Goal: Task Accomplishment & Management: Manage account settings

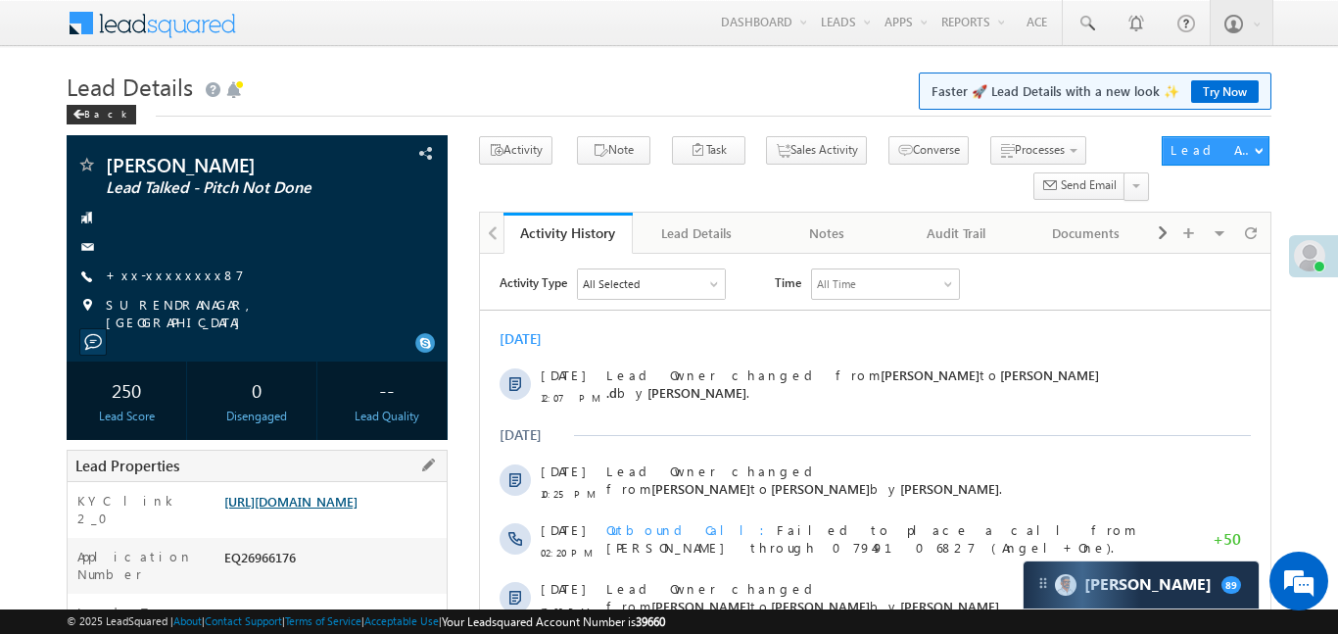
click at [338, 509] on link "https://angelbroking1-pk3em7sa.customui-test.leadsquared.com?leadId=d90f467e-79…" at bounding box center [290, 501] width 133 height 17
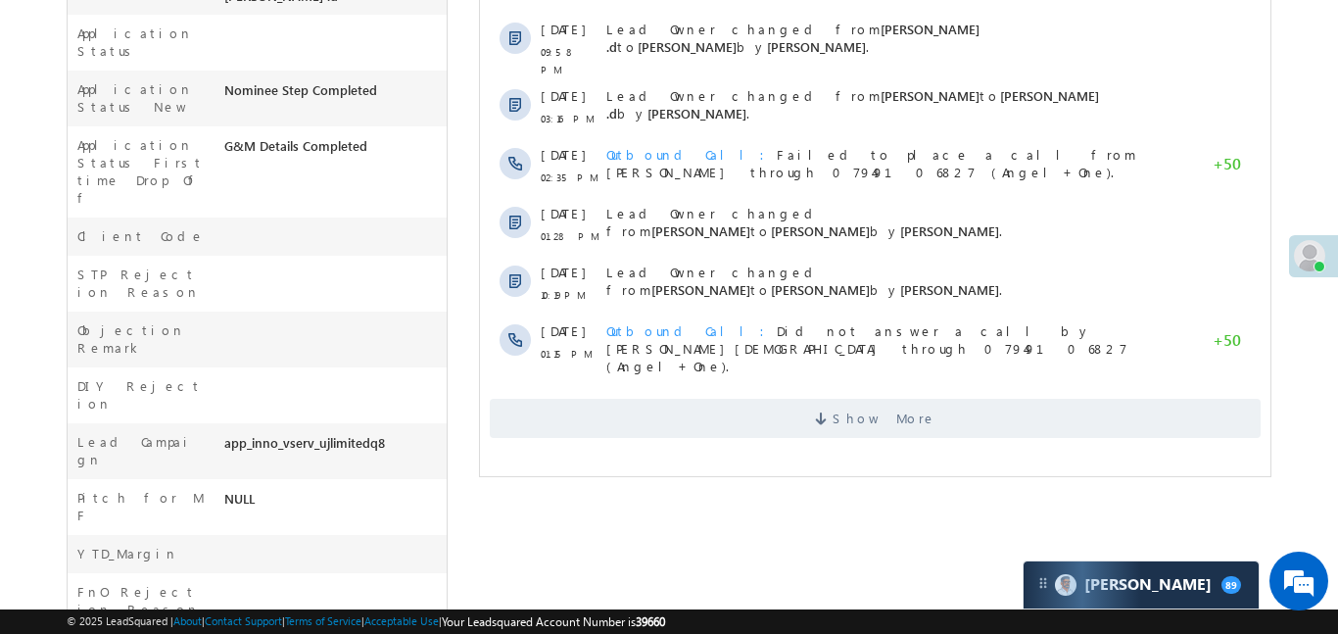
scroll to position [827, 0]
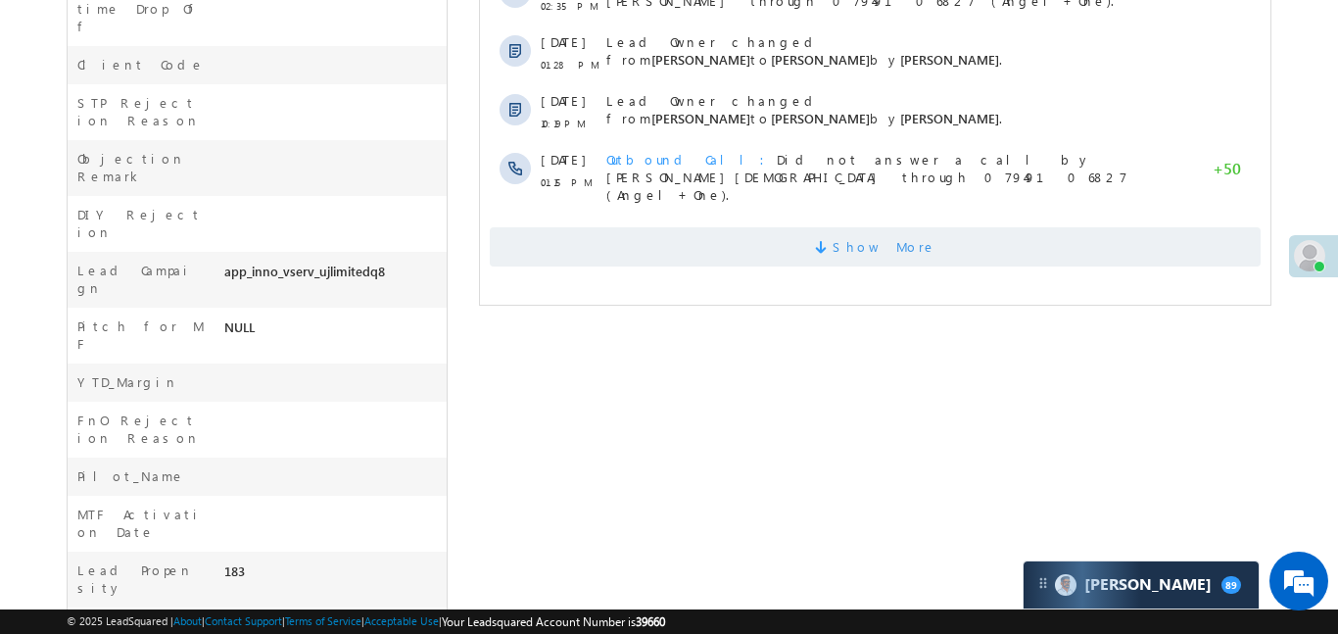
click at [740, 227] on span "Show More" at bounding box center [874, 246] width 771 height 39
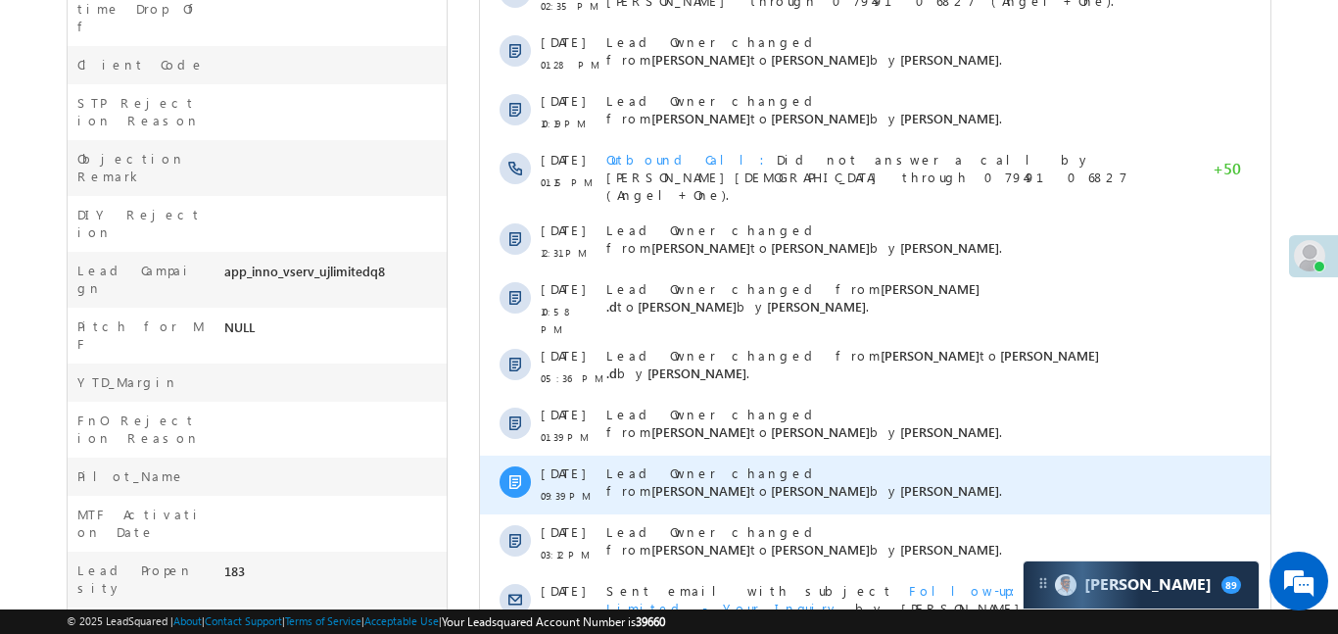
scroll to position [1110, 0]
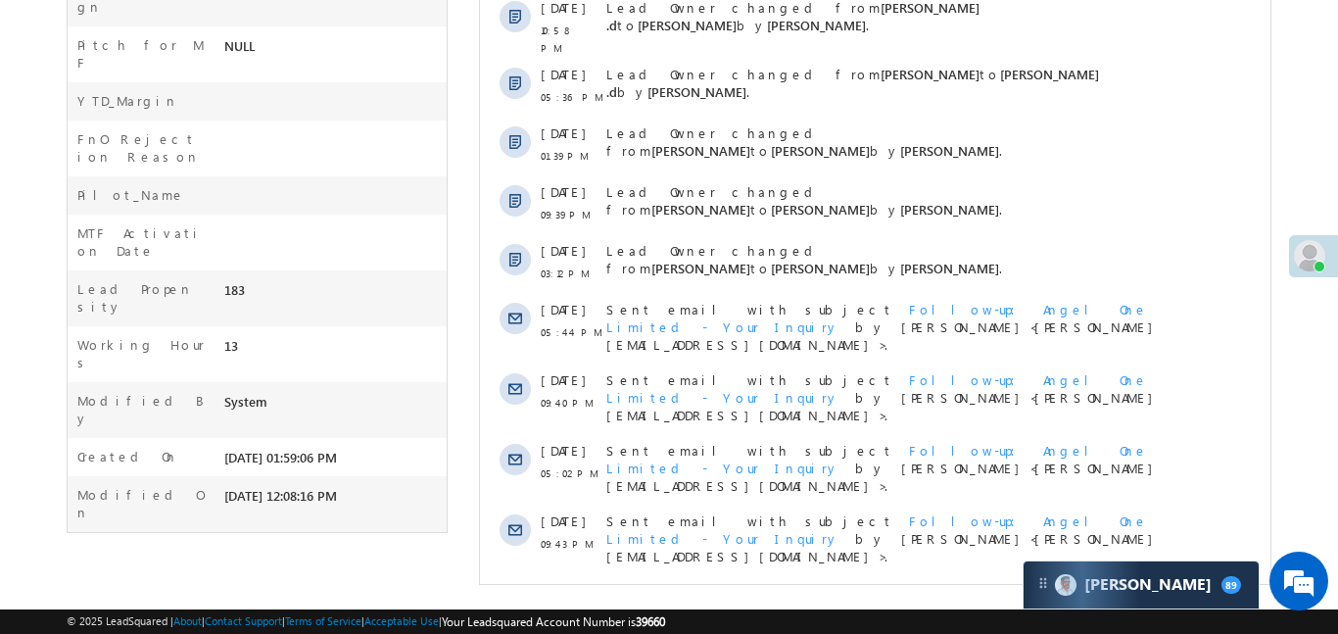
click at [757, 589] on span "Show More" at bounding box center [874, 608] width 771 height 39
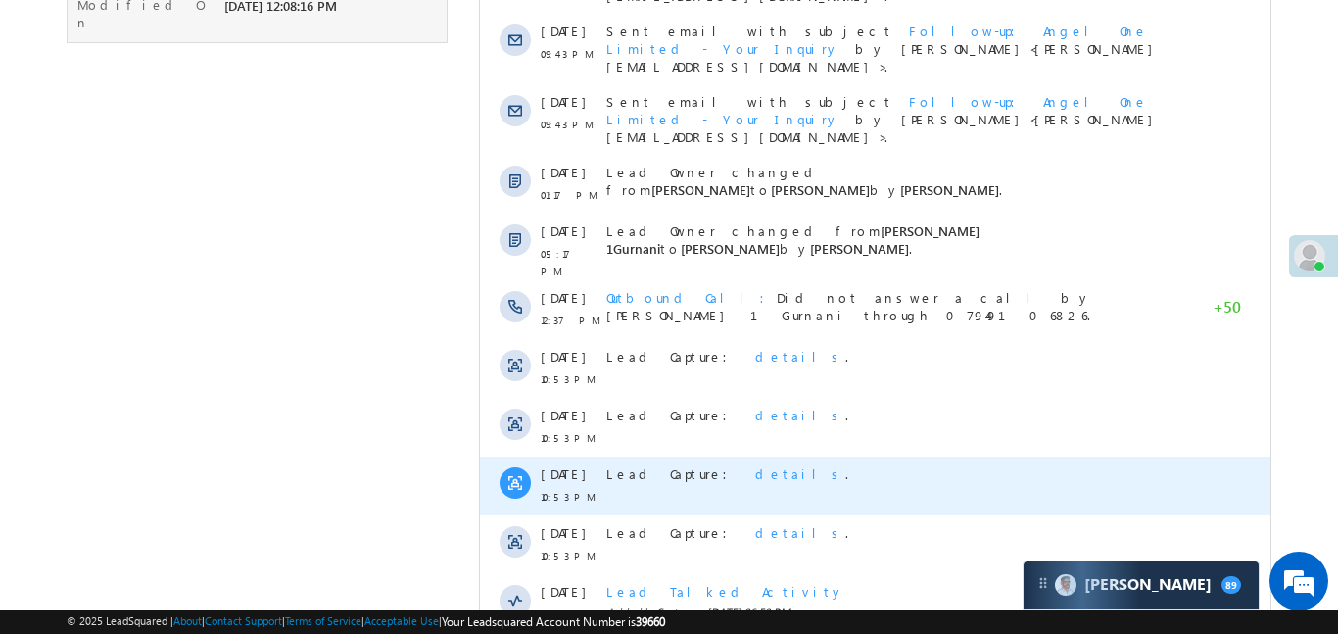
scroll to position [1698, 0]
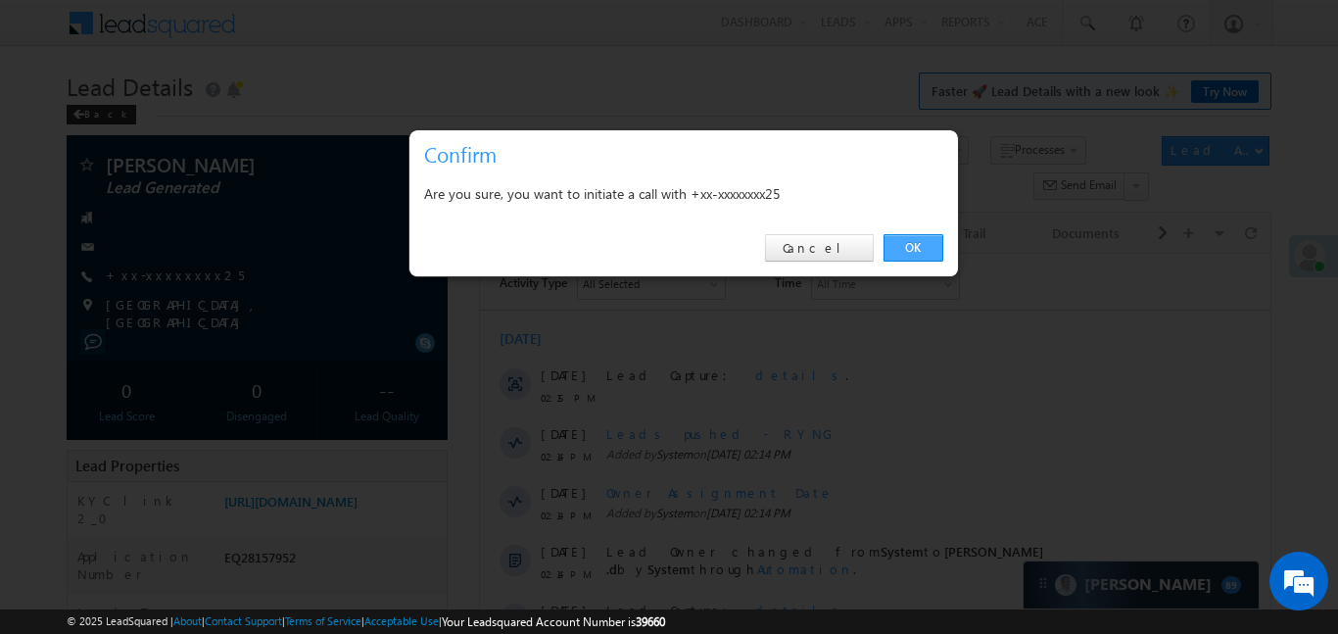
click at [922, 241] on link "OK" at bounding box center [914, 247] width 60 height 27
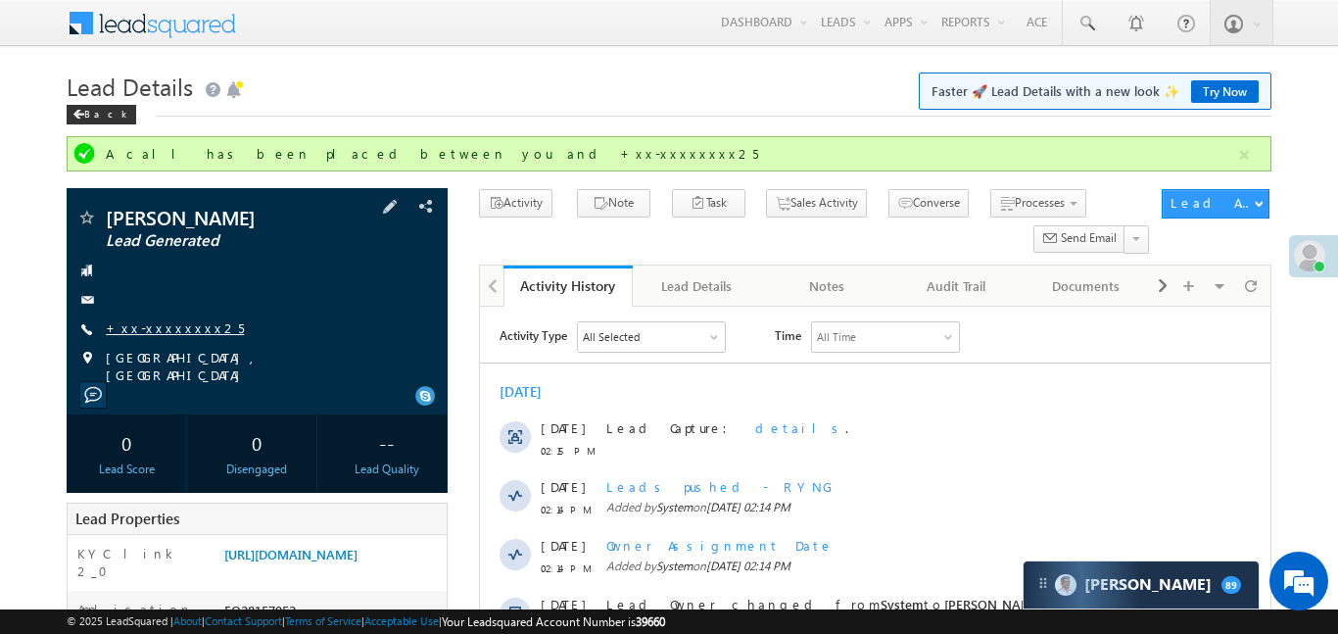
click at [174, 321] on link "+xx-xxxxxxxx25" at bounding box center [175, 327] width 138 height 17
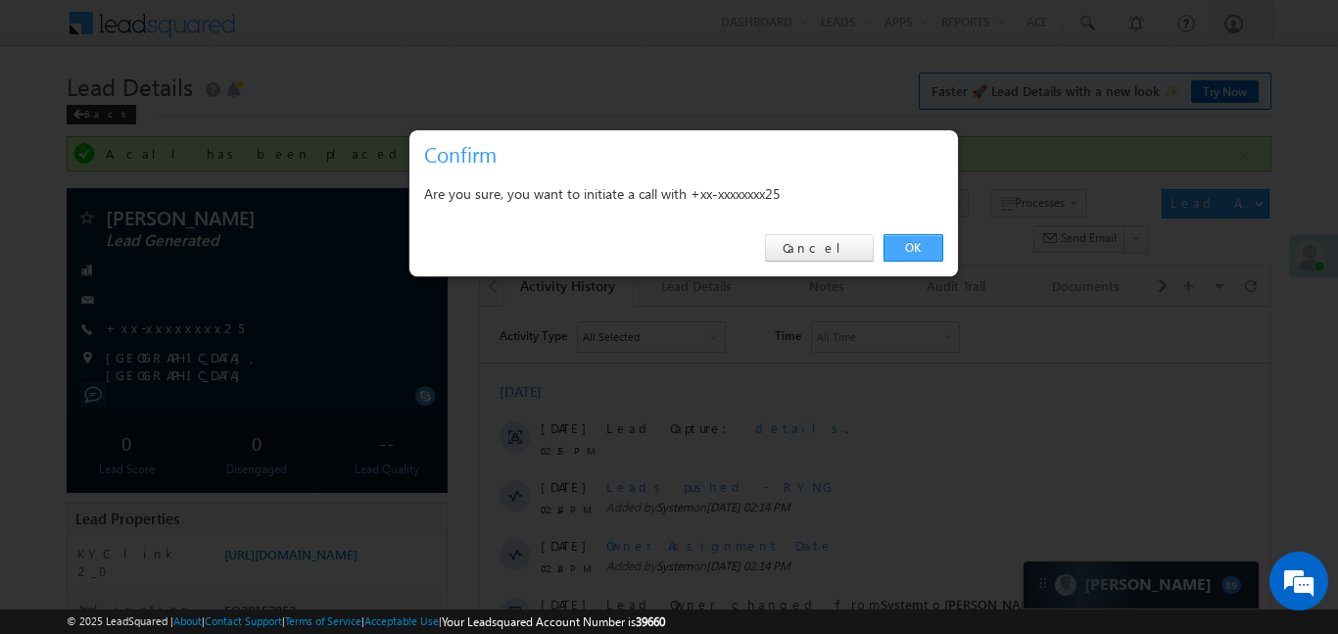
click at [930, 256] on link "OK" at bounding box center [914, 247] width 60 height 27
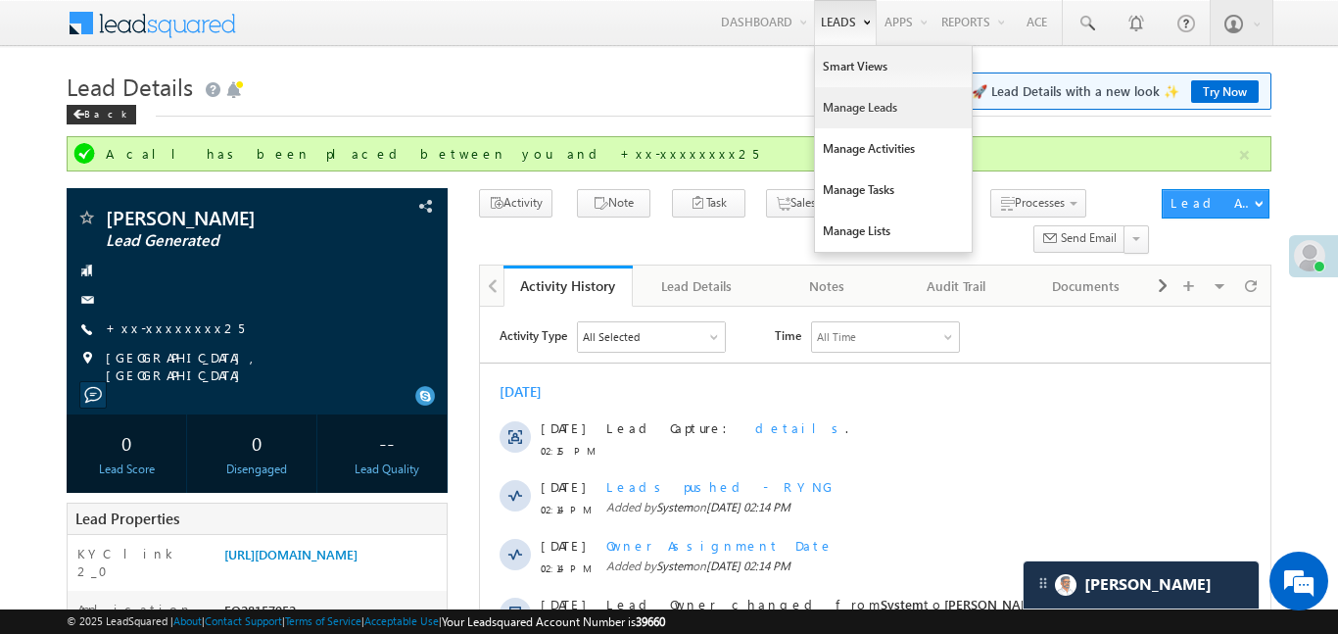
click at [837, 106] on link "Manage Leads" at bounding box center [893, 107] width 157 height 41
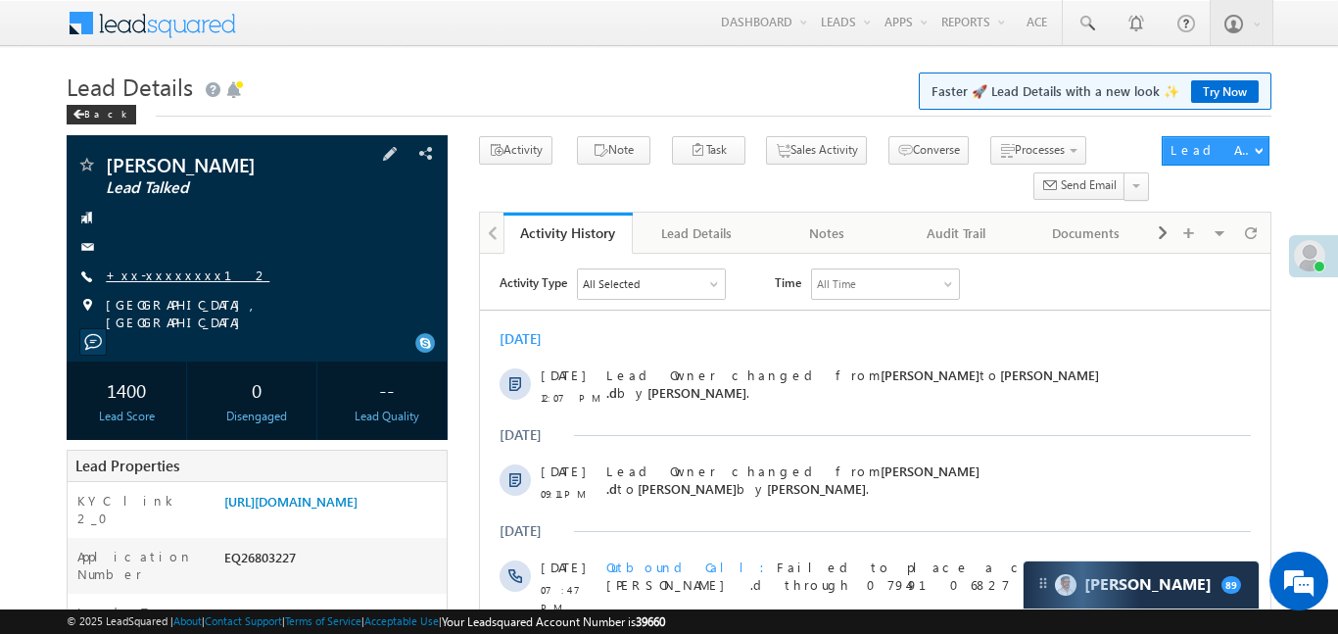
click at [161, 275] on link "+xx-xxxxxxxx12" at bounding box center [188, 274] width 164 height 17
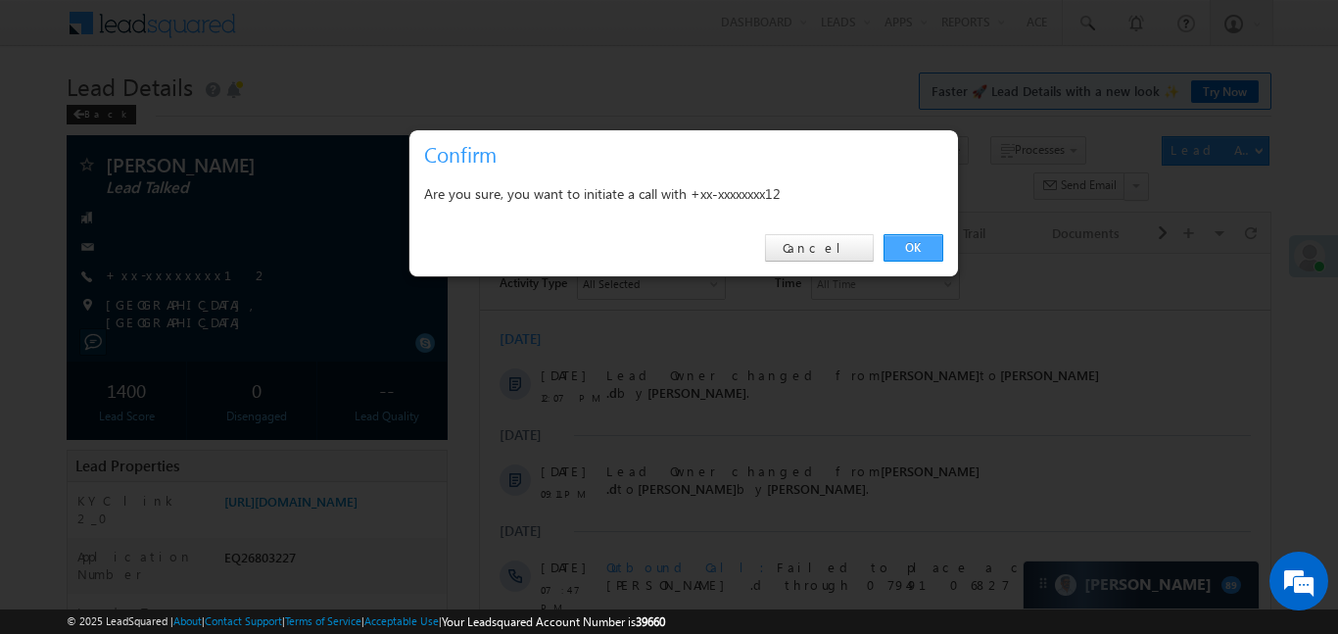
click at [917, 248] on link "OK" at bounding box center [914, 247] width 60 height 27
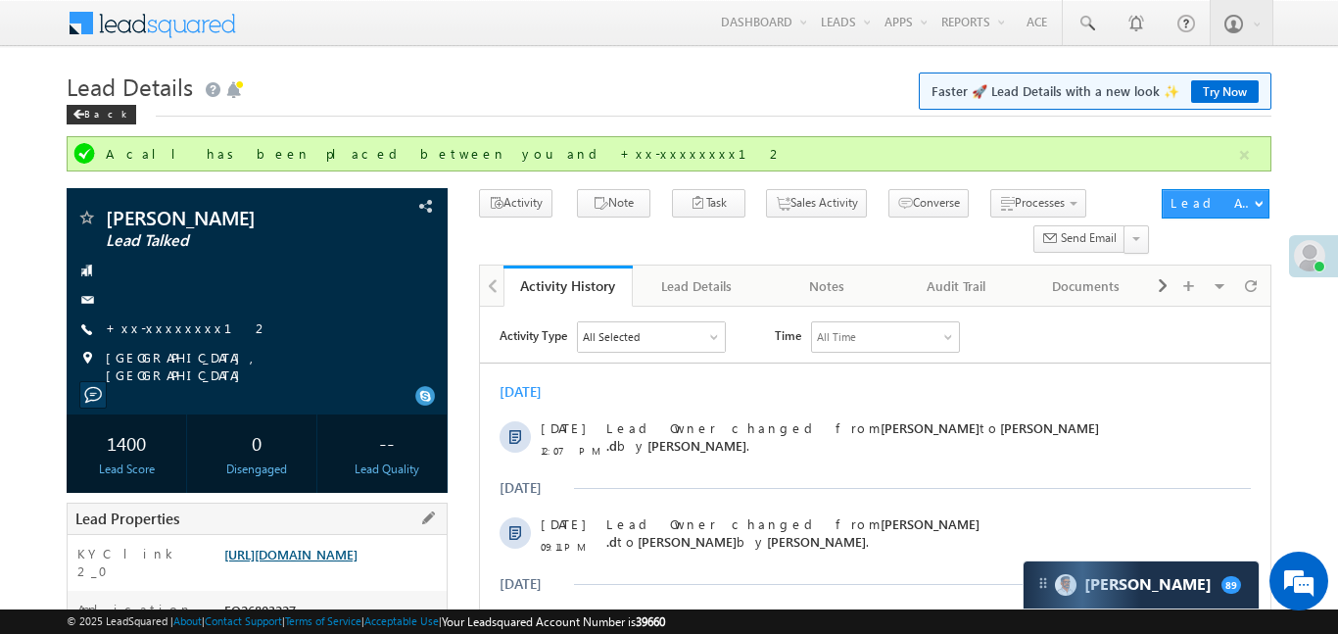
click at [358, 562] on link "https://angelbroking1-pk3em7sa.customui-test.leadsquared.com?leadId=9026b316-05…" at bounding box center [290, 554] width 133 height 17
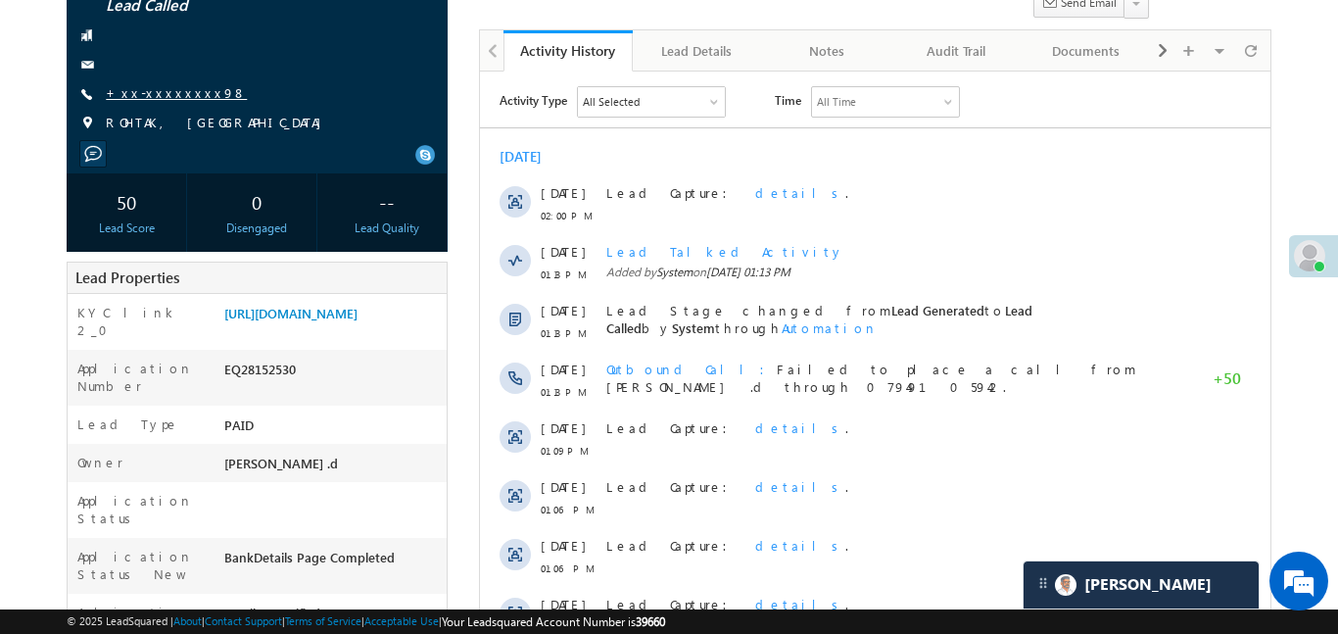
scroll to position [157, 0]
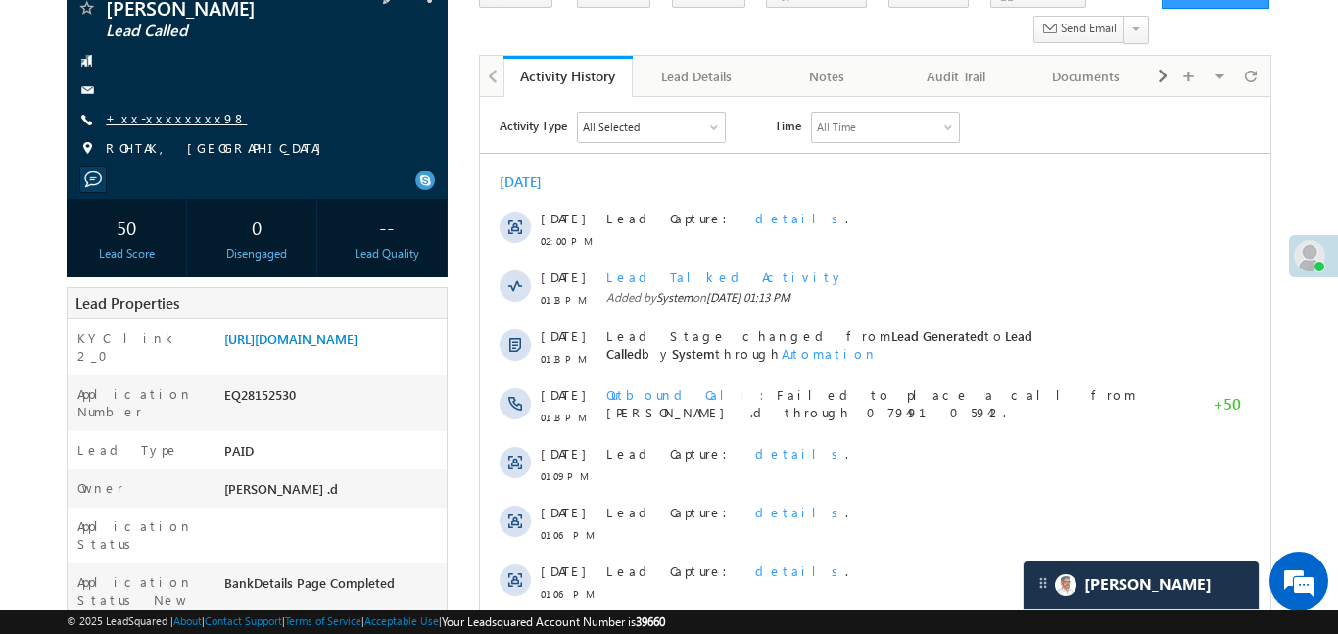
click at [171, 120] on link "+xx-xxxxxxxx98" at bounding box center [176, 118] width 141 height 17
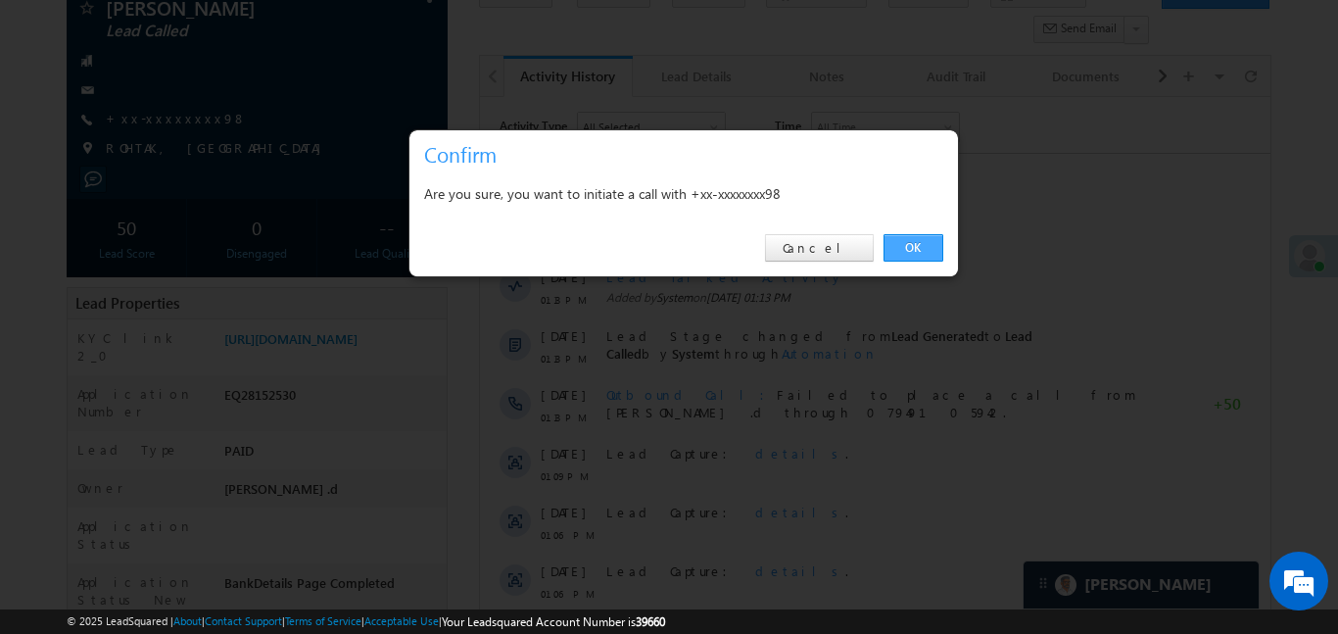
click at [918, 233] on div "OK Cancel" at bounding box center [684, 248] width 549 height 56
click at [917, 245] on link "OK" at bounding box center [914, 247] width 60 height 27
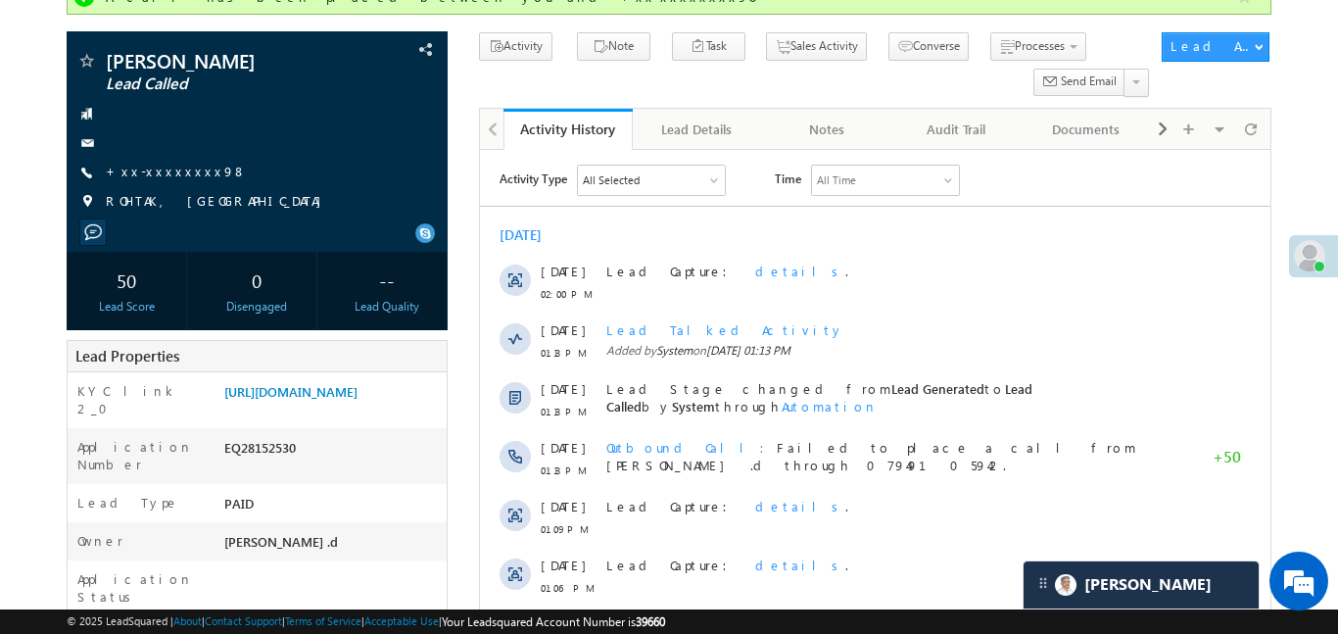
scroll to position [210, 0]
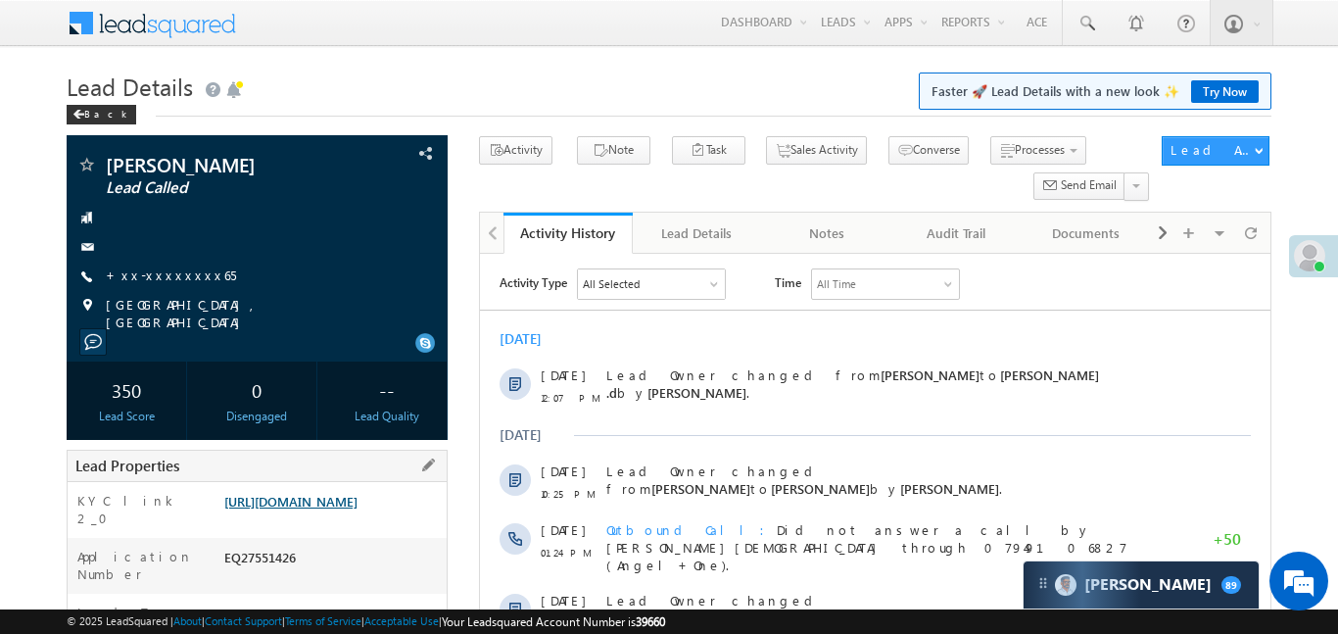
click at [323, 509] on link "https://angelbroking1-pk3em7sa.customui-test.leadsquared.com?leadId=086ec997-ff…" at bounding box center [290, 501] width 133 height 17
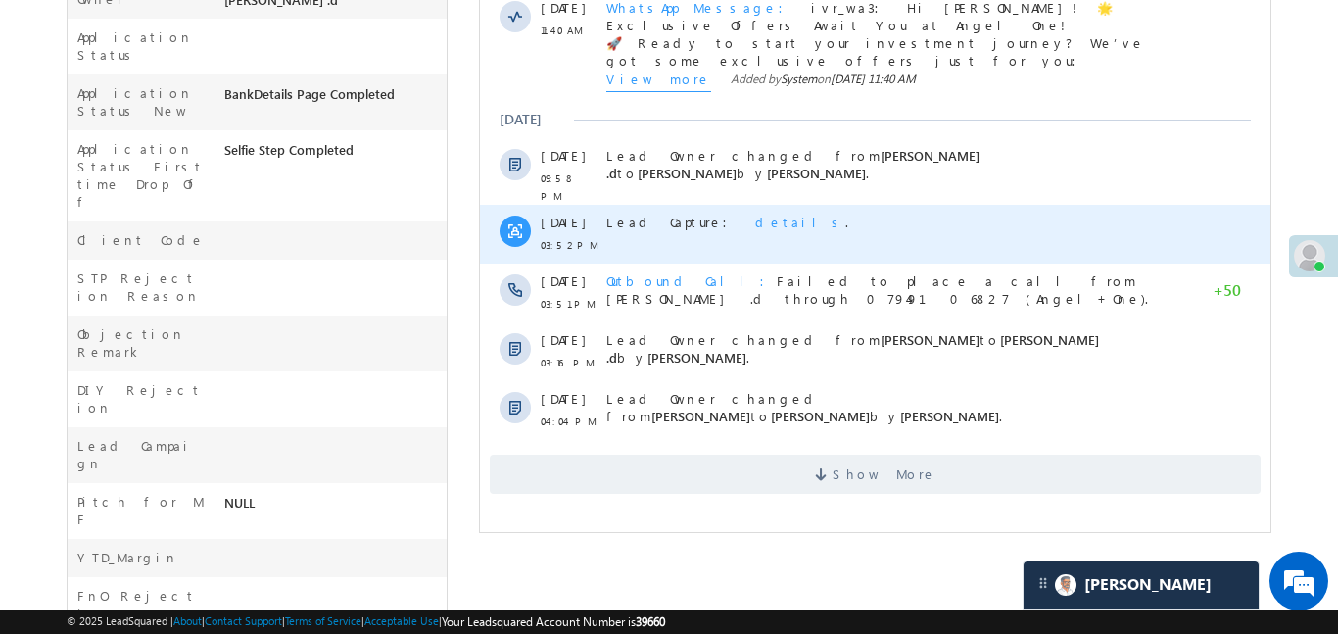
scroll to position [827, 0]
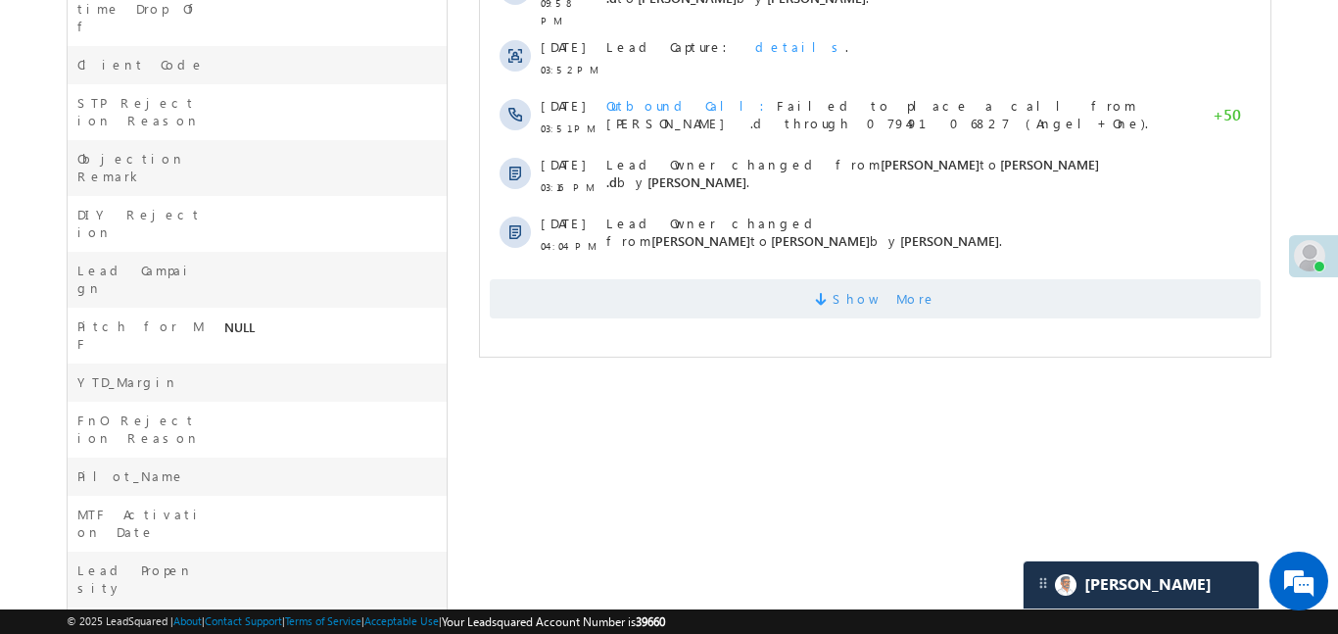
click at [846, 279] on span "Show More" at bounding box center [874, 298] width 771 height 39
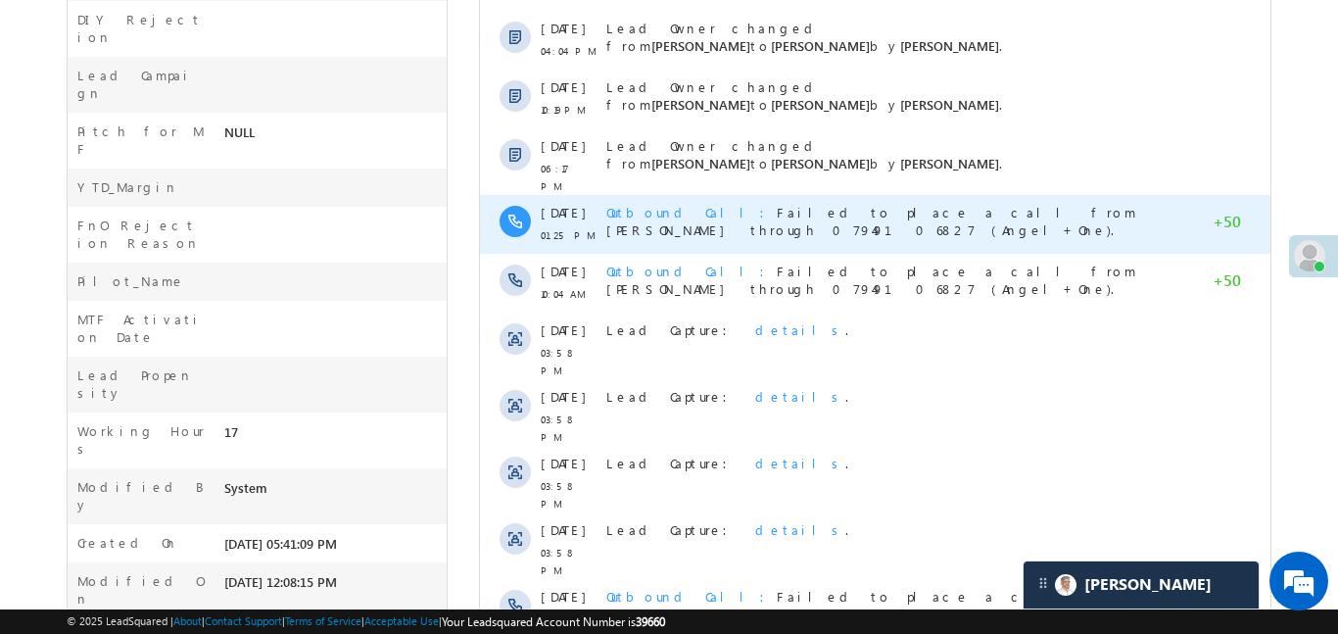
scroll to position [1162, 0]
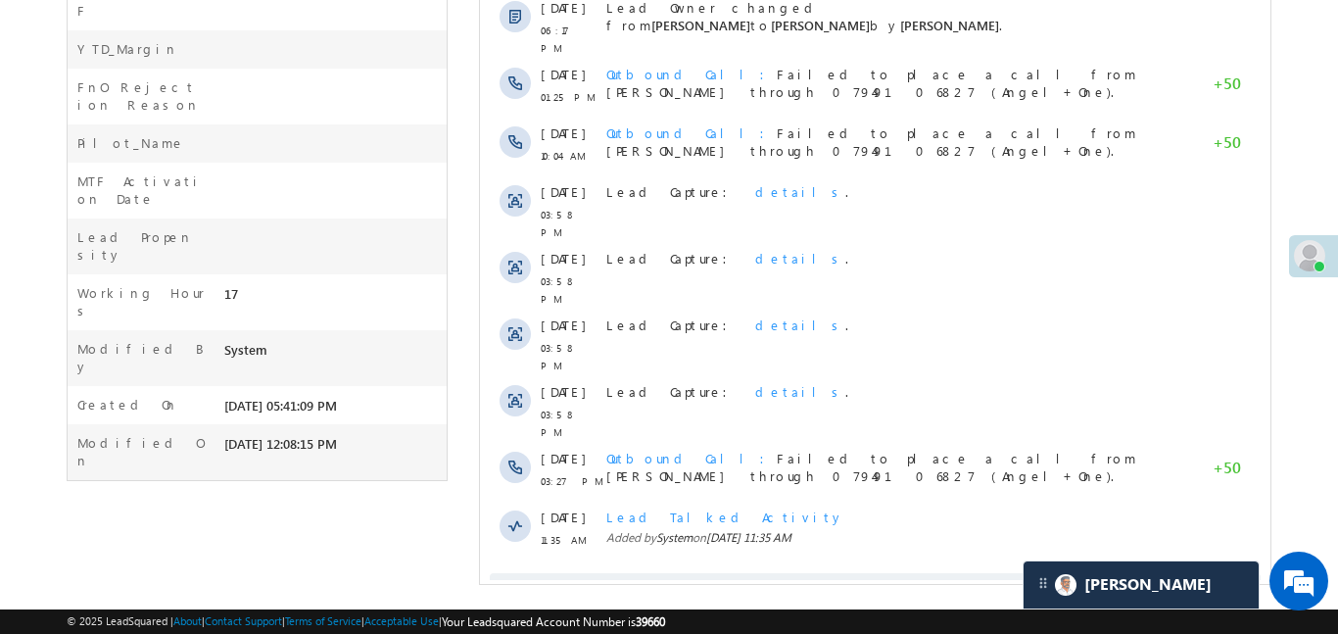
click at [823, 573] on span "Show More" at bounding box center [874, 592] width 771 height 39
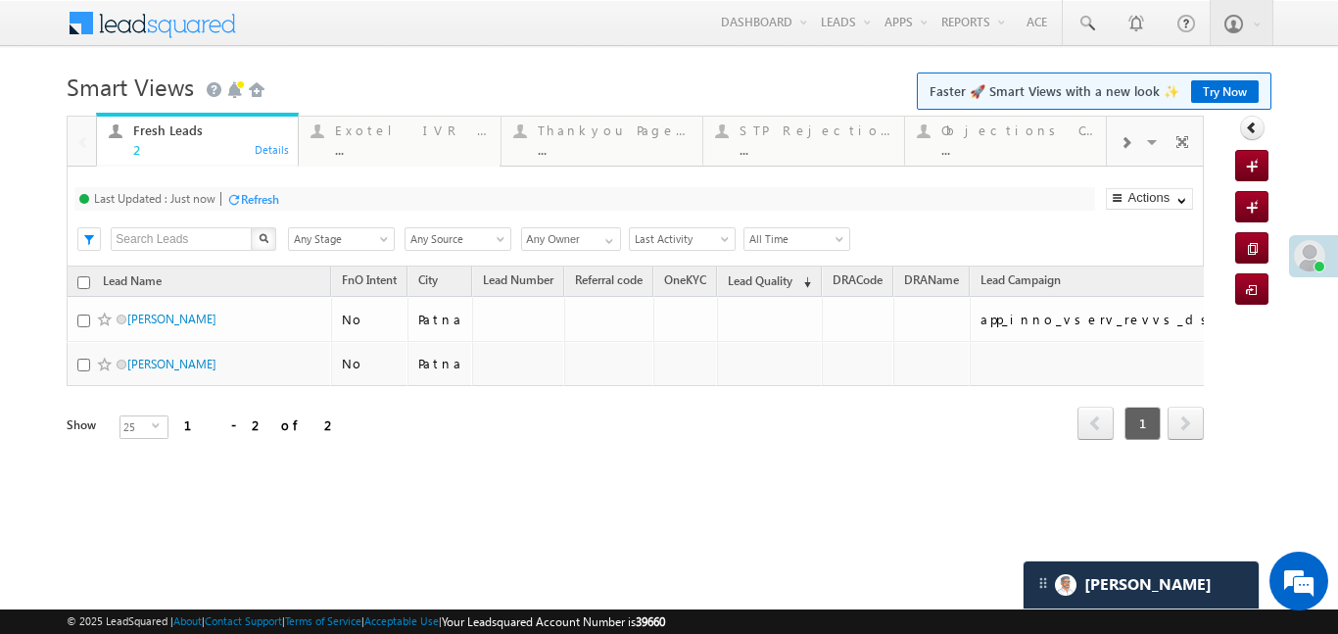
click at [1120, 157] on div at bounding box center [1125, 142] width 37 height 44
click at [1119, 156] on div at bounding box center [1125, 142] width 37 height 44
click at [1012, 139] on div "Coded Today ..." at bounding box center [1017, 138] width 153 height 38
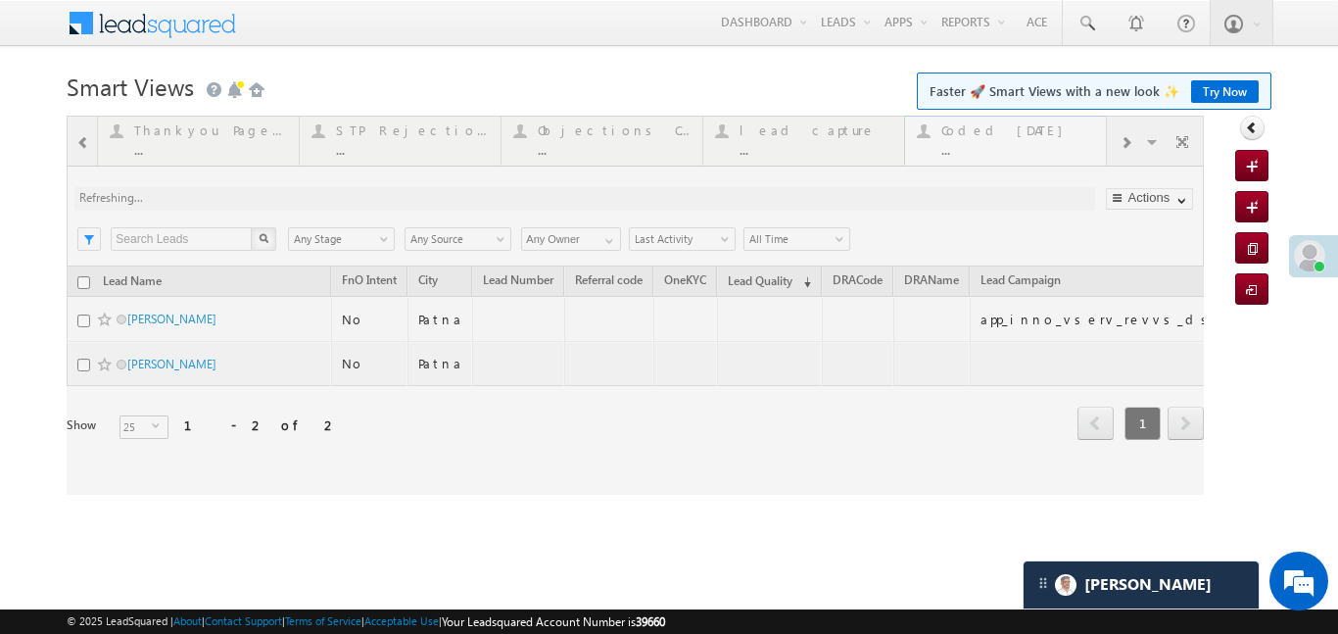
click at [1012, 139] on div at bounding box center [635, 305] width 1137 height 379
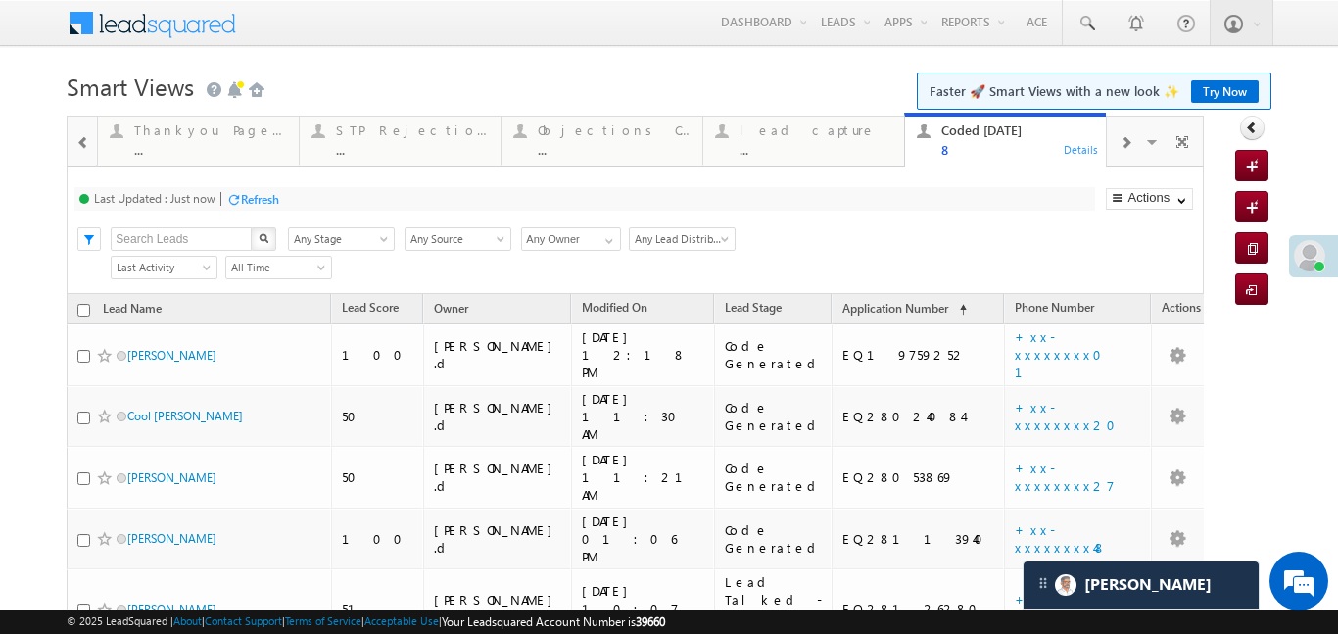
click at [87, 147] on span at bounding box center [83, 143] width 14 height 16
click at [953, 136] on div "lead capture" at bounding box center [1017, 130] width 153 height 16
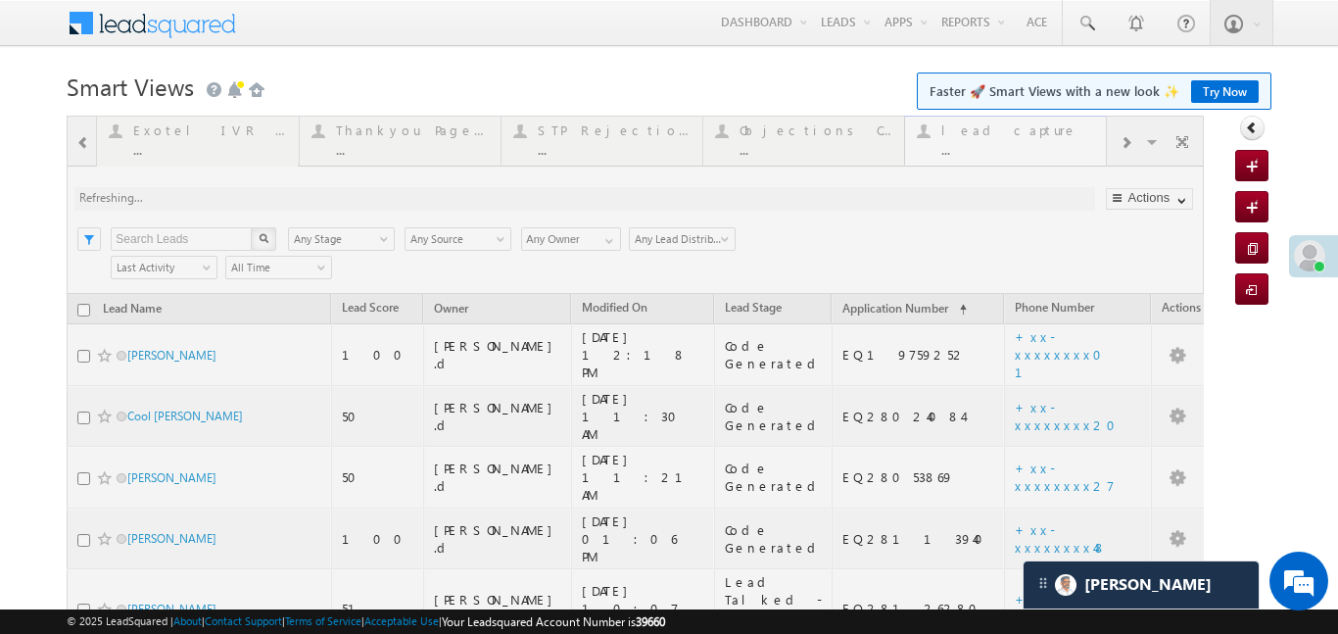
click at [953, 136] on div at bounding box center [635, 520] width 1137 height 808
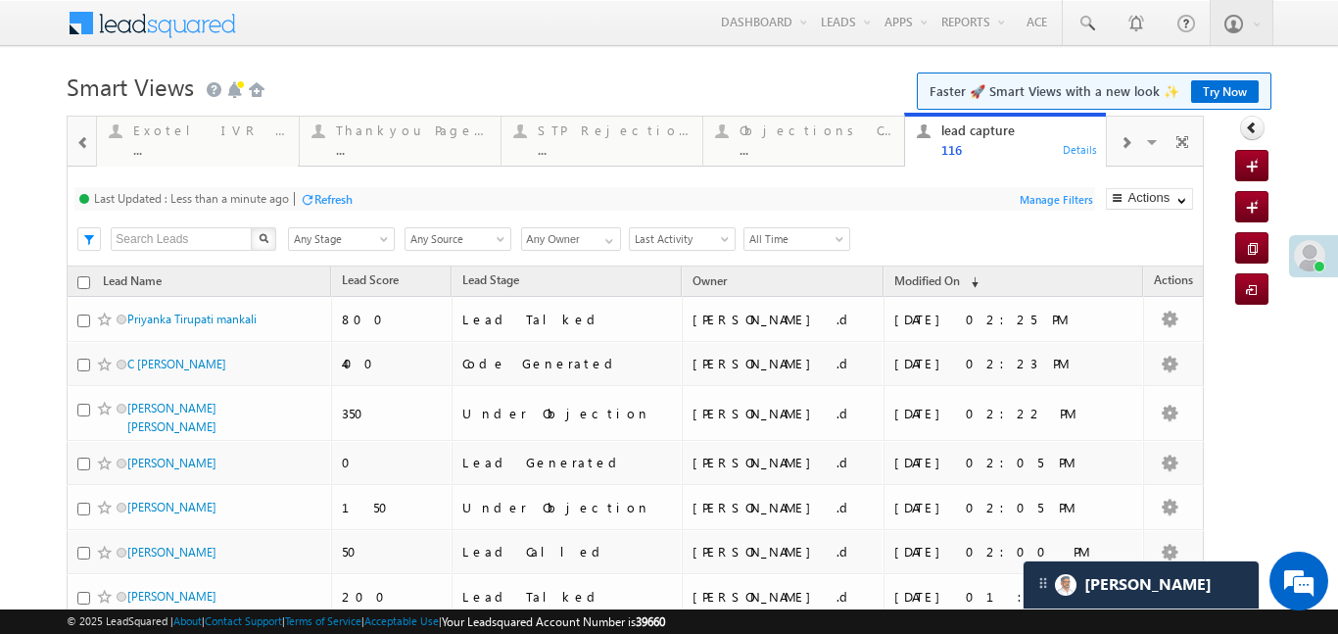
click at [83, 135] on span at bounding box center [83, 143] width 14 height 16
click at [82, 135] on span at bounding box center [83, 143] width 14 height 16
click at [82, 135] on div at bounding box center [82, 140] width 28 height 47
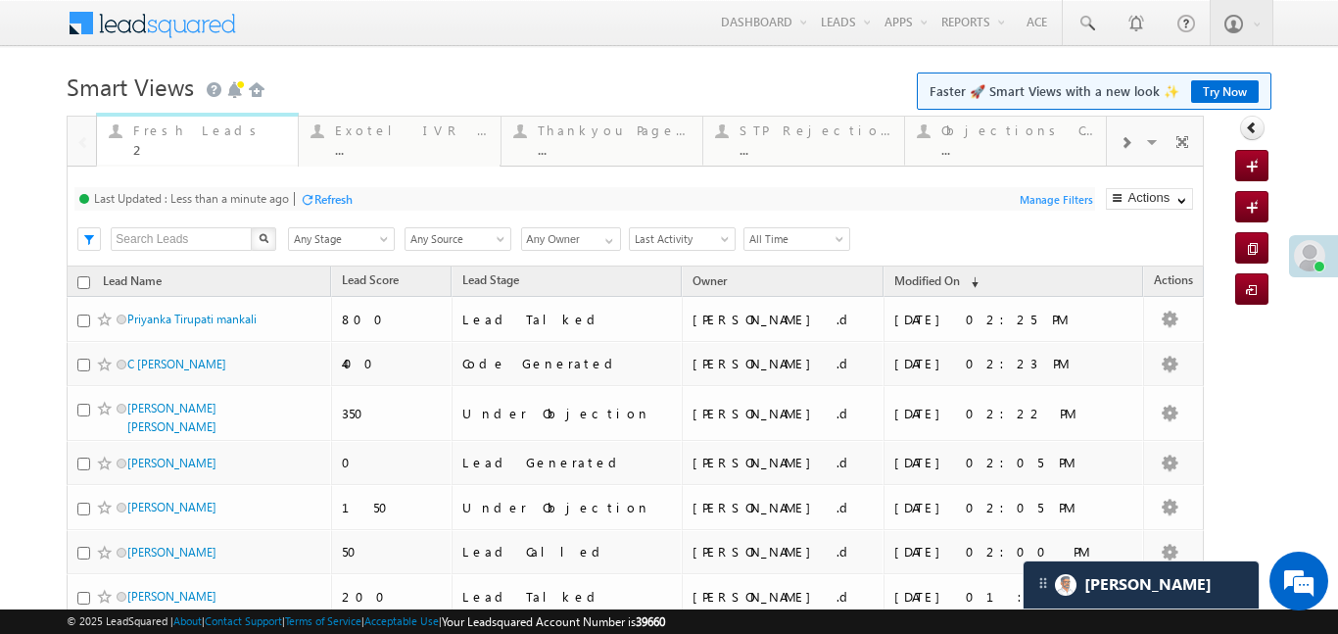
click at [335, 135] on div "Exotel IVR 2.0" at bounding box center [411, 130] width 153 height 16
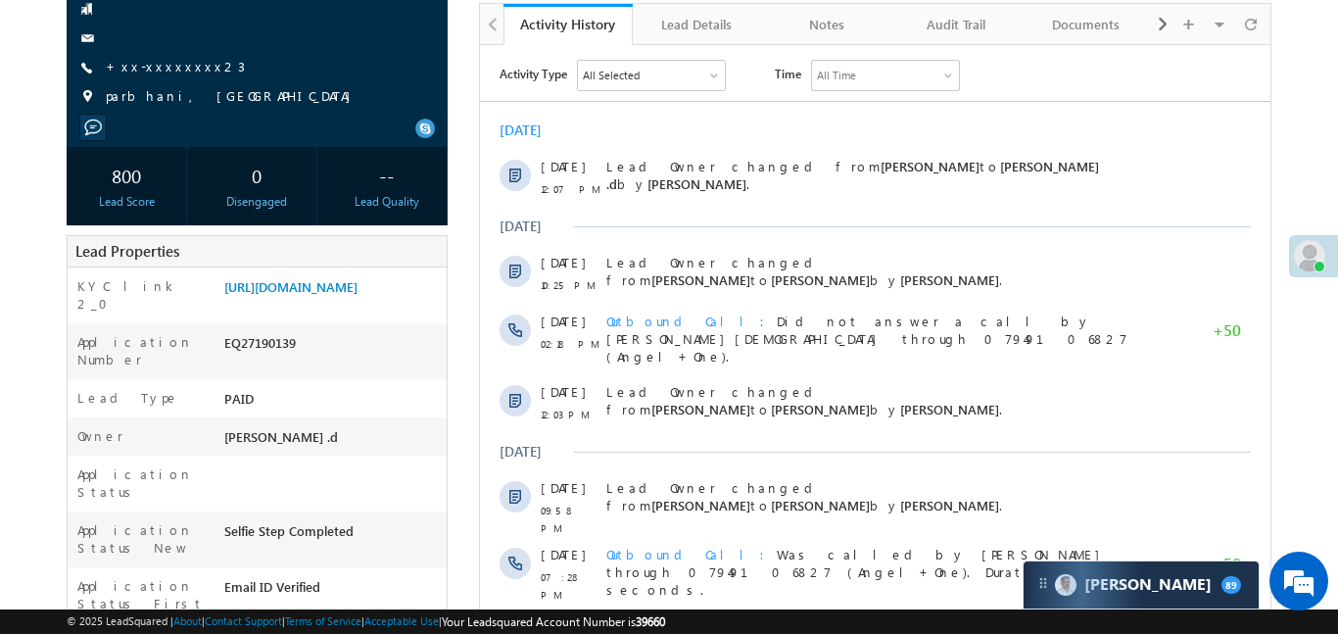
click at [156, 75] on span "+xx-xxxxxxxx23" at bounding box center [175, 68] width 139 height 20
click at [358, 295] on link "https://angelbroking1-pk3em7sa.customui-test.leadsquared.com?leadId=e81aa15f-ef…" at bounding box center [290, 286] width 133 height 17
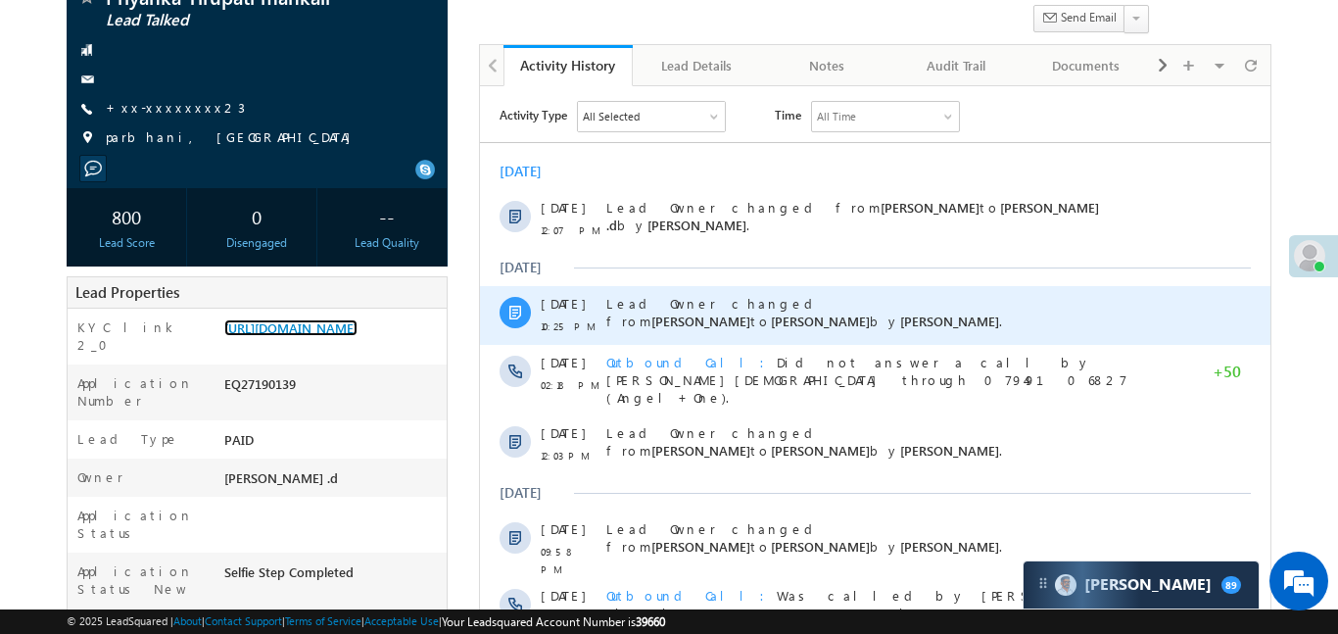
scroll to position [843, 0]
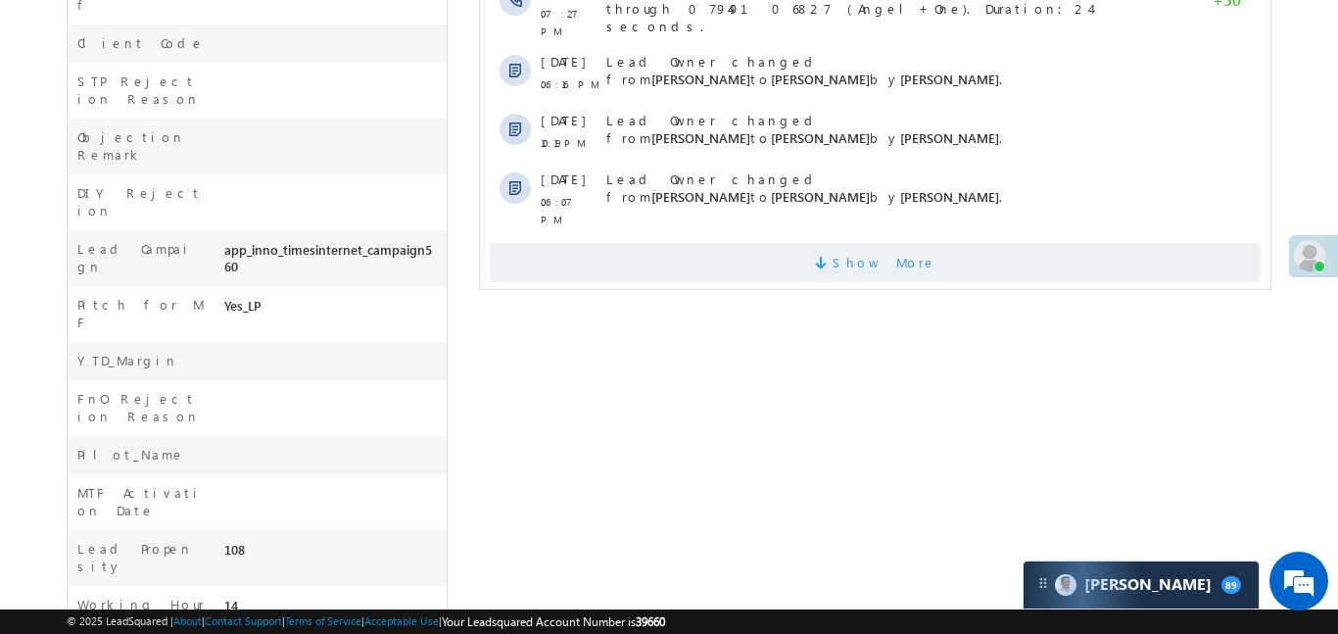
click at [794, 243] on span "Show More" at bounding box center [874, 262] width 771 height 39
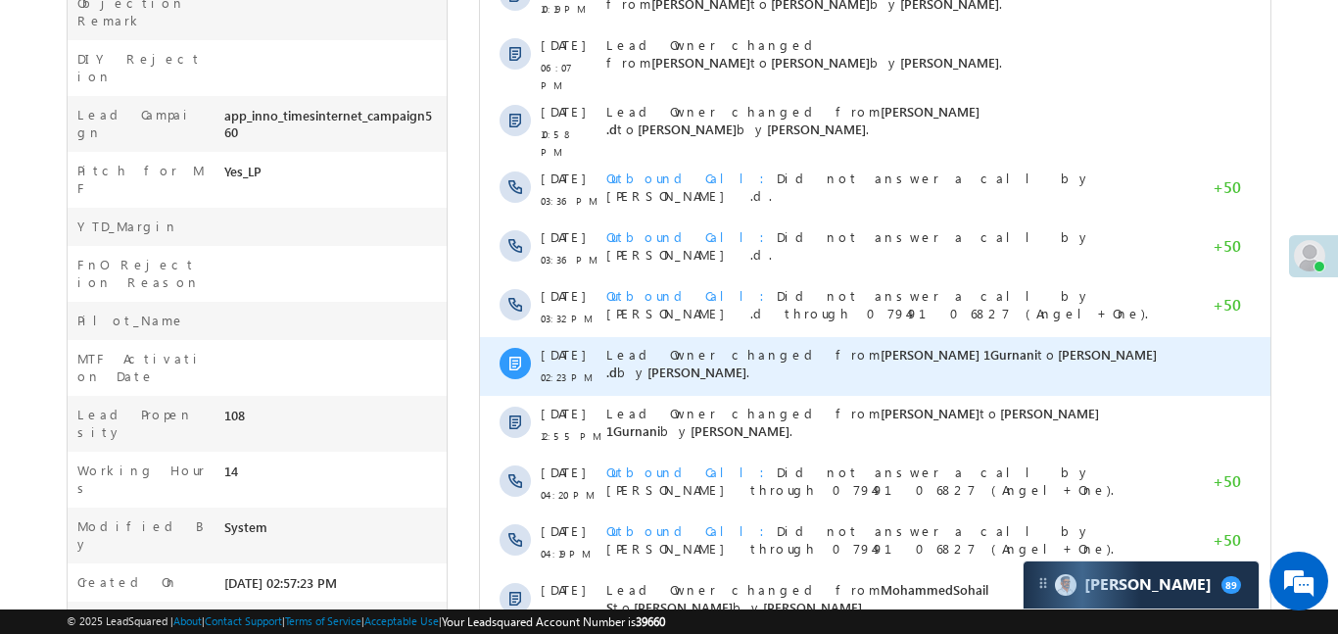
scroll to position [1110, 0]
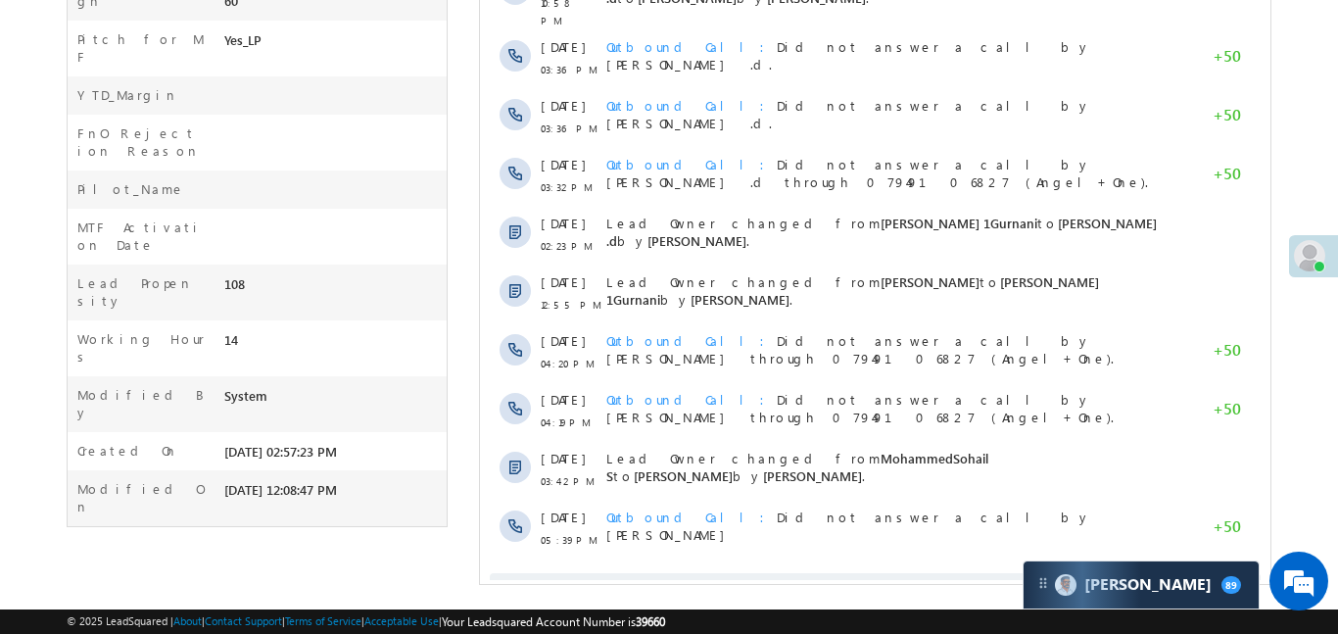
click at [914, 573] on span "Show More" at bounding box center [884, 592] width 104 height 39
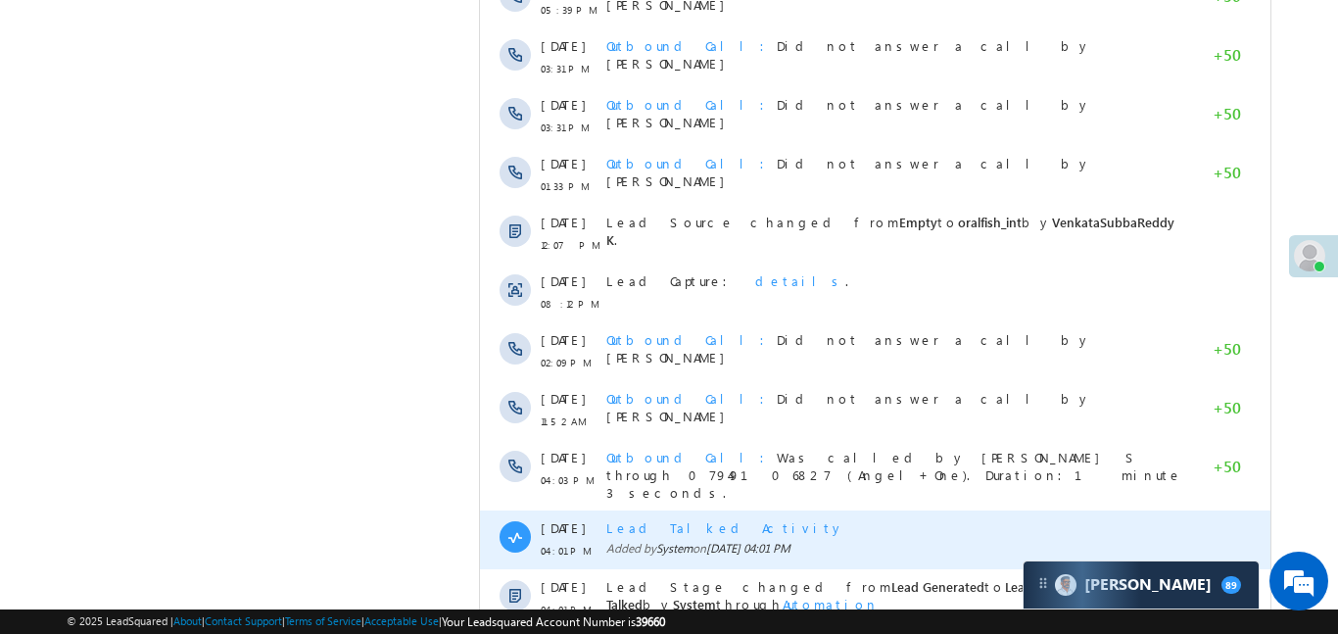
scroll to position [1698, 0]
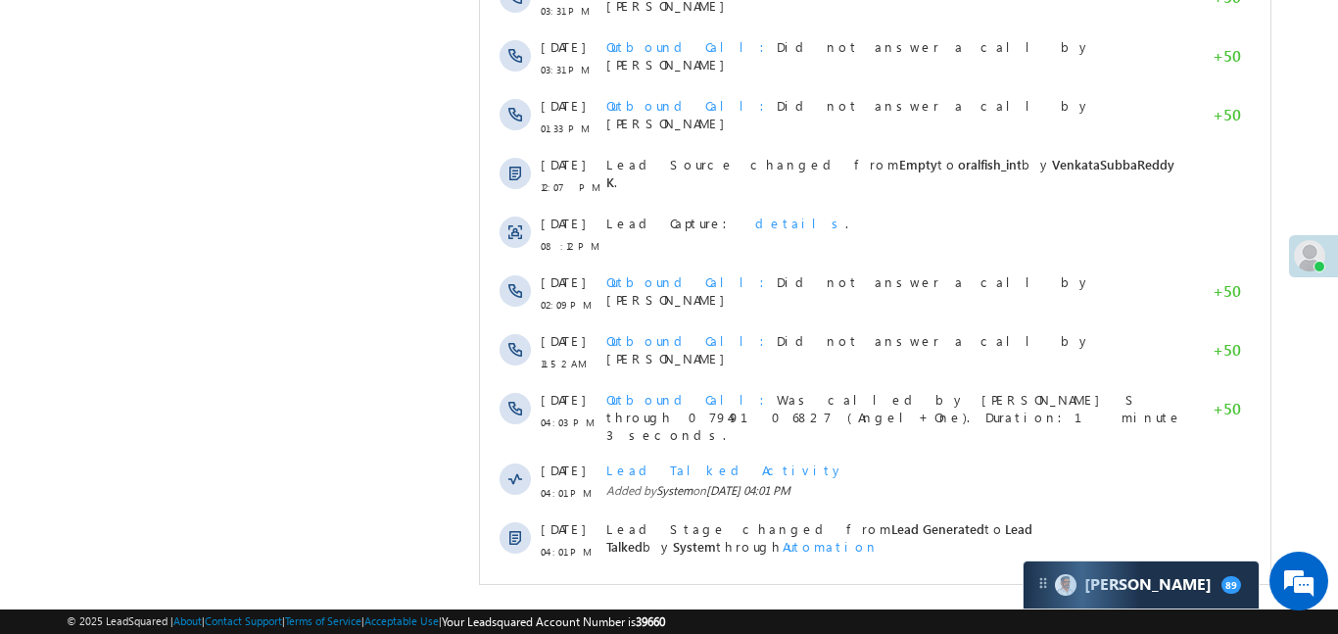
click at [869, 585] on span "Show More" at bounding box center [884, 604] width 104 height 39
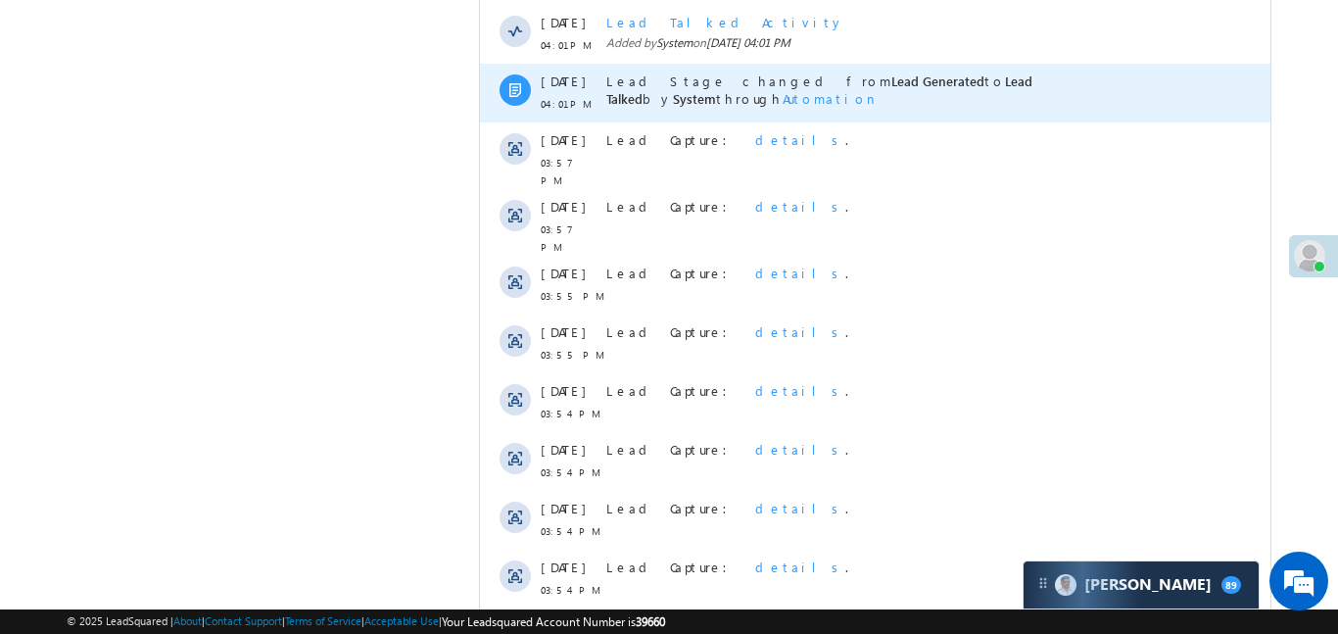
scroll to position [2286, 0]
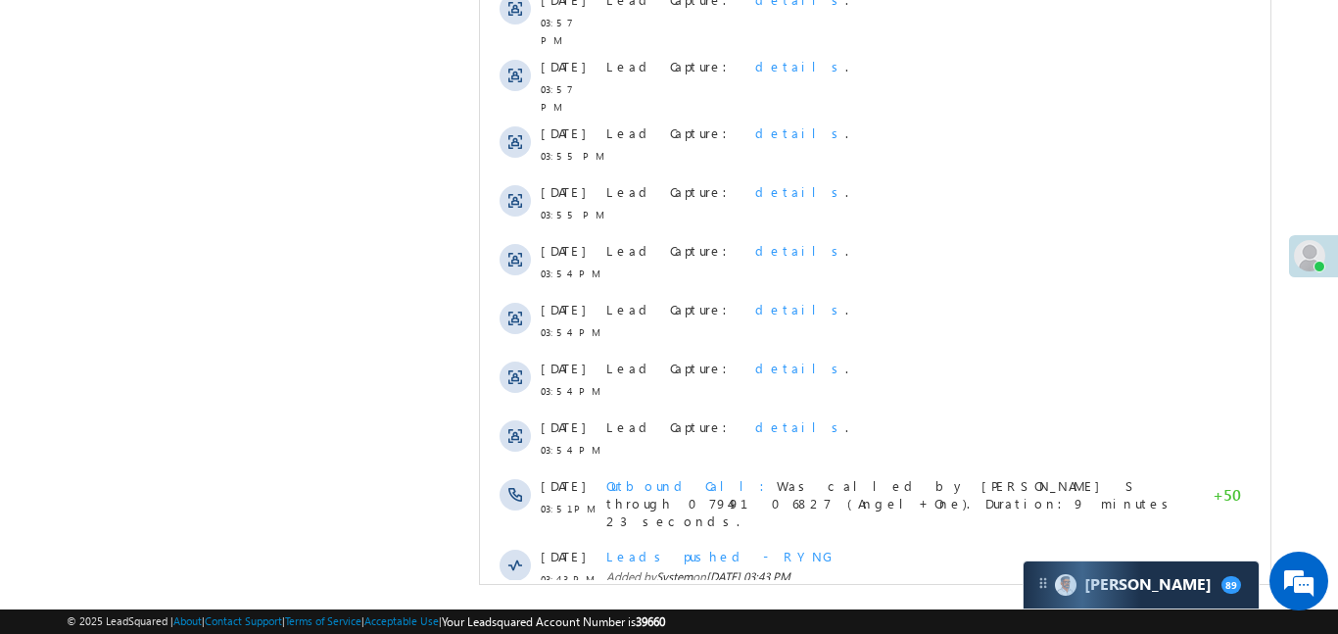
click at [863, 612] on span "Show More" at bounding box center [884, 631] width 104 height 39
click at [866, 612] on span "Show More" at bounding box center [874, 631] width 771 height 39
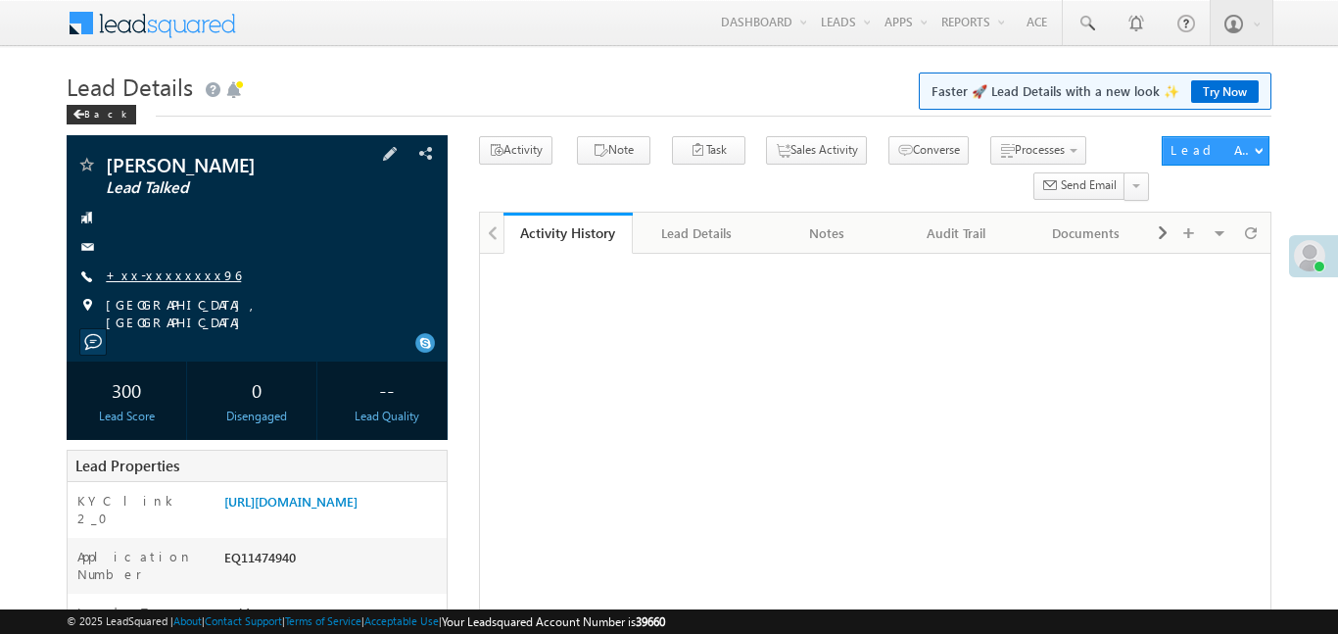
click at [173, 273] on link "+xx-xxxxxxxx96" at bounding box center [173, 274] width 135 height 17
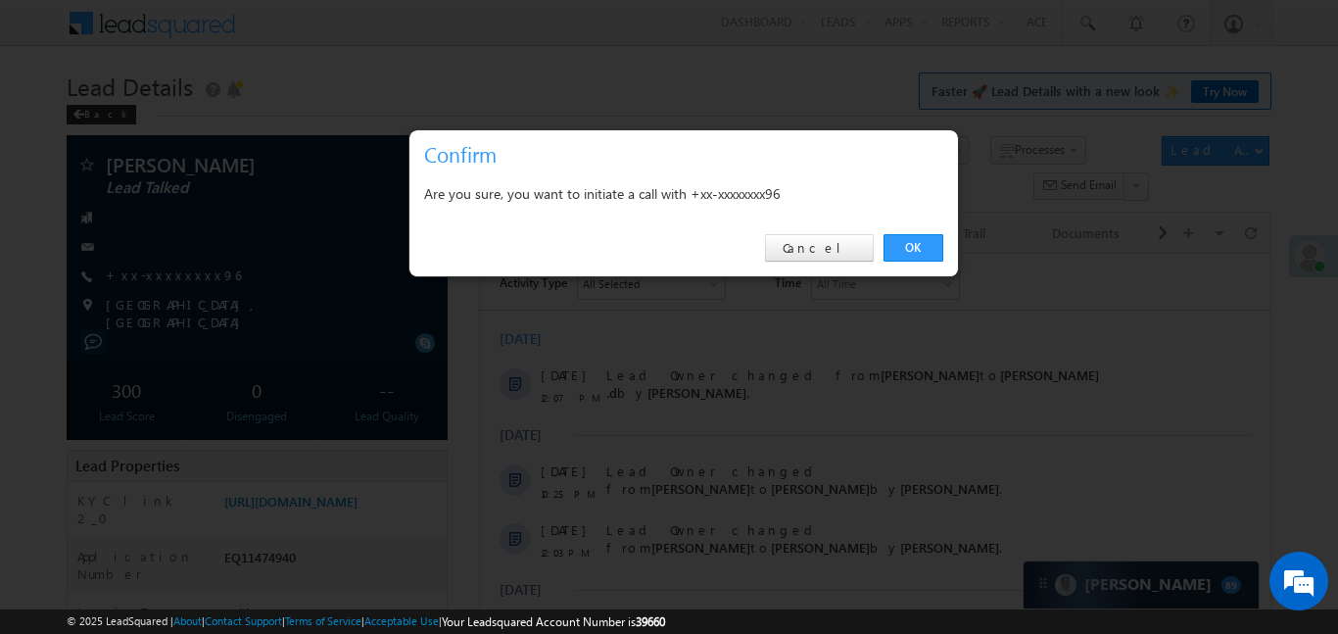
drag, startPoint x: 900, startPoint y: 254, endPoint x: 537, endPoint y: 209, distance: 366.2
click at [901, 255] on link "OK" at bounding box center [914, 247] width 60 height 27
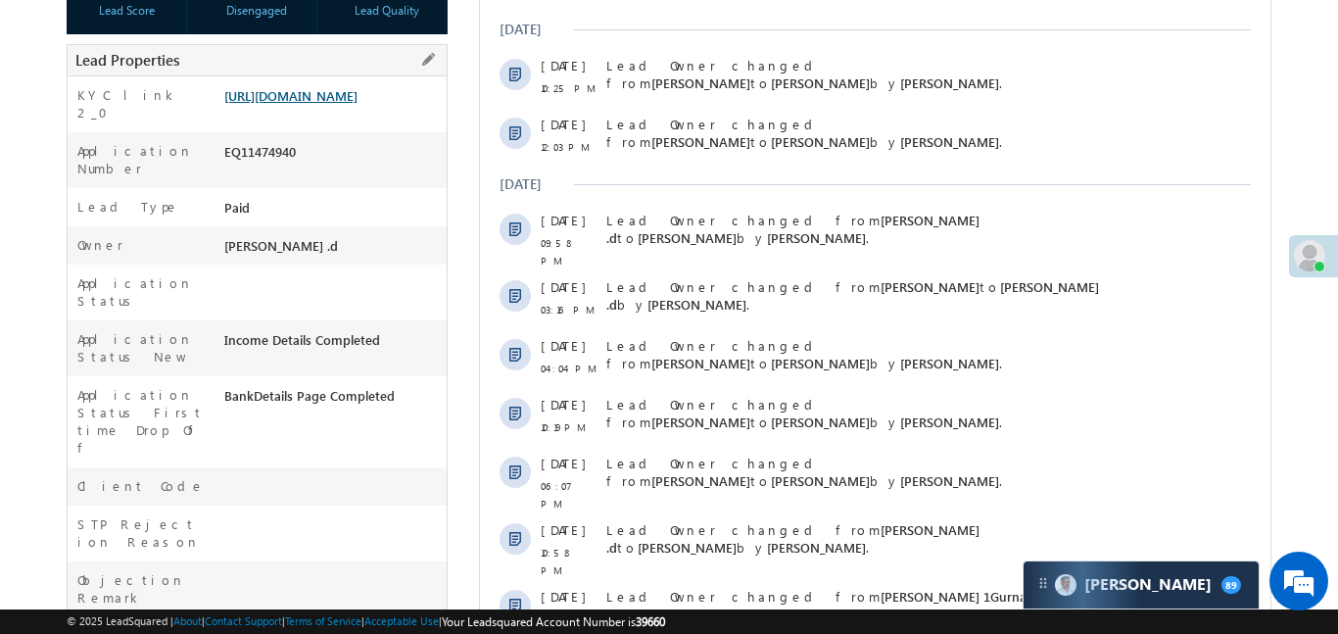
click at [351, 104] on link "[URL][DOMAIN_NAME]" at bounding box center [290, 95] width 133 height 17
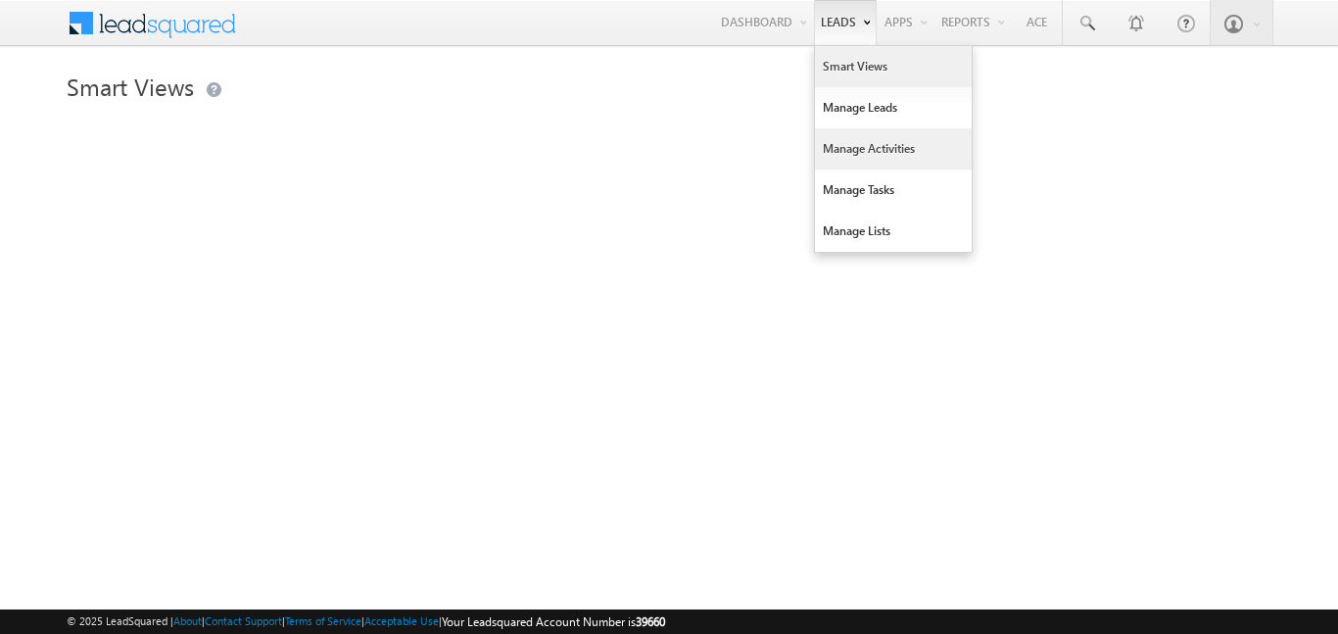
click at [872, 157] on link "Manage Activities" at bounding box center [893, 148] width 157 height 41
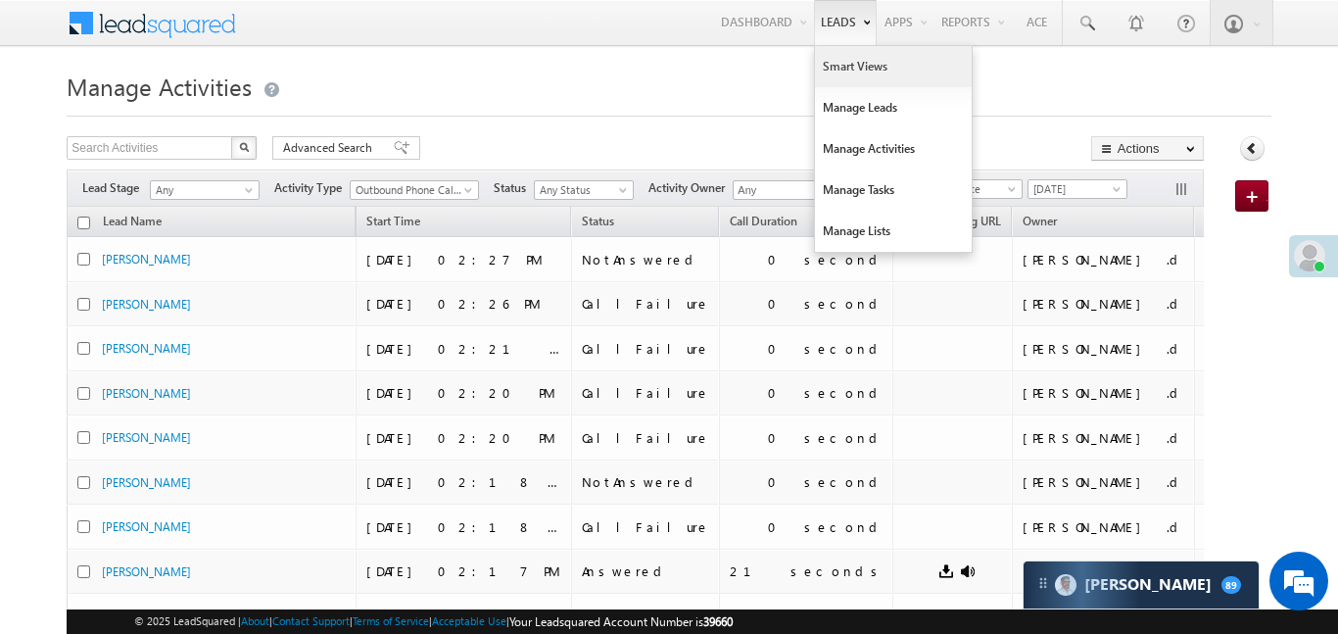
click at [850, 74] on link "Smart Views" at bounding box center [893, 66] width 157 height 41
drag, startPoint x: 850, startPoint y: 74, endPoint x: 858, endPoint y: 4, distance: 71.0
click at [850, 72] on link "Smart Views" at bounding box center [893, 66] width 157 height 41
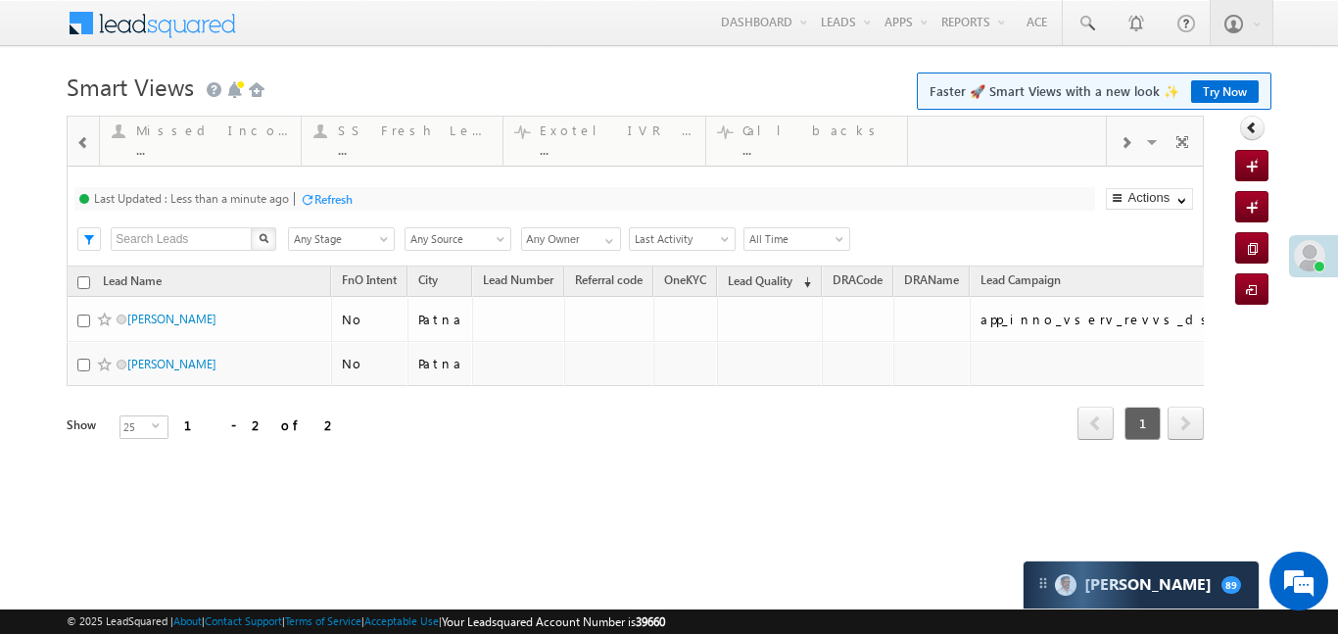
click at [86, 142] on span at bounding box center [83, 143] width 14 height 16
click at [87, 141] on span at bounding box center [83, 143] width 14 height 16
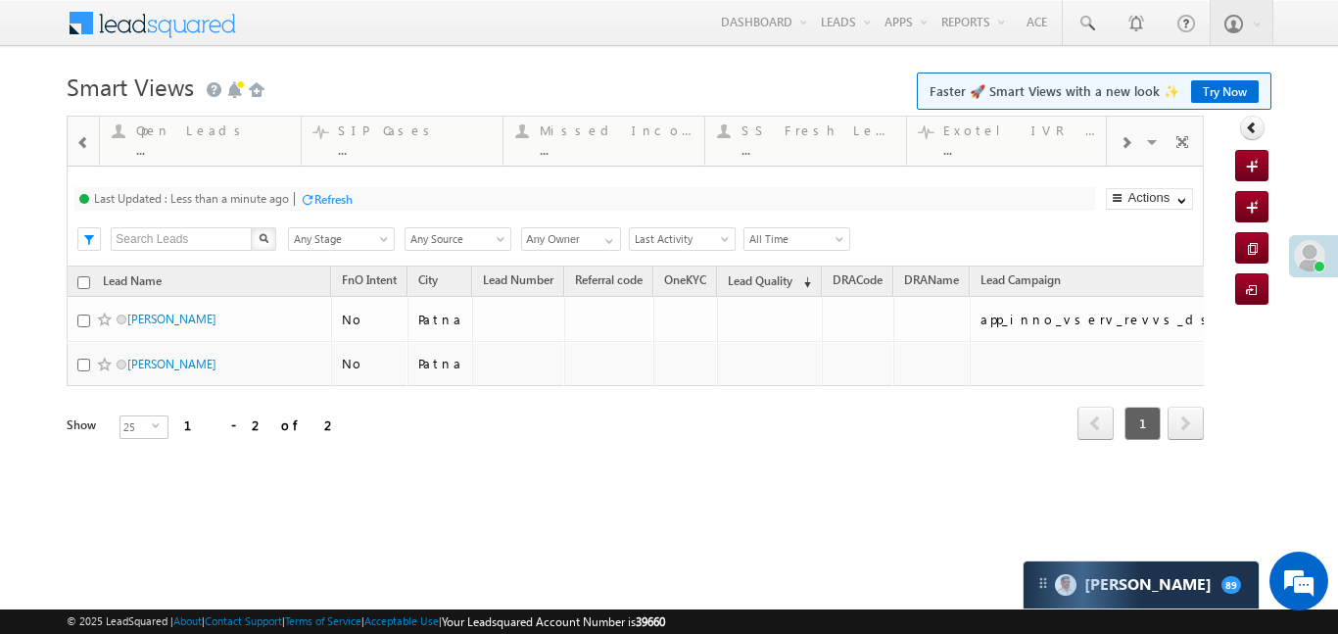
click at [87, 141] on span at bounding box center [83, 143] width 14 height 16
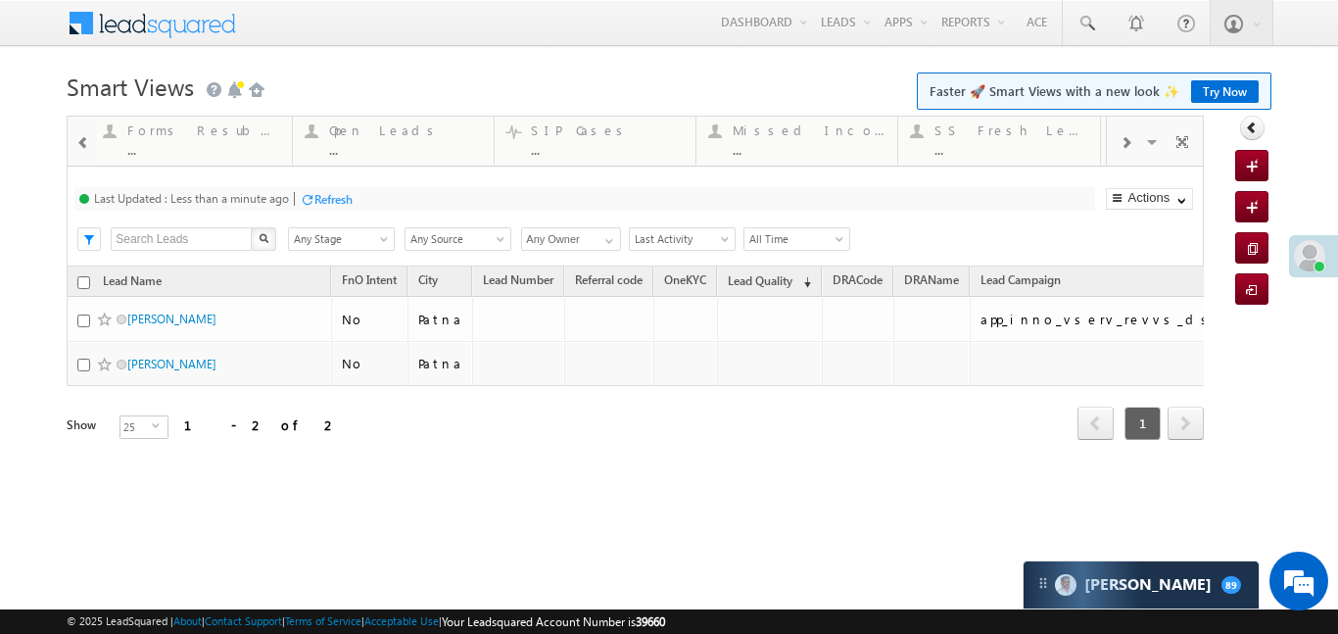
click at [87, 141] on span at bounding box center [83, 143] width 14 height 16
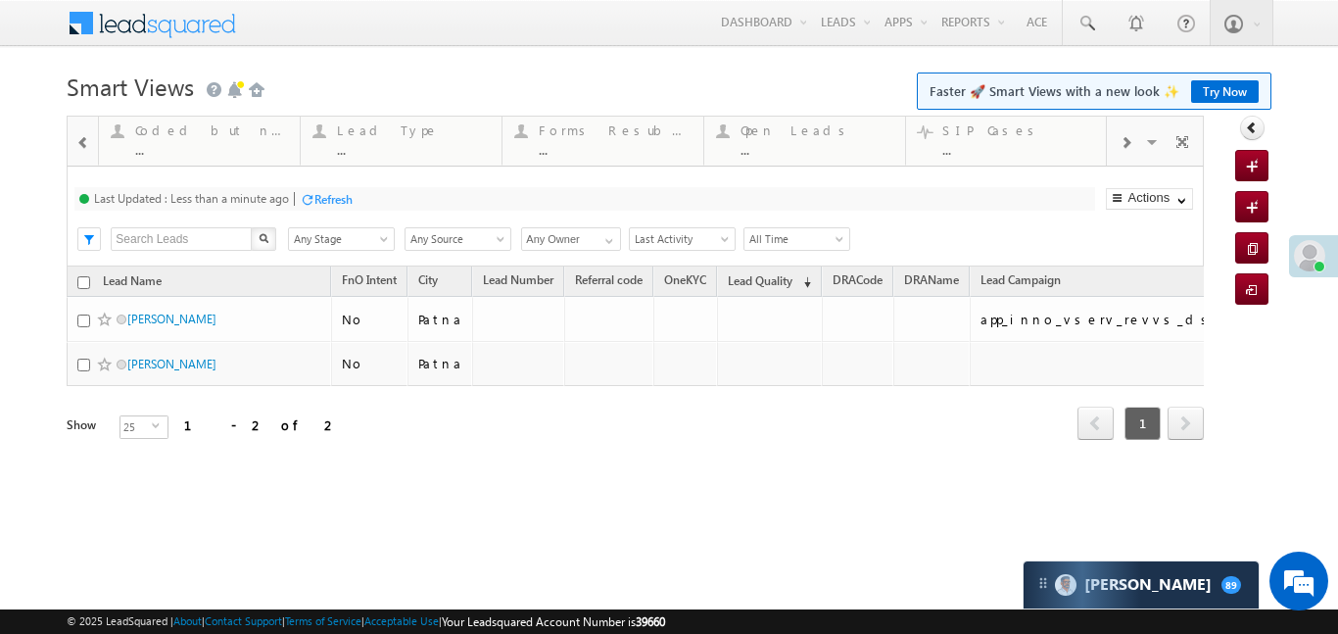
click at [87, 141] on span at bounding box center [83, 143] width 14 height 16
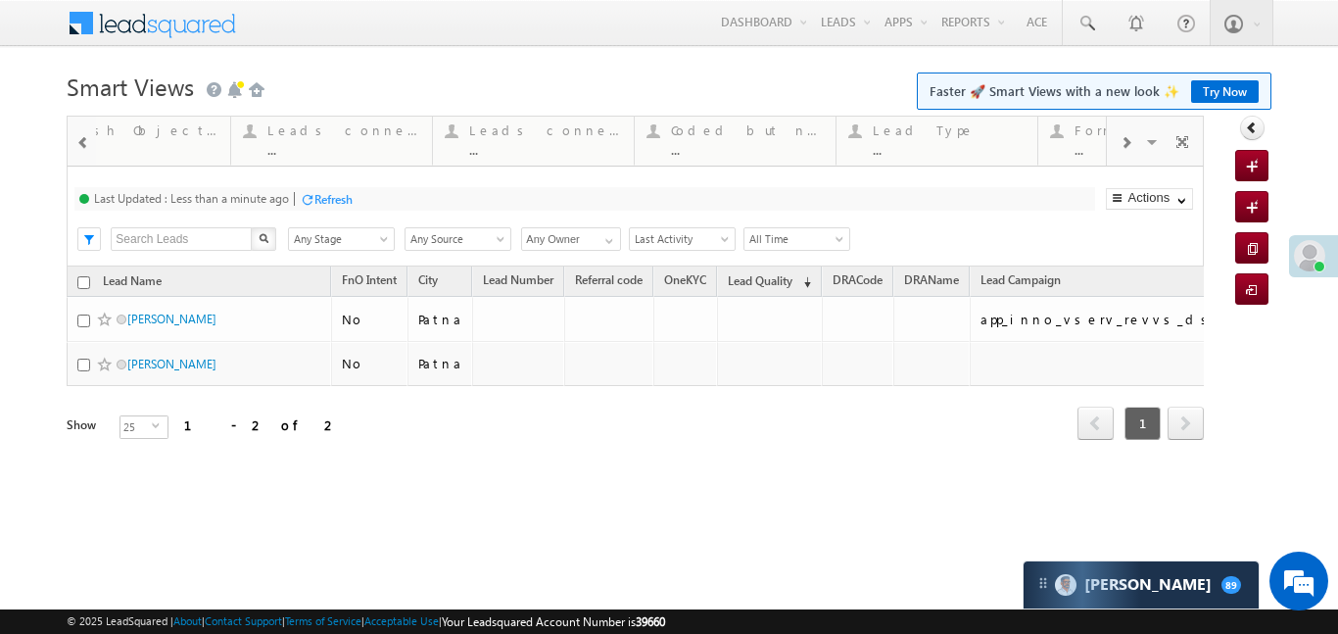
click at [87, 141] on span at bounding box center [83, 143] width 14 height 16
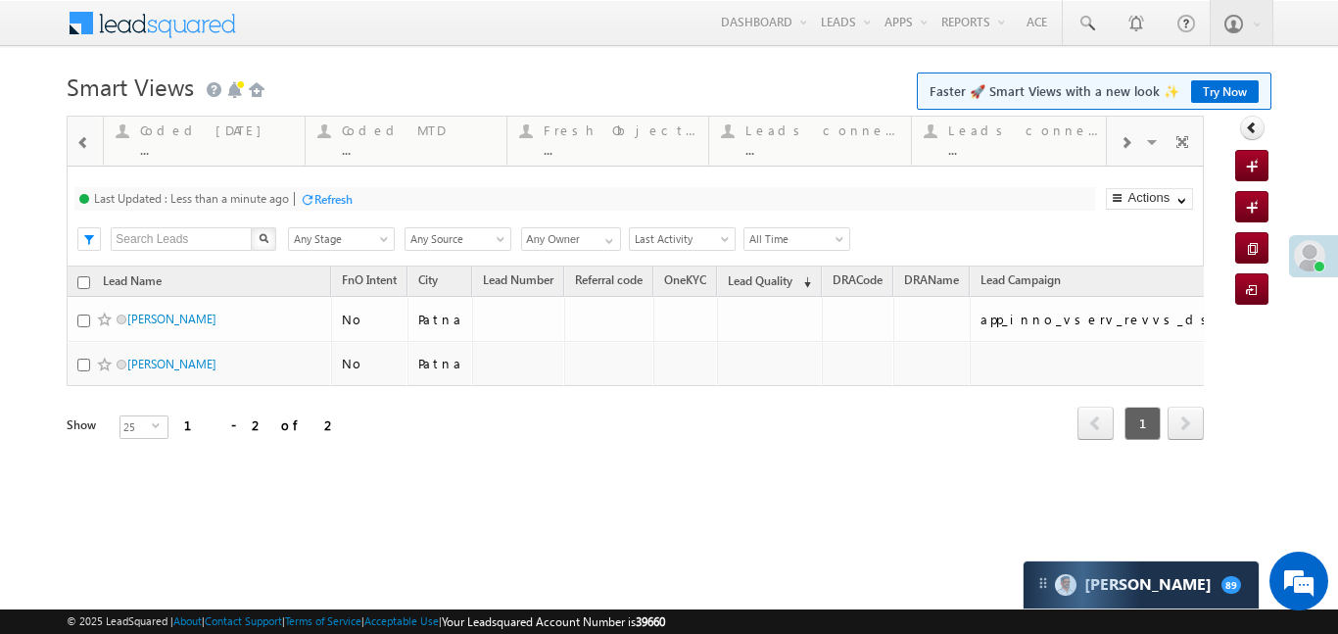
click at [87, 141] on span at bounding box center [83, 143] width 14 height 16
click at [386, 140] on div "Coded Today ..." at bounding box center [412, 138] width 153 height 38
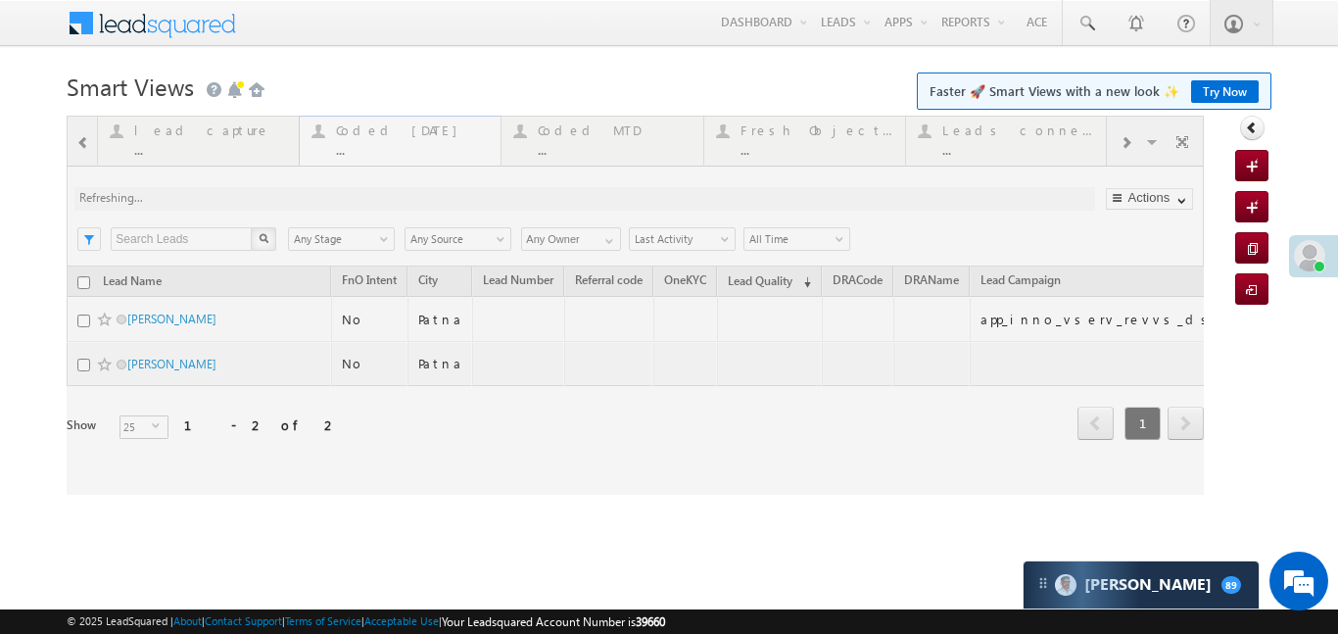
click at [386, 140] on div at bounding box center [635, 305] width 1137 height 379
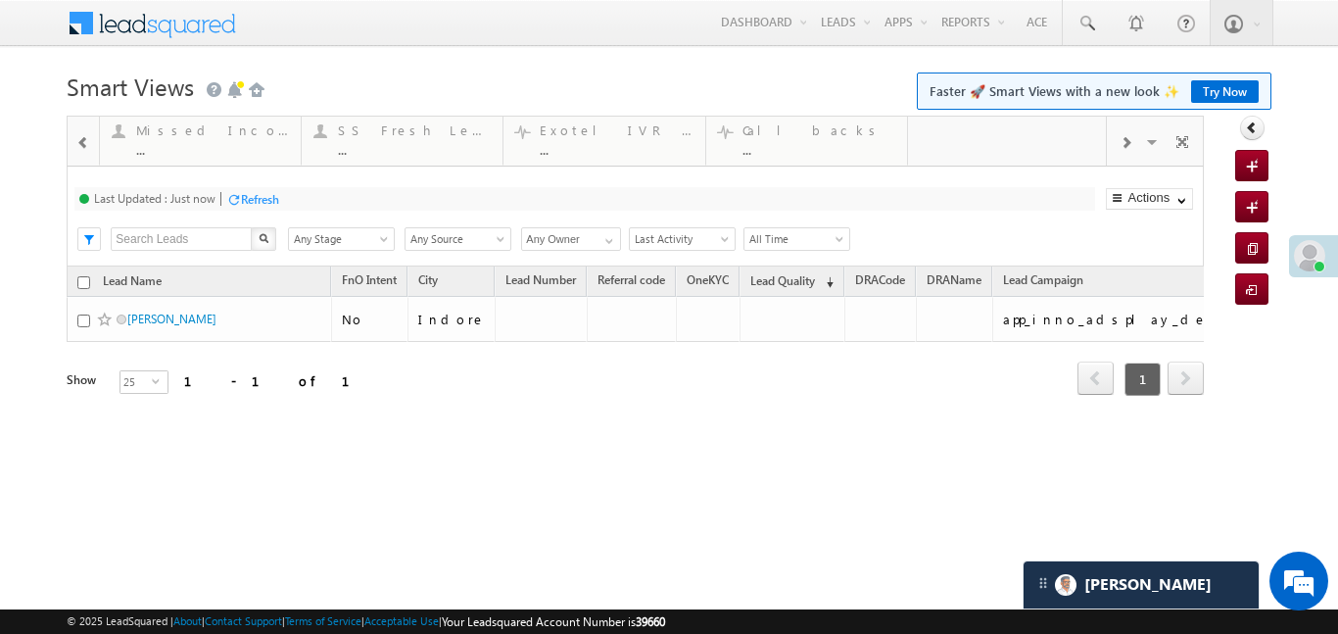
click at [80, 140] on span at bounding box center [83, 143] width 14 height 16
drag, startPoint x: 80, startPoint y: 140, endPoint x: 142, endPoint y: 1, distance: 152.2
click at [80, 135] on span at bounding box center [83, 143] width 14 height 16
click at [1134, 145] on div at bounding box center [1125, 142] width 37 height 44
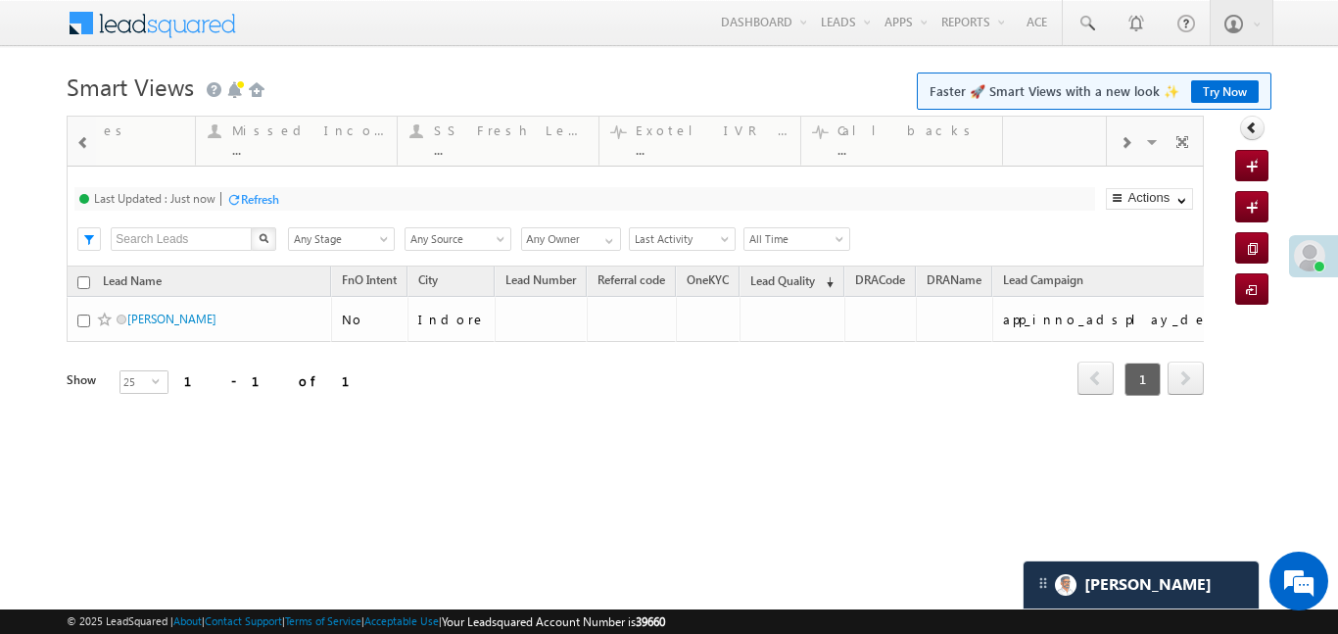
click at [1134, 145] on div at bounding box center [1125, 142] width 37 height 44
drag, startPoint x: 797, startPoint y: 125, endPoint x: 42, endPoint y: 143, distance: 755.5
click at [93, 140] on div at bounding box center [83, 142] width 25 height 44
click at [87, 140] on span at bounding box center [83, 143] width 14 height 16
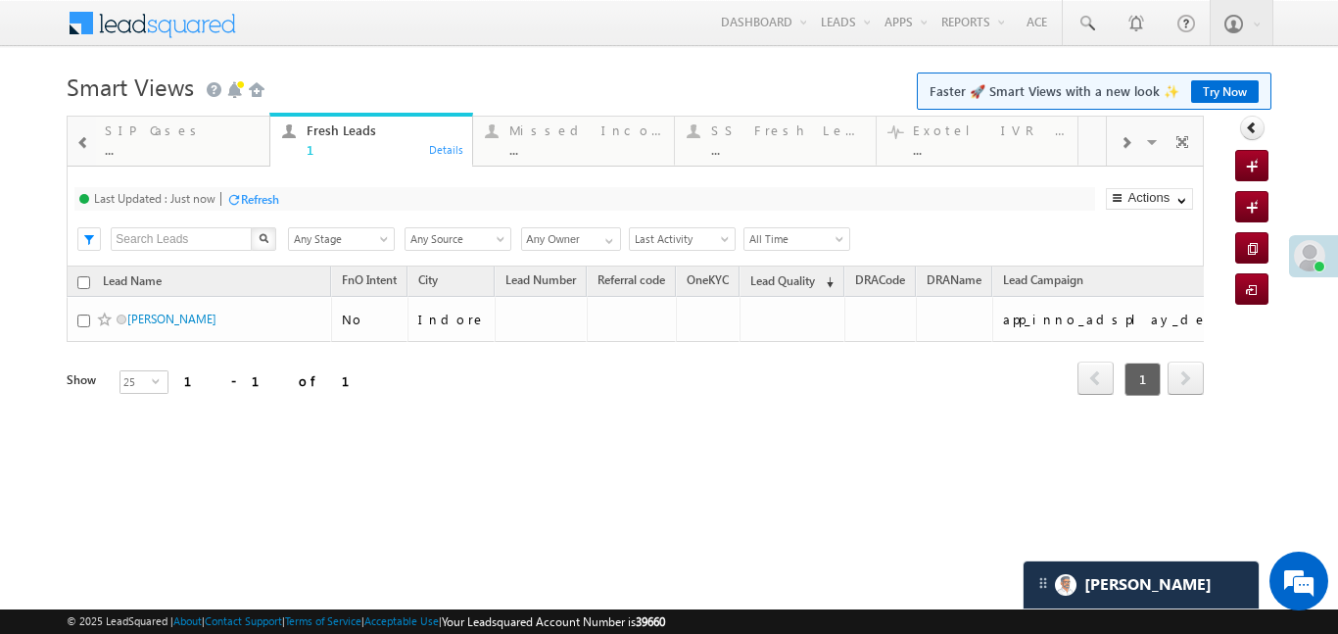
click at [87, 140] on span at bounding box center [83, 143] width 14 height 16
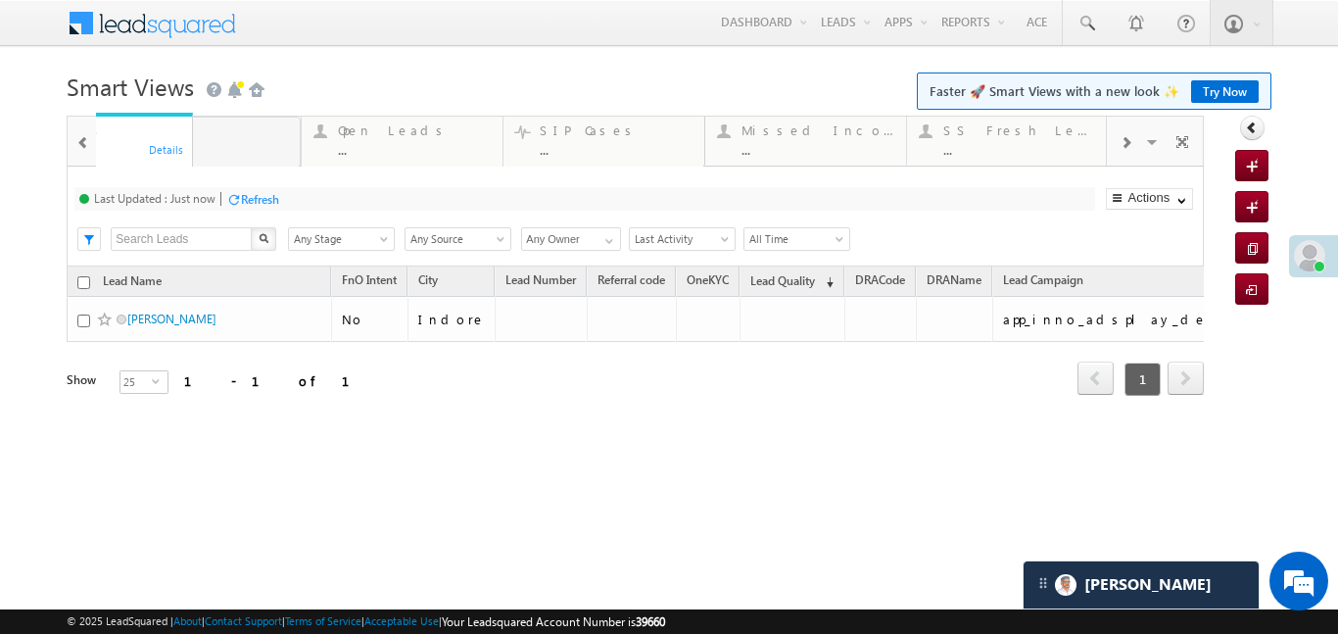
drag, startPoint x: 658, startPoint y: 138, endPoint x: 137, endPoint y: 148, distance: 521.3
click at [79, 138] on span at bounding box center [83, 143] width 14 height 16
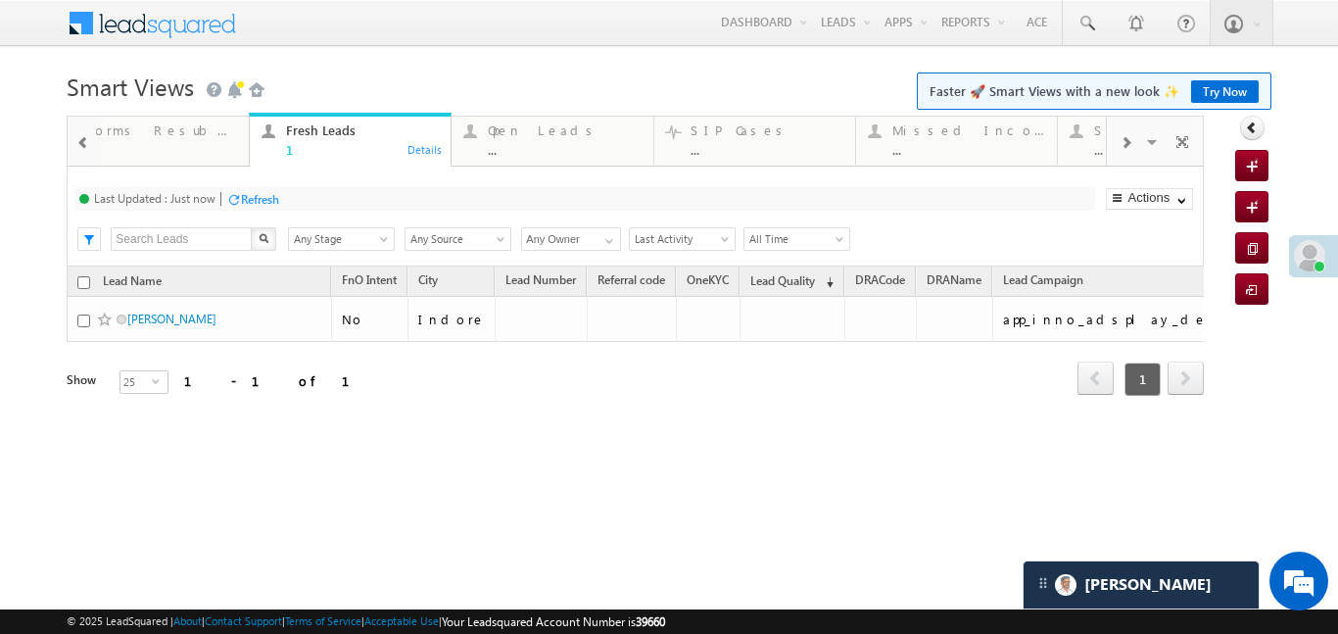
click at [79, 138] on span at bounding box center [83, 143] width 14 height 16
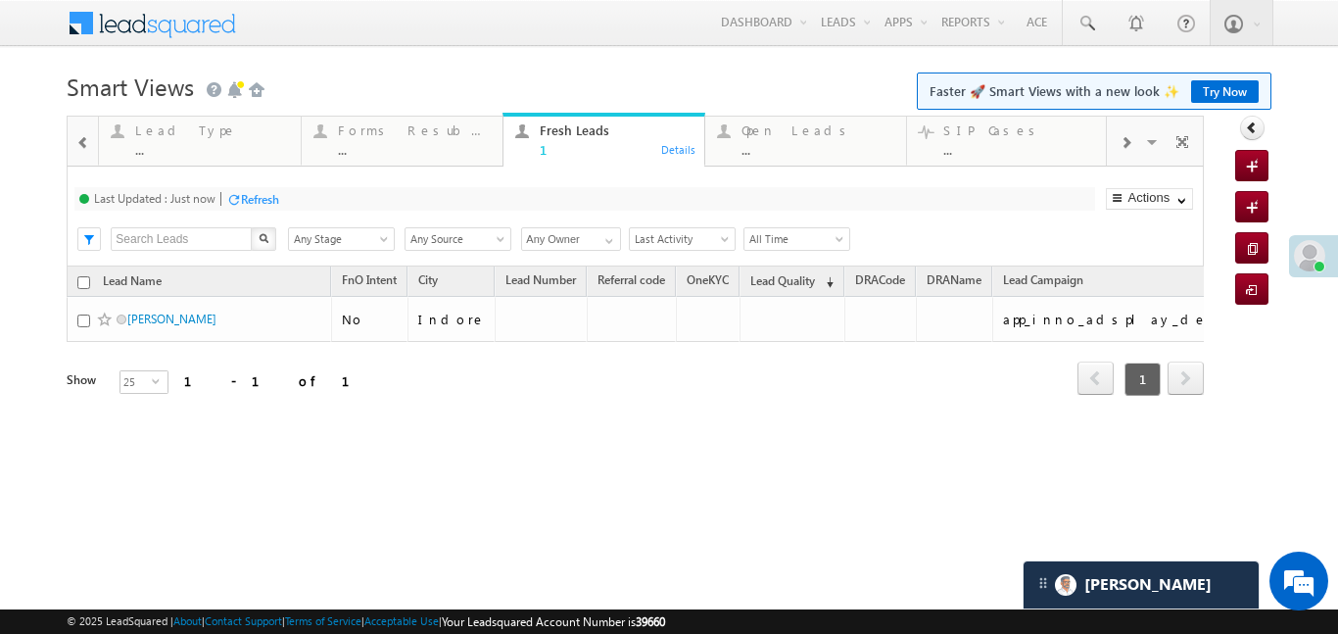
click at [79, 138] on span at bounding box center [83, 143] width 14 height 16
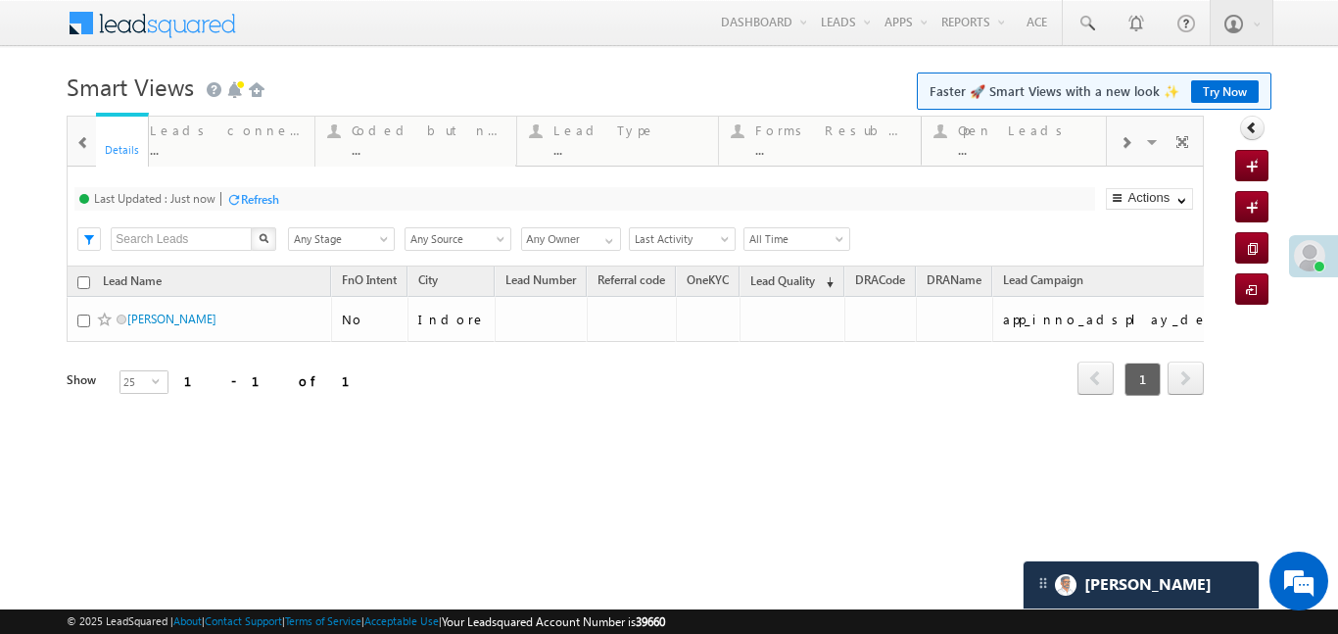
drag, startPoint x: 804, startPoint y: 132, endPoint x: 23, endPoint y: 138, distance: 781.8
click at [80, 143] on span at bounding box center [83, 143] width 14 height 16
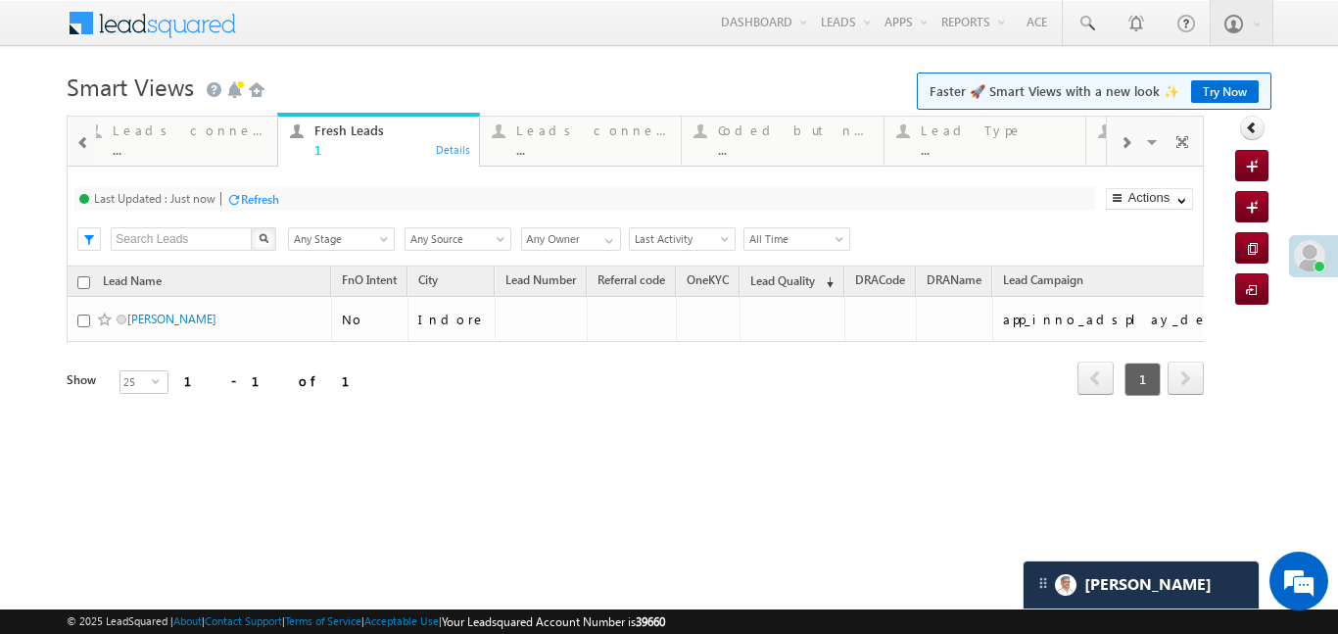
click at [80, 143] on span at bounding box center [83, 143] width 14 height 16
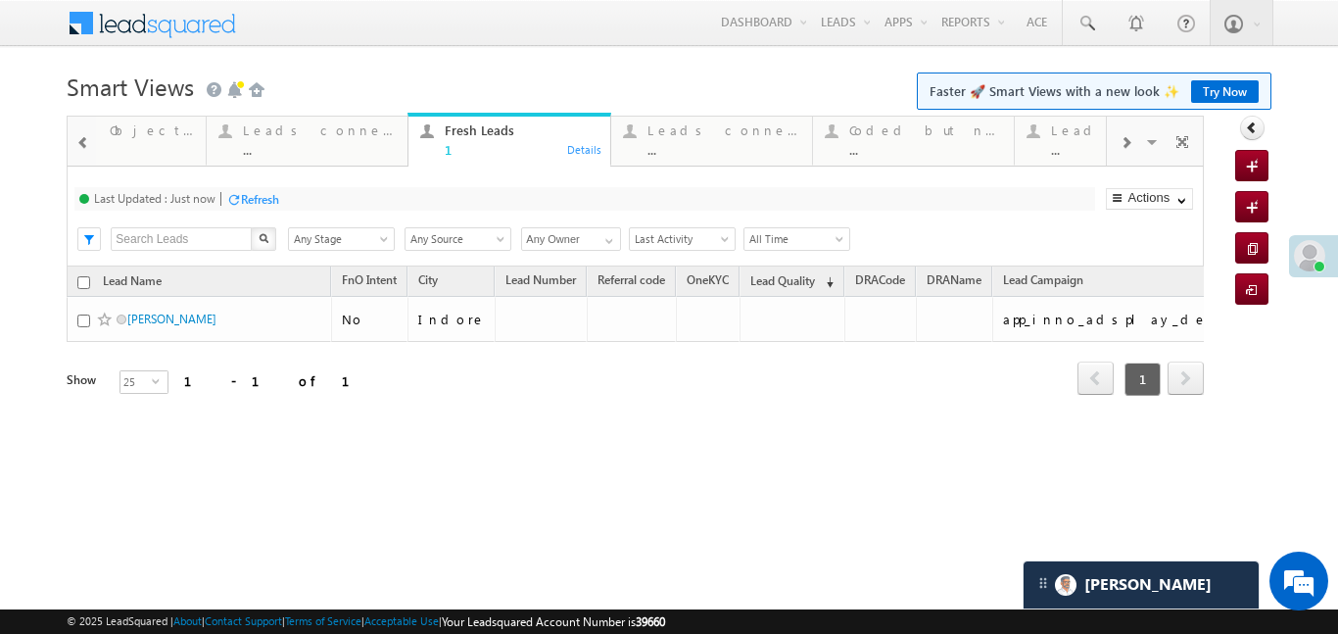
click at [80, 143] on span at bounding box center [83, 143] width 14 height 16
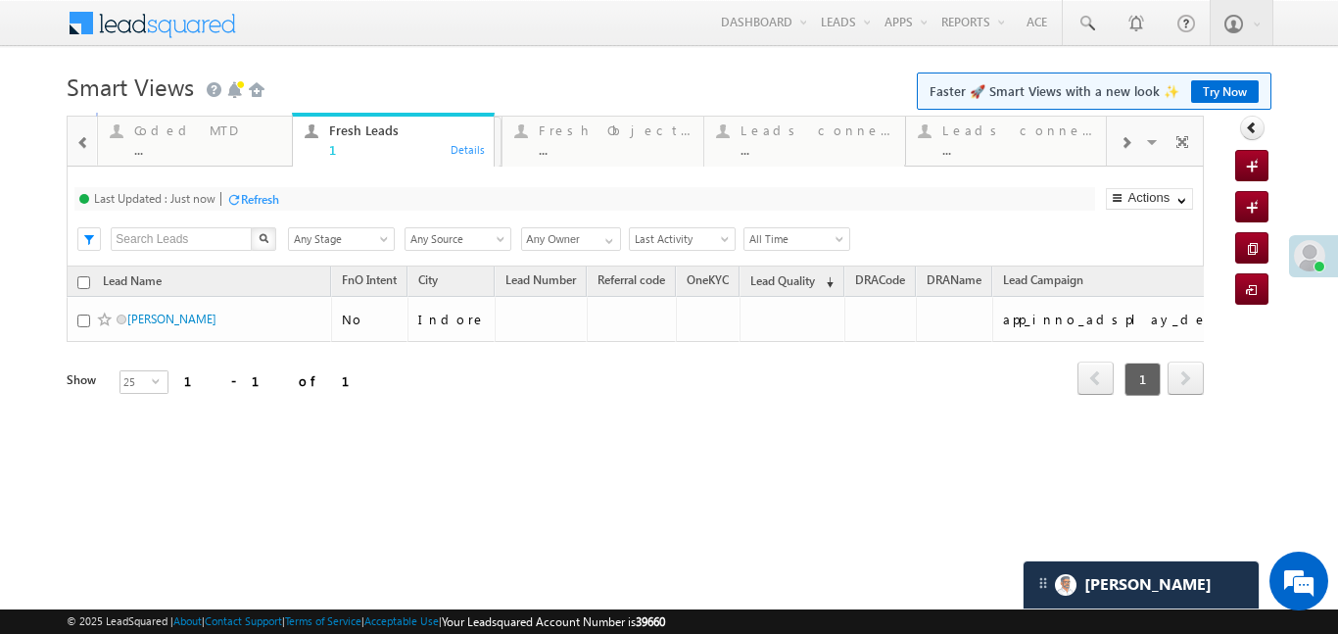
drag, startPoint x: 817, startPoint y: 149, endPoint x: 95, endPoint y: 151, distance: 722.0
click at [74, 141] on div at bounding box center [83, 142] width 25 height 44
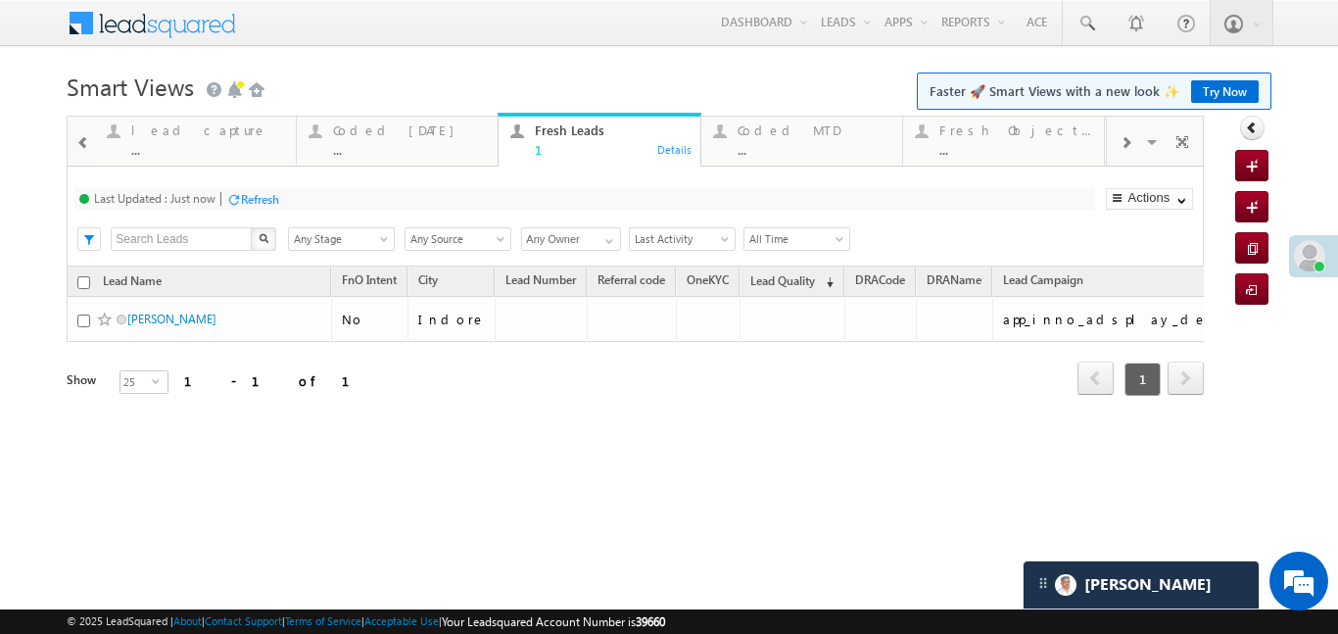
click at [74, 141] on div at bounding box center [83, 142] width 25 height 44
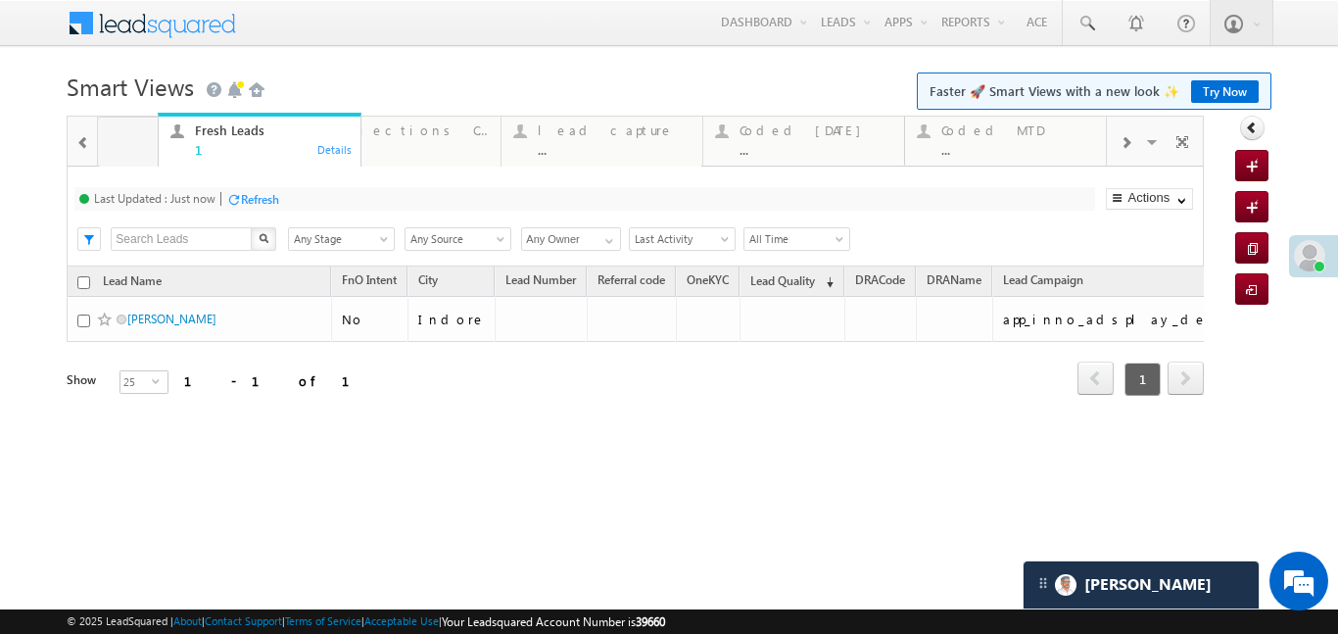
drag, startPoint x: 795, startPoint y: 141, endPoint x: 99, endPoint y: 145, distance: 695.6
click at [74, 145] on div at bounding box center [83, 142] width 25 height 44
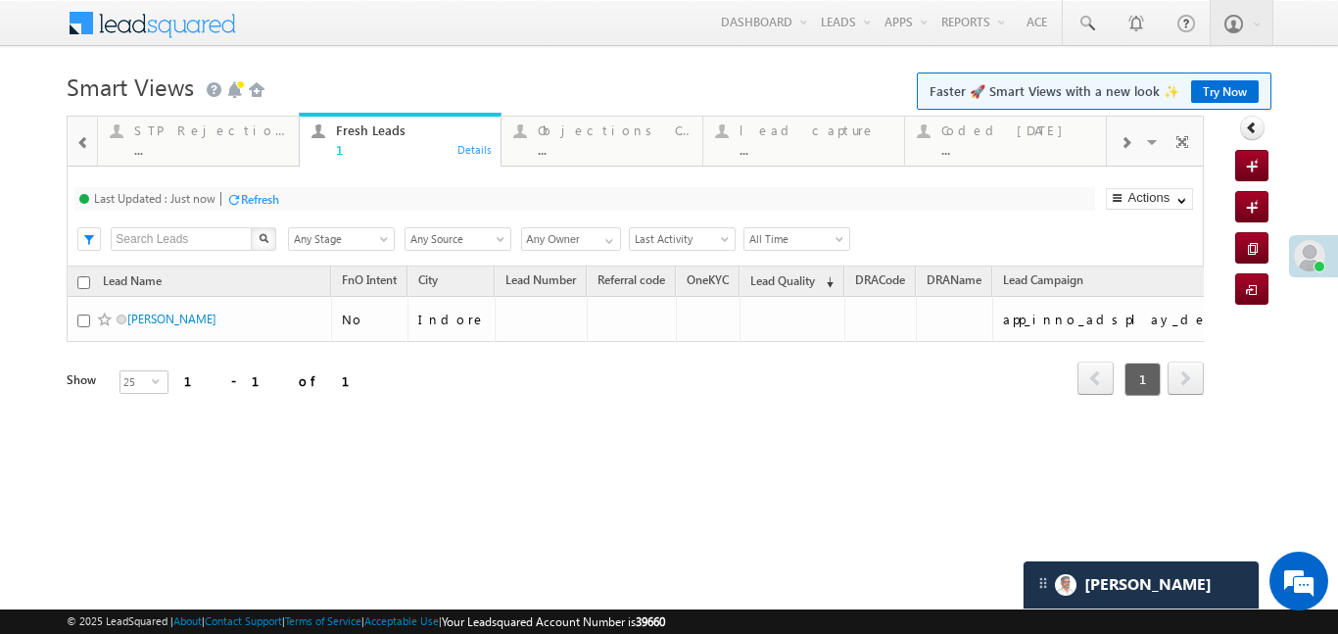
click at [74, 145] on div at bounding box center [83, 142] width 25 height 44
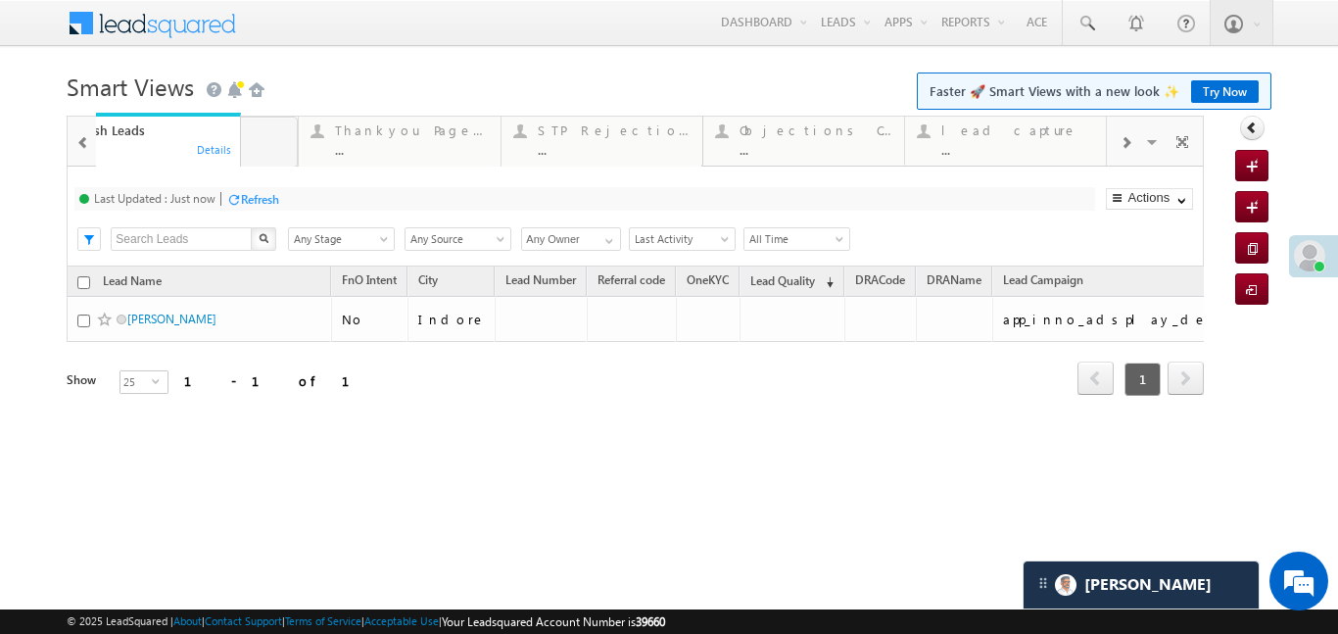
drag, startPoint x: 603, startPoint y: 162, endPoint x: 121, endPoint y: 159, distance: 482.0
click at [76, 144] on span at bounding box center [83, 143] width 14 height 16
drag, startPoint x: 393, startPoint y: 145, endPoint x: 120, endPoint y: 144, distance: 272.4
click at [474, 50] on body "Menu Aakansha .d Aakan sha.D @ange lbrok ing.c om" at bounding box center [669, 277] width 1338 height 555
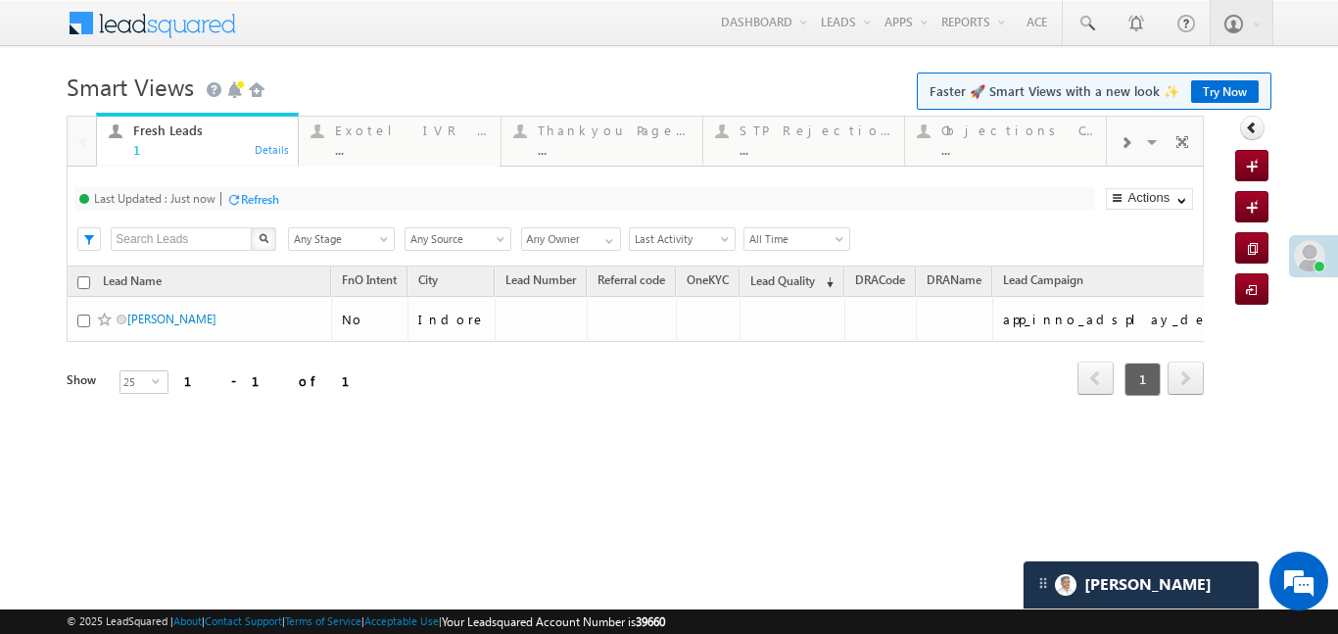
click at [1122, 136] on span at bounding box center [1126, 143] width 12 height 16
click at [1129, 145] on span at bounding box center [1126, 143] width 12 height 16
click at [1023, 140] on div "Coded Today ..." at bounding box center [1017, 138] width 153 height 38
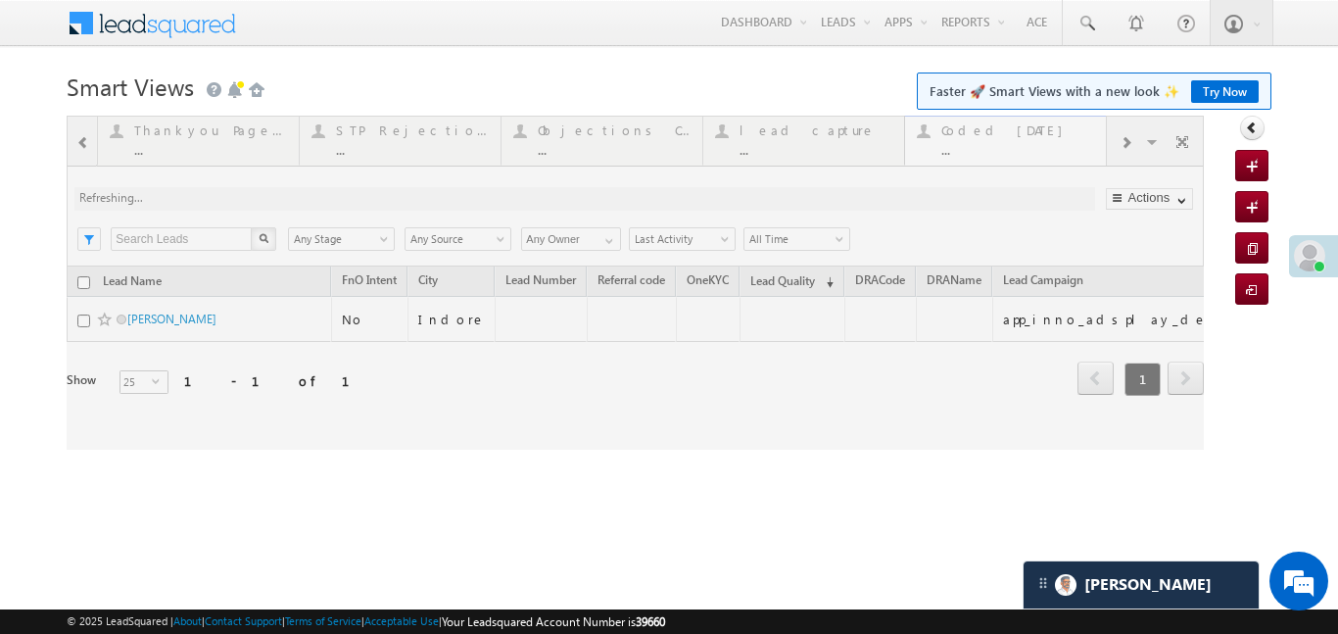
click at [1023, 140] on div at bounding box center [635, 283] width 1137 height 334
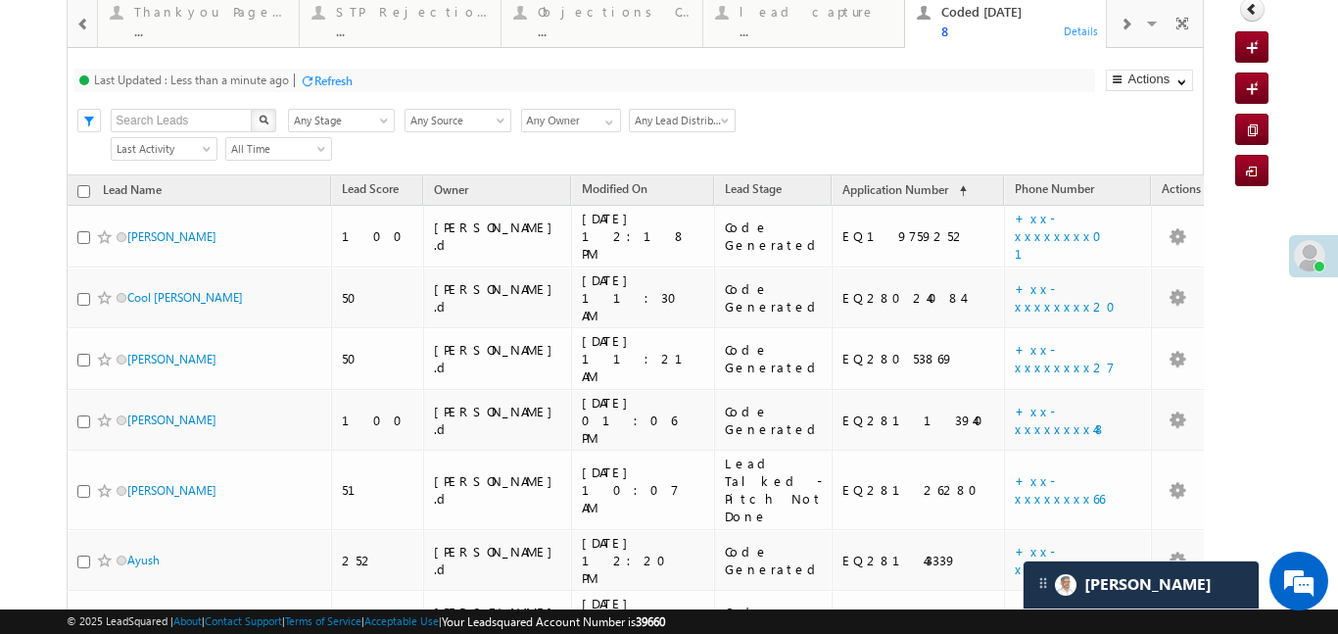
scroll to position [120, 0]
click at [76, 13] on div at bounding box center [83, 22] width 25 height 44
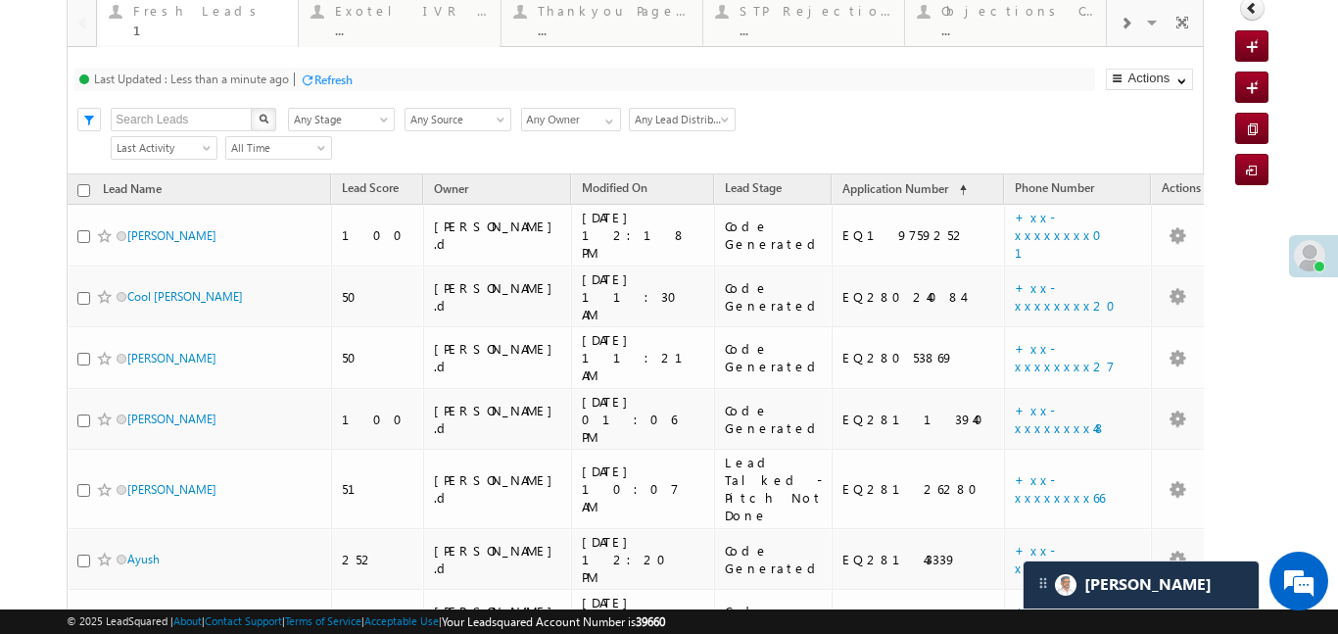
click at [126, 20] on div "Fresh Leads 1 Details" at bounding box center [197, 18] width 197 height 38
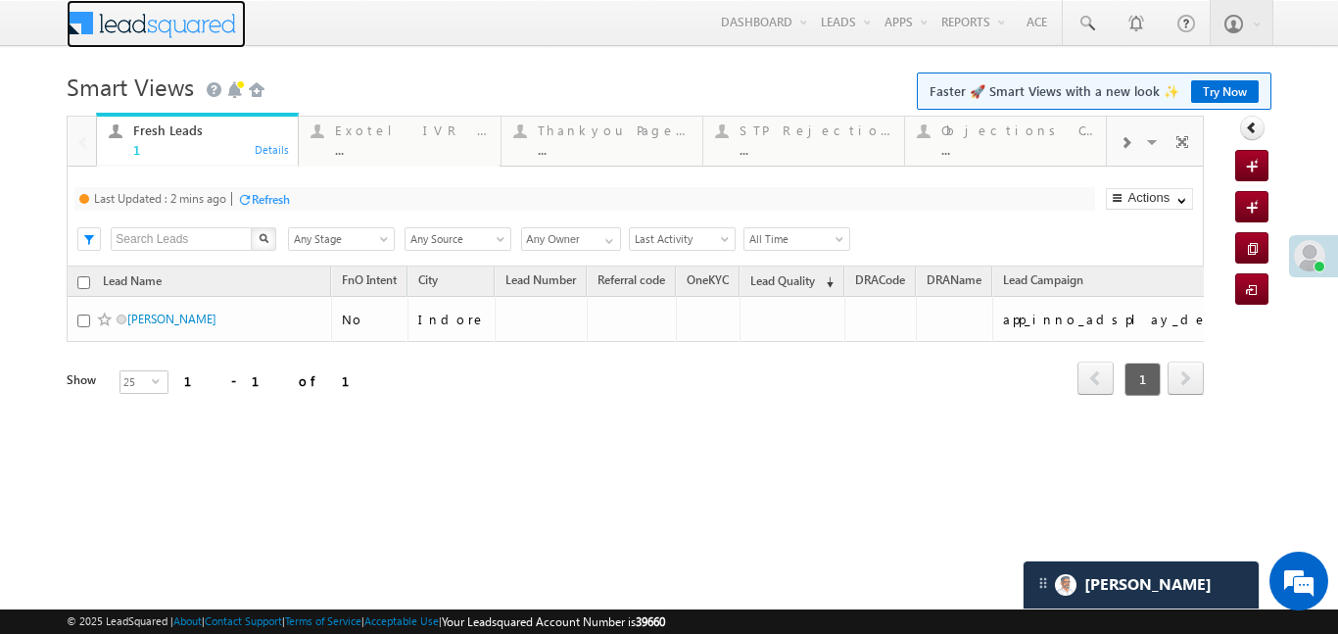
click at [126, 20] on span at bounding box center [165, 21] width 142 height 34
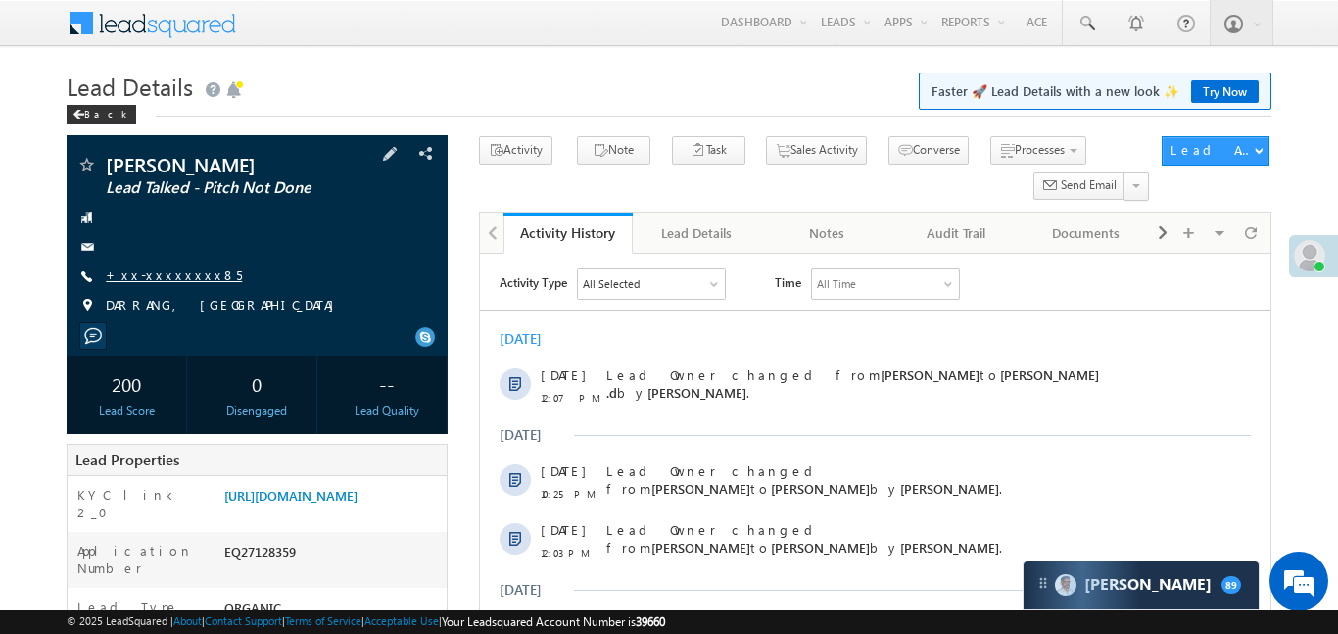
click at [159, 280] on link "+xx-xxxxxxxx85" at bounding box center [174, 274] width 136 height 17
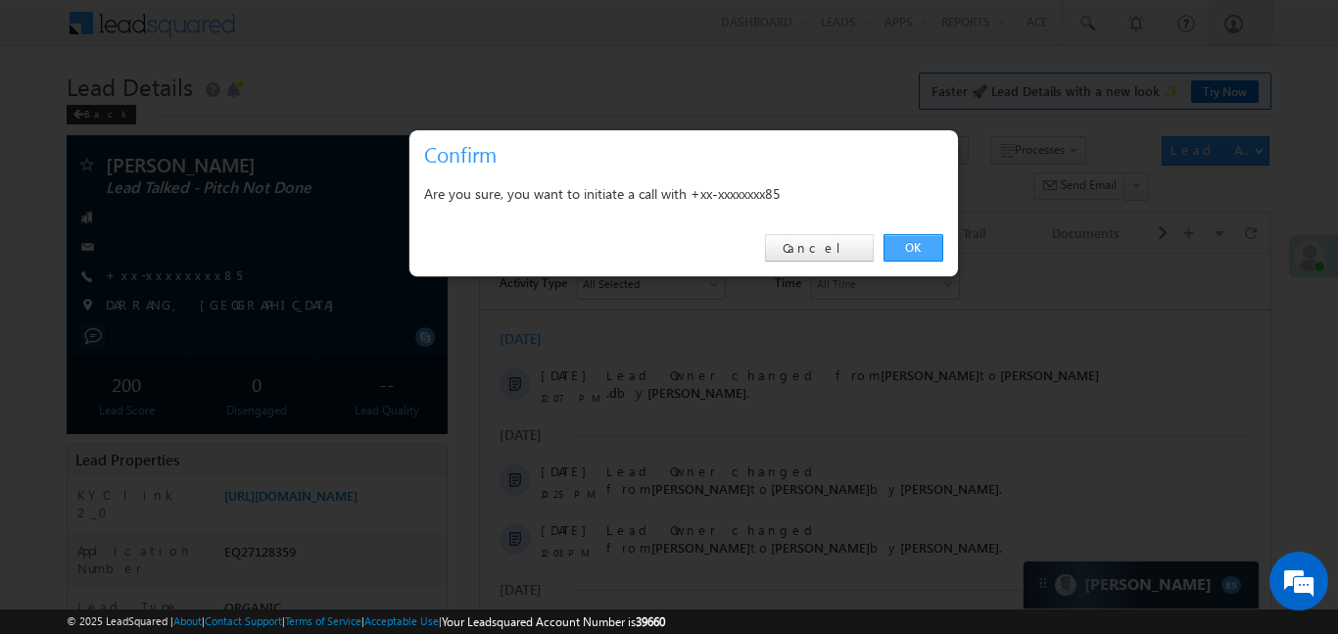
click at [901, 246] on link "OK" at bounding box center [914, 247] width 60 height 27
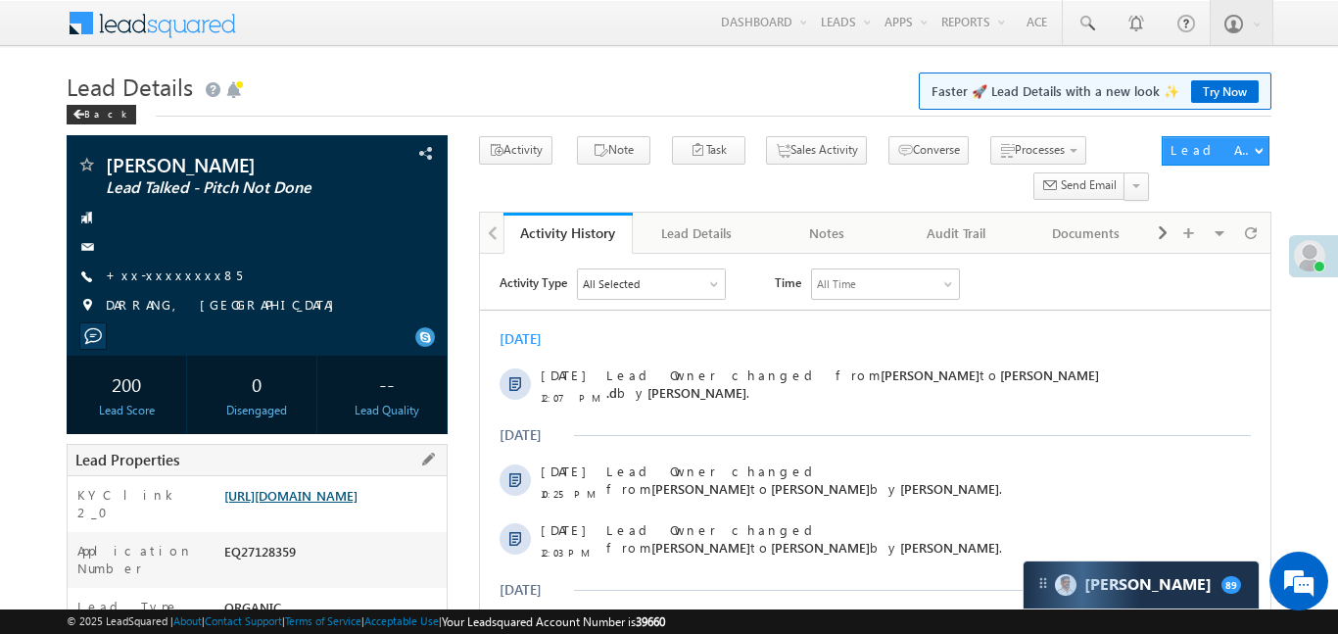
click at [358, 504] on link "[URL][DOMAIN_NAME]" at bounding box center [290, 495] width 133 height 17
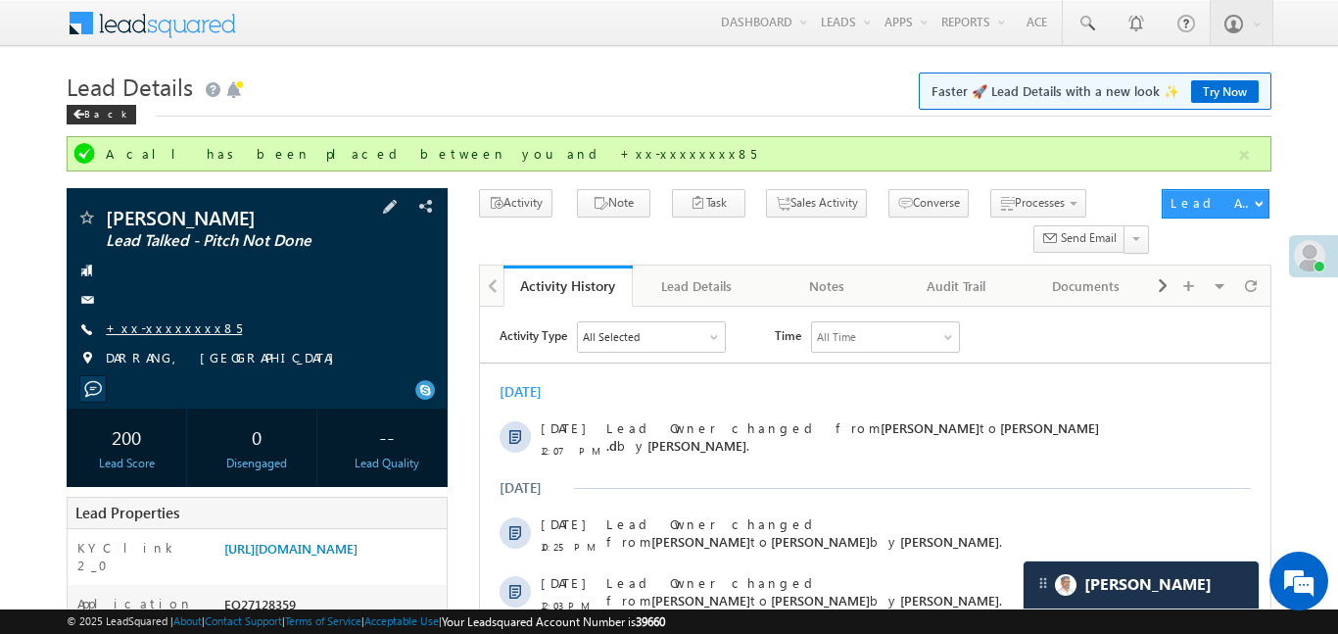
click at [170, 324] on link "+xx-xxxxxxxx85" at bounding box center [174, 327] width 136 height 17
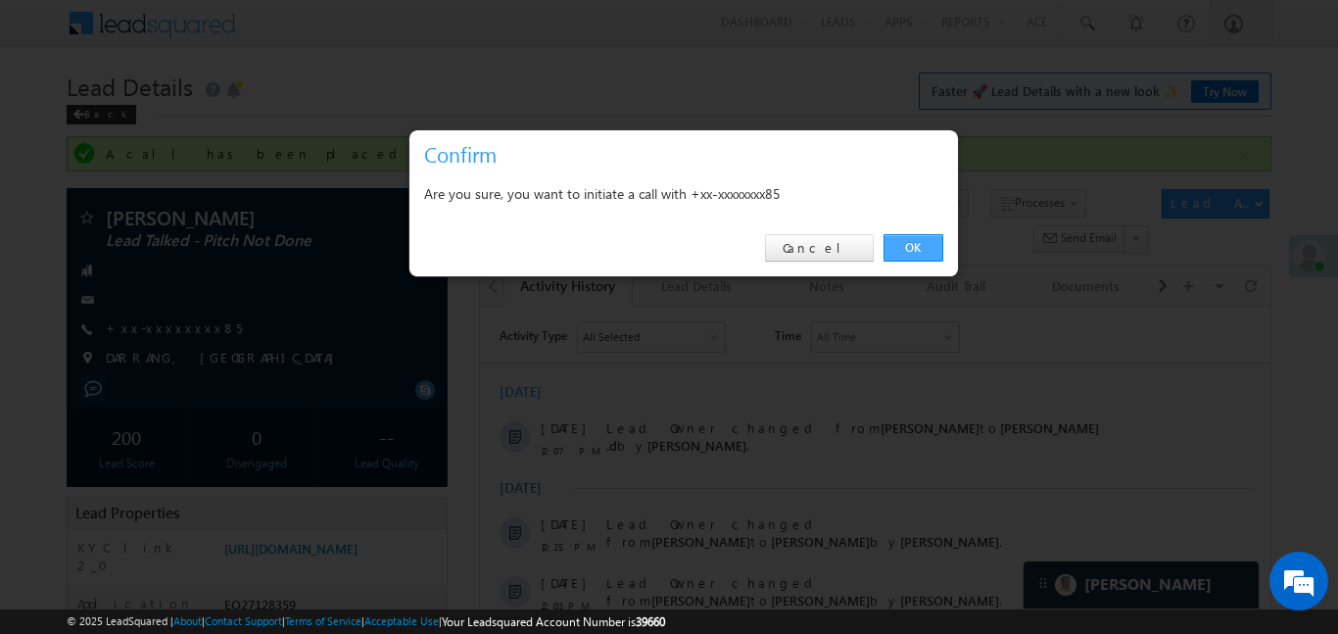
click at [917, 254] on link "OK" at bounding box center [914, 247] width 60 height 27
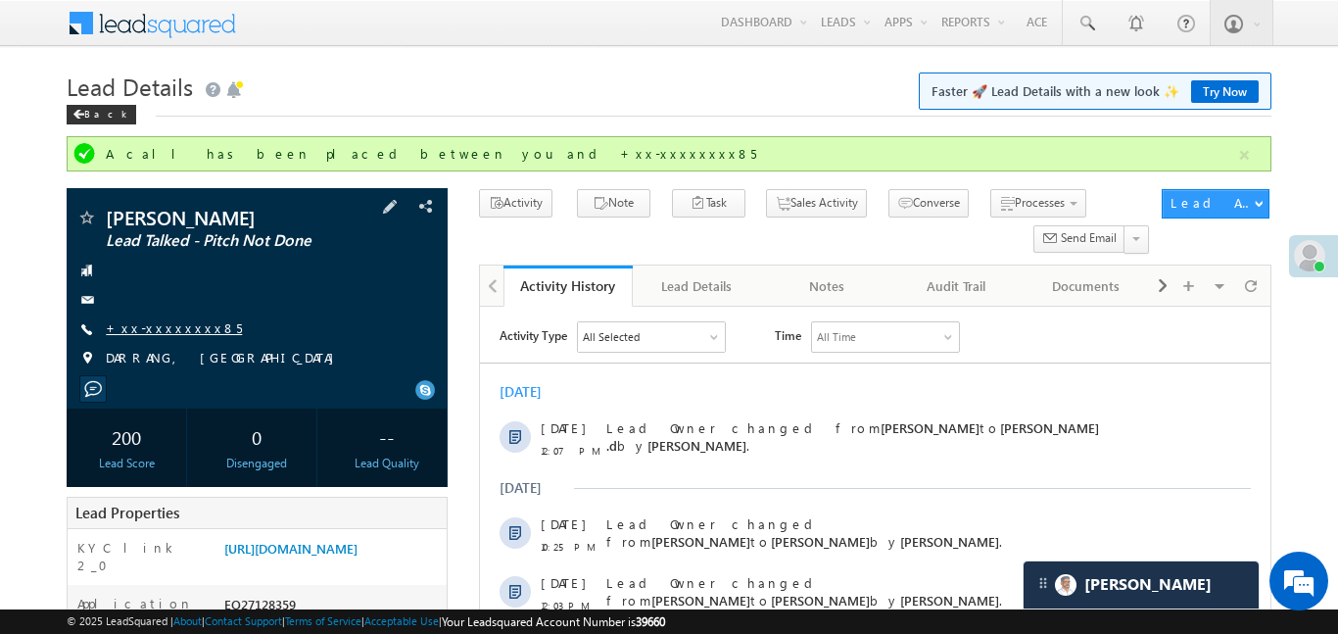
click at [174, 330] on link "+xx-xxxxxxxx85" at bounding box center [174, 327] width 136 height 17
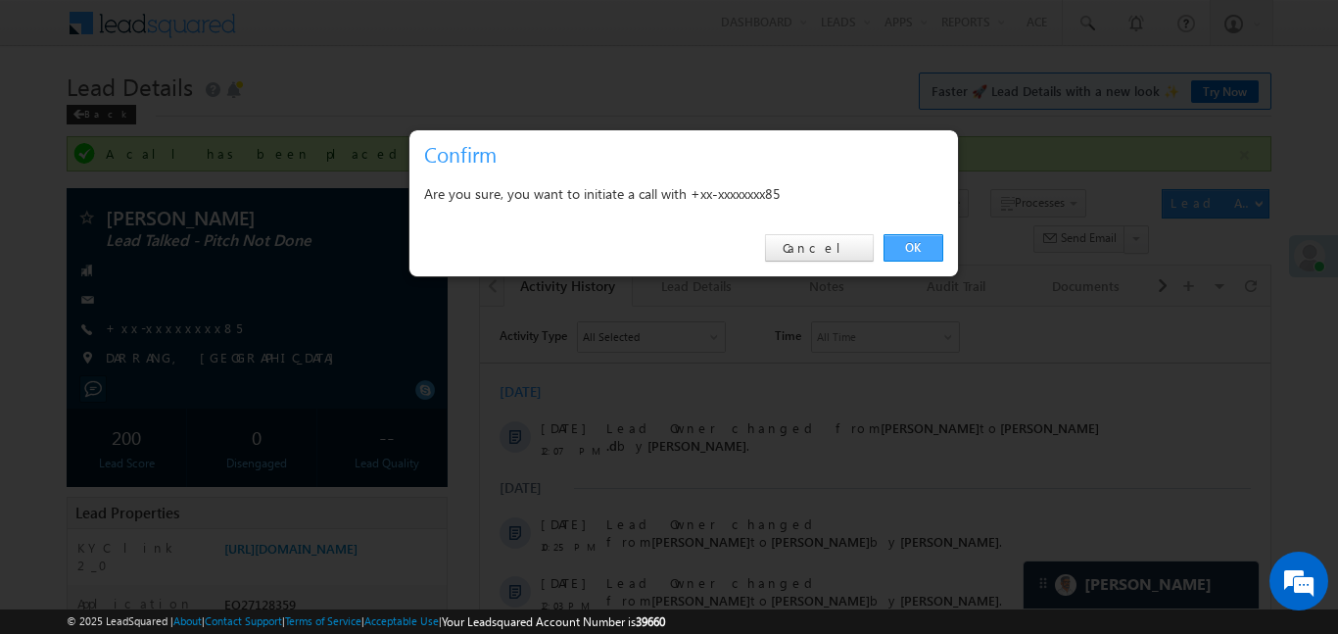
click at [907, 235] on link "OK" at bounding box center [914, 247] width 60 height 27
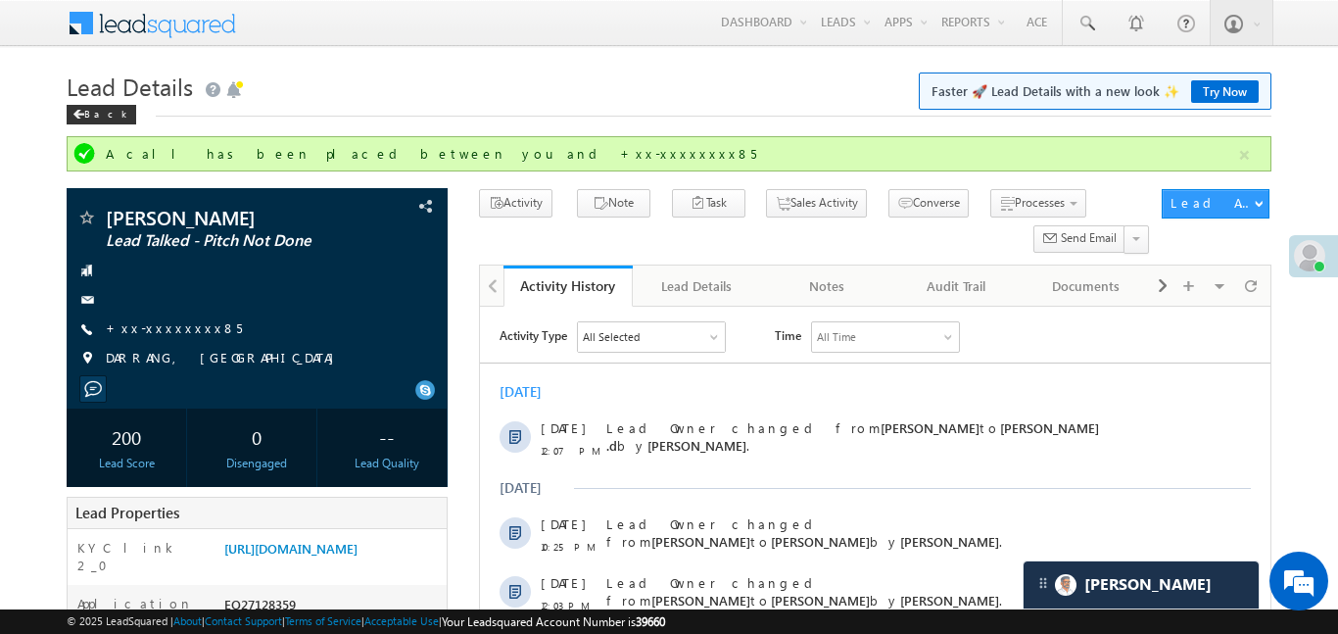
click at [1257, 162] on div "A call has been placed between you and +xx-xxxxxxxx85" at bounding box center [669, 153] width 1204 height 35
click at [1246, 155] on button "button" at bounding box center [1244, 155] width 24 height 24
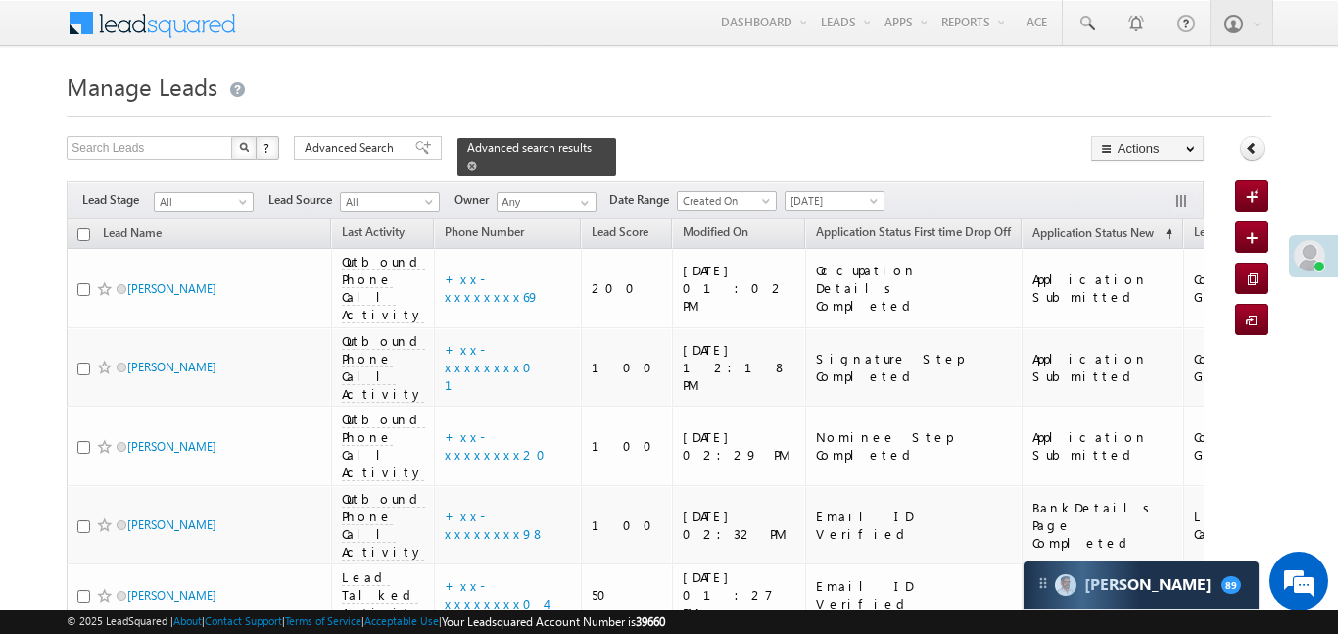
click at [477, 161] on span at bounding box center [472, 166] width 10 height 10
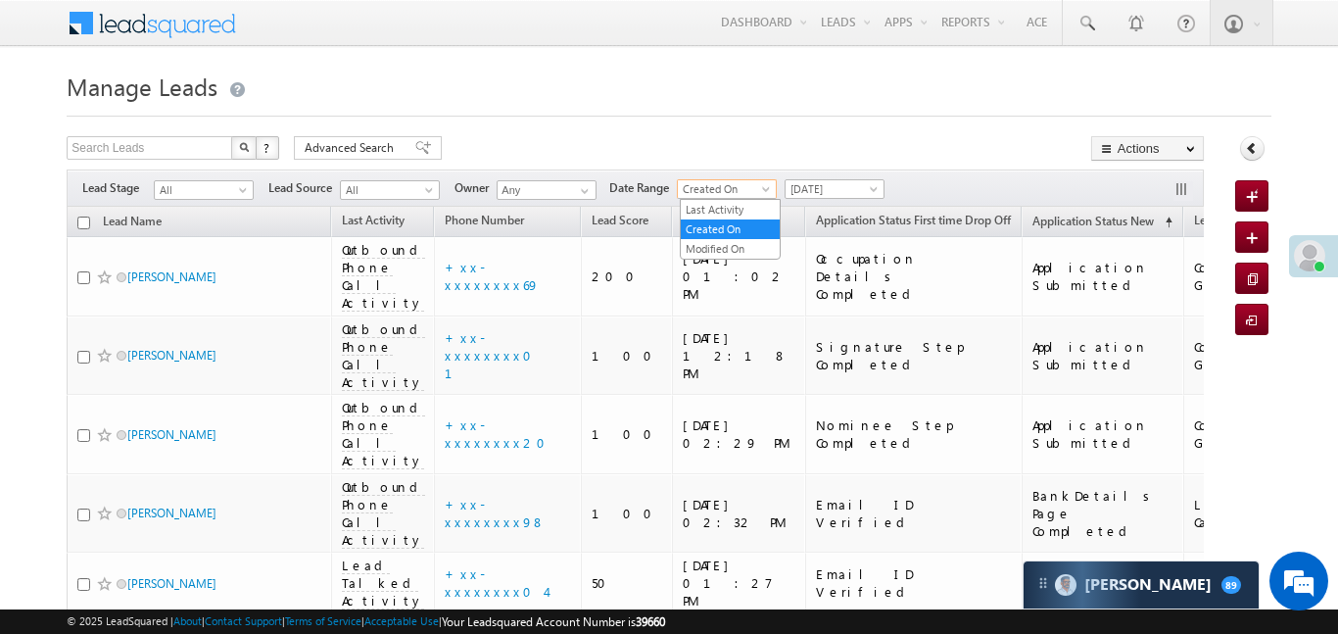
click at [752, 189] on span "Created On" at bounding box center [724, 189] width 93 height 18
click at [740, 212] on link "Last Activity" at bounding box center [730, 210] width 99 height 18
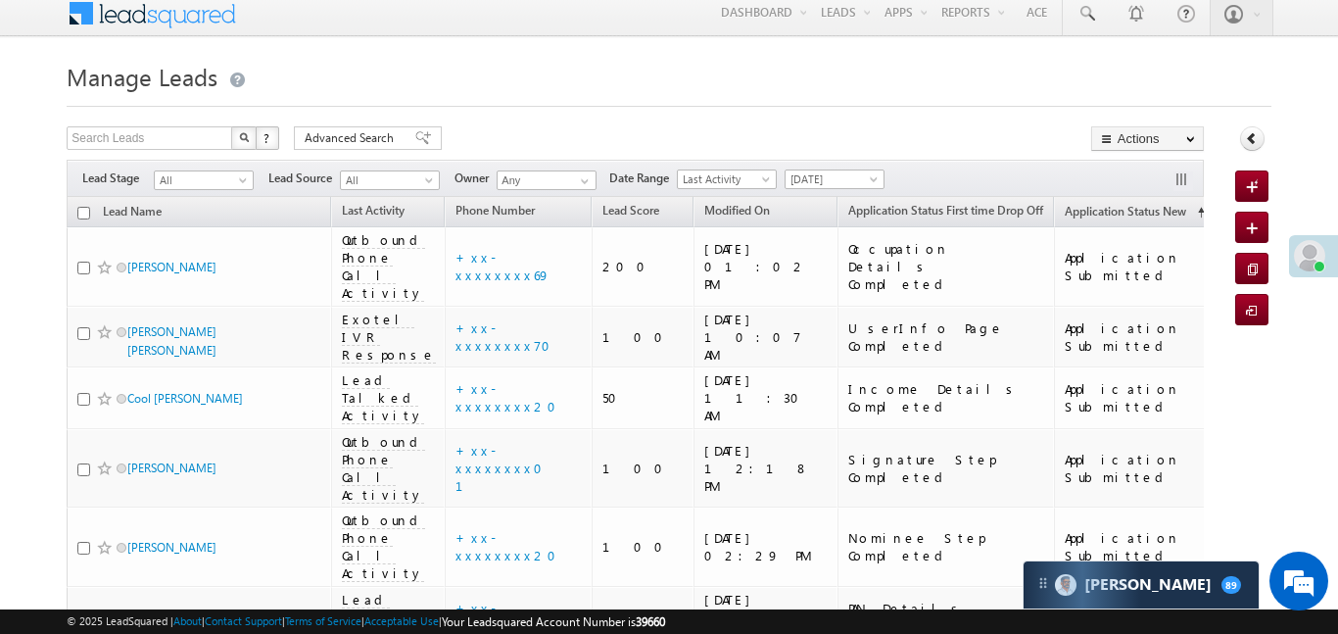
scroll to position [7443, 0]
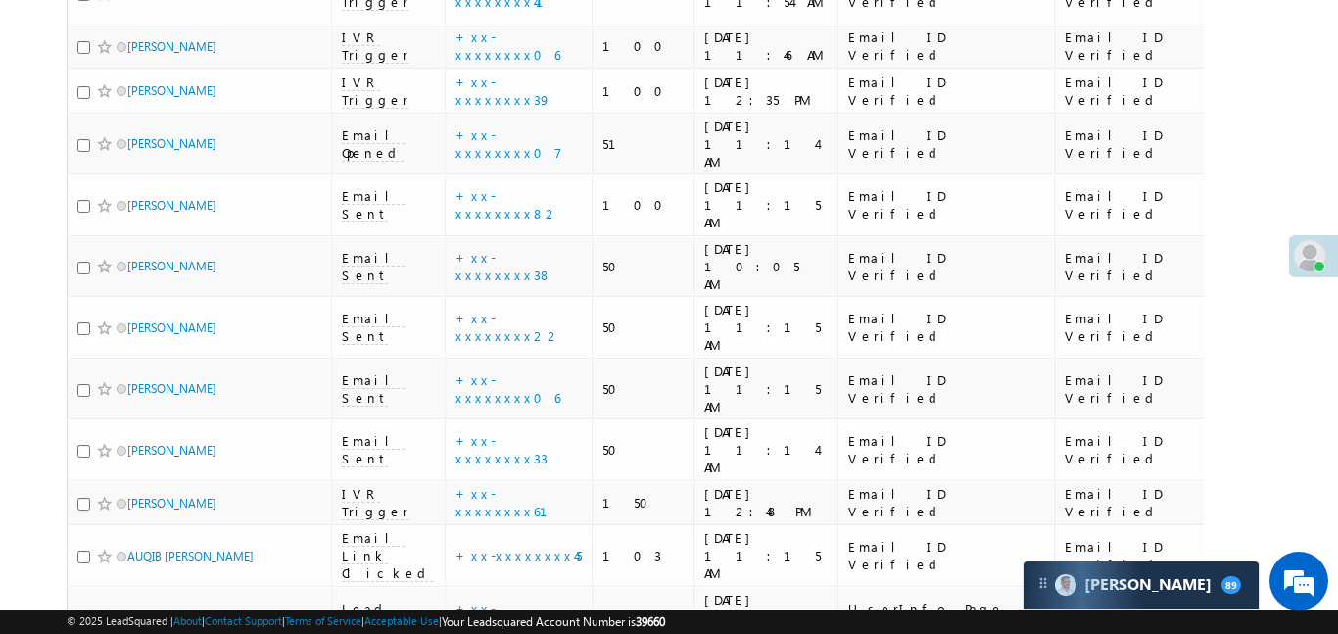
click at [551, 318] on link "details" at bounding box center [567, 313] width 33 height 15
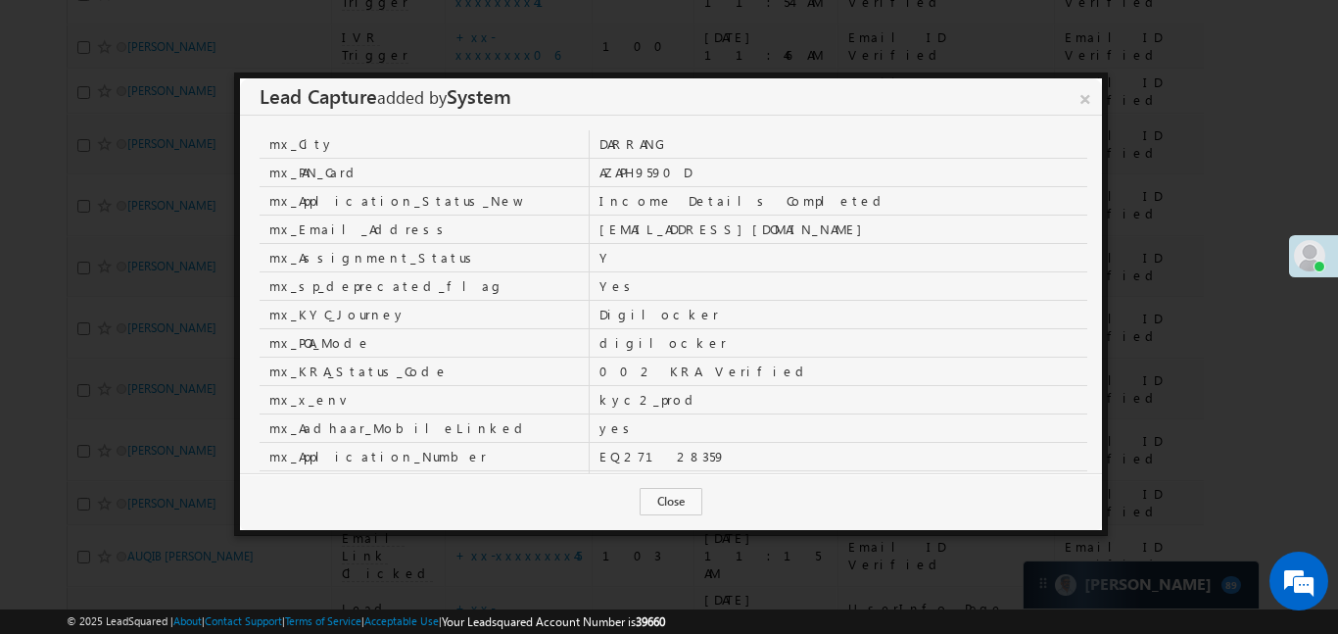
click at [590, 313] on td "Digilocker" at bounding box center [839, 314] width 499 height 28
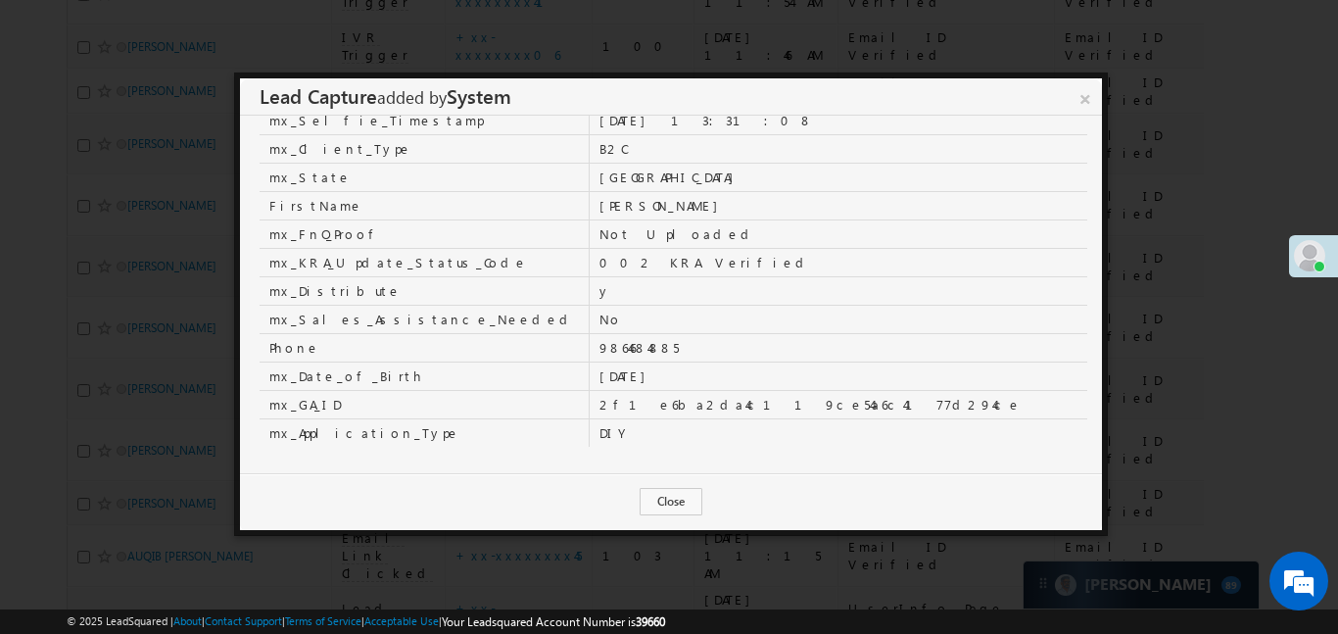
scroll to position [680, 0]
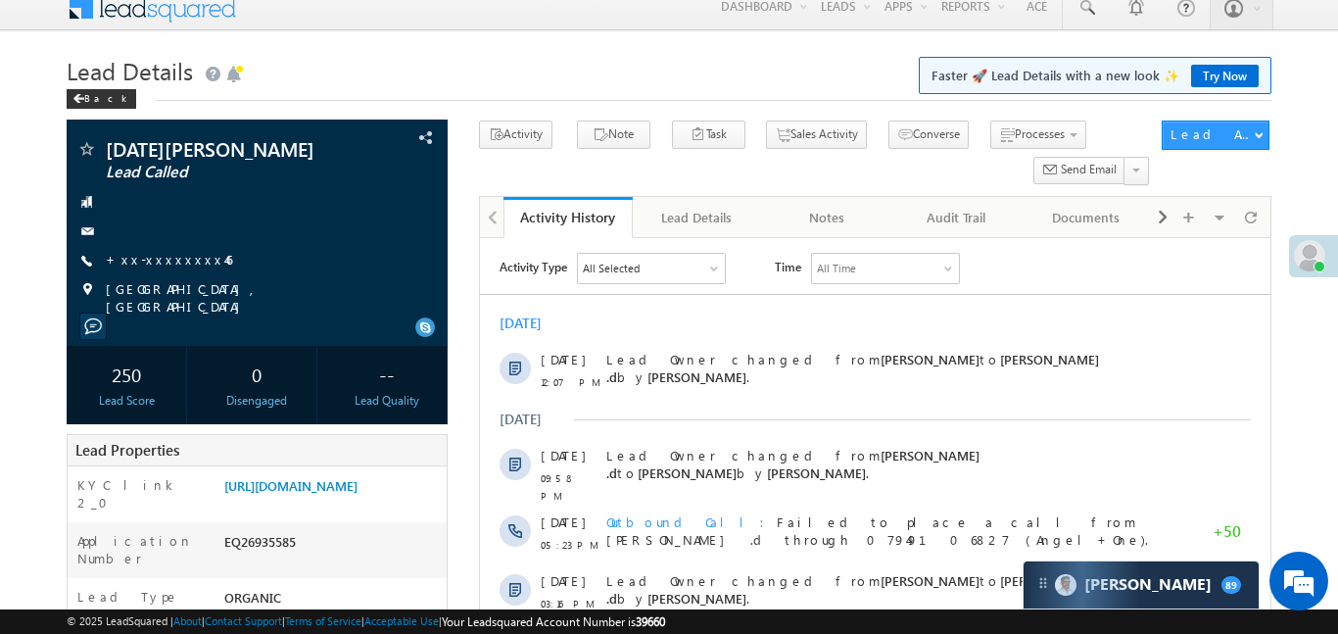
scroll to position [79, 0]
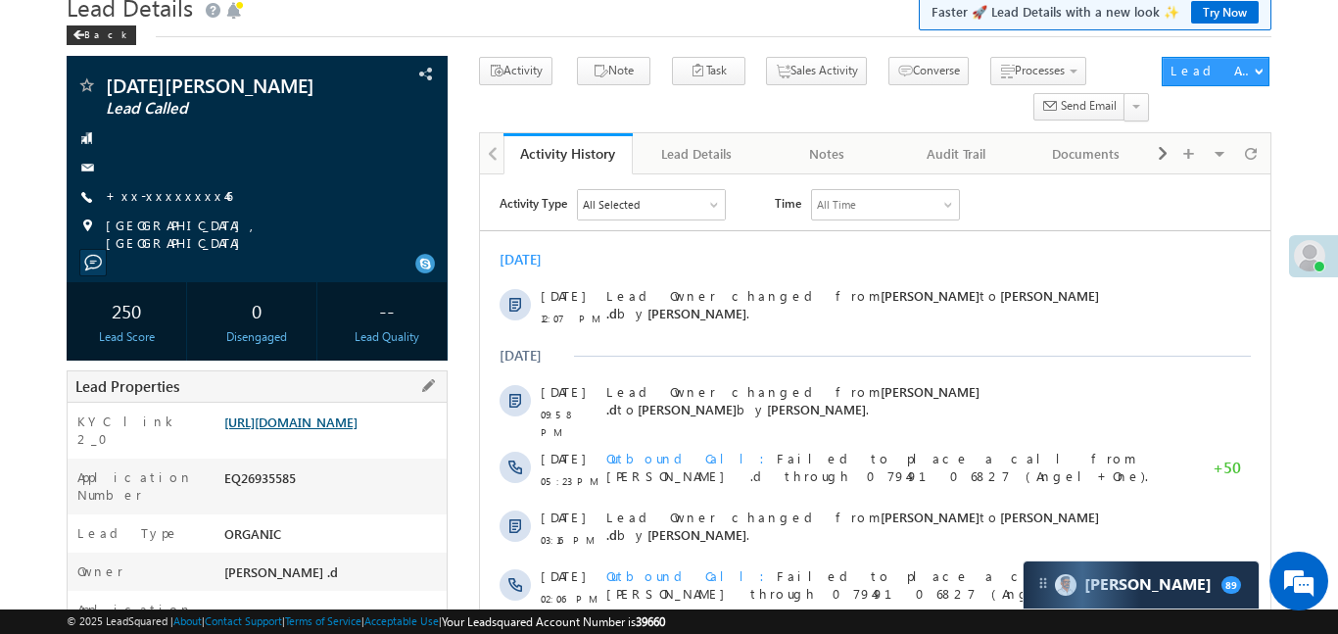
click at [358, 430] on link "[URL][DOMAIN_NAME]" at bounding box center [290, 421] width 133 height 17
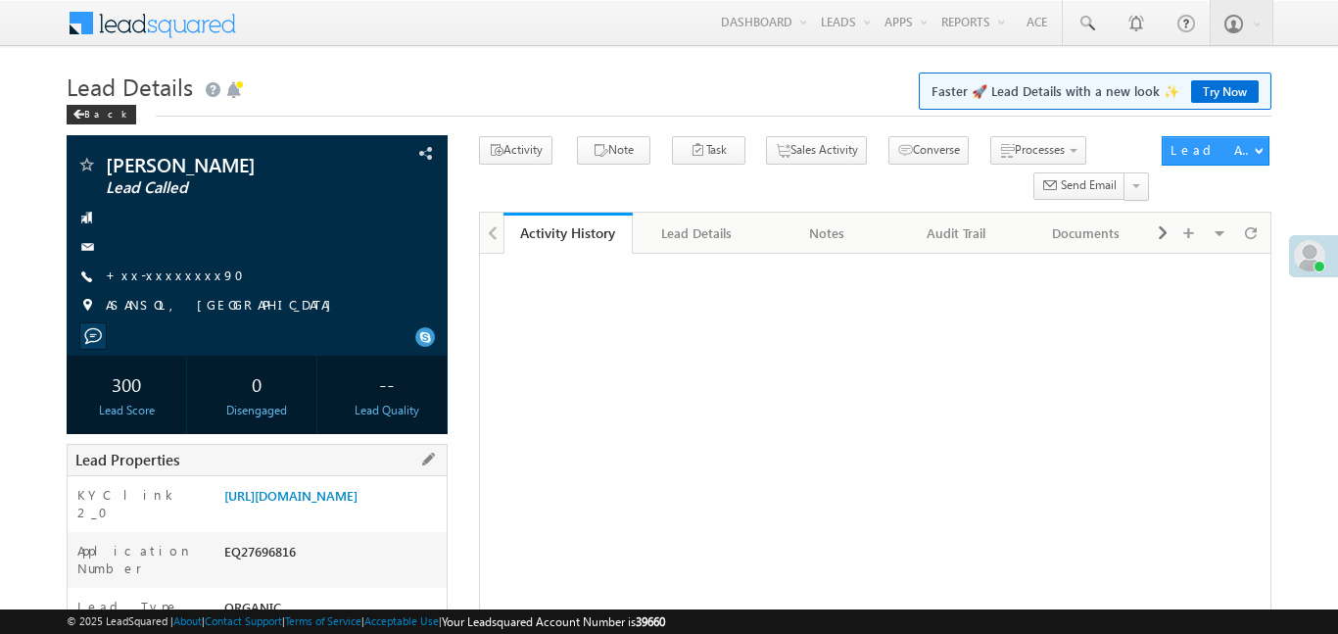
scroll to position [30, 0]
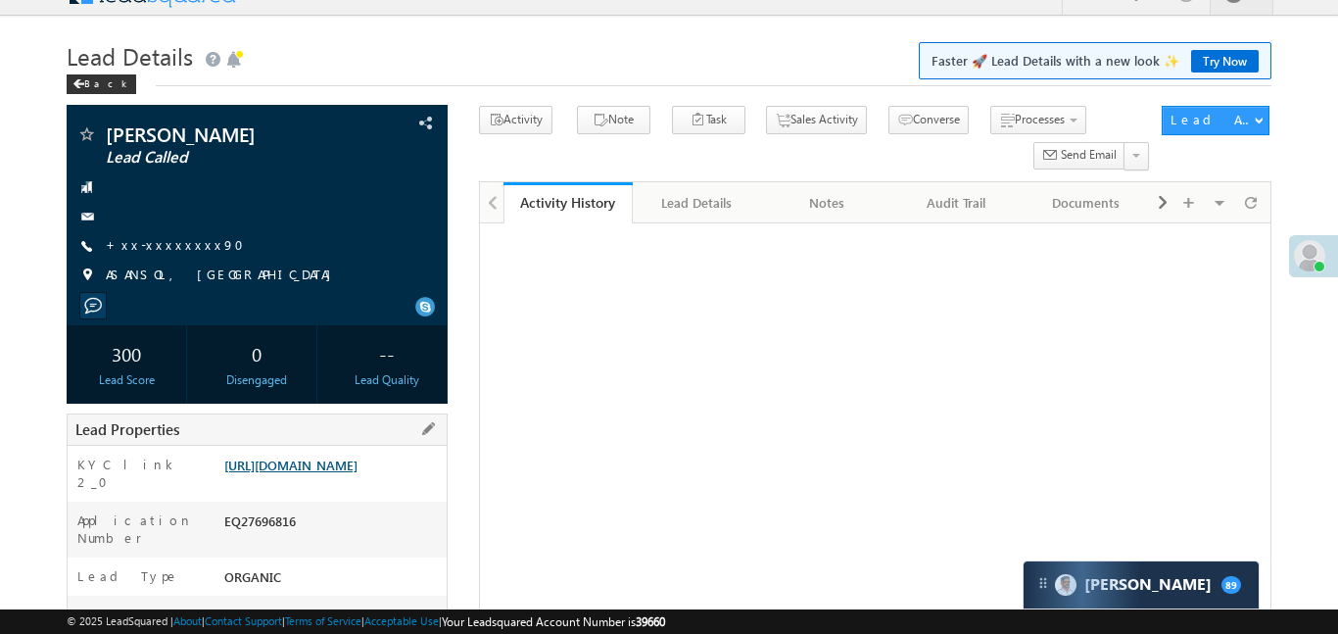
click at [353, 473] on link "[URL][DOMAIN_NAME]" at bounding box center [290, 465] width 133 height 17
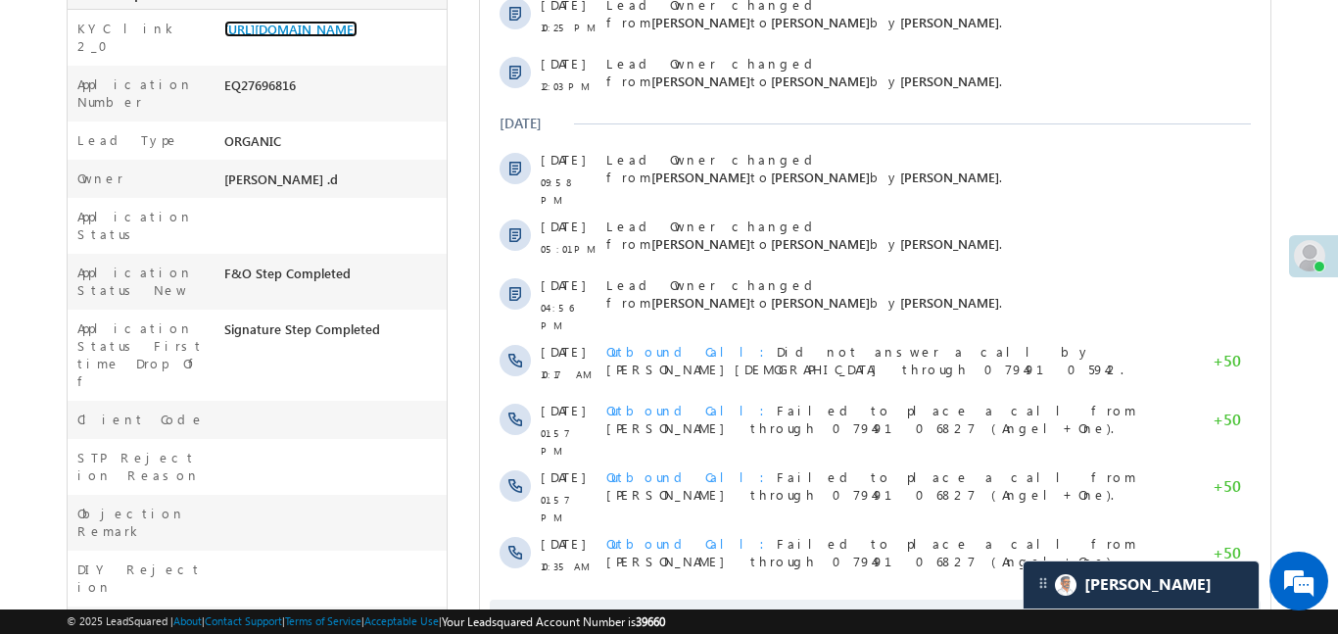
scroll to position [472, 0]
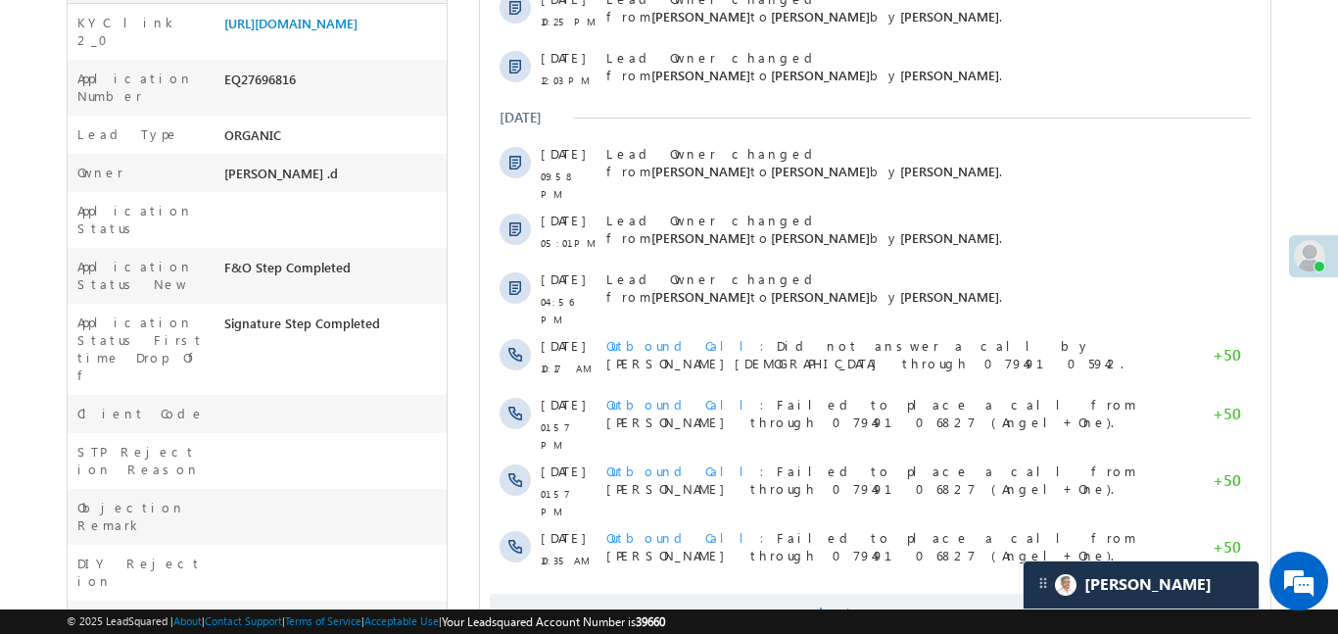
click at [810, 594] on span "Show More" at bounding box center [874, 613] width 771 height 39
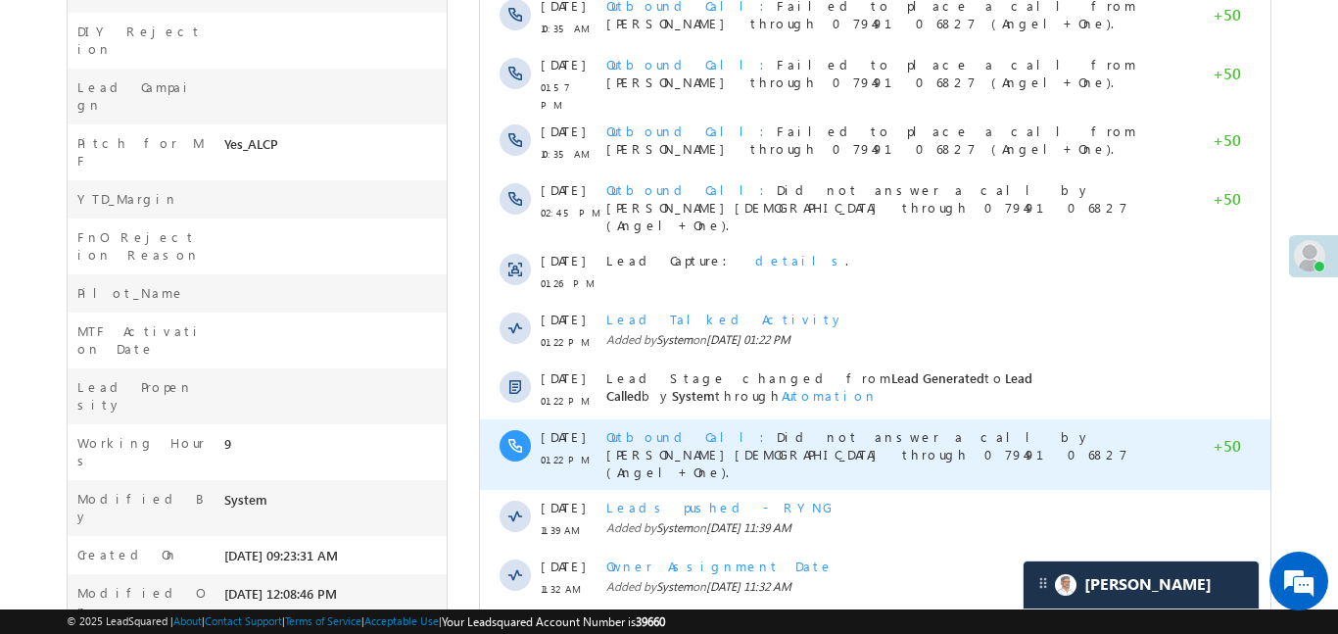
scroll to position [1110, 0]
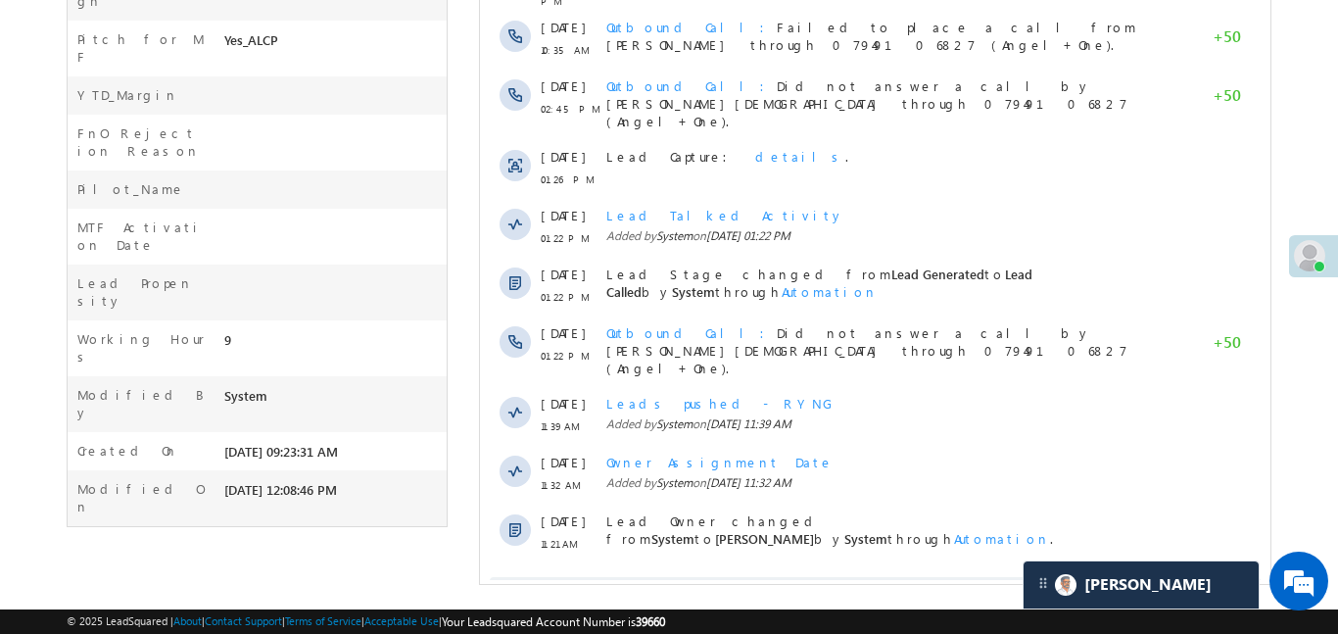
click at [785, 577] on span "Show More" at bounding box center [874, 596] width 771 height 39
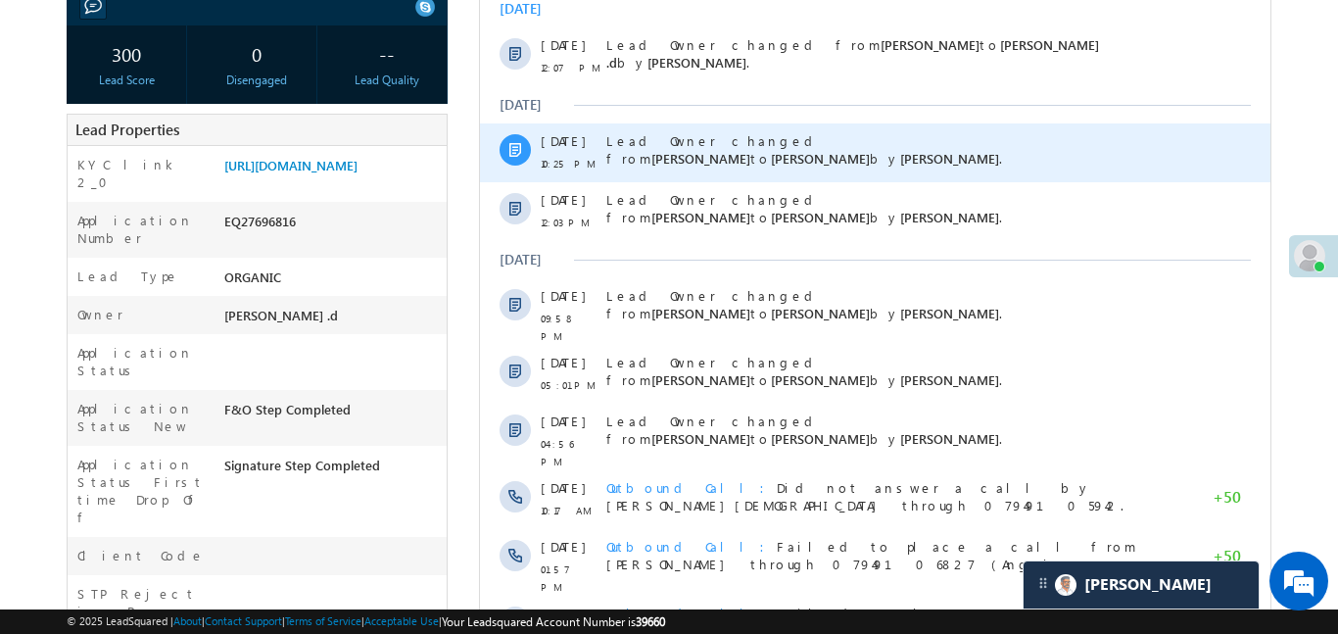
scroll to position [0, 0]
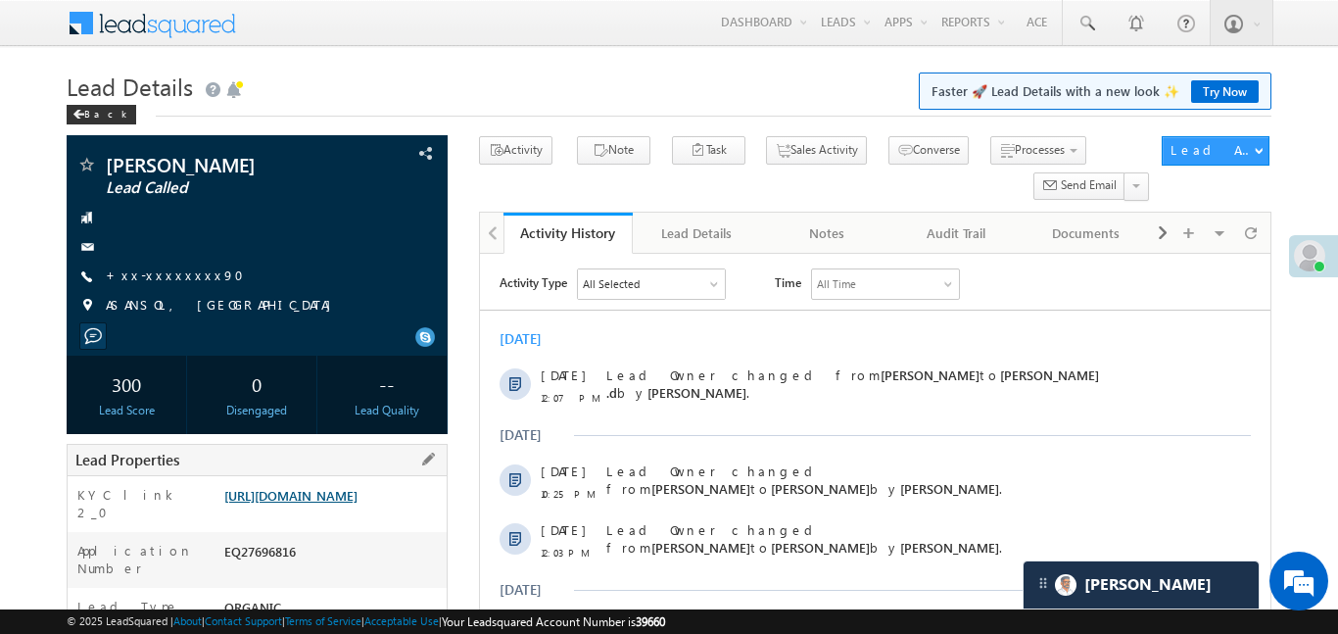
click at [358, 504] on link "https://angelbroking1-pk3em7sa.customui-test.leadsquared.com?leadId=b94512ef-ae…" at bounding box center [290, 495] width 133 height 17
click at [358, 503] on link "https://angelbroking1-pk3em7sa.customui-test.leadsquared.com?leadId=b94512ef-ae…" at bounding box center [290, 495] width 133 height 17
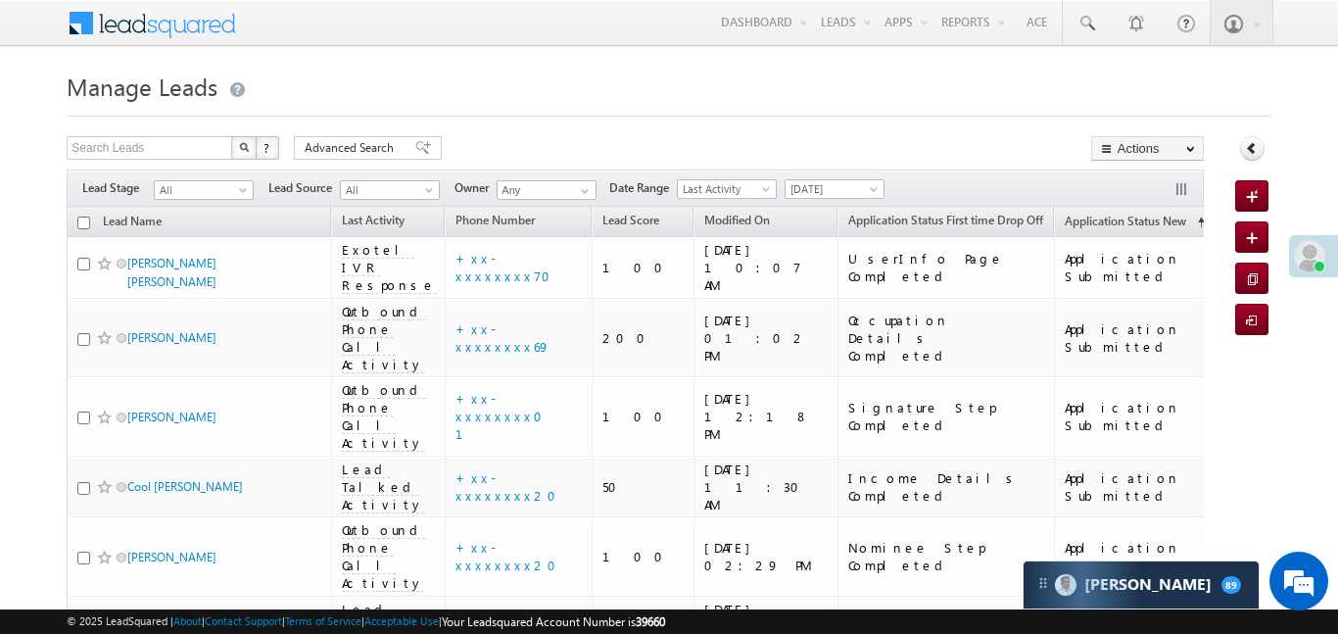
scroll to position [7309, 0]
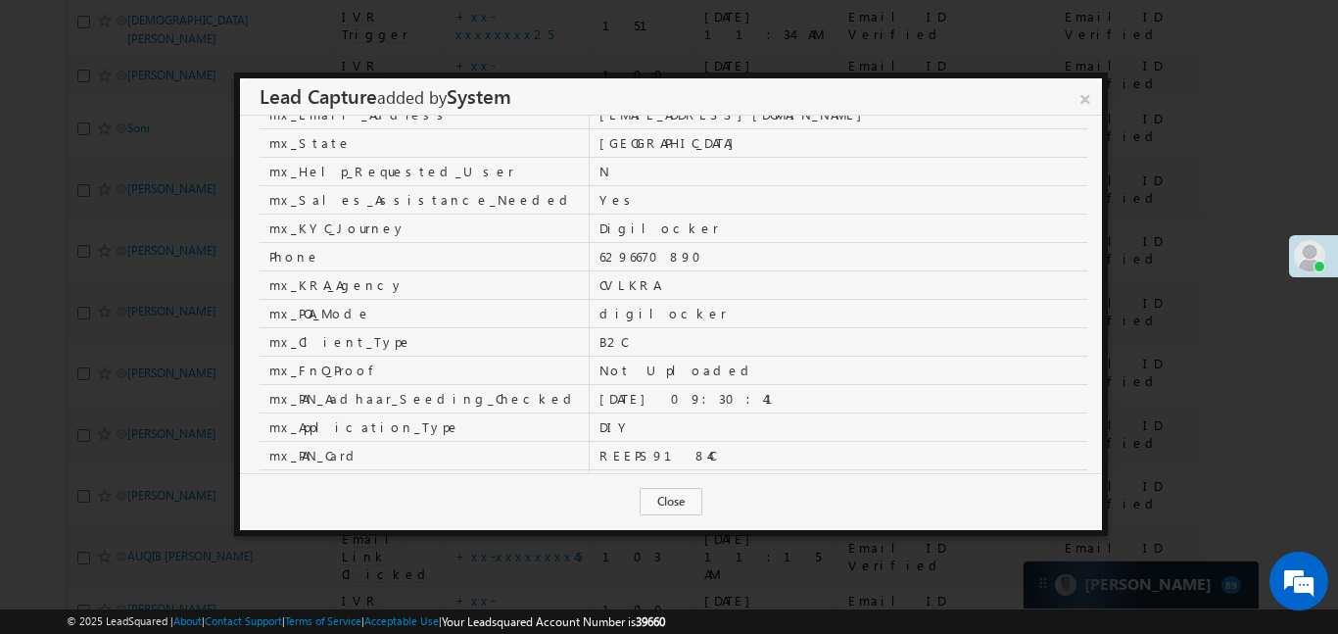
scroll to position [0, 0]
click at [1090, 105] on link "×" at bounding box center [1085, 95] width 34 height 34
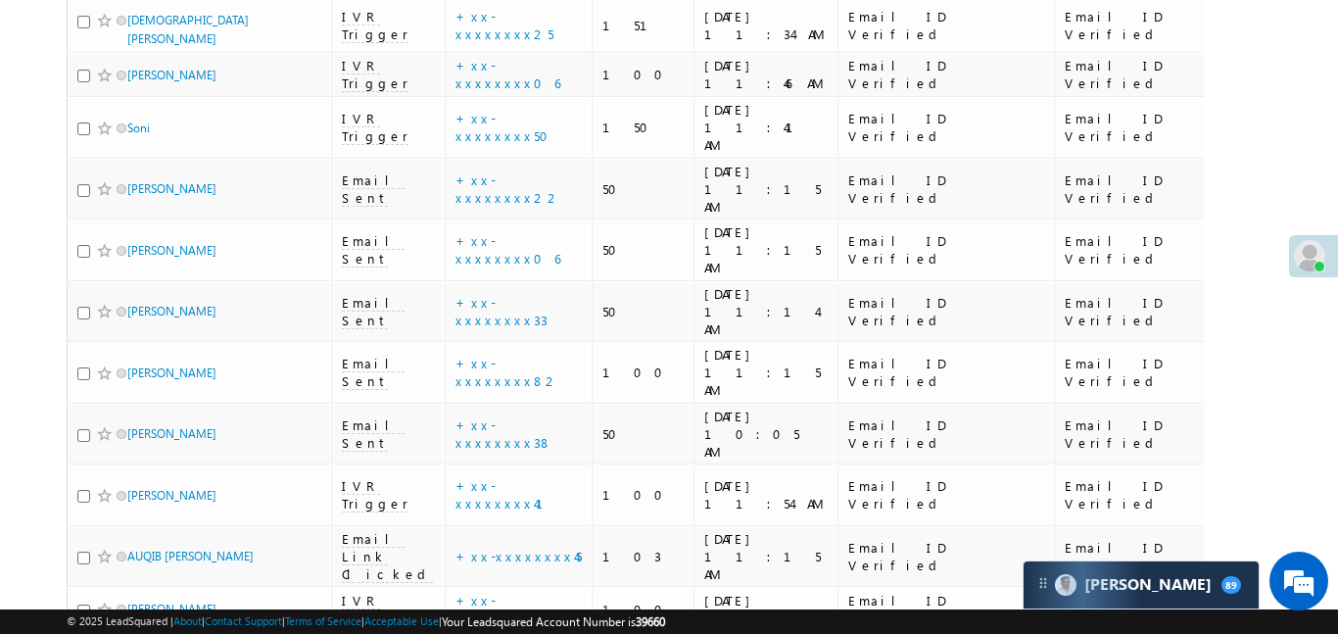
click at [532, 313] on div "Lead Capture : details ." at bounding box center [528, 317] width 222 height 27
click at [551, 313] on link "details" at bounding box center [567, 313] width 33 height 15
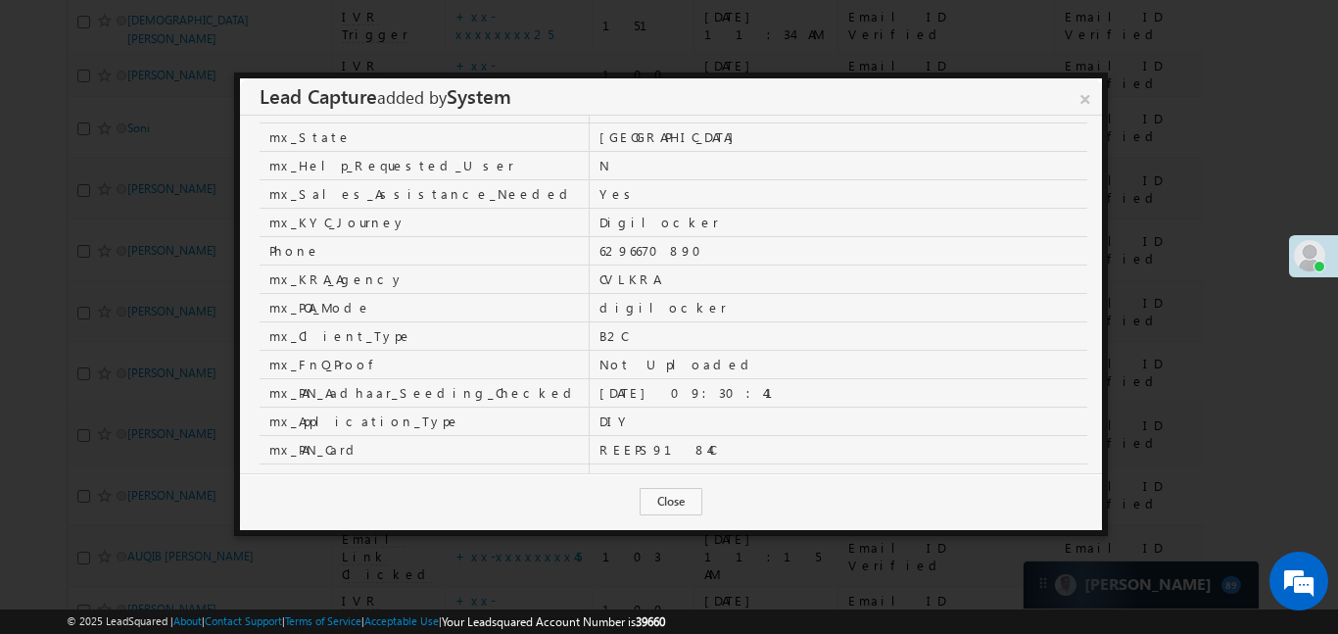
scroll to position [49, 0]
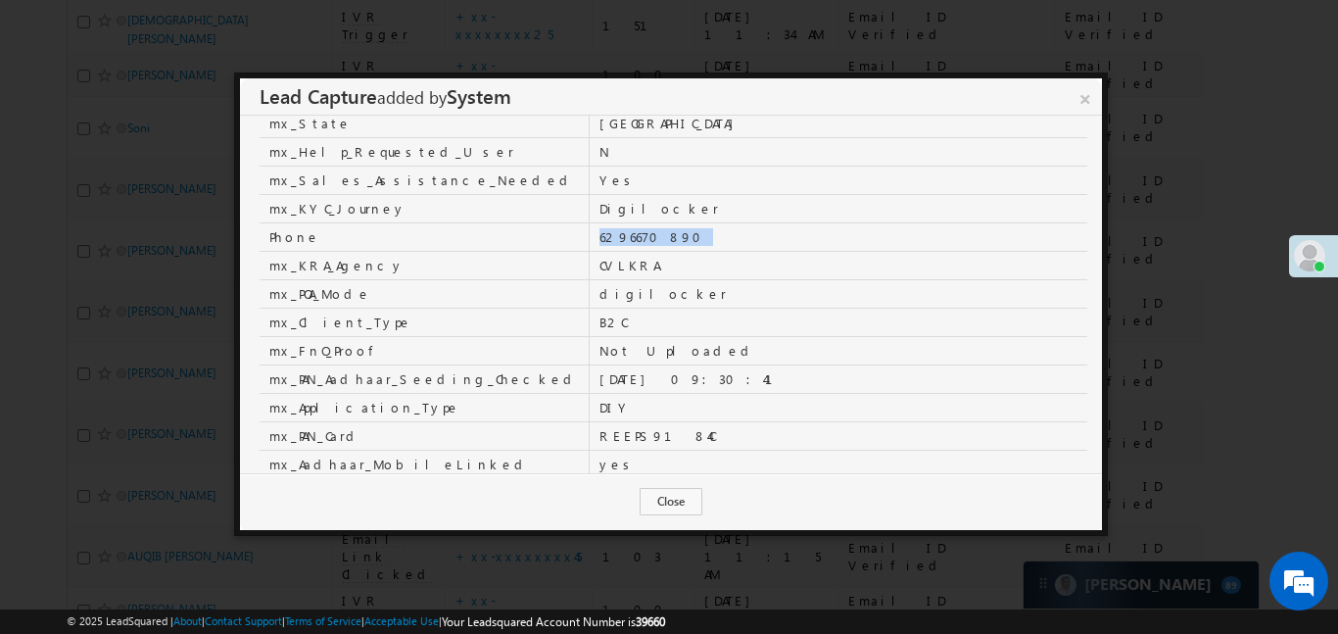
drag, startPoint x: 521, startPoint y: 236, endPoint x: 630, endPoint y: 241, distance: 108.9
click at [592, 240] on td "6296670890" at bounding box center [839, 236] width 499 height 28
copy td "6296670890"
click at [1087, 90] on link "×" at bounding box center [1085, 95] width 34 height 34
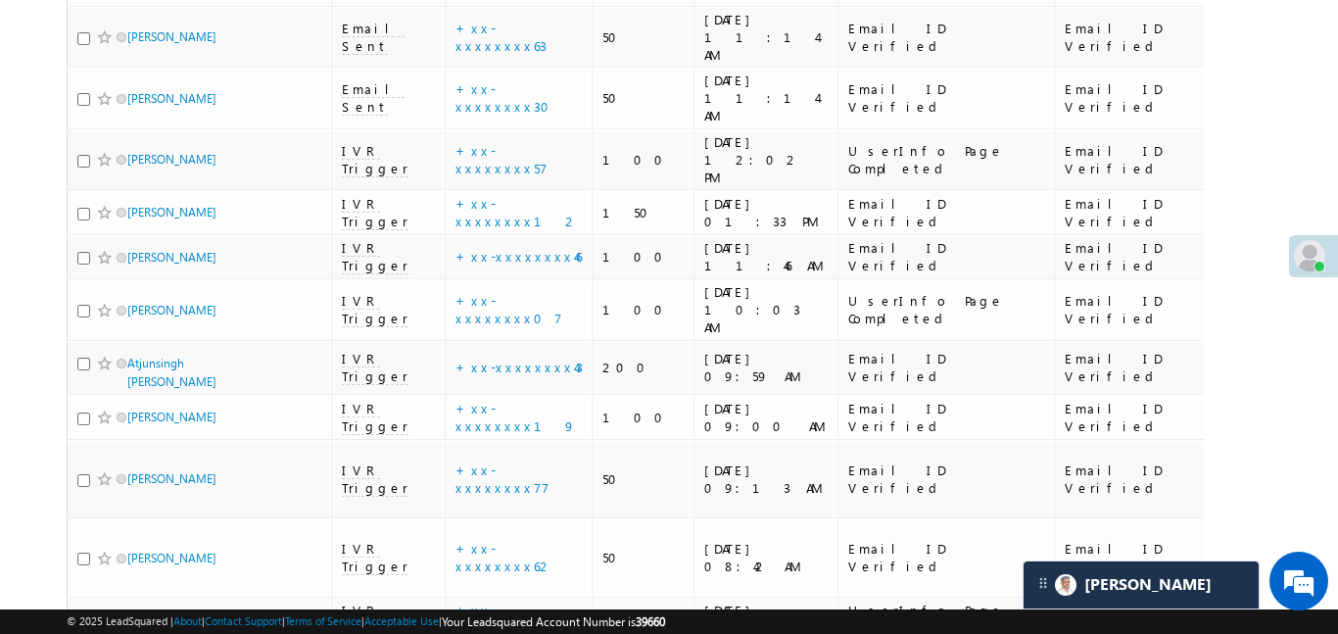
scroll to position [0, 0]
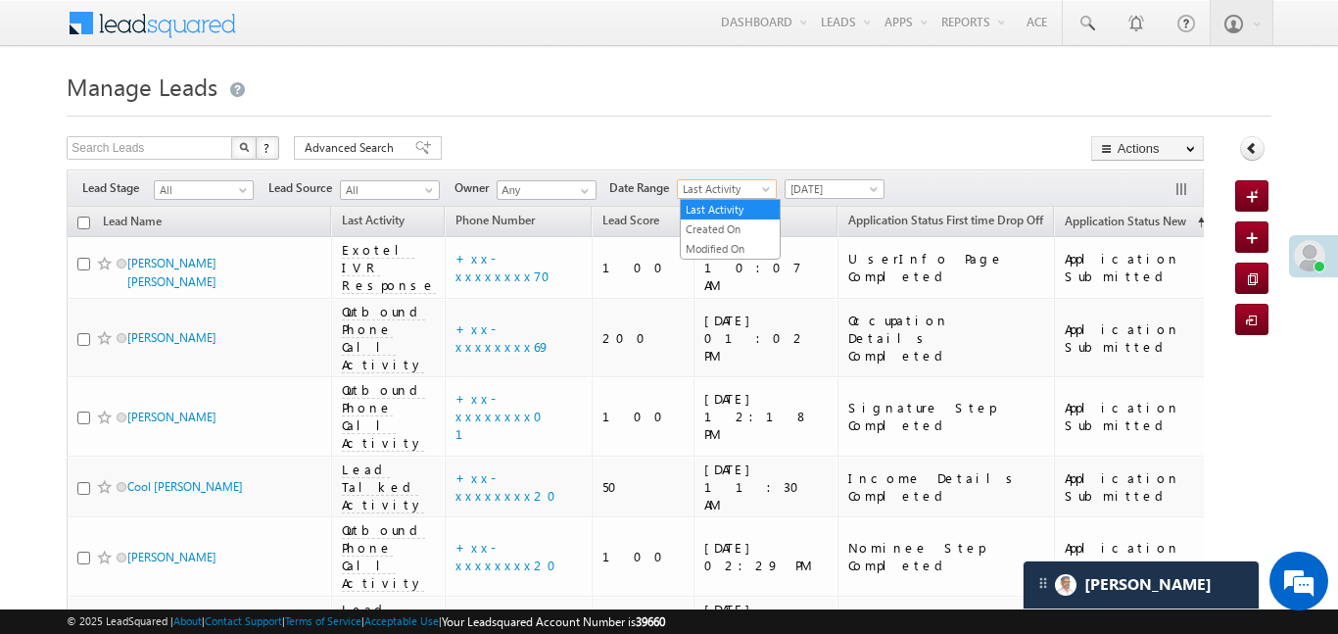
click at [748, 188] on span "Last Activity" at bounding box center [724, 189] width 93 height 18
click at [735, 224] on link "Created On" at bounding box center [730, 229] width 99 height 18
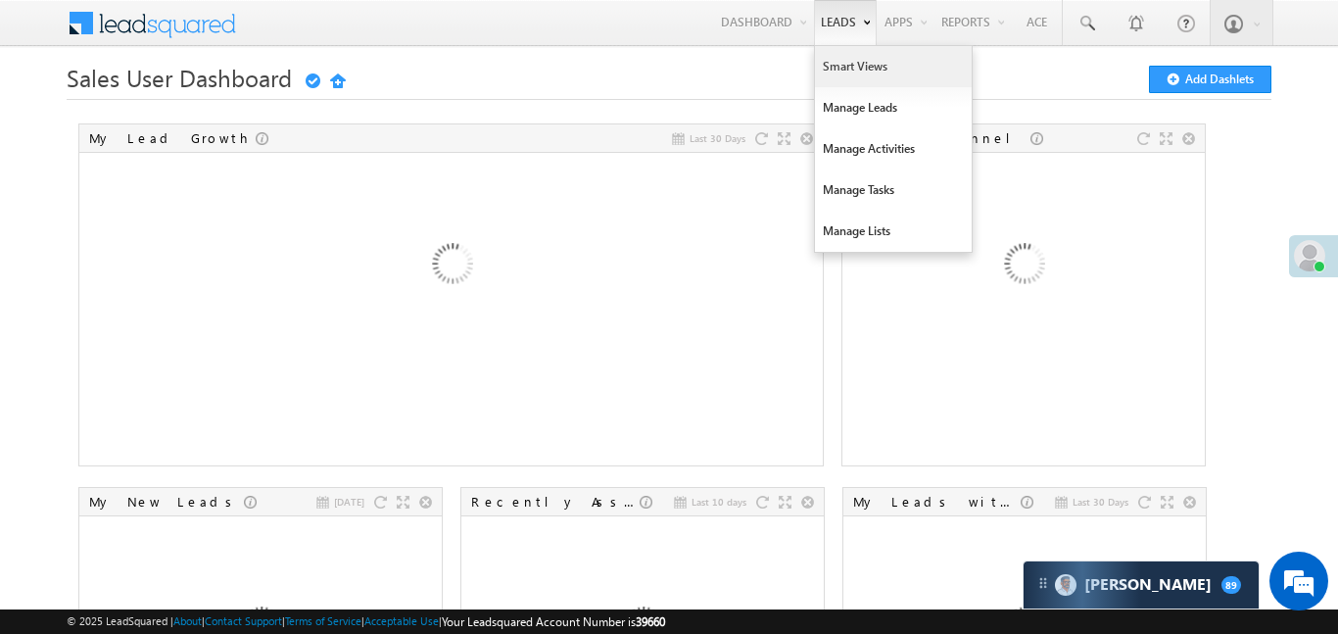
click at [852, 72] on link "Smart Views" at bounding box center [893, 66] width 157 height 41
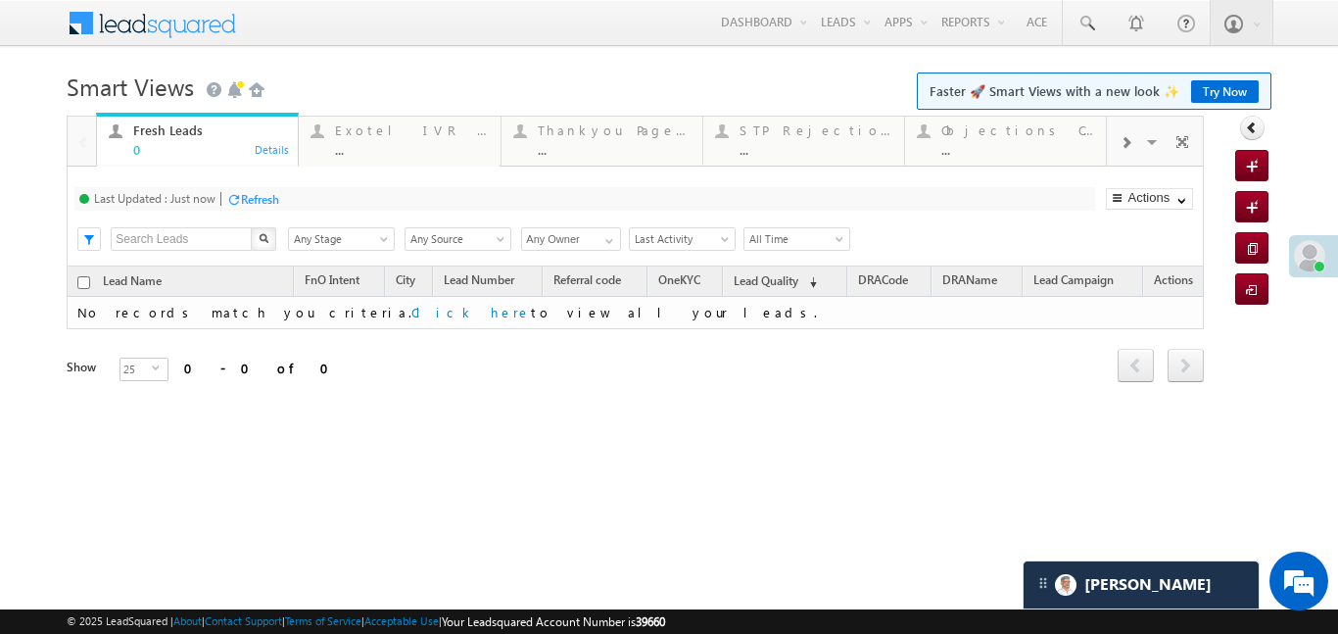
click at [1123, 148] on span at bounding box center [1126, 143] width 12 height 16
click at [1032, 148] on div "..." at bounding box center [1017, 149] width 153 height 15
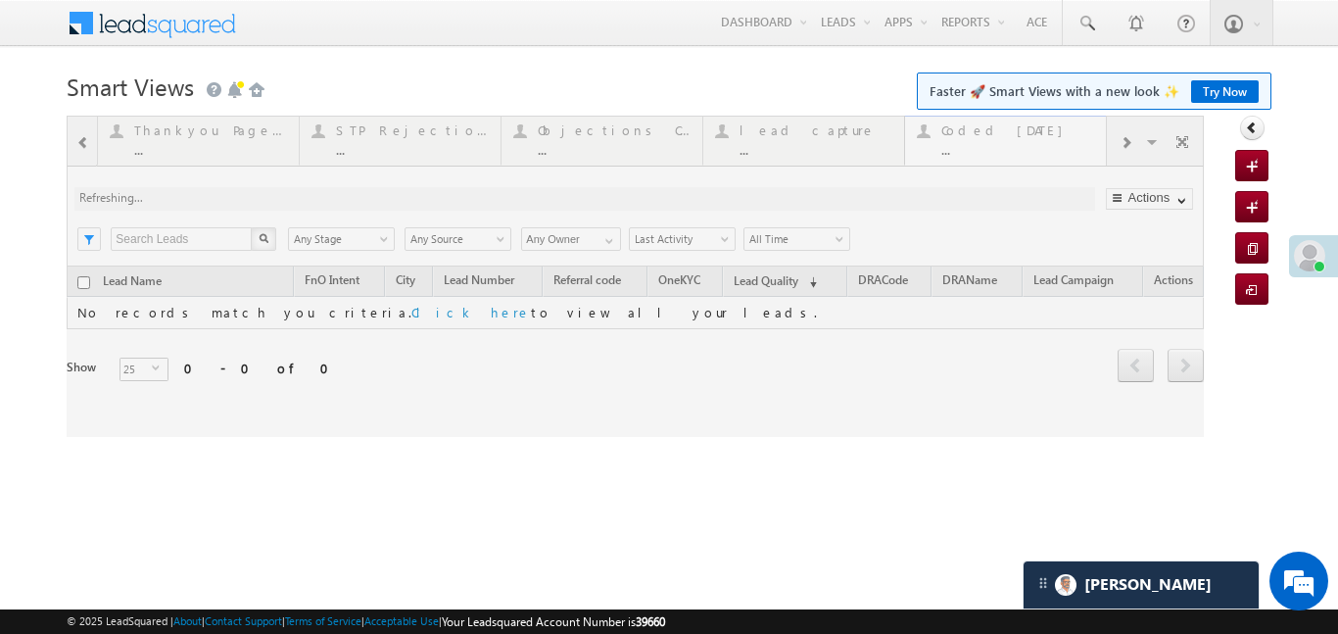
click at [1032, 148] on div at bounding box center [635, 276] width 1137 height 321
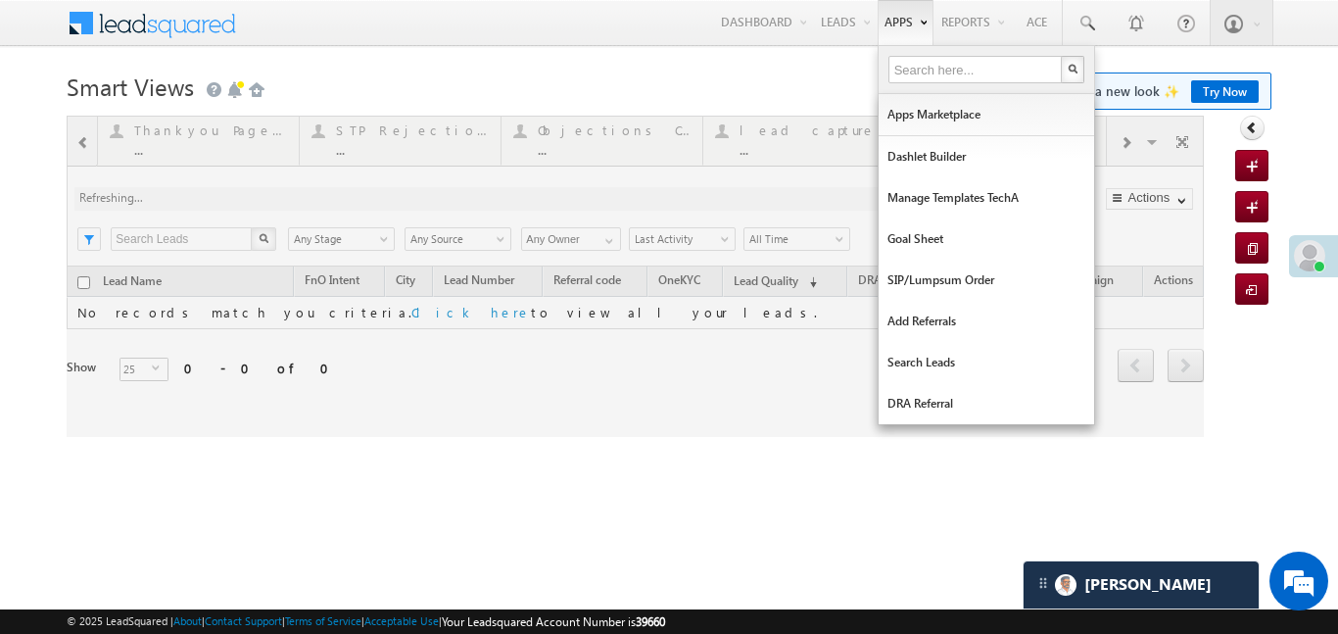
drag, startPoint x: 1032, startPoint y: 148, endPoint x: 879, endPoint y: 16, distance: 202.1
click at [1031, 148] on div at bounding box center [635, 276] width 1137 height 321
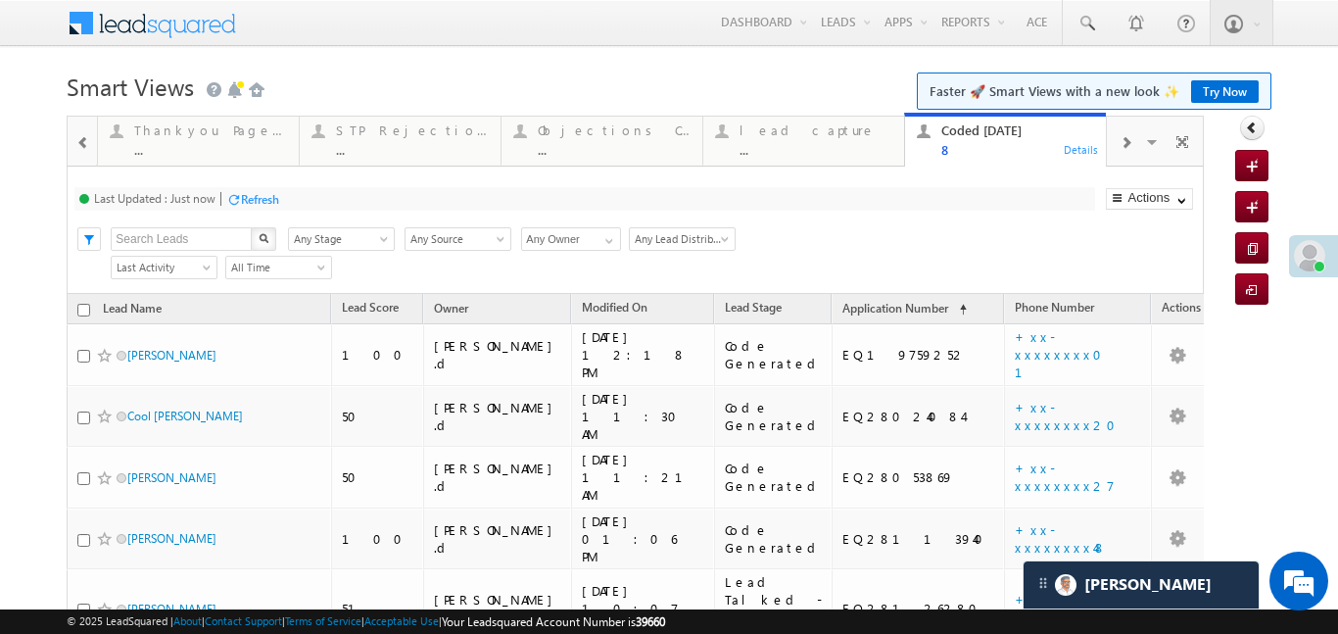
click at [79, 151] on div at bounding box center [83, 142] width 25 height 44
click at [79, 151] on div at bounding box center [82, 140] width 28 height 47
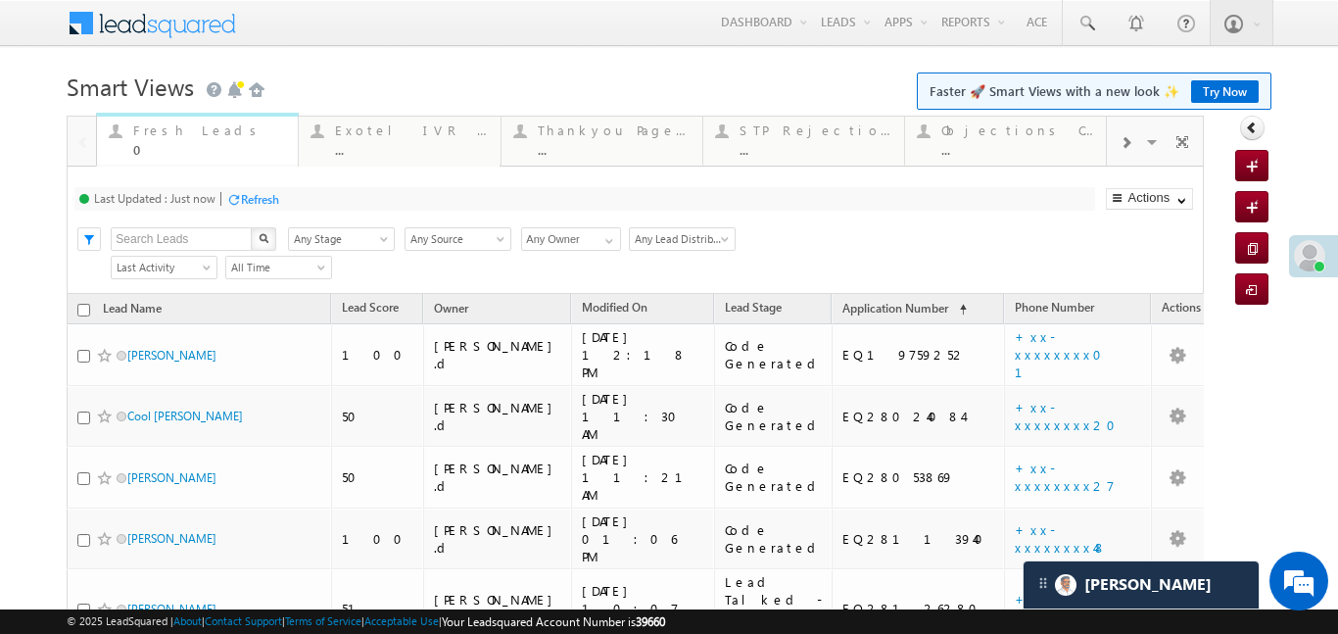
click at [210, 142] on div "0" at bounding box center [209, 149] width 153 height 15
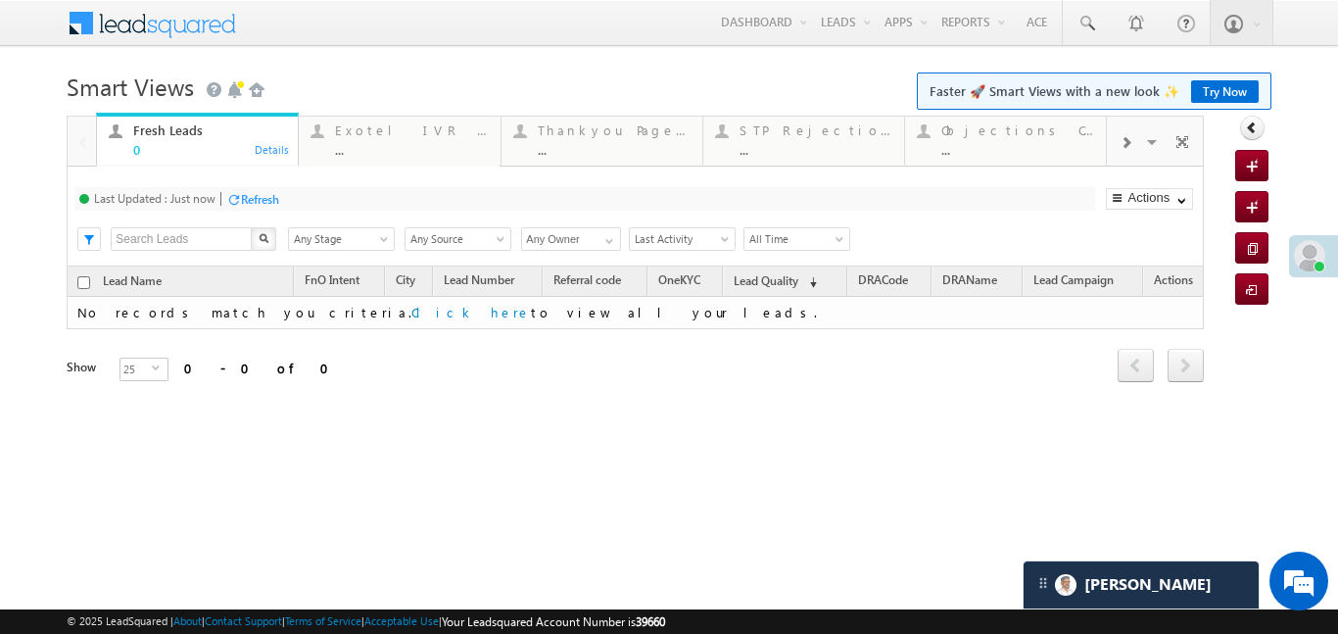
click at [210, 142] on div "0" at bounding box center [209, 149] width 153 height 15
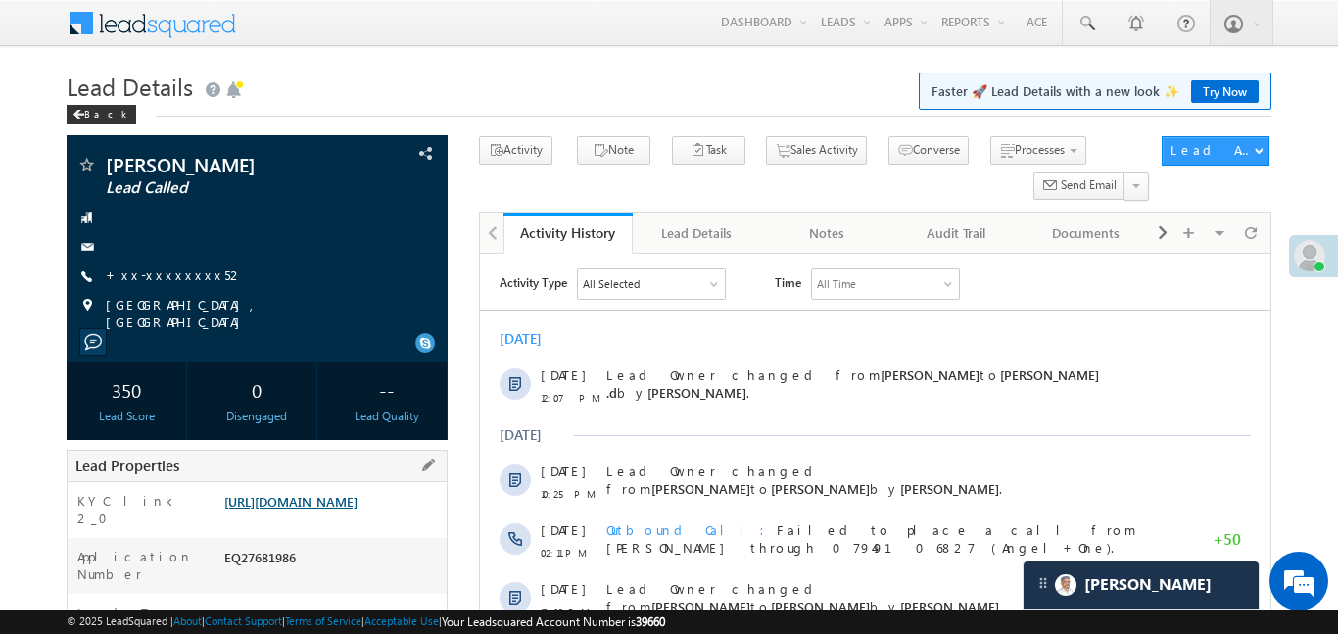
click at [358, 502] on link "[URL][DOMAIN_NAME]" at bounding box center [290, 501] width 133 height 17
click at [358, 509] on link "[URL][DOMAIN_NAME]" at bounding box center [290, 501] width 133 height 17
click at [176, 281] on link "+xx-xxxxxxxx52" at bounding box center [175, 274] width 138 height 17
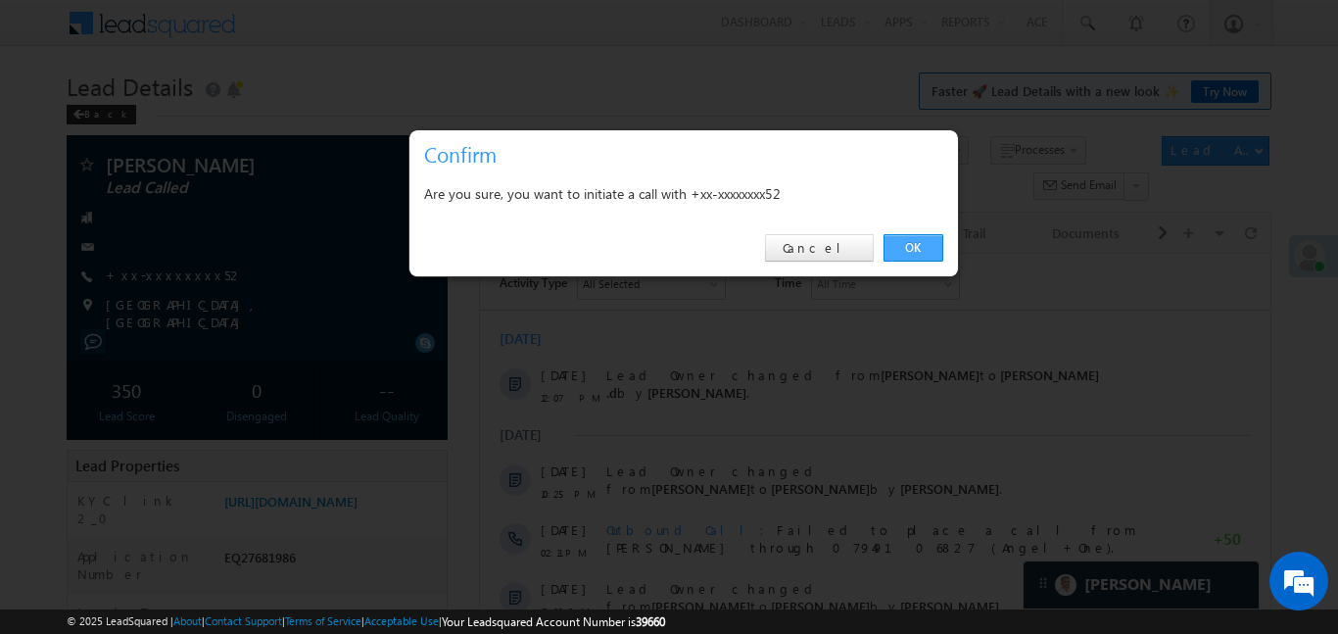
click at [906, 245] on link "OK" at bounding box center [914, 247] width 60 height 27
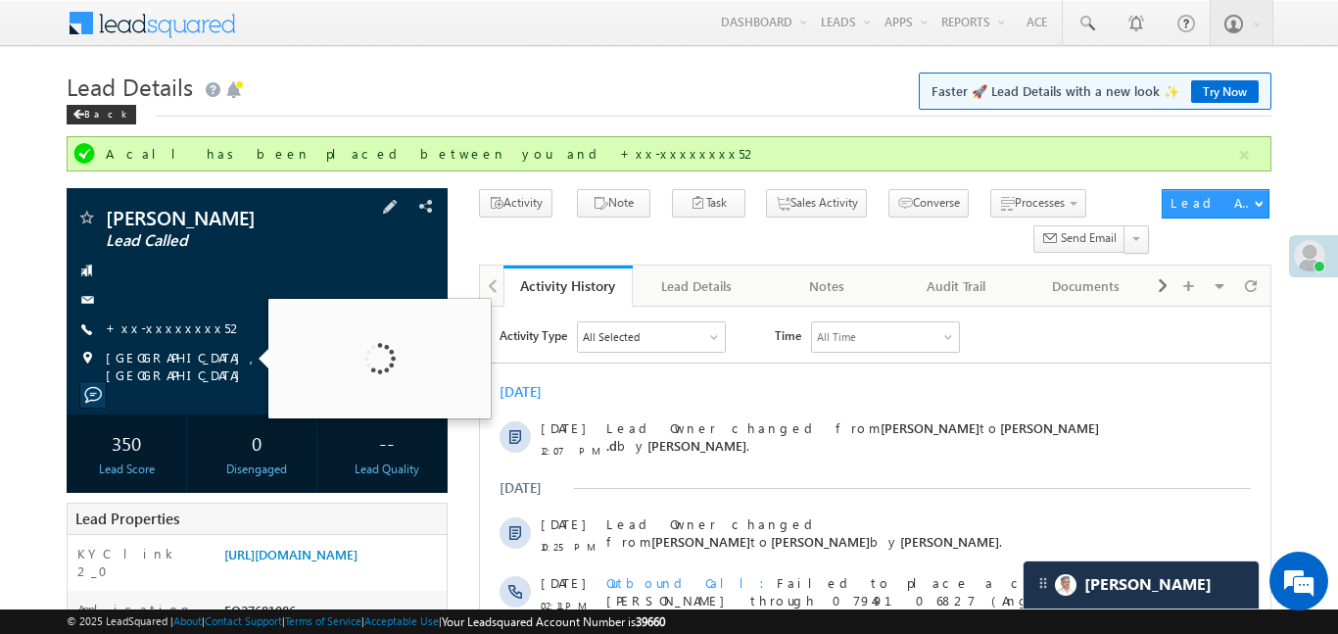
click at [169, 343] on div "[PERSON_NAME] Lead Called +xx-xxxxxxxx52" at bounding box center [256, 296] width 361 height 176
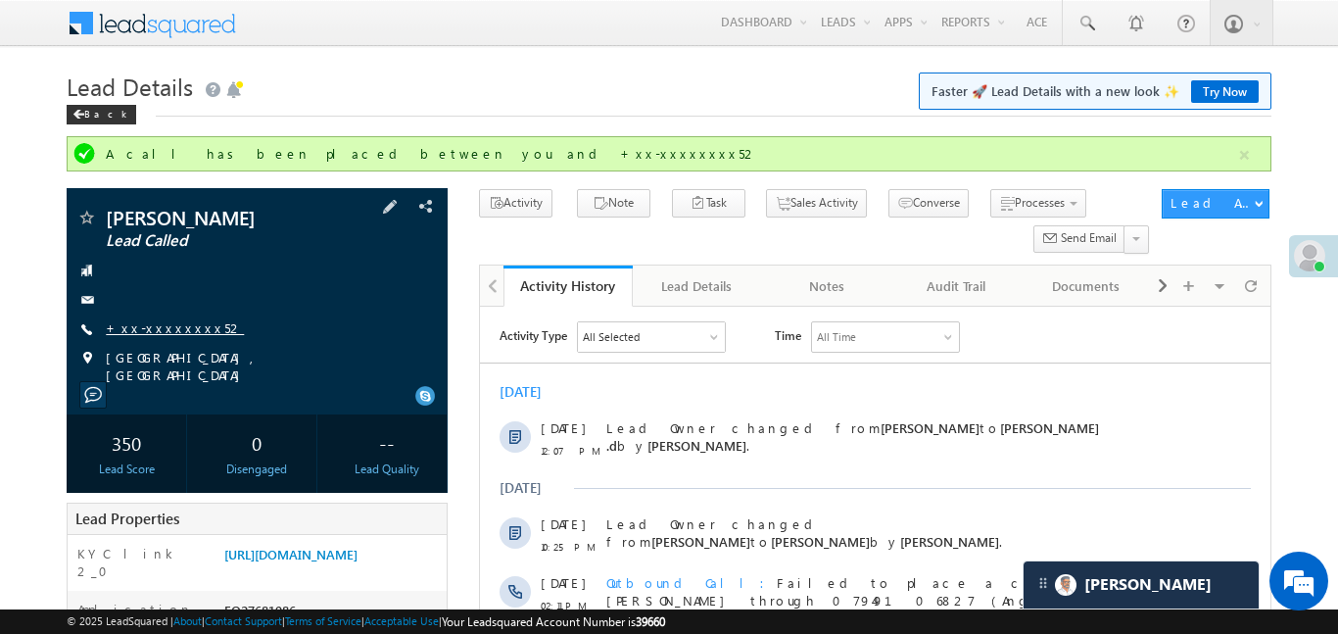
click at [175, 331] on link "+xx-xxxxxxxx52" at bounding box center [175, 327] width 138 height 17
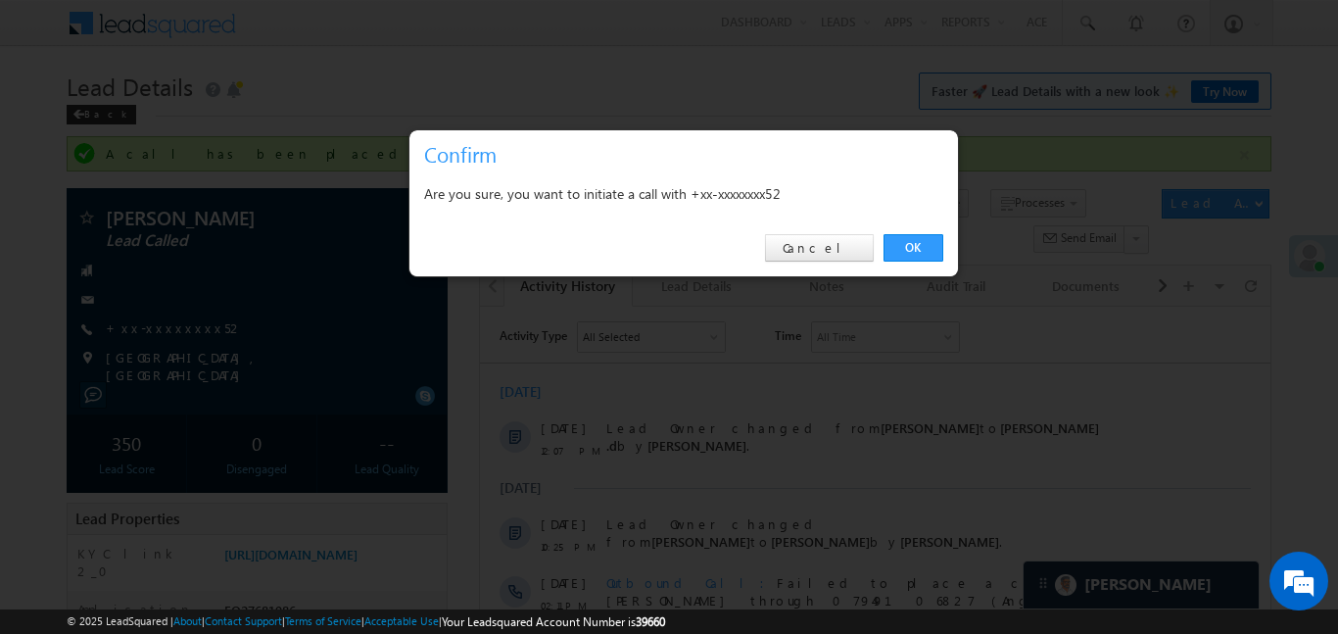
click at [913, 264] on div "OK Cancel" at bounding box center [684, 248] width 549 height 56
click at [905, 244] on link "OK" at bounding box center [914, 247] width 60 height 27
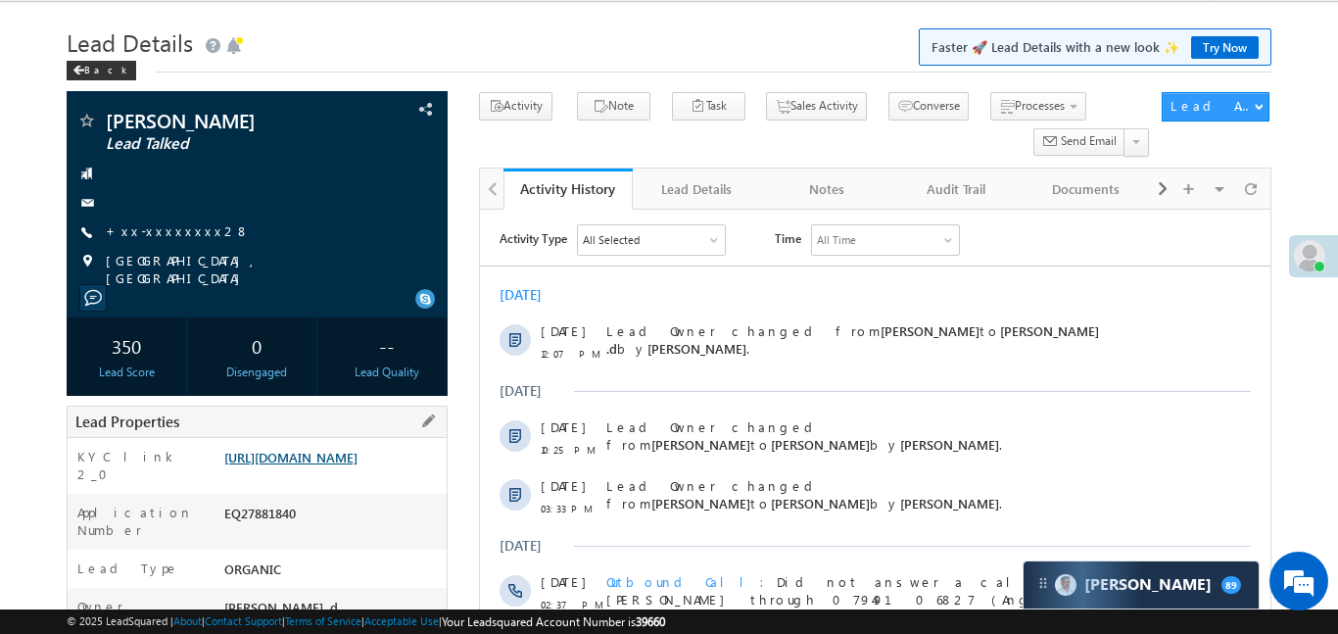
click at [356, 464] on link "[URL][DOMAIN_NAME]" at bounding box center [290, 457] width 133 height 17
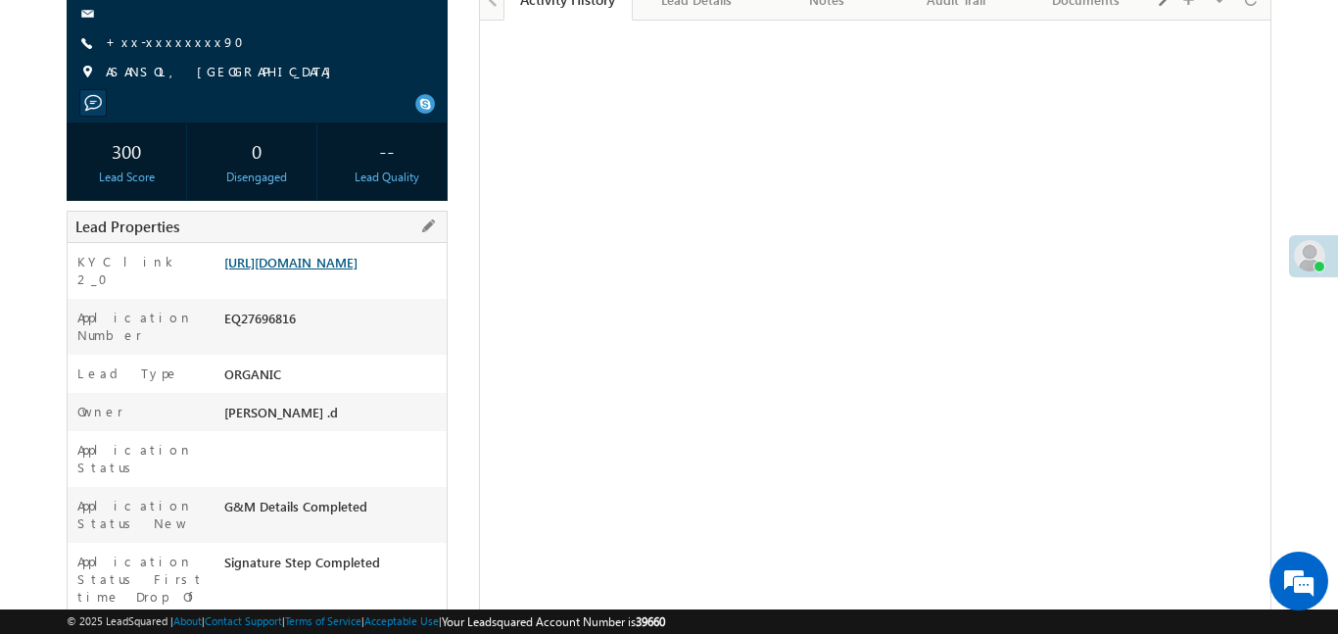
scroll to position [432, 0]
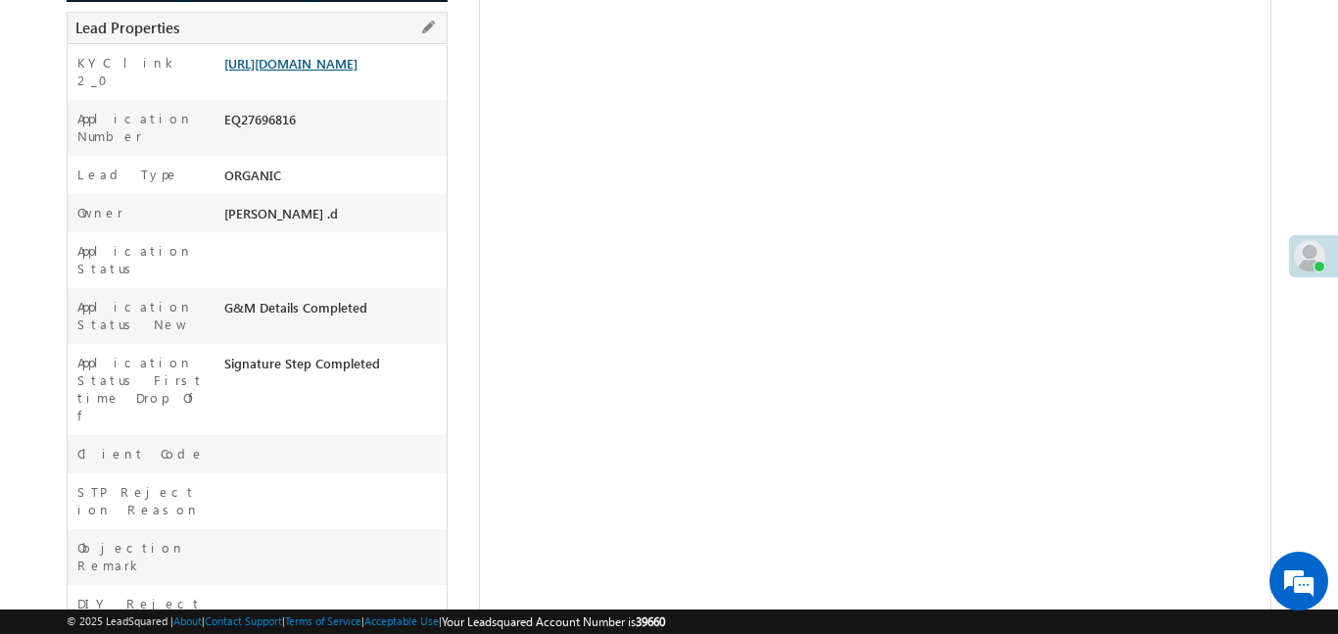
click at [356, 72] on link "[URL][DOMAIN_NAME]" at bounding box center [290, 63] width 133 height 17
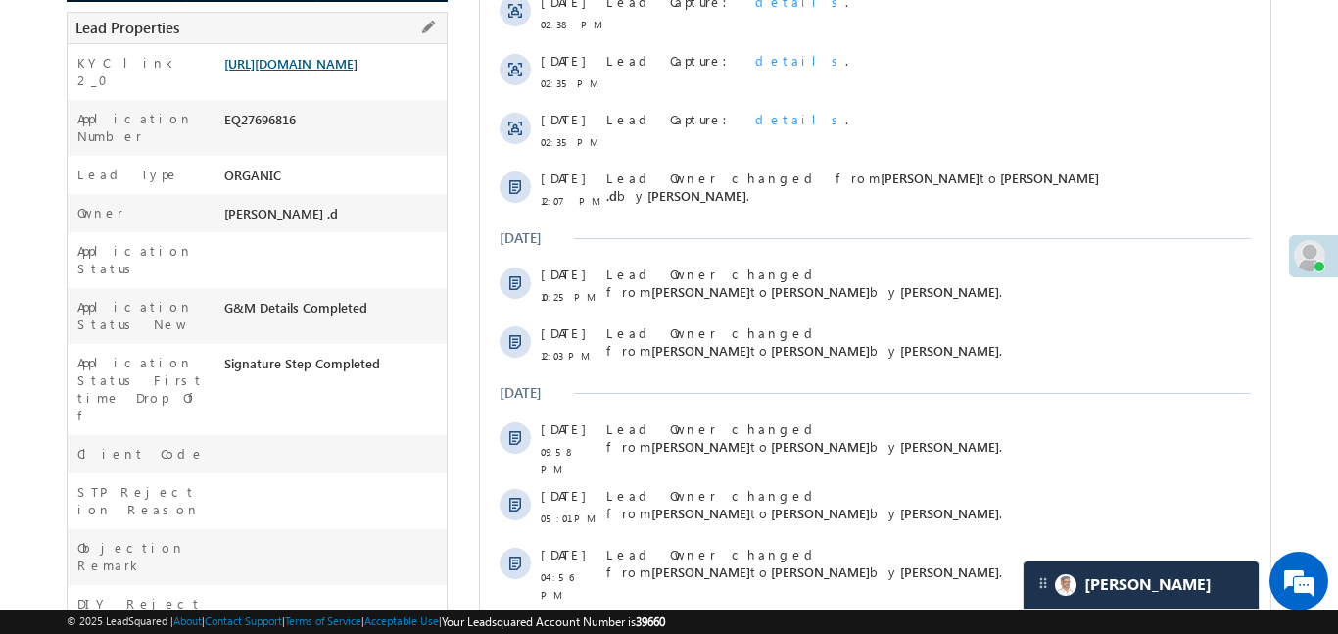
scroll to position [0, 0]
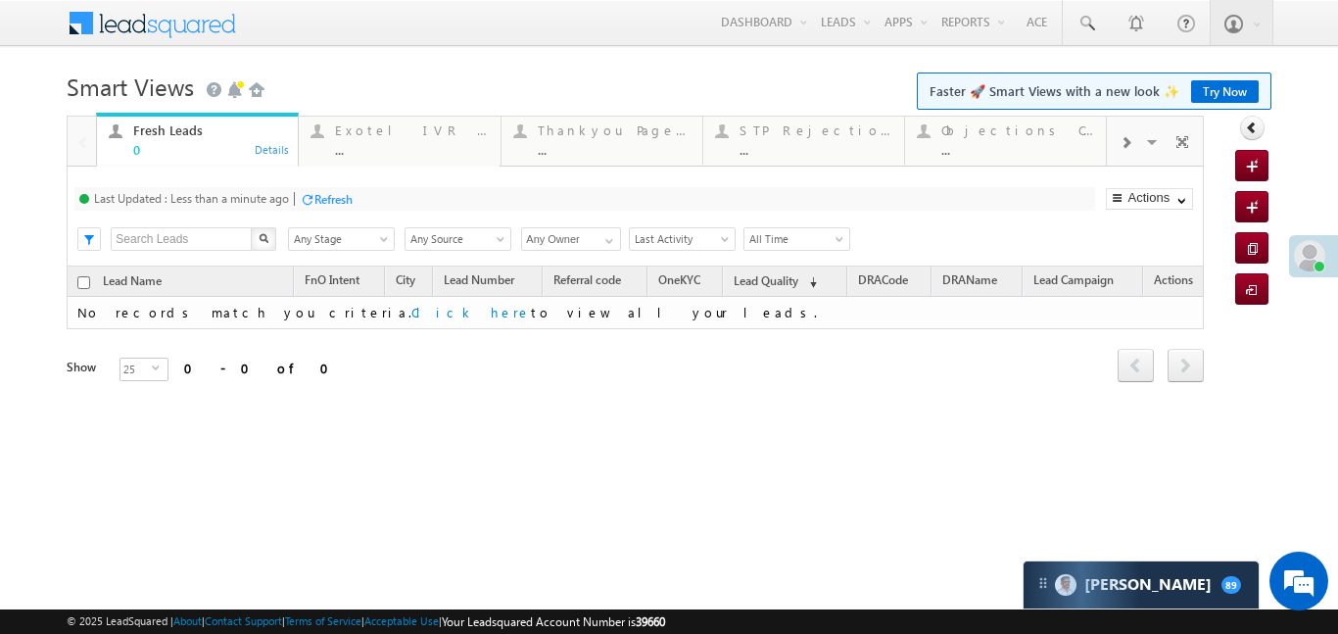
click at [1118, 155] on div at bounding box center [1125, 142] width 37 height 44
click at [970, 134] on div "Coded [DATE]" at bounding box center [1017, 130] width 153 height 16
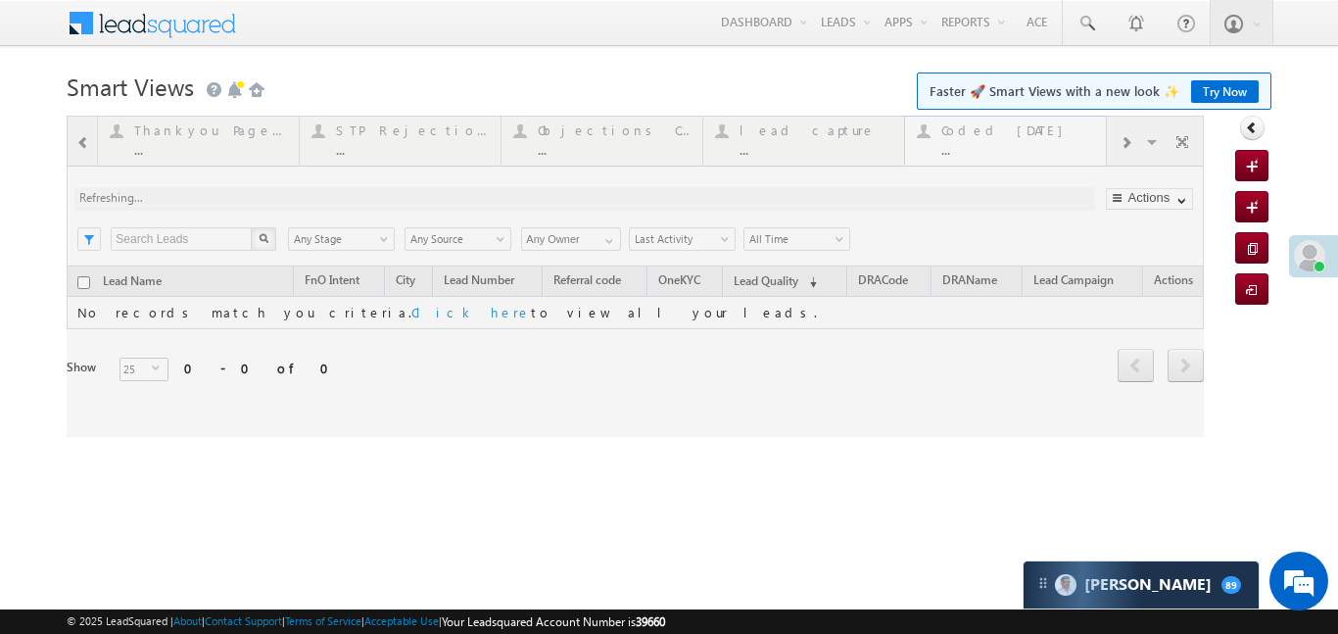
click at [970, 134] on div at bounding box center [635, 276] width 1137 height 321
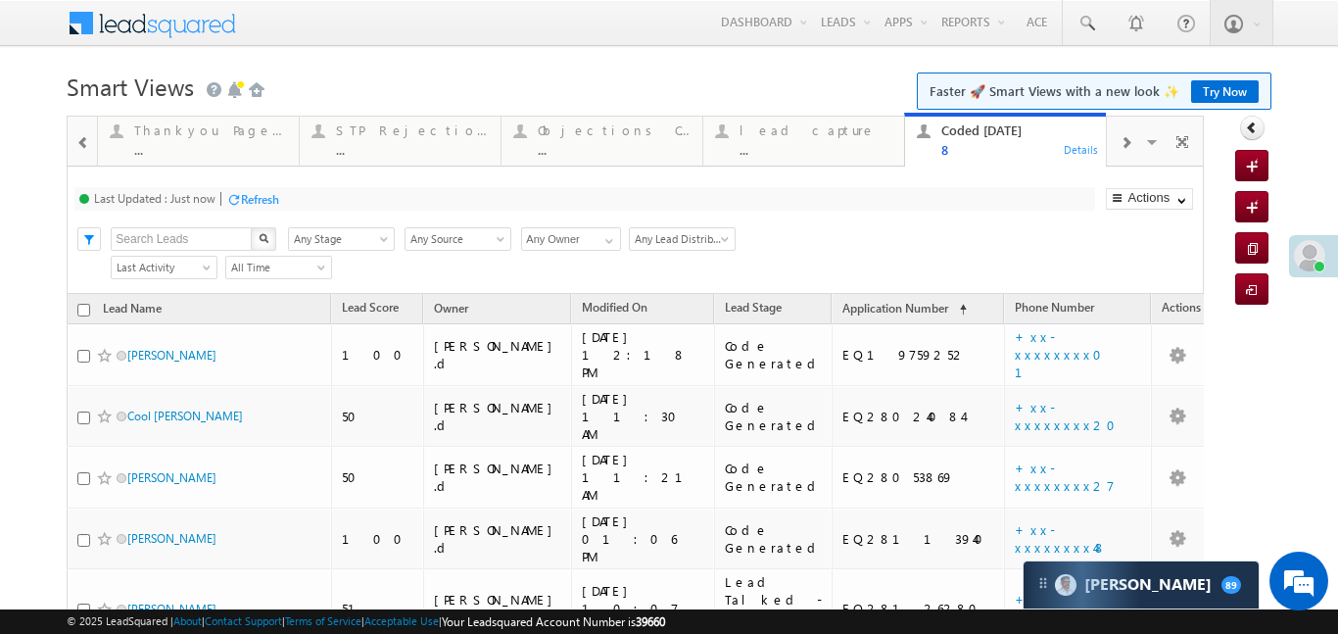
click at [80, 150] on span at bounding box center [83, 143] width 14 height 16
click at [80, 150] on div at bounding box center [82, 140] width 28 height 47
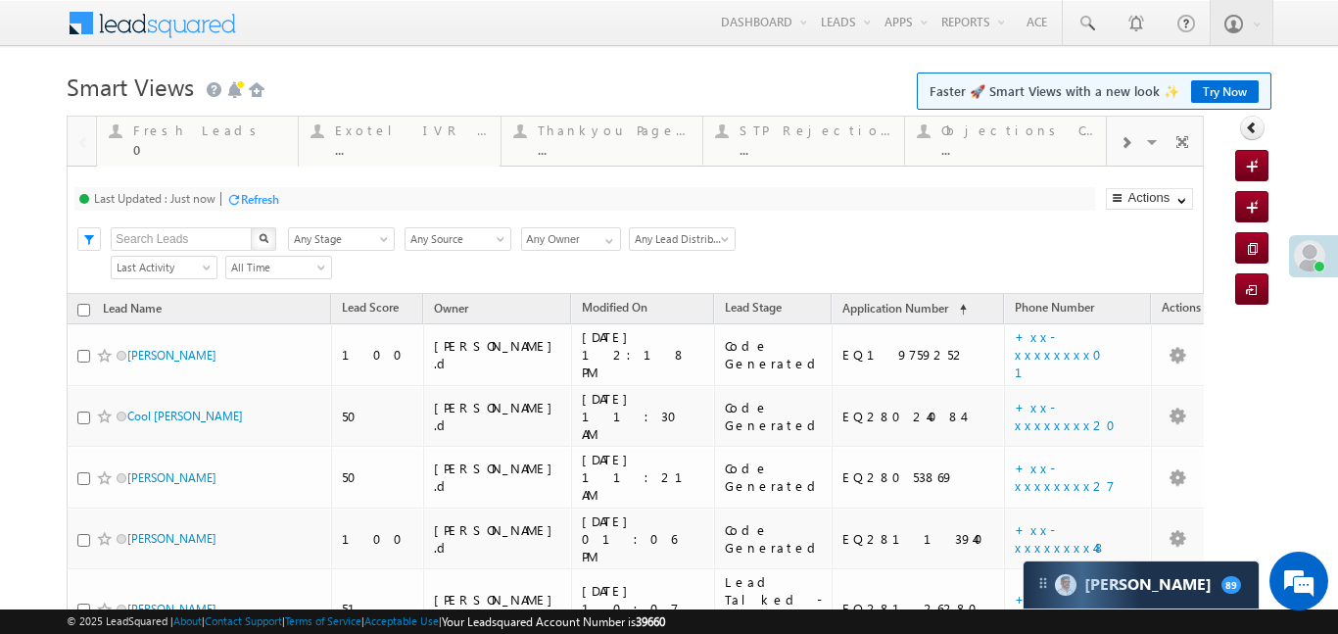
click at [80, 150] on div at bounding box center [82, 140] width 28 height 47
click at [177, 149] on div "0" at bounding box center [209, 149] width 153 height 15
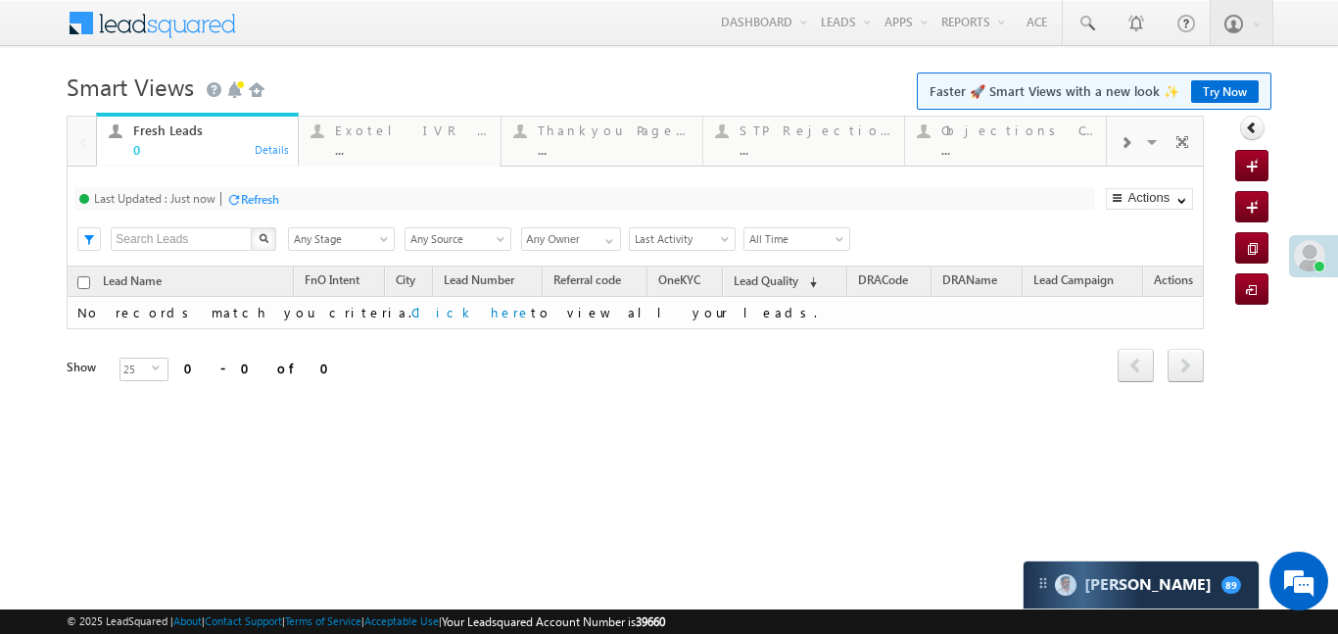
click at [177, 149] on div "0" at bounding box center [209, 149] width 153 height 15
click at [1139, 148] on div at bounding box center [1125, 142] width 37 height 44
click at [1138, 148] on div at bounding box center [1125, 142] width 37 height 44
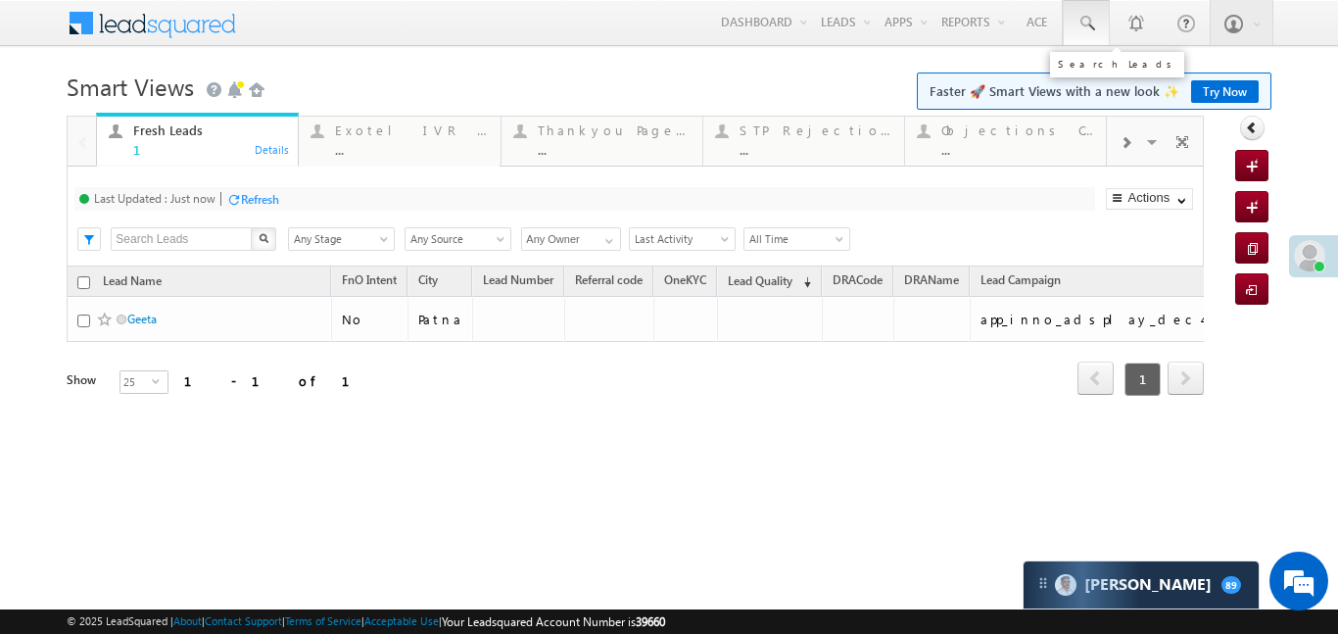
click at [1083, 8] on link at bounding box center [1086, 22] width 47 height 45
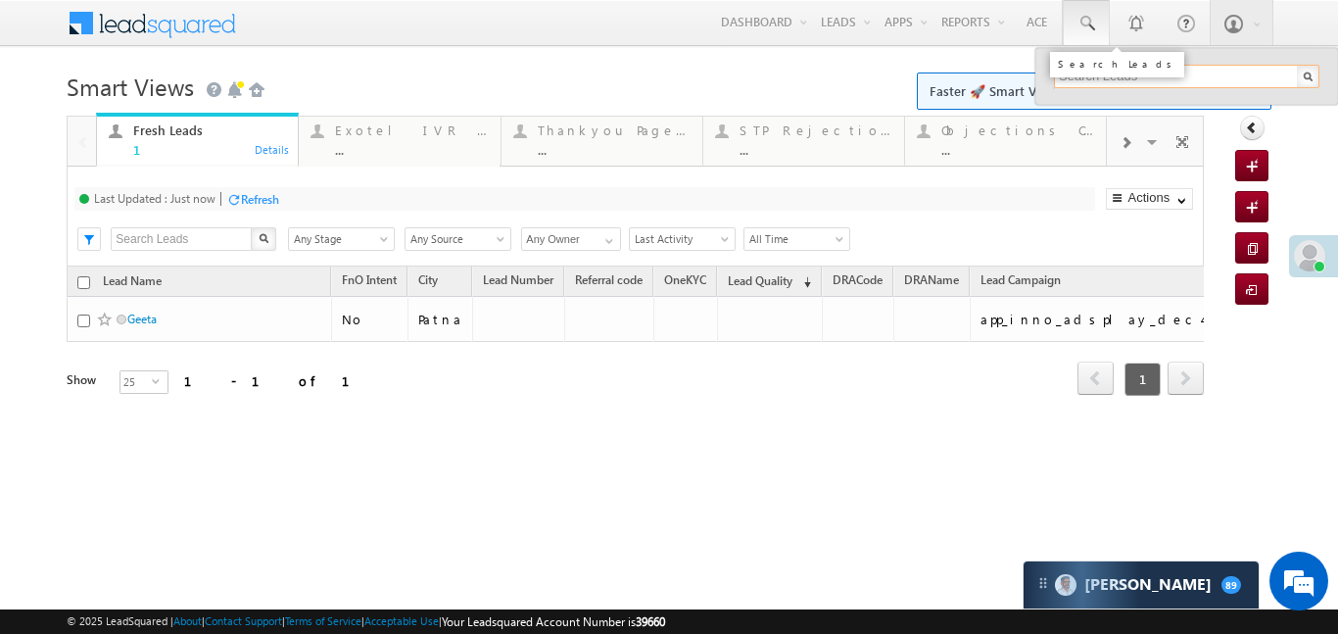
paste input "EQ28083061"
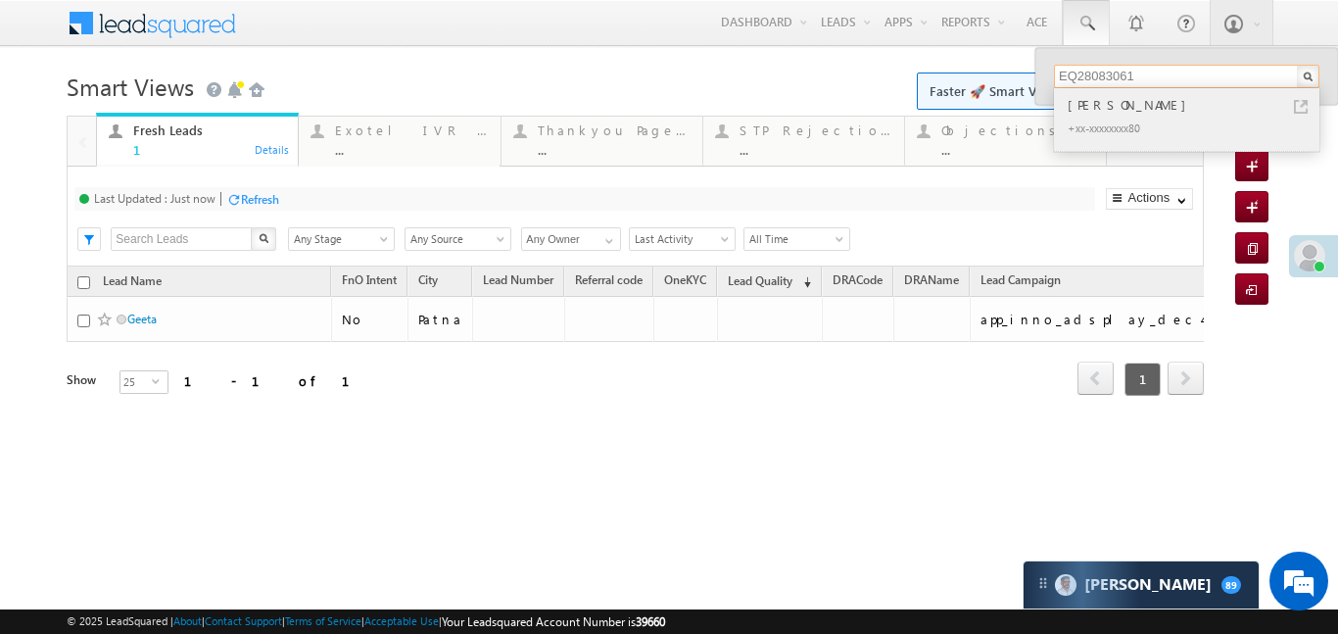
type input "EQ28083061"
click at [1099, 112] on div "[PERSON_NAME]" at bounding box center [1195, 105] width 263 height 22
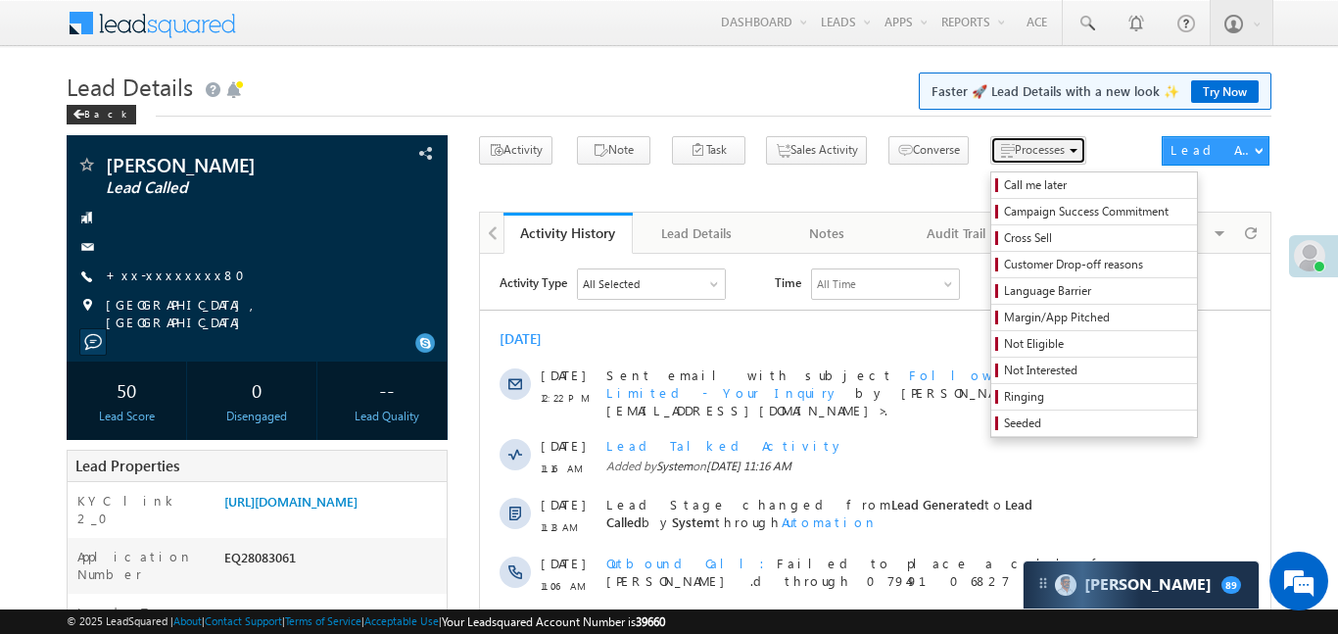
click at [1015, 152] on span "Processes" at bounding box center [1040, 149] width 50 height 15
click at [1019, 339] on span "Not Eligible" at bounding box center [1097, 344] width 186 height 18
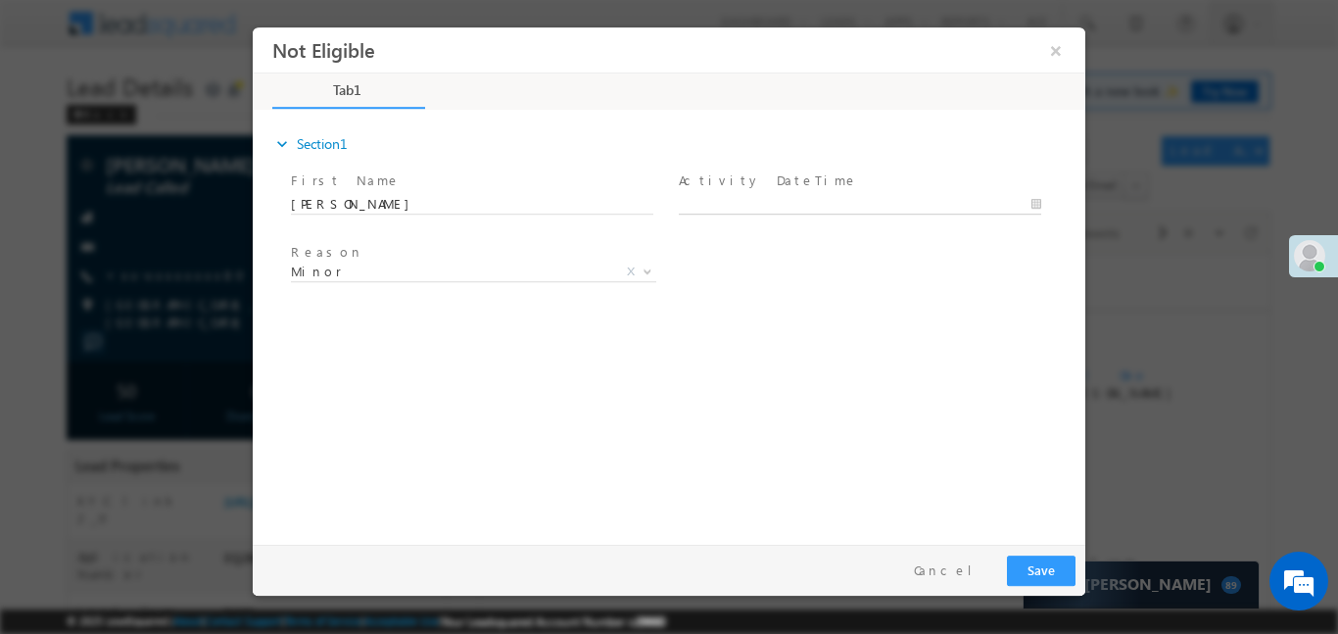
type input "[DATE] 2:54 PM"
click at [762, 206] on input "[DATE] 2:54 PM" at bounding box center [860, 204] width 362 height 20
click at [1036, 578] on button "Save" at bounding box center [1041, 569] width 69 height 30
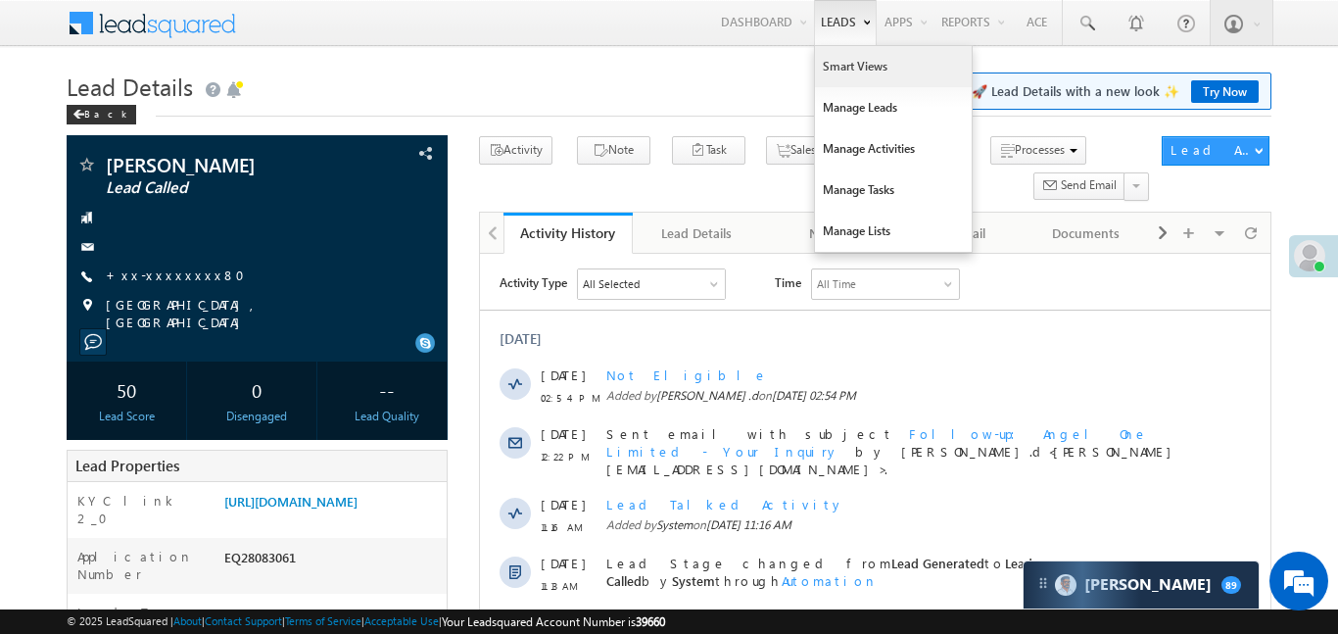
click at [858, 73] on link "Smart Views" at bounding box center [893, 66] width 157 height 41
drag, startPoint x: 858, startPoint y: 73, endPoint x: 917, endPoint y: 0, distance: 94.1
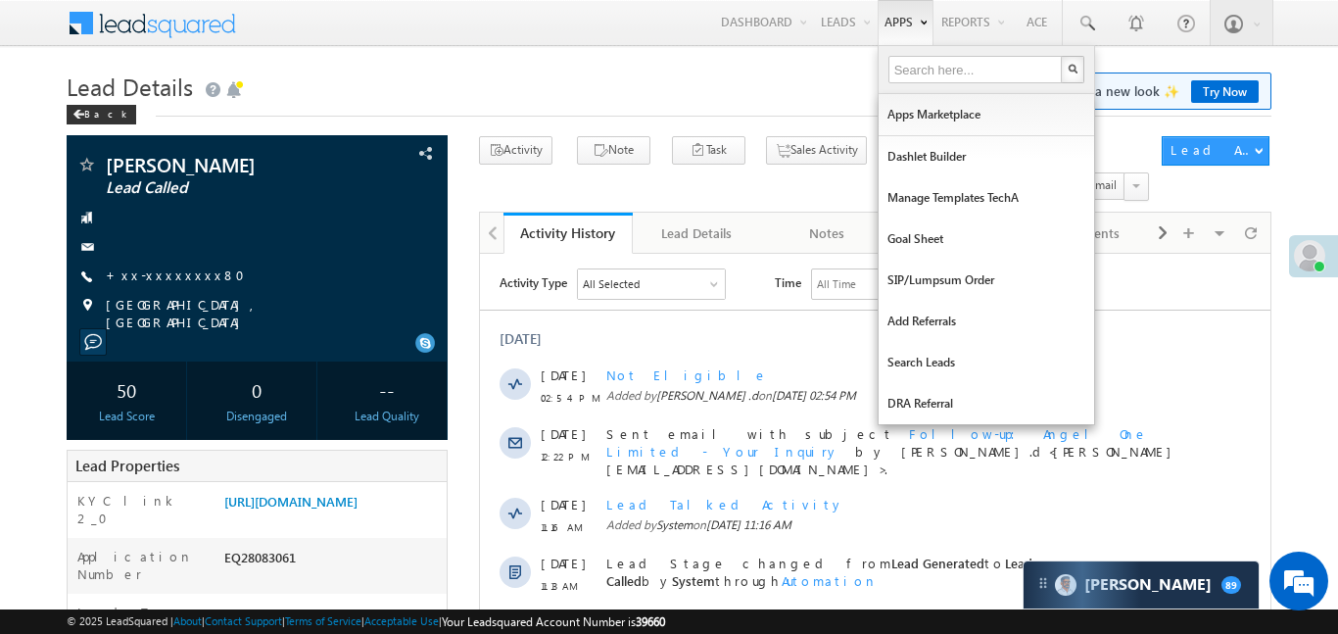
click at [0, 0] on link "Smart Views" at bounding box center [0, 0] width 0 height 0
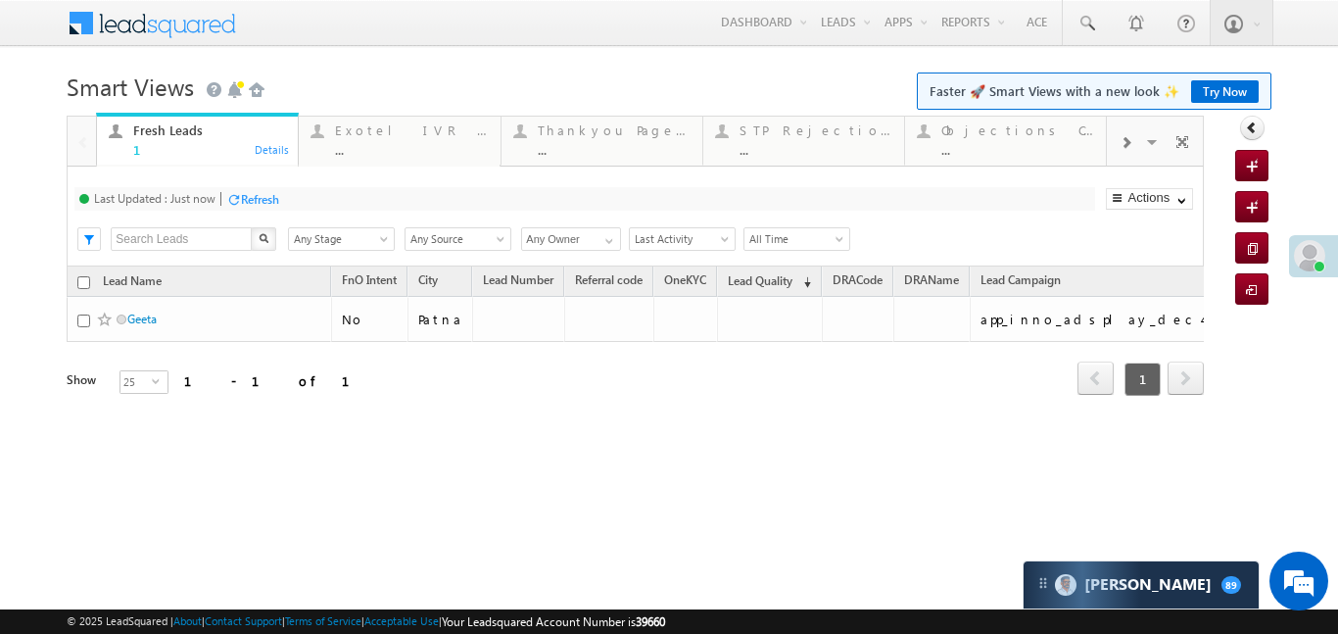
click at [1110, 149] on div at bounding box center [1125, 142] width 37 height 44
click at [1109, 149] on div at bounding box center [1125, 142] width 37 height 44
click at [1026, 131] on div "Coded Today" at bounding box center [1017, 130] width 153 height 16
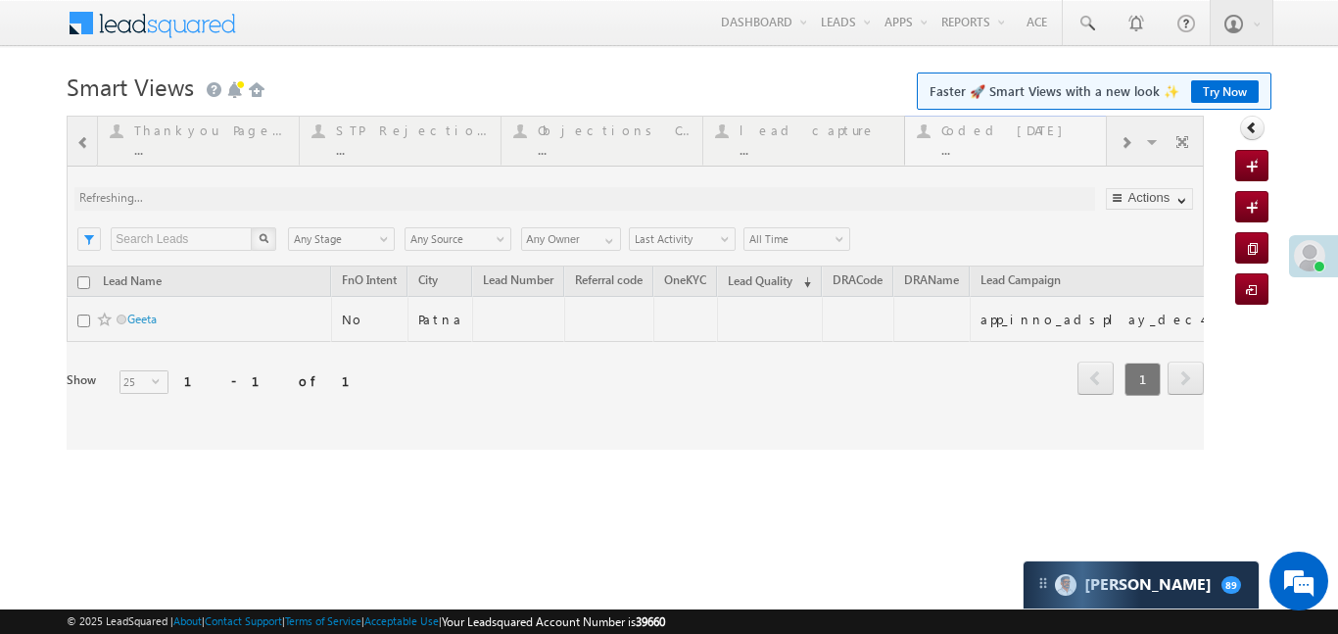
click at [1026, 131] on div at bounding box center [635, 283] width 1137 height 334
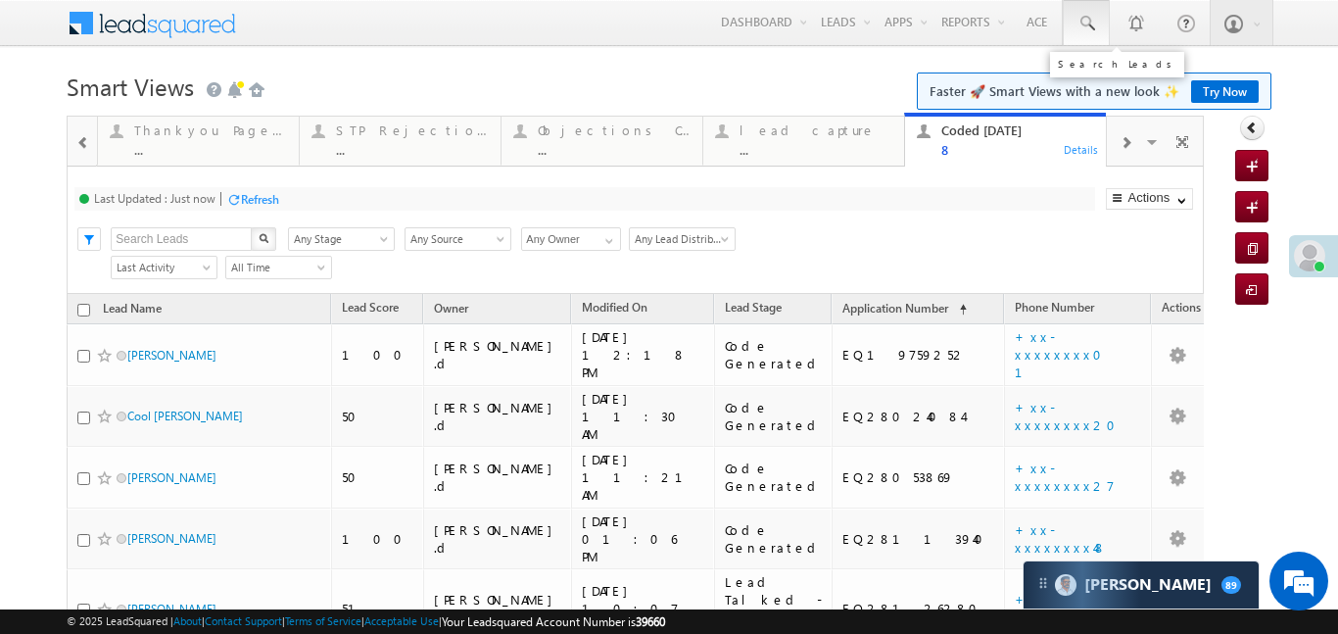
click at [1096, 38] on link at bounding box center [1086, 22] width 47 height 45
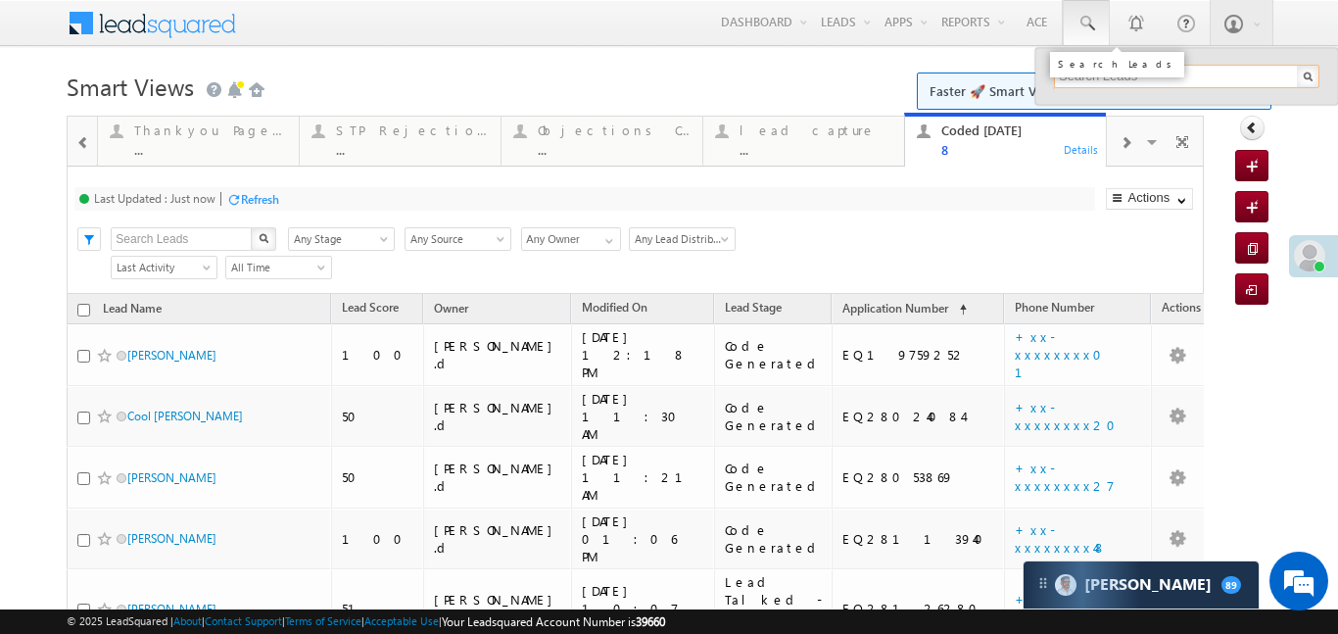
paste input "EQ28160948"
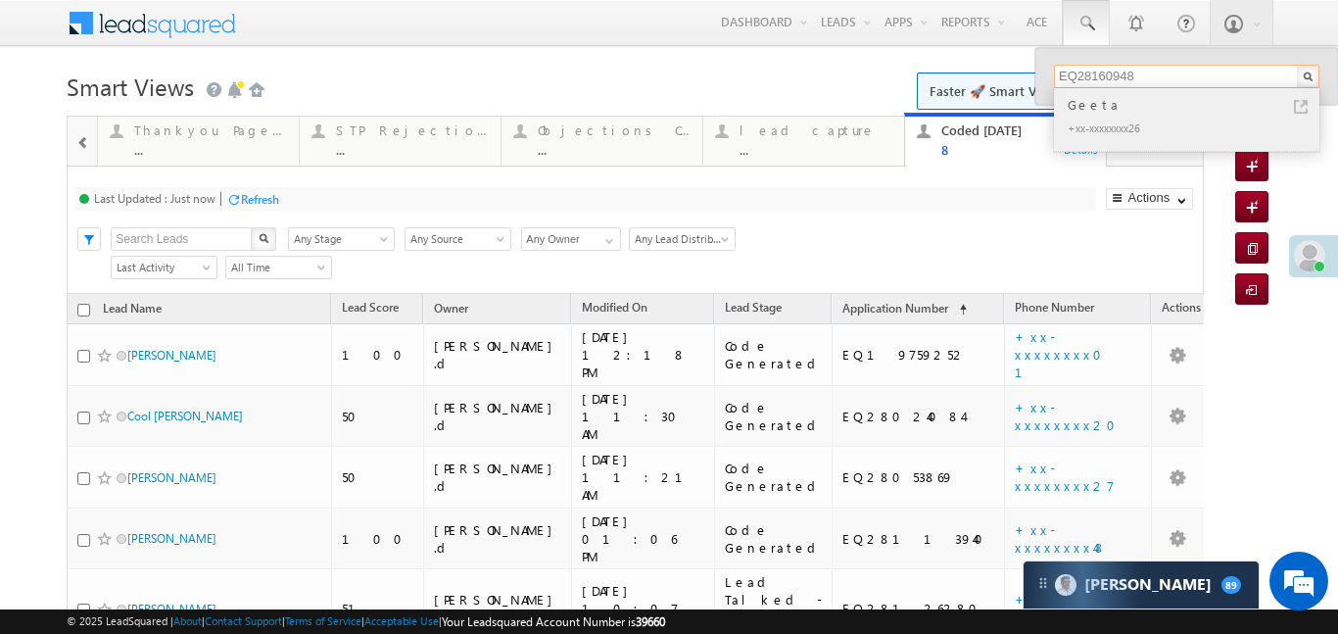
type input "EQ28160948"
click at [1094, 105] on div "Geeta" at bounding box center [1195, 105] width 263 height 22
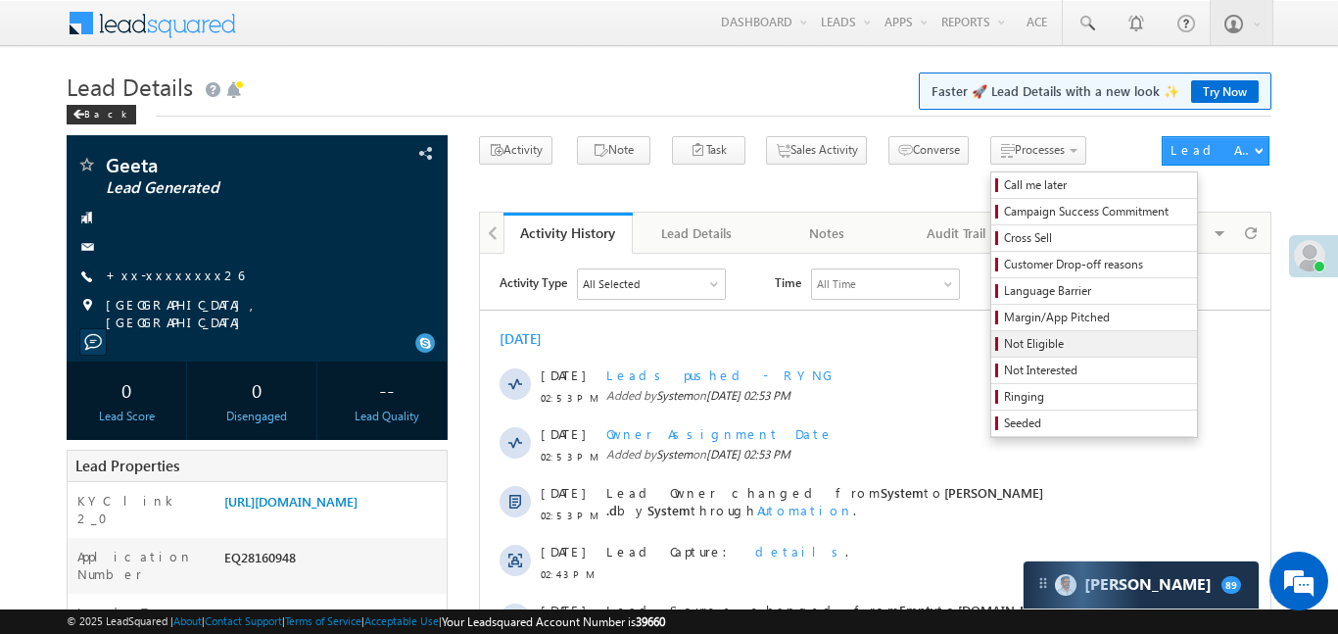
click at [1011, 336] on span "Not Eligible" at bounding box center [1097, 344] width 186 height 18
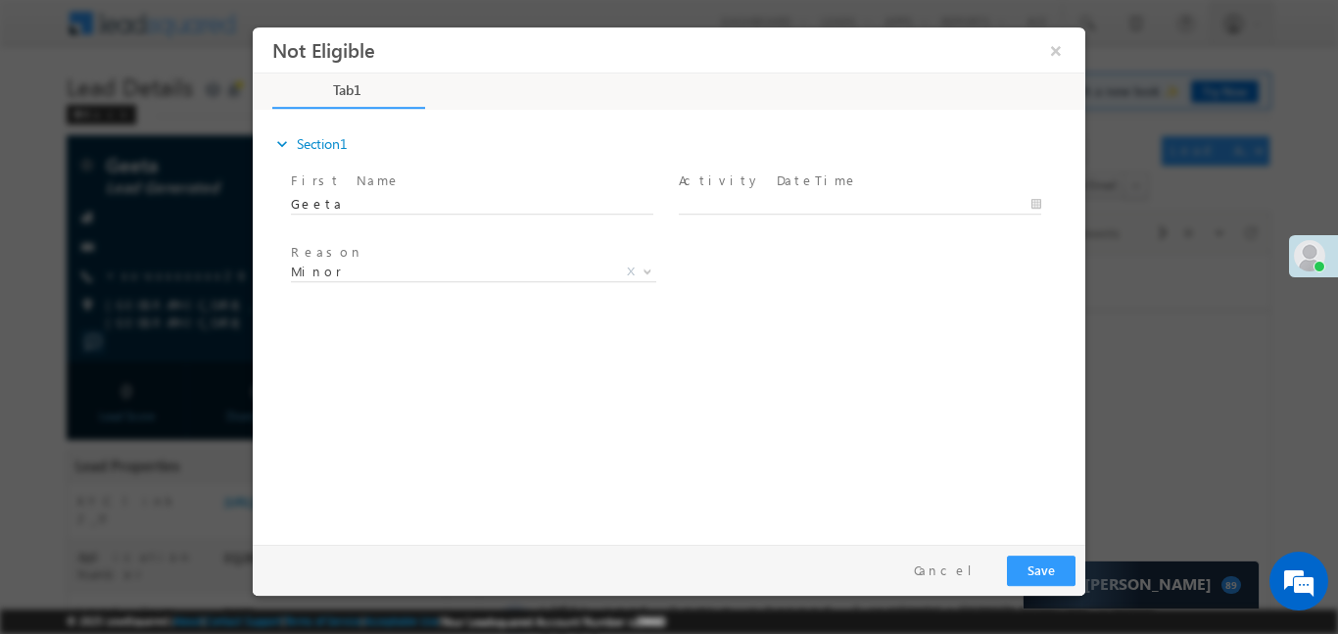
click at [749, 193] on span at bounding box center [869, 204] width 380 height 22
type input "01/09/25 2:55 PM"
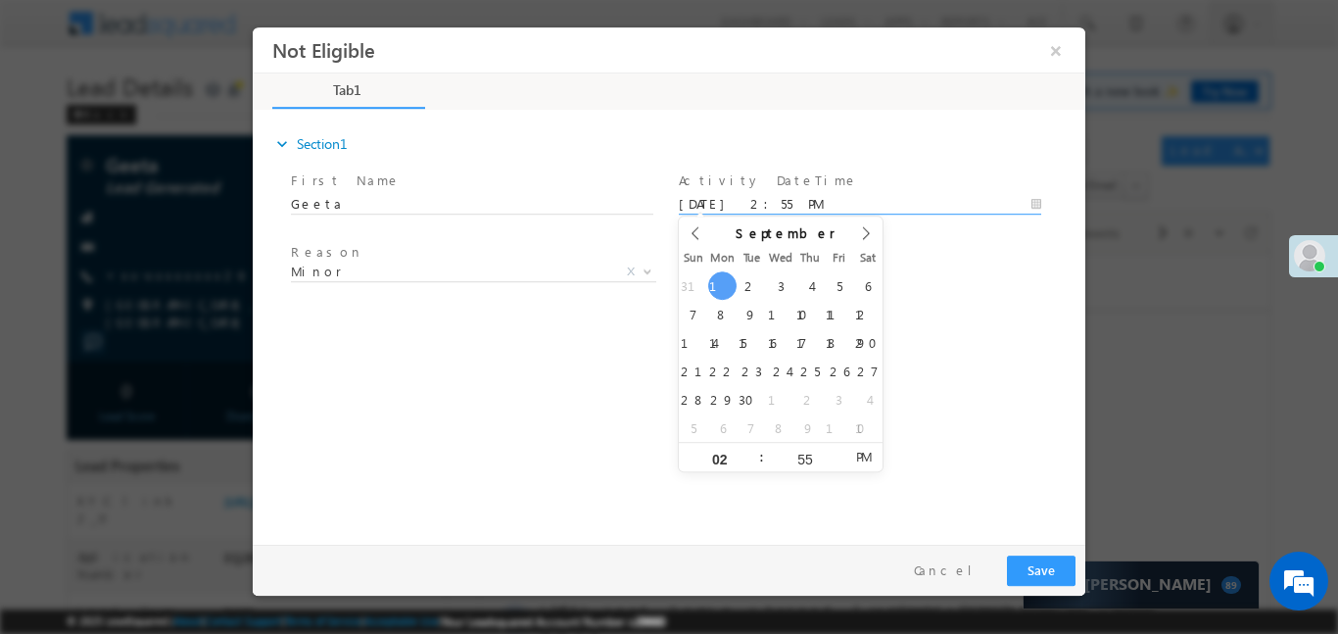
click at [750, 207] on body "Not Eligible ×" at bounding box center [669, 280] width 833 height 508
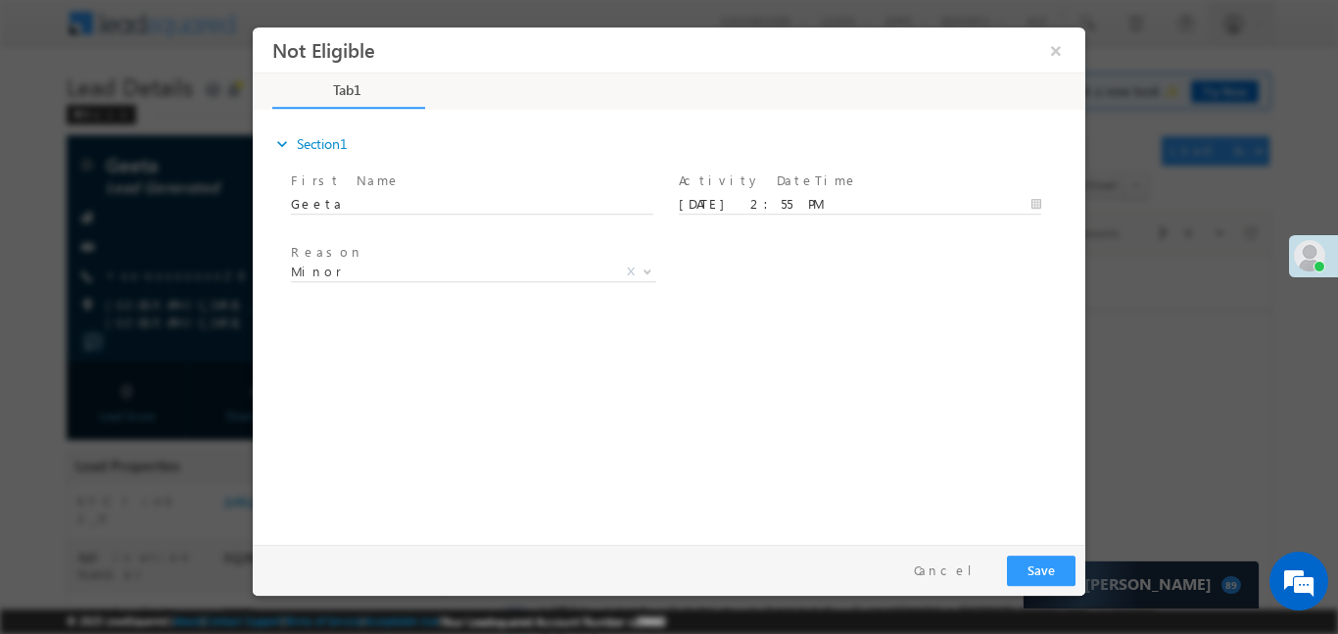
click at [1026, 407] on div "expand_more Section1 First Name *" at bounding box center [674, 323] width 823 height 423
click at [1031, 574] on button "Save" at bounding box center [1041, 569] width 69 height 30
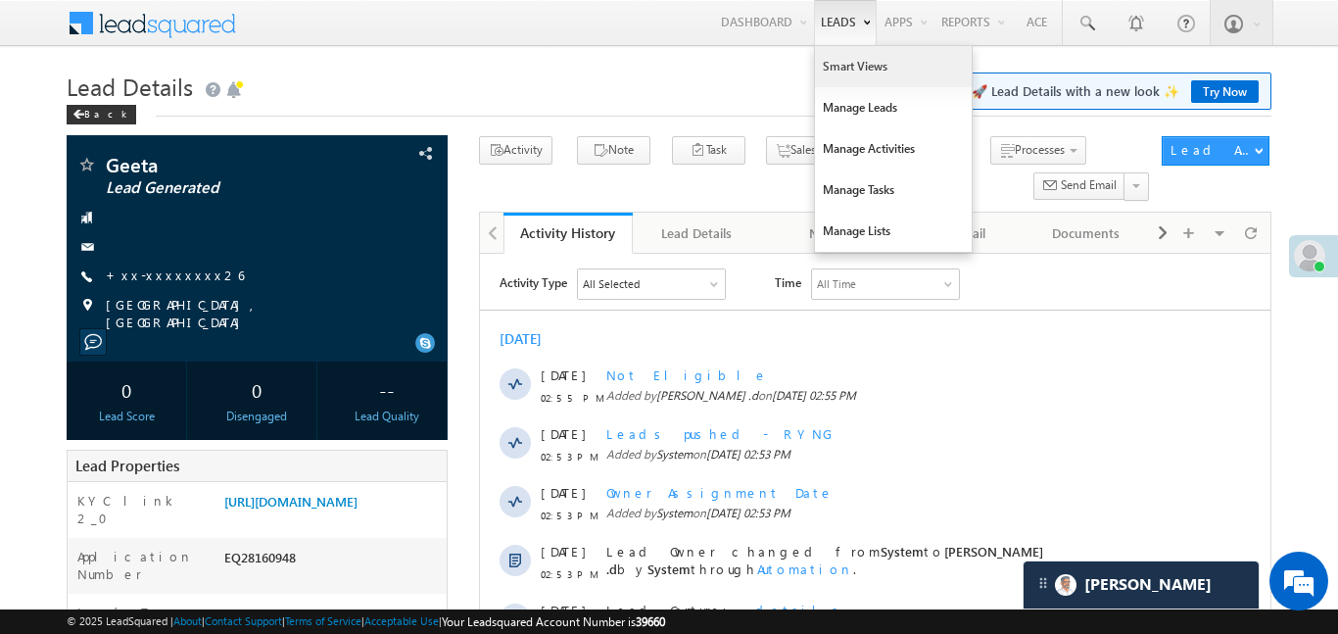
click at [851, 49] on link "Smart Views" at bounding box center [893, 66] width 157 height 41
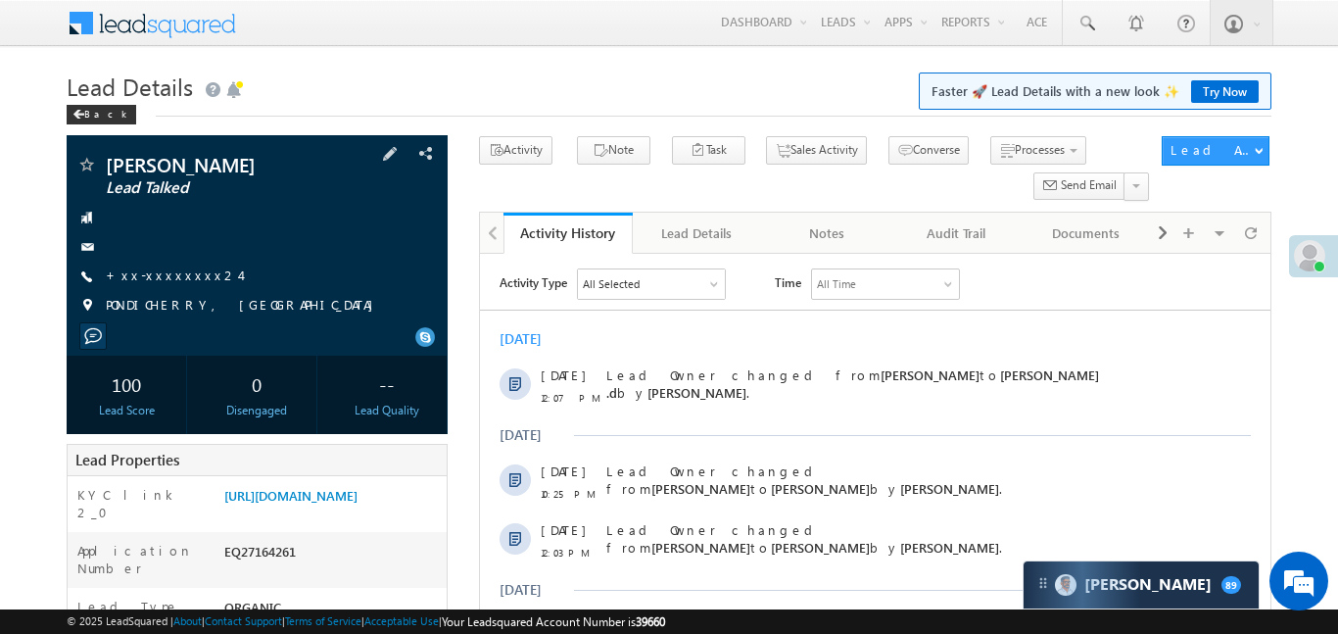
click at [174, 257] on div at bounding box center [256, 247] width 361 height 20
click at [171, 283] on link "+xx-xxxxxxxx24" at bounding box center [173, 274] width 134 height 17
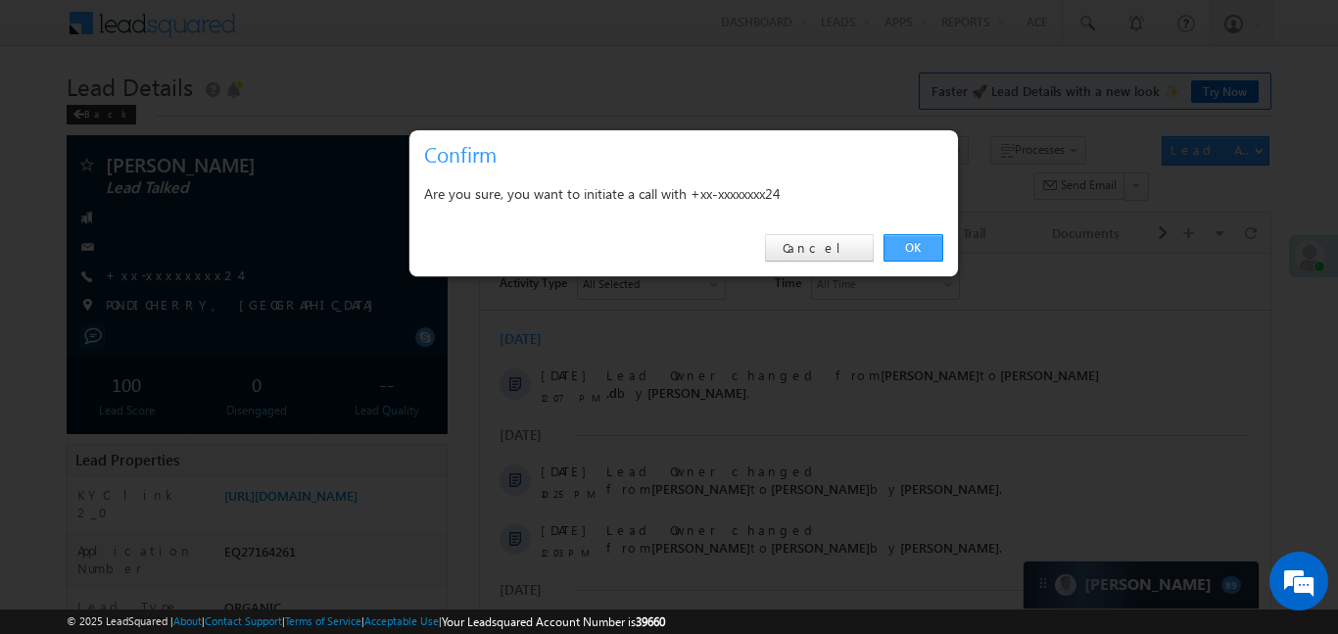
click at [908, 249] on link "OK" at bounding box center [914, 247] width 60 height 27
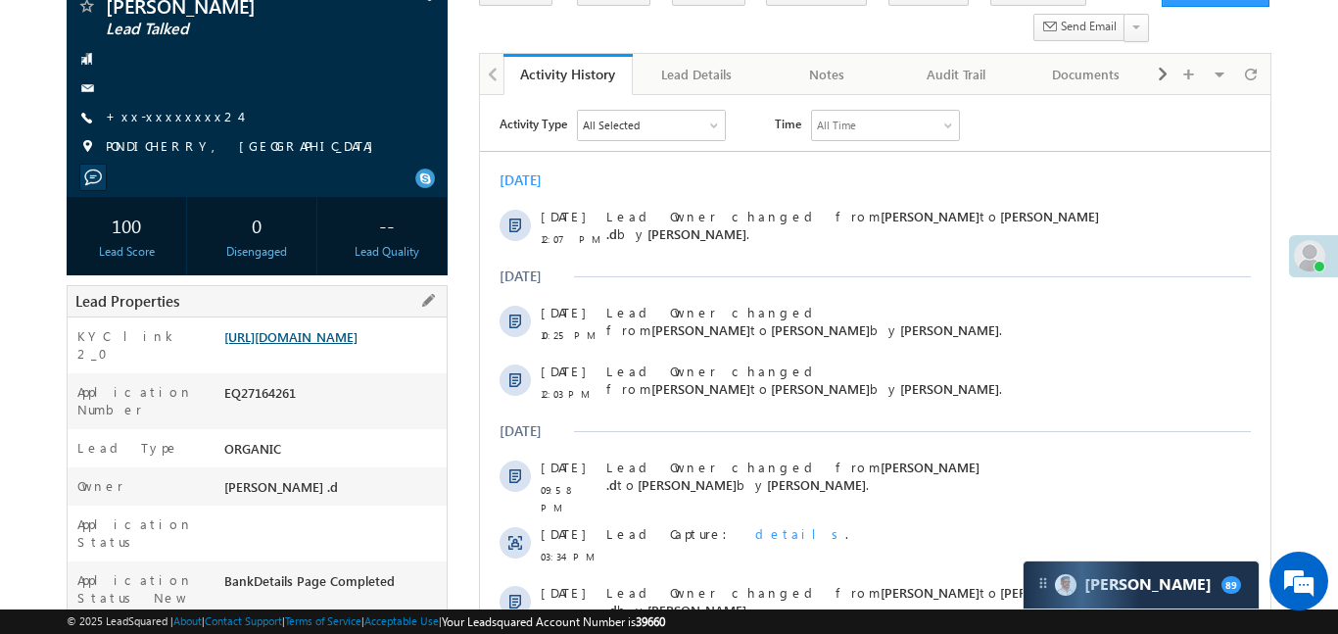
scroll to position [168, 0]
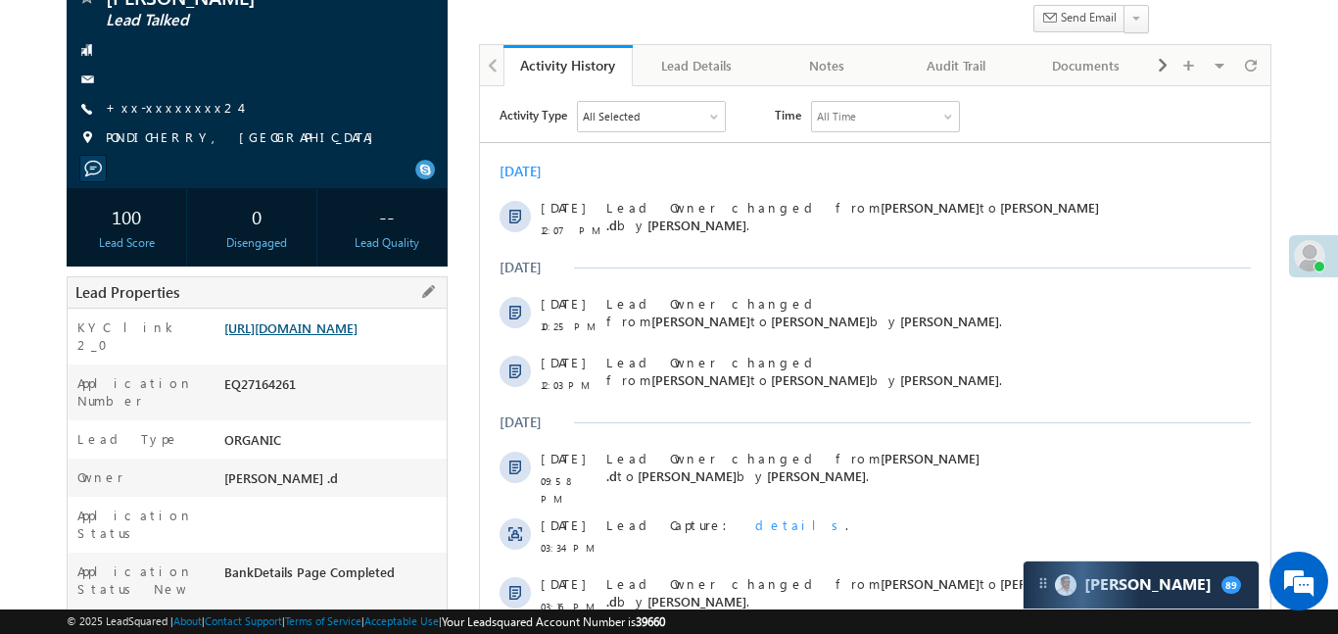
click at [339, 336] on link "[URL][DOMAIN_NAME]" at bounding box center [290, 327] width 133 height 17
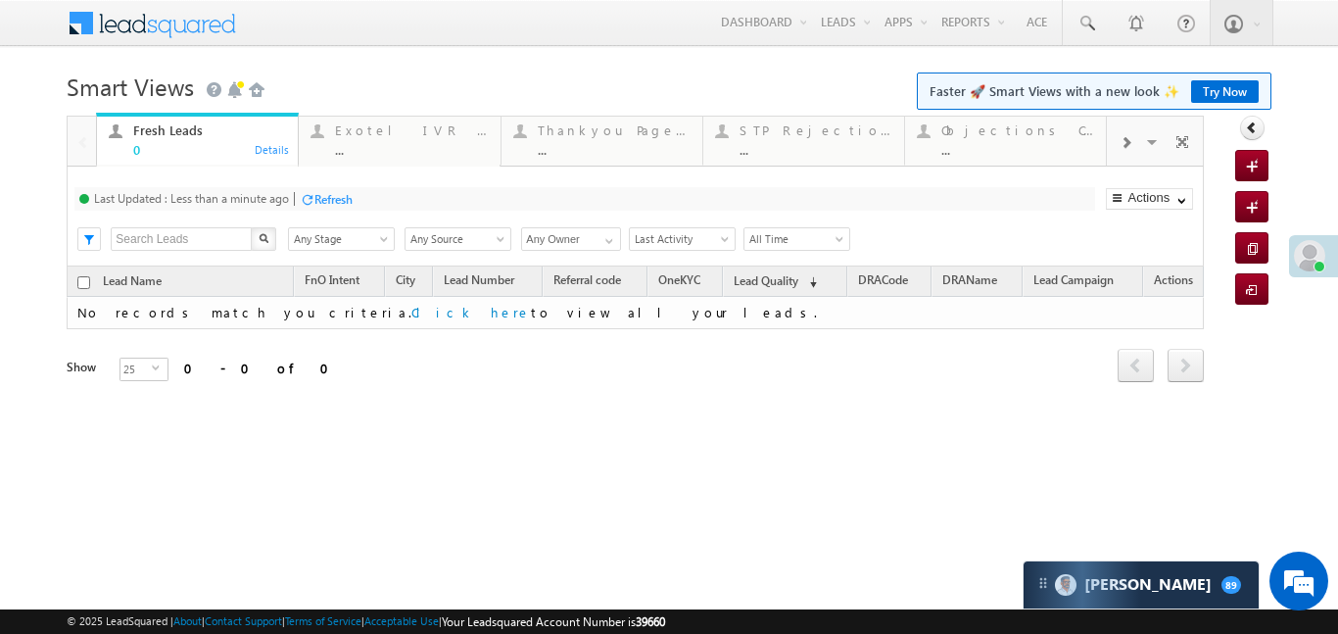
click at [1132, 155] on div at bounding box center [1125, 142] width 37 height 44
click at [1138, 137] on div at bounding box center [1125, 142] width 37 height 44
click at [1019, 138] on div "Coded Today ..." at bounding box center [1017, 138] width 153 height 38
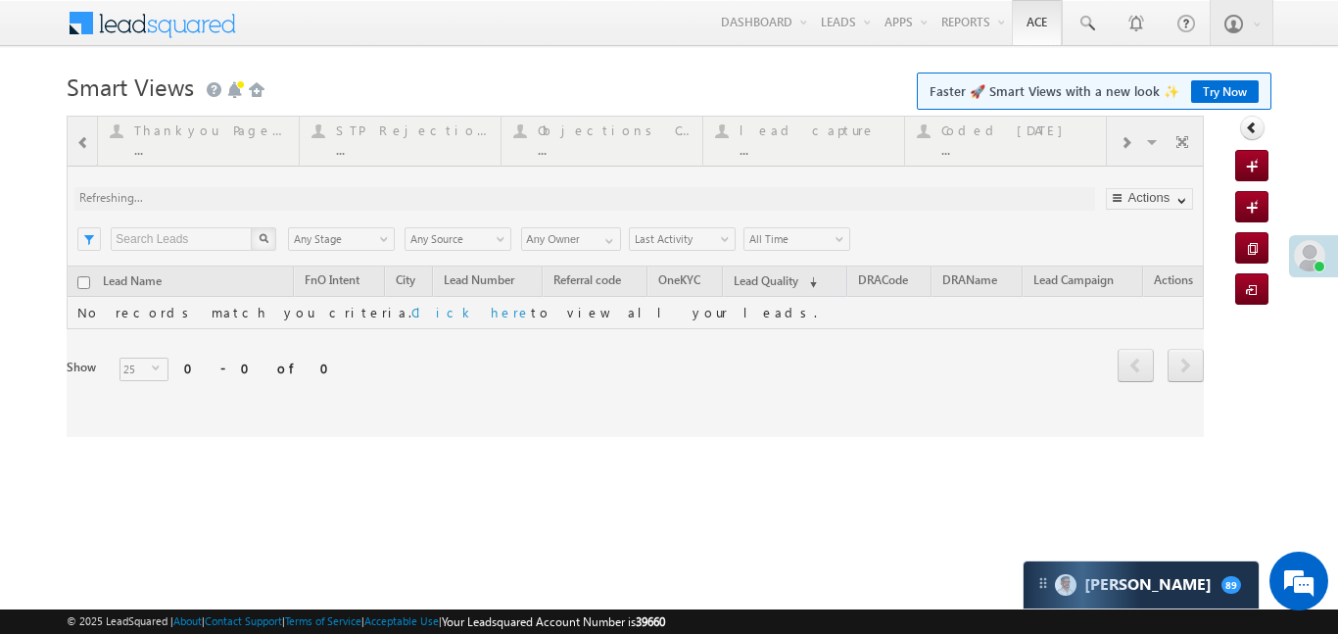
drag, startPoint x: 1019, startPoint y: 138, endPoint x: 1042, endPoint y: 19, distance: 121.8
click at [1019, 136] on div at bounding box center [635, 276] width 1137 height 321
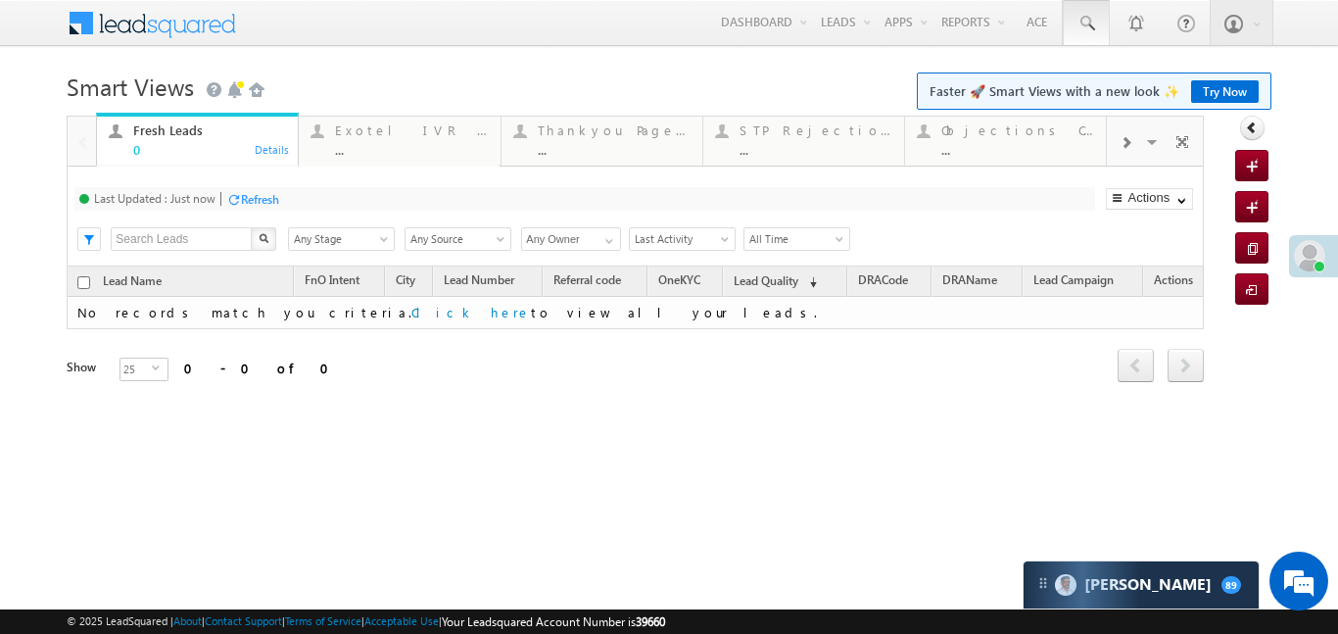
click at [1080, 24] on span at bounding box center [1087, 24] width 20 height 20
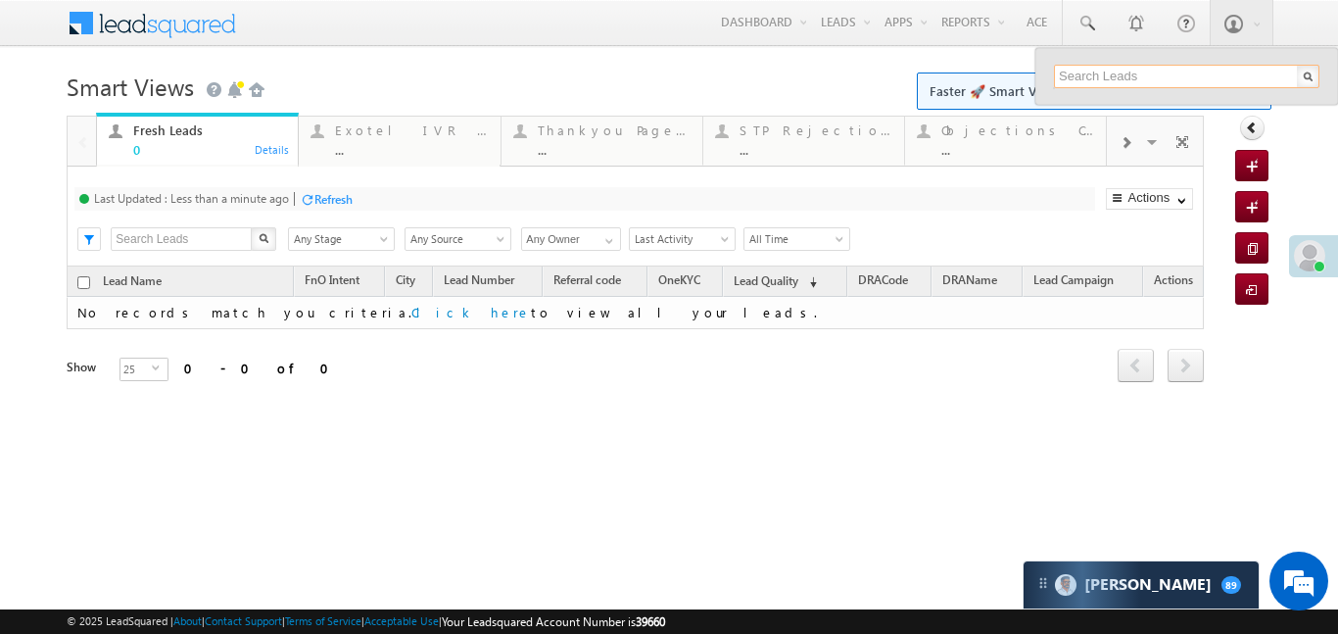
click at [1173, 71] on input "text" at bounding box center [1186, 77] width 265 height 24
paste input "EQ28150693"
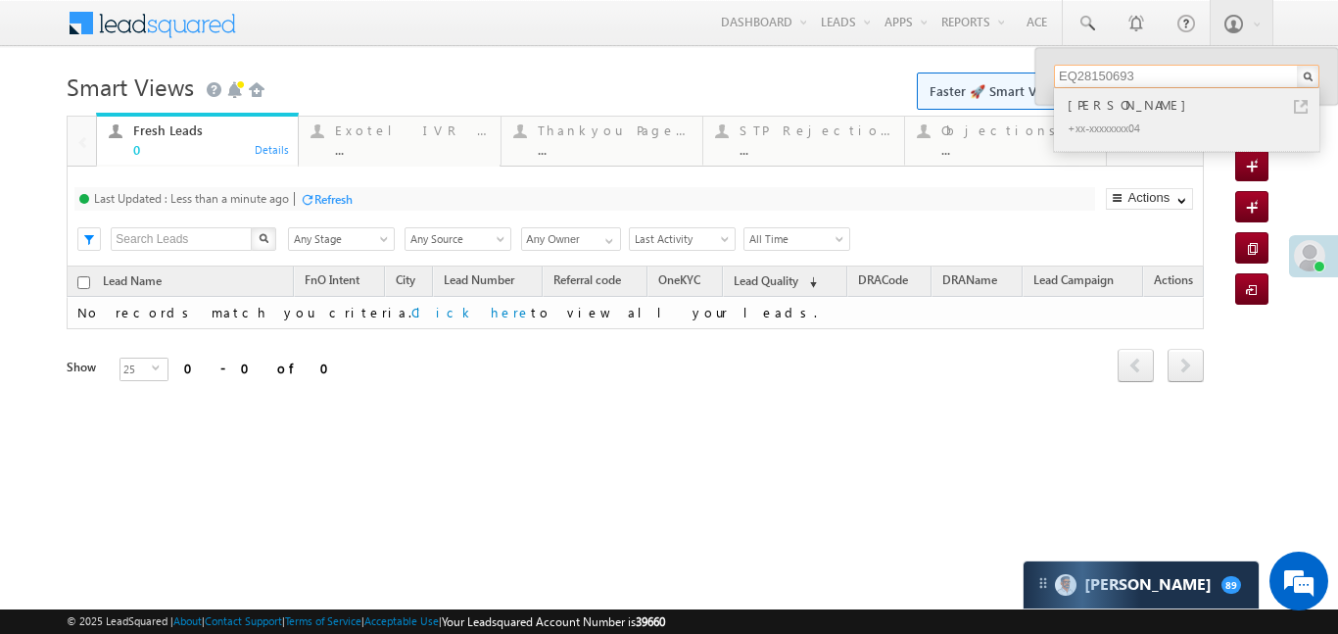
type input "EQ28150693"
click at [1111, 99] on div "[PERSON_NAME]" at bounding box center [1195, 105] width 263 height 22
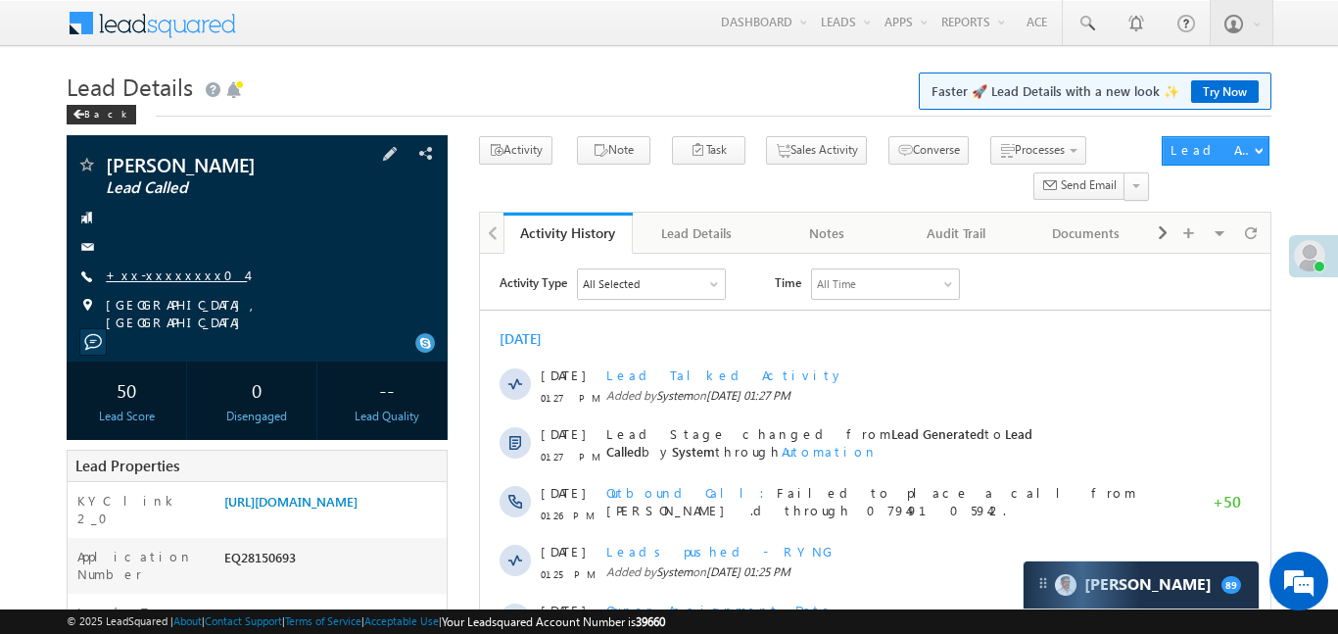
click at [175, 269] on link "+xx-xxxxxxxx04" at bounding box center [176, 274] width 141 height 17
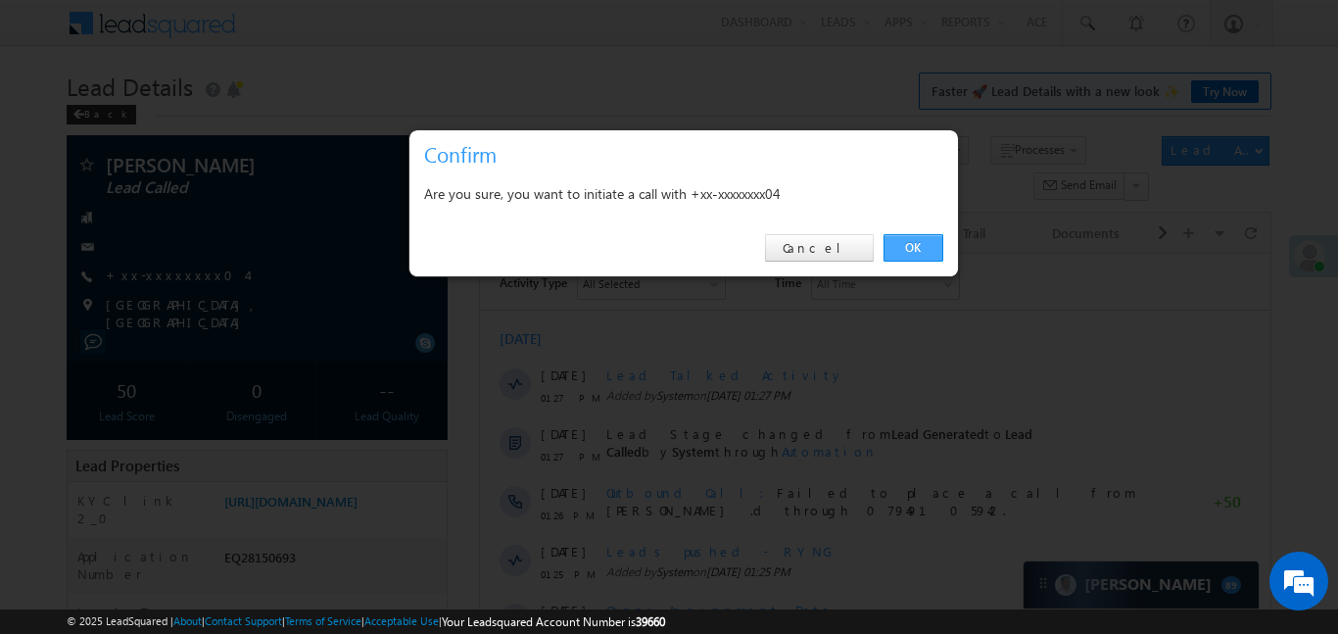
click at [917, 252] on link "OK" at bounding box center [914, 247] width 60 height 27
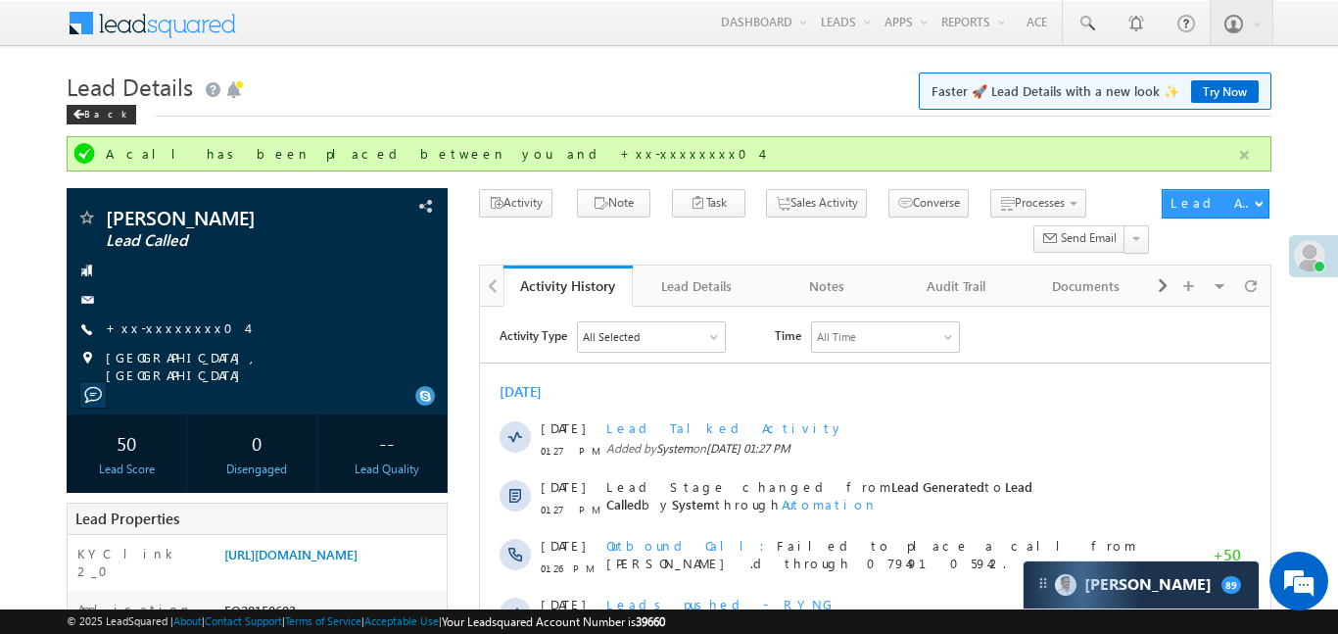
click at [1238, 149] on button "button" at bounding box center [1244, 155] width 24 height 24
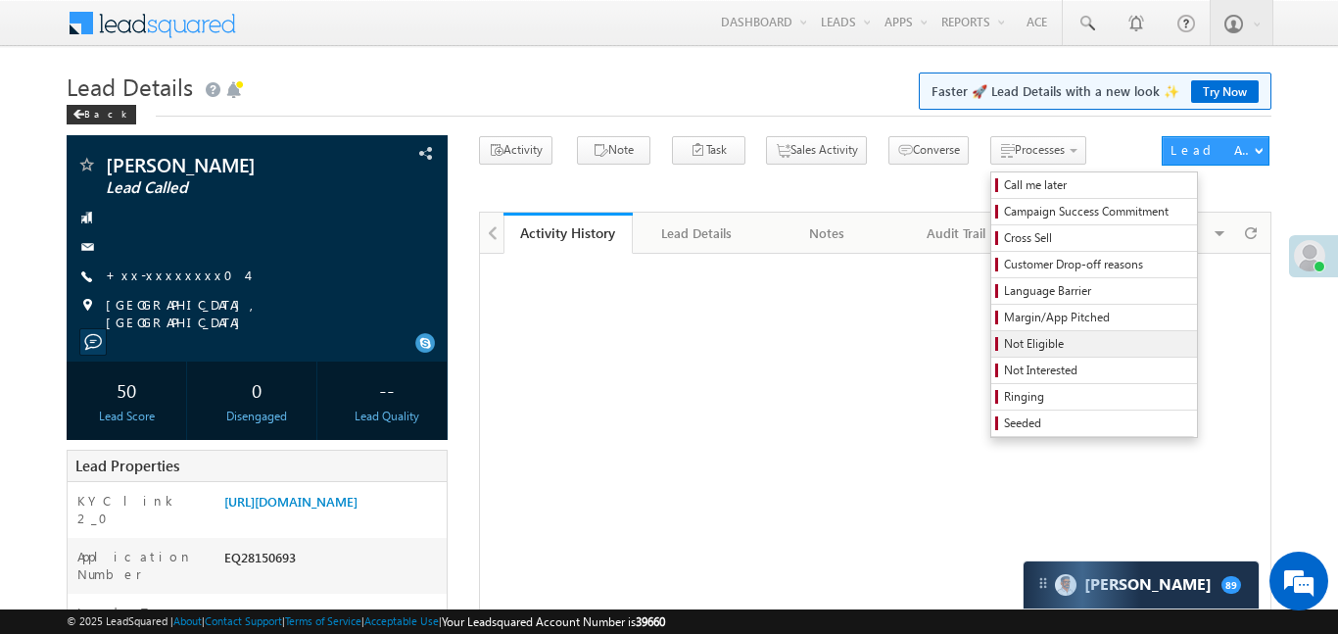
click at [1023, 347] on span "Not Eligible" at bounding box center [1097, 344] width 186 height 18
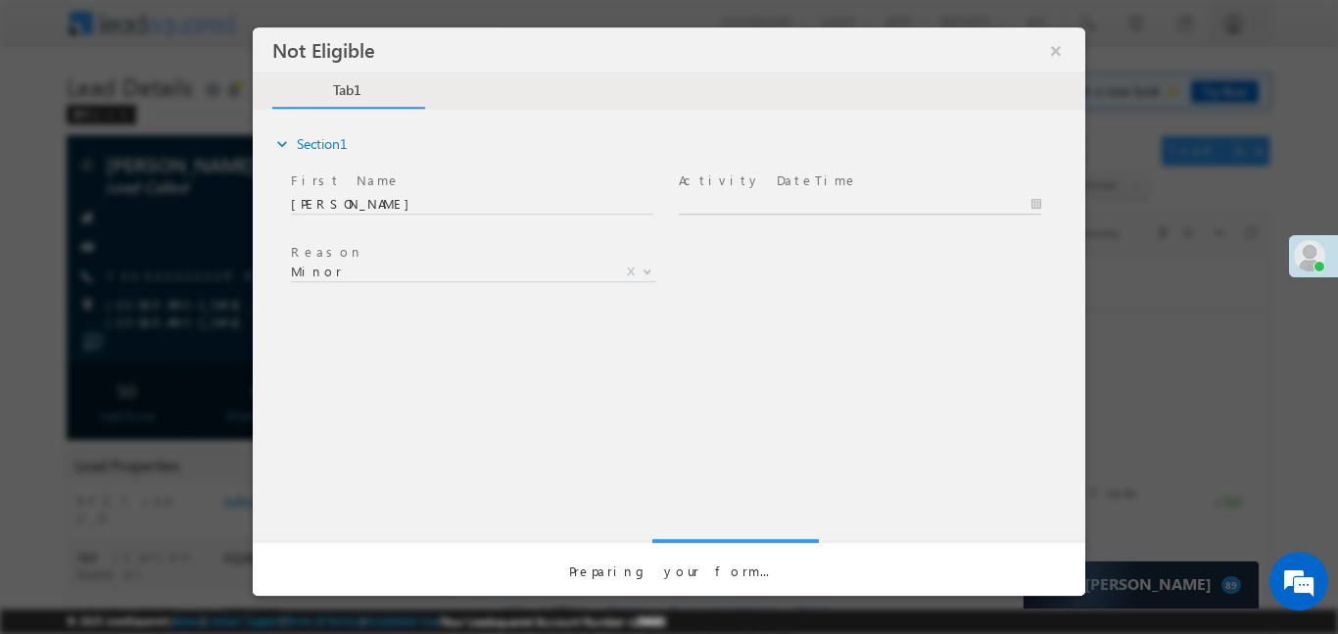
click at [771, 210] on body "Not Eligible ×" at bounding box center [669, 280] width 833 height 508
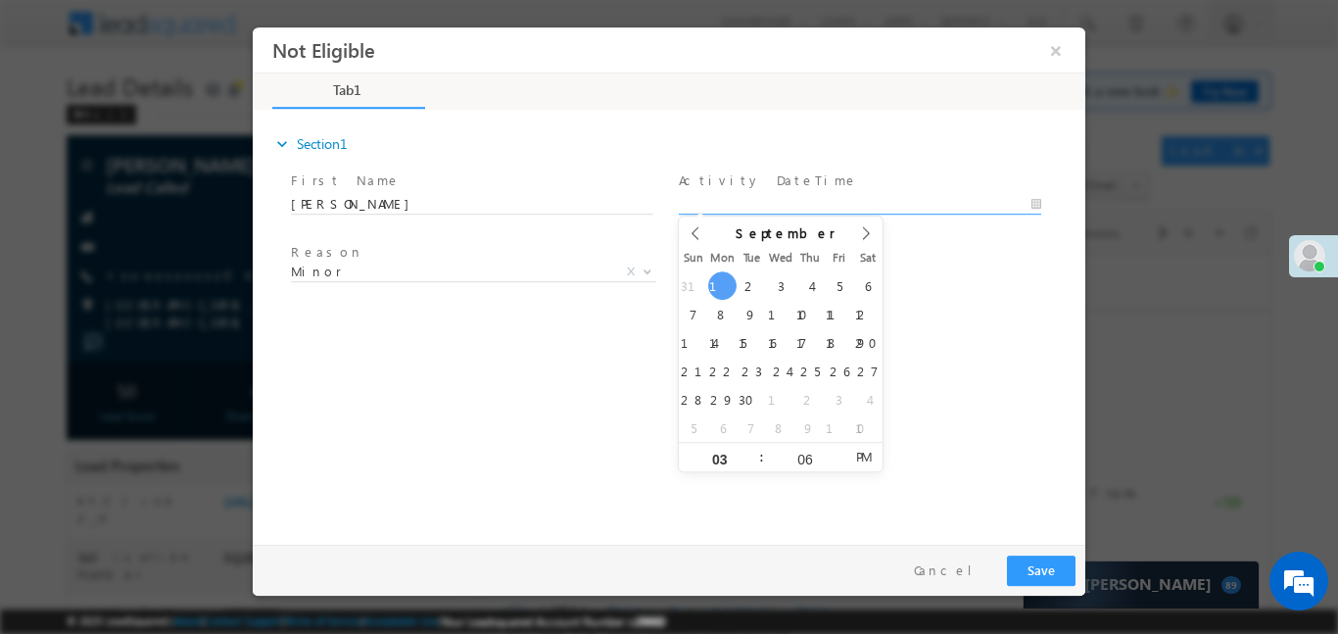
type input "01/09/25 3:06 PM"
click at [708, 275] on div "31 1 2 3 4 5 6 7 8 9 10 11 12 13 14 15 16 17 18 19 20 21 22 23 24 25 26 27 28 2…" at bounding box center [781, 355] width 204 height 170
click at [1026, 576] on button "Save" at bounding box center [1041, 569] width 69 height 30
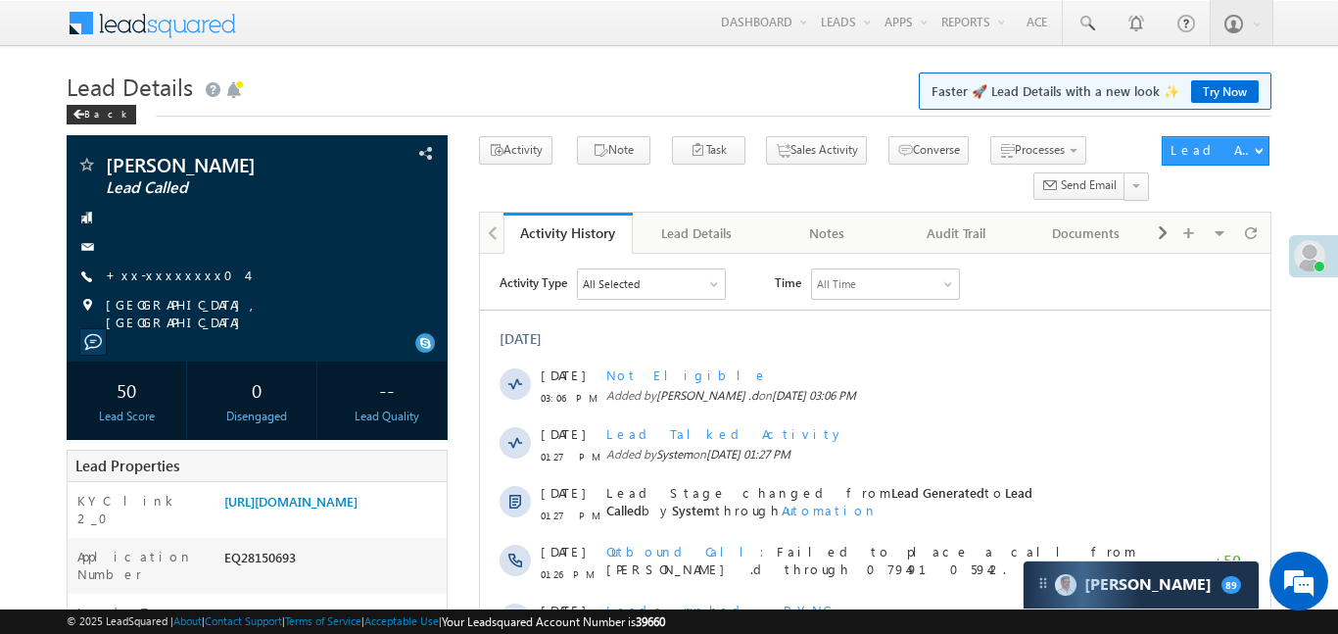
scroll to position [554, 0]
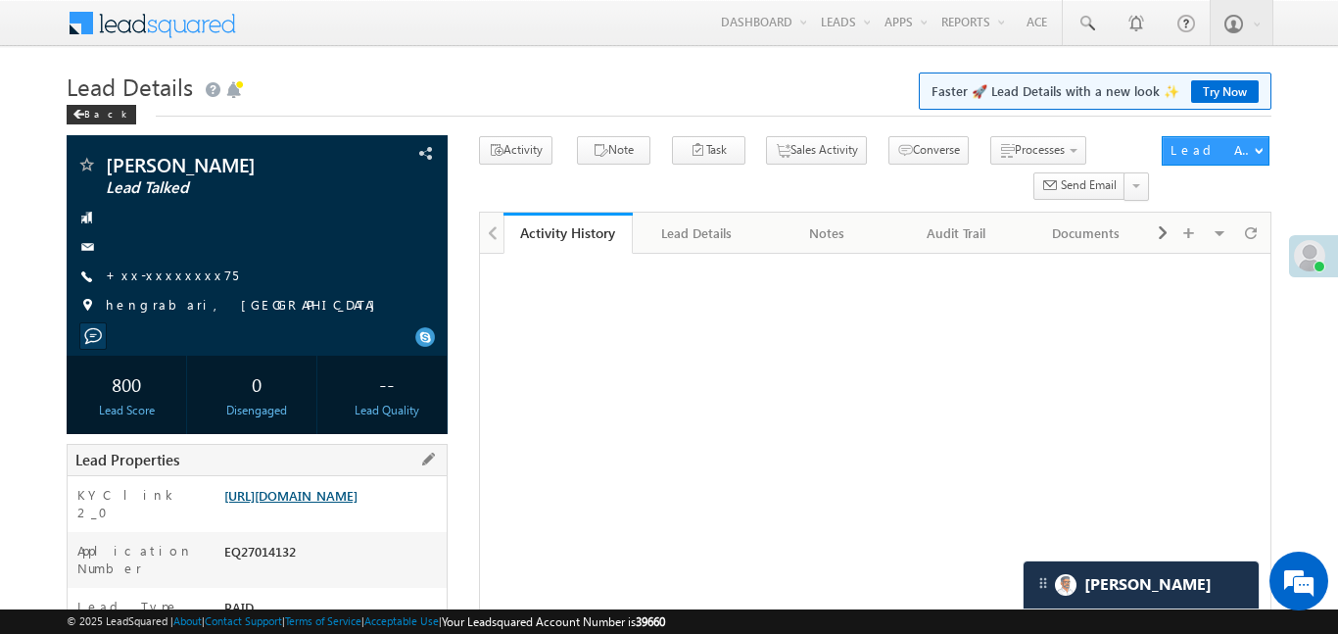
click at [339, 487] on link "[URL][DOMAIN_NAME]" at bounding box center [290, 495] width 133 height 17
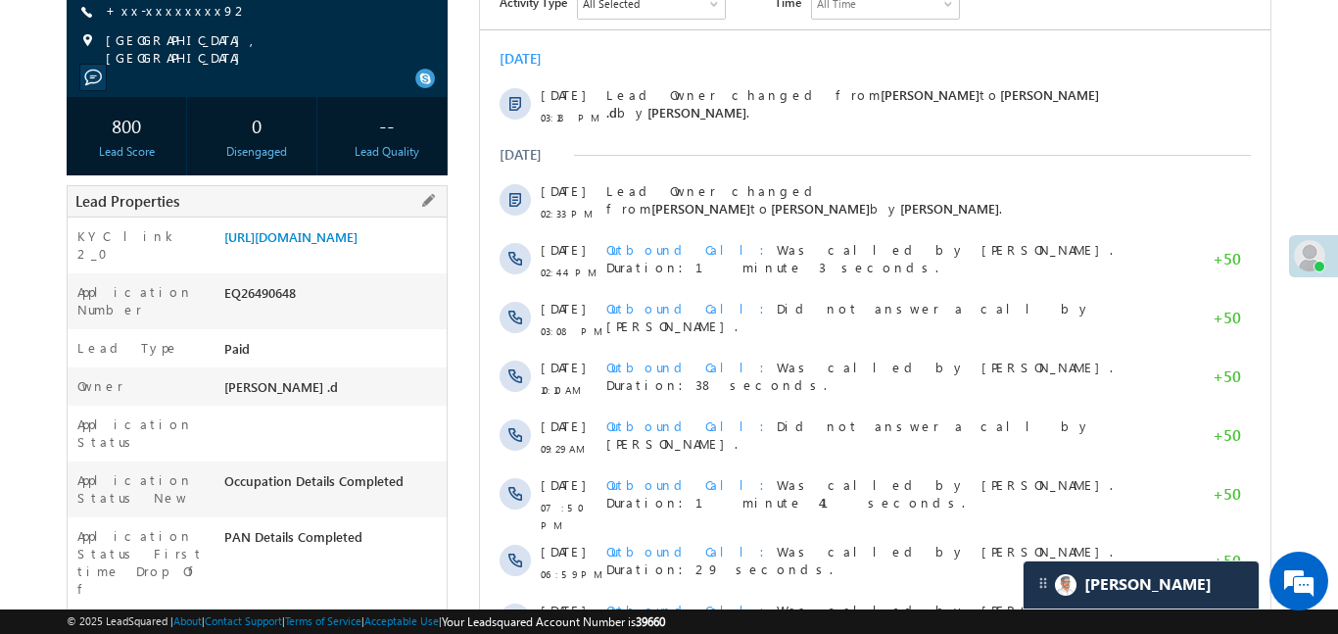
scroll to position [281, 0]
click at [330, 227] on link "[URL][DOMAIN_NAME]" at bounding box center [290, 235] width 133 height 17
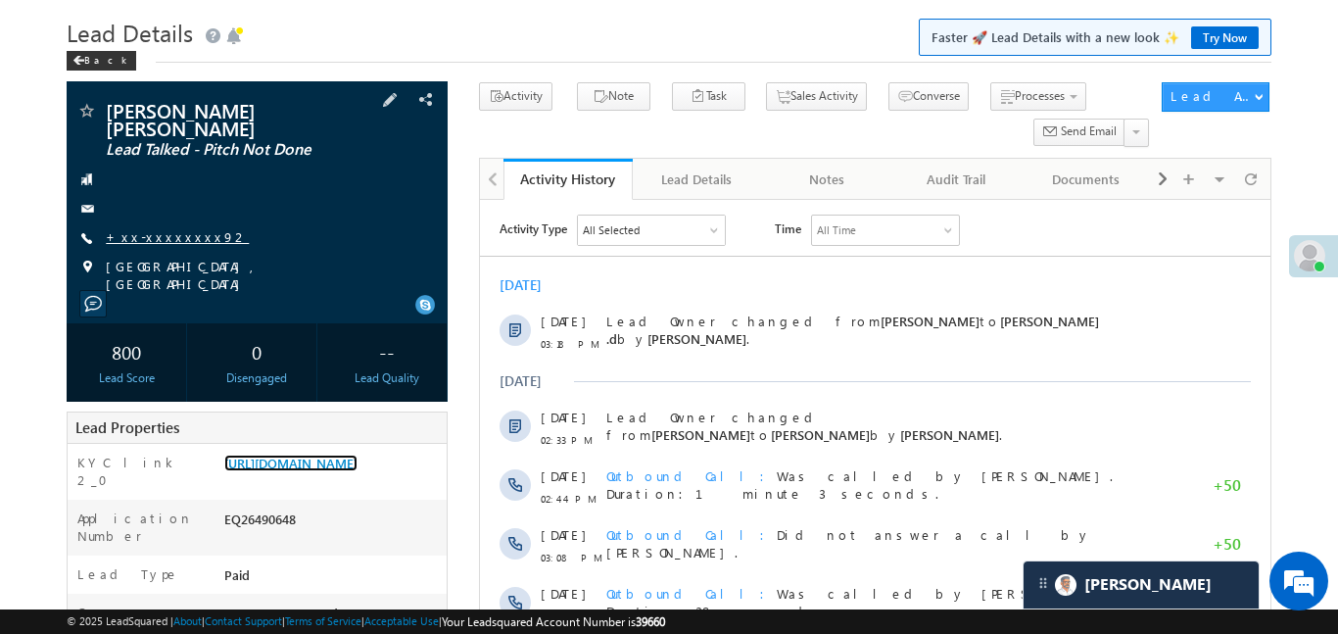
scroll to position [53, 0]
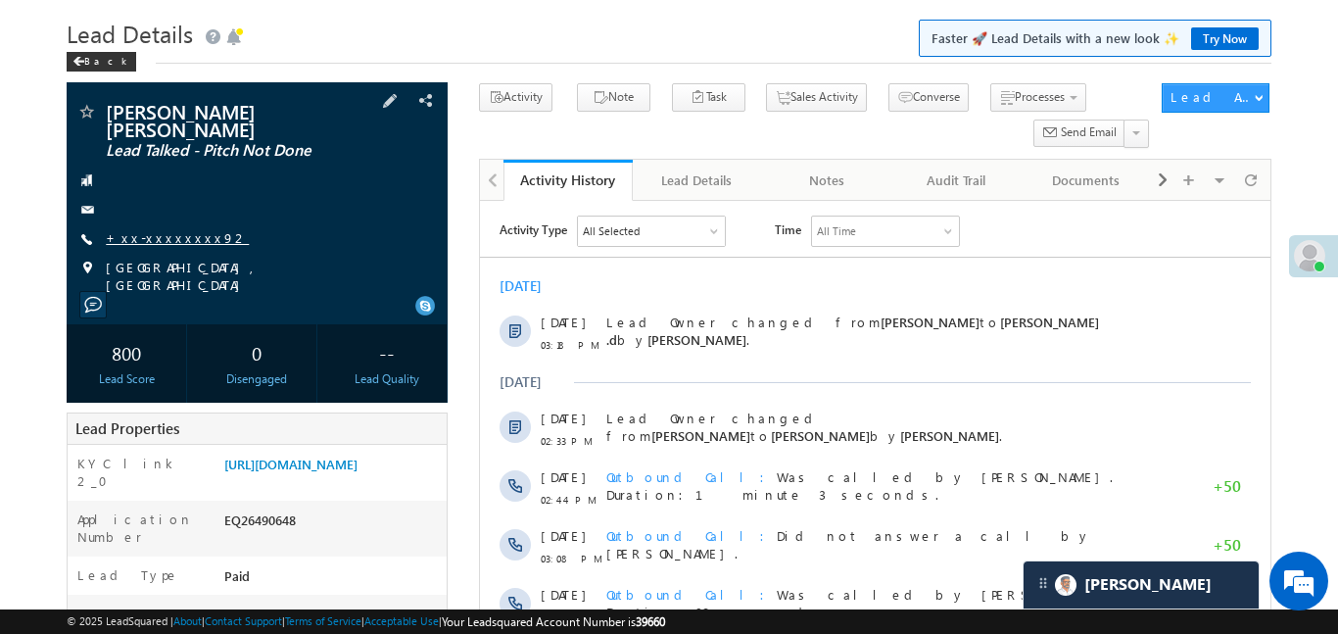
click at [173, 229] on link "+xx-xxxxxxxx92" at bounding box center [177, 237] width 143 height 17
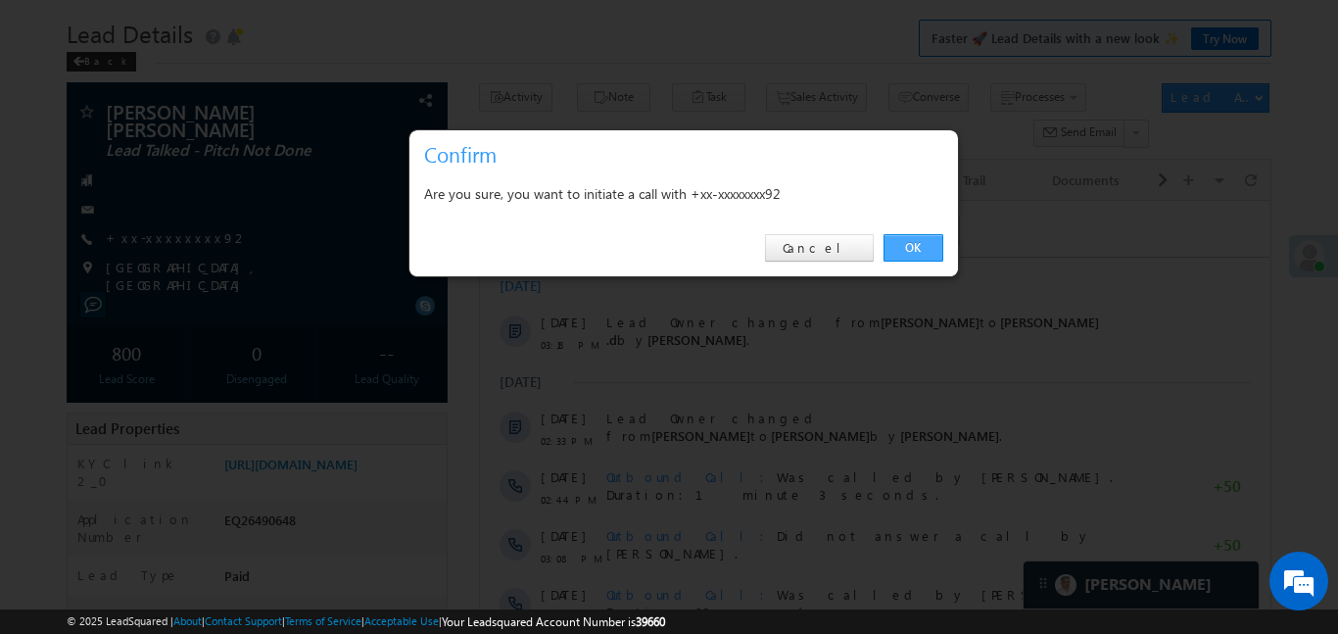
click at [916, 250] on link "OK" at bounding box center [914, 247] width 60 height 27
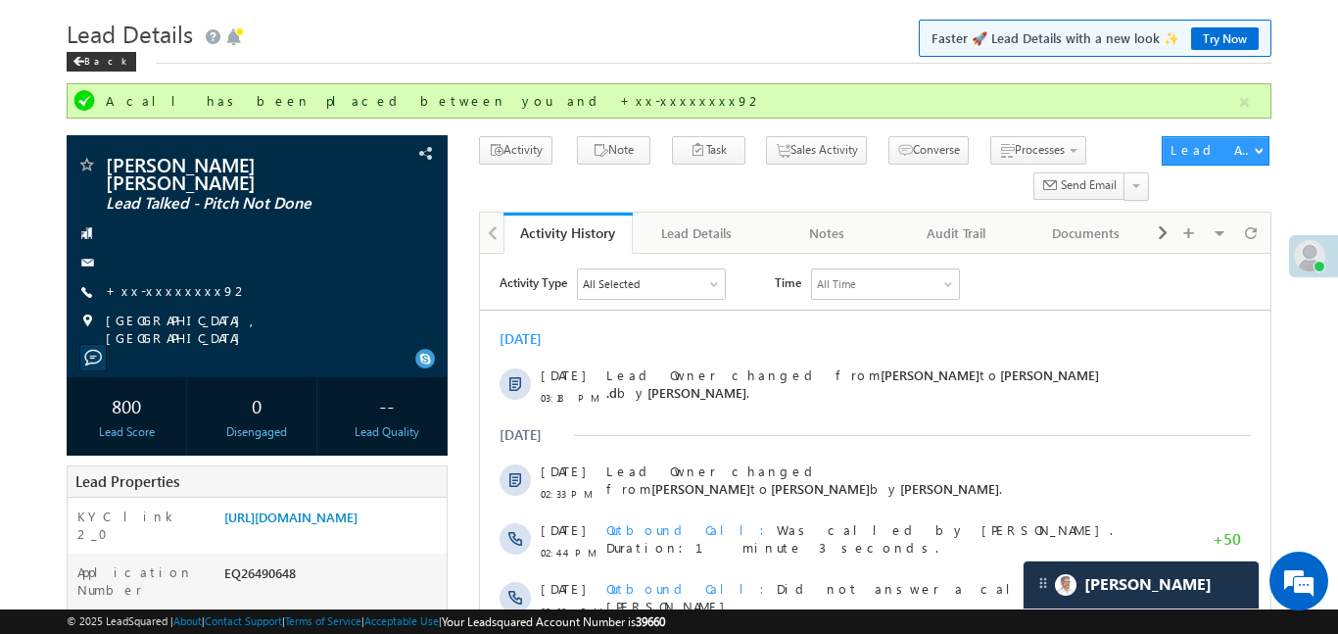
drag, startPoint x: 1234, startPoint y: 106, endPoint x: 929, endPoint y: 18, distance: 318.1
click at [1234, 106] on button "button" at bounding box center [1244, 102] width 24 height 24
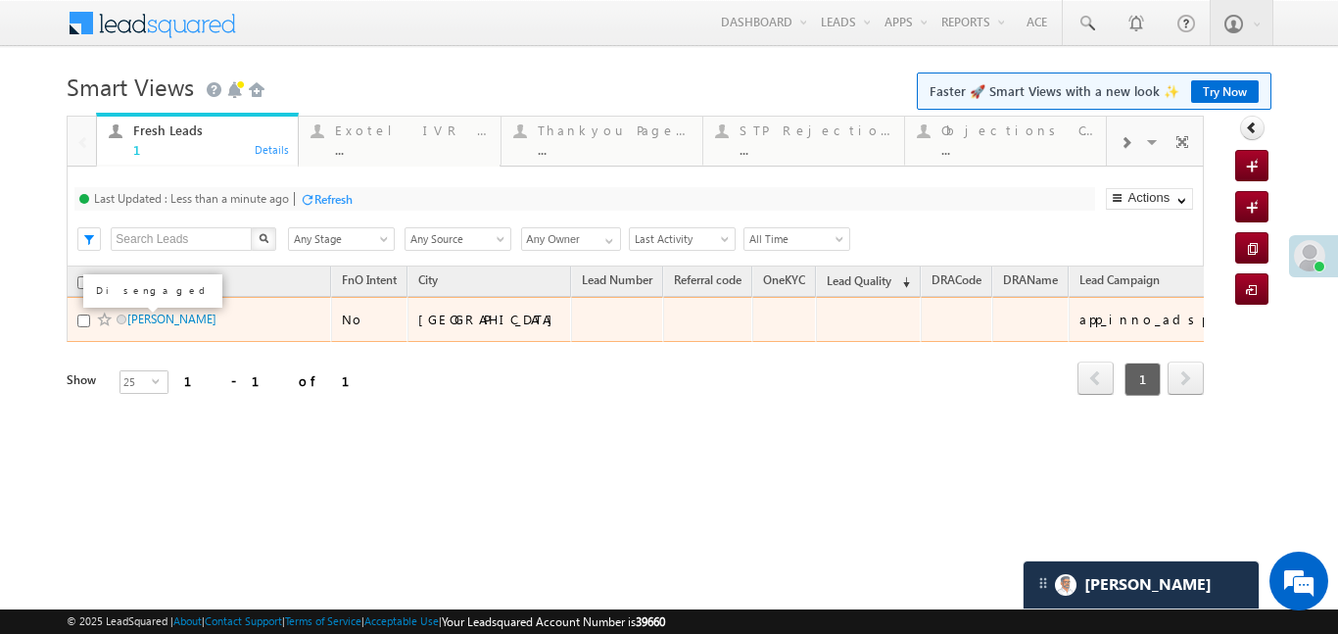
click at [605, 377] on div "Lead Name FnO Intent City Lead Number Referral code" at bounding box center [635, 331] width 1137 height 131
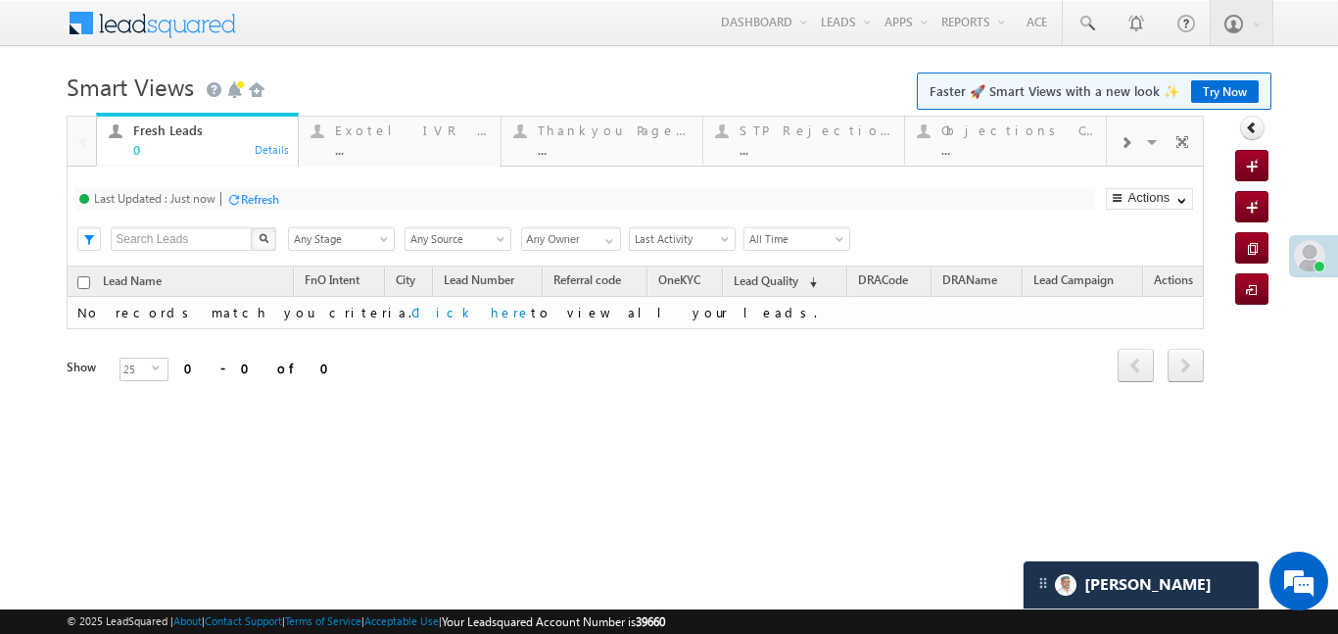
click at [1137, 146] on div at bounding box center [1125, 142] width 37 height 44
drag, startPoint x: 1043, startPoint y: 148, endPoint x: 1089, endPoint y: 207, distance: 74.7
click at [1135, 152] on div at bounding box center [1125, 142] width 37 height 44
click at [1050, 142] on div "..." at bounding box center [1017, 149] width 153 height 15
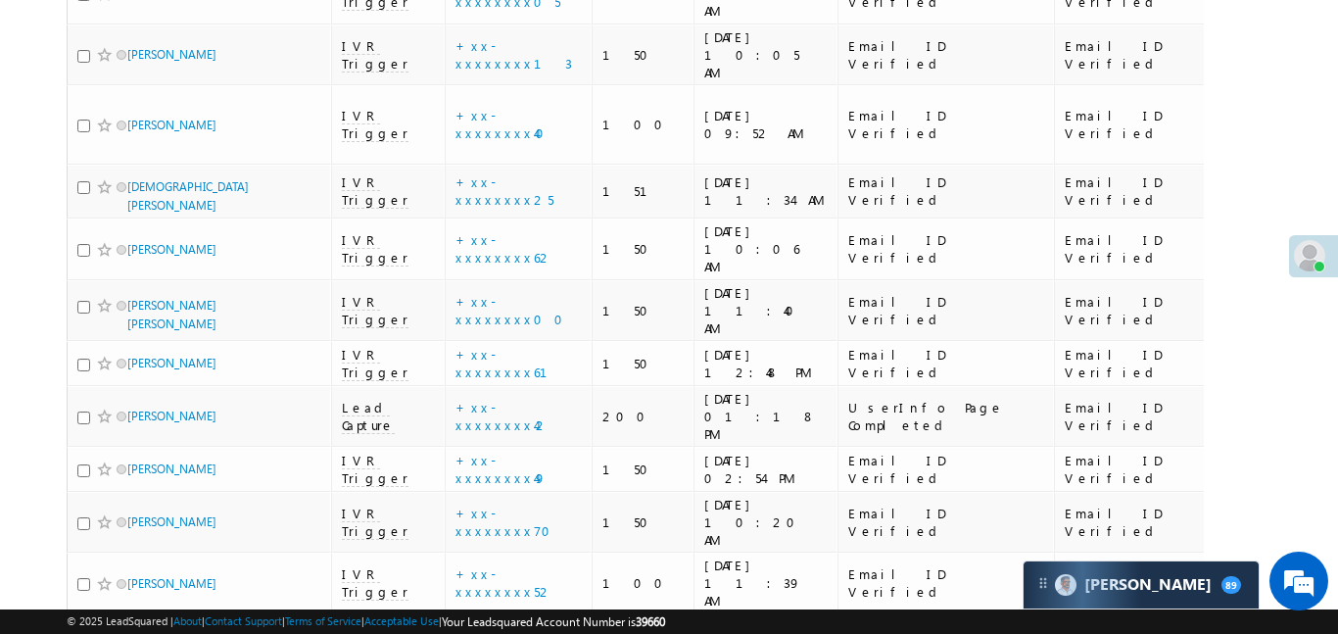
scroll to position [7370, 0]
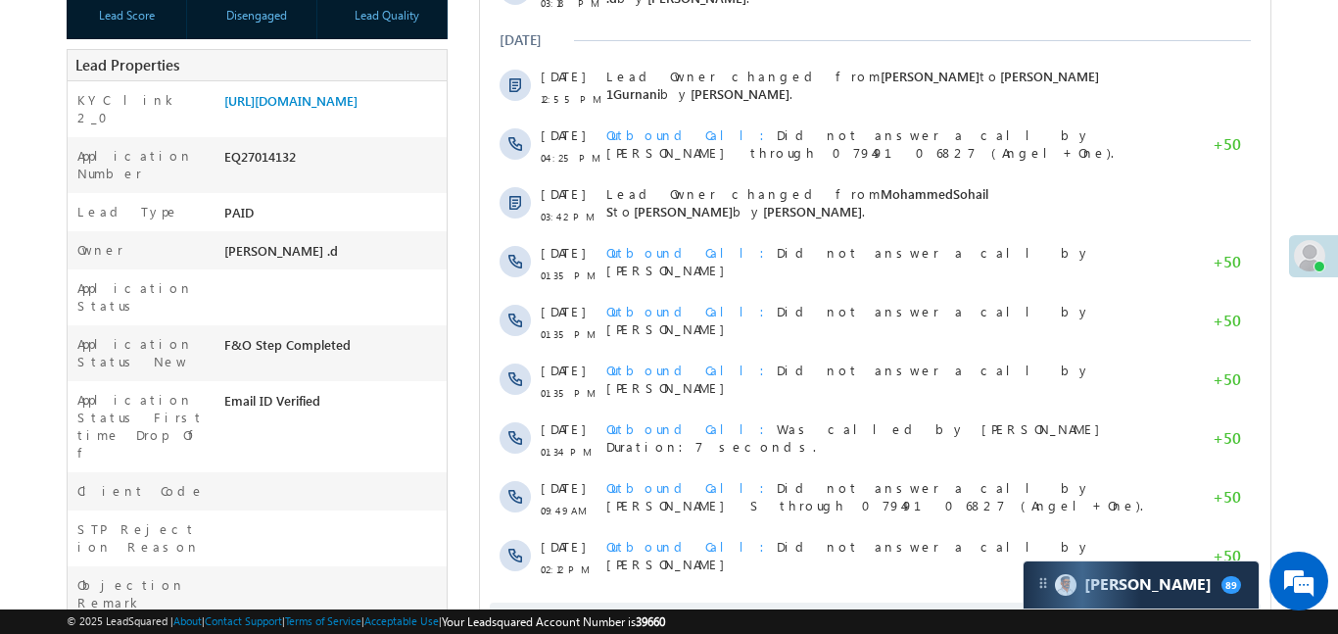
scroll to position [136, 0]
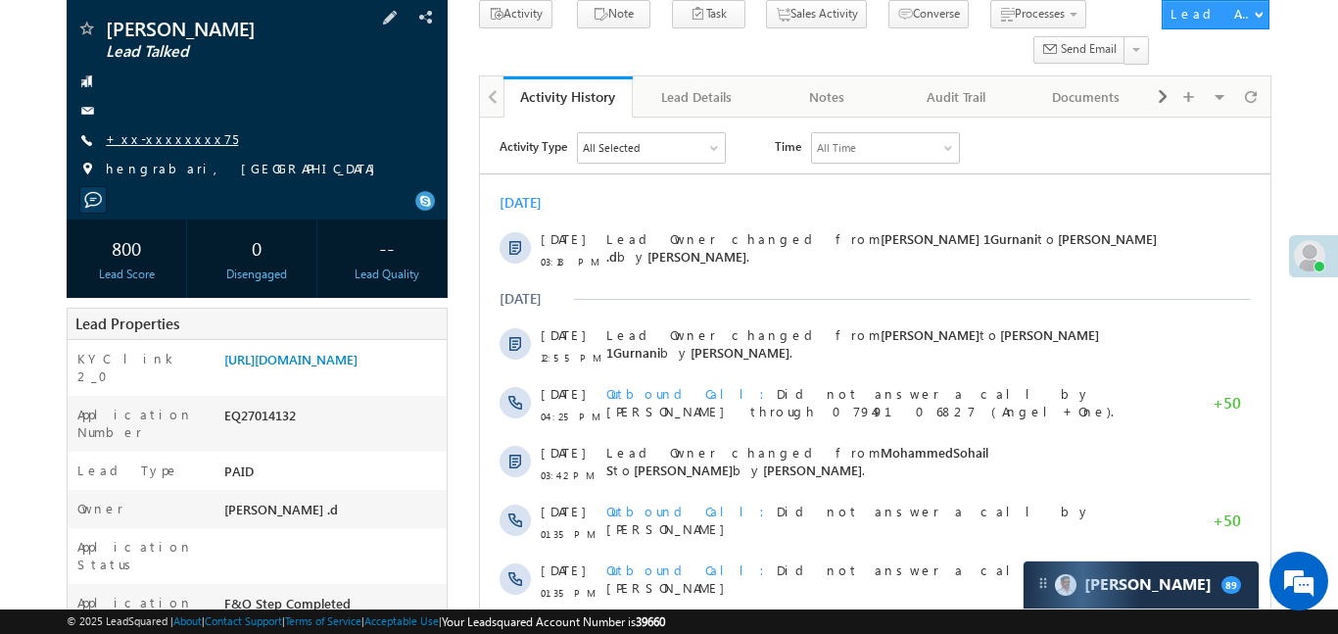
click at [183, 139] on link "+xx-xxxxxxxx75" at bounding box center [172, 138] width 132 height 17
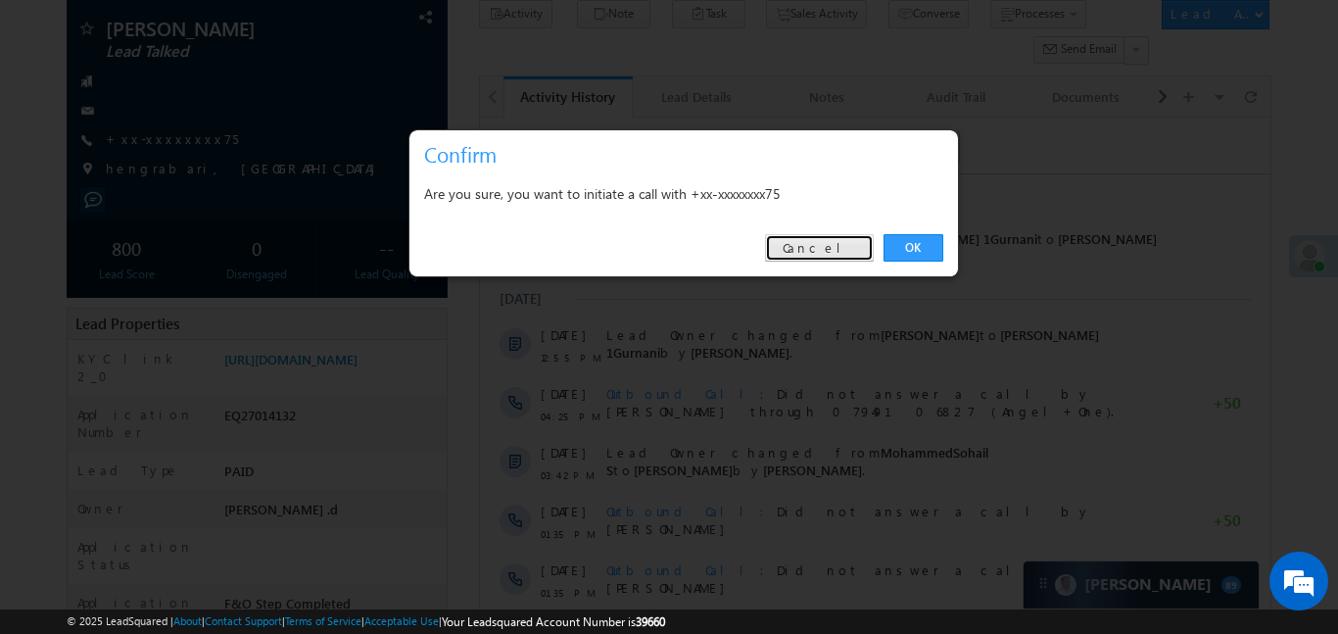
click at [825, 239] on link "Cancel" at bounding box center [819, 247] width 109 height 27
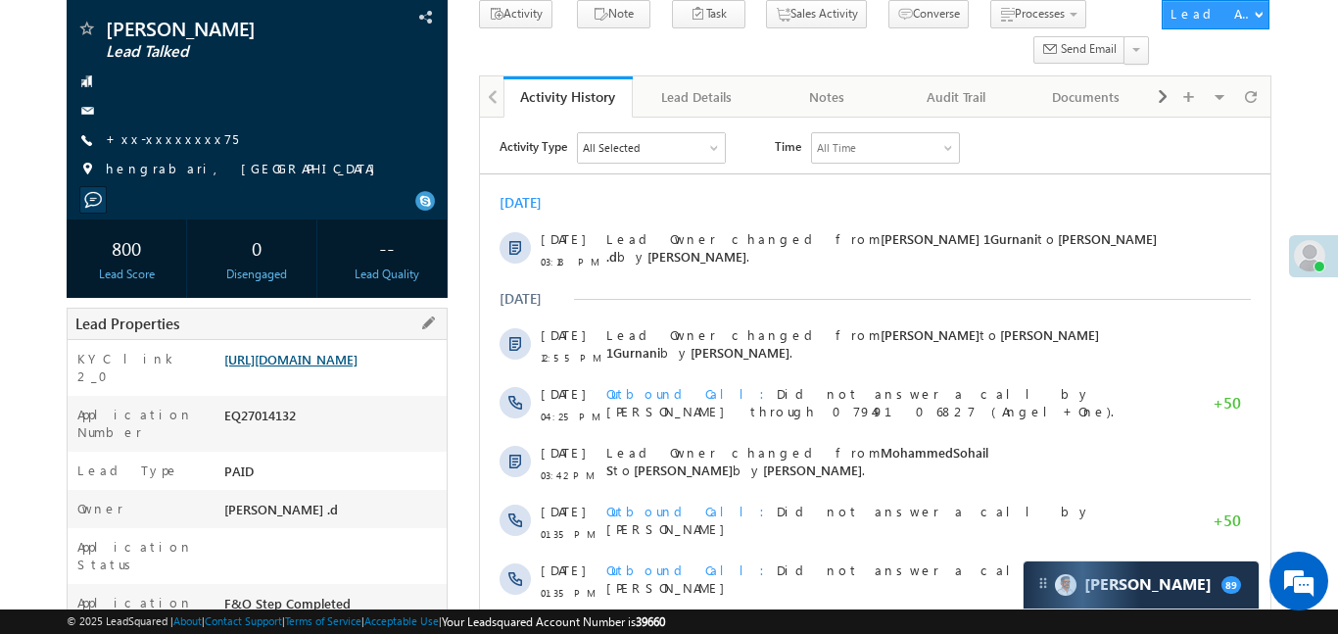
click at [342, 367] on link "[URL][DOMAIN_NAME]" at bounding box center [290, 359] width 133 height 17
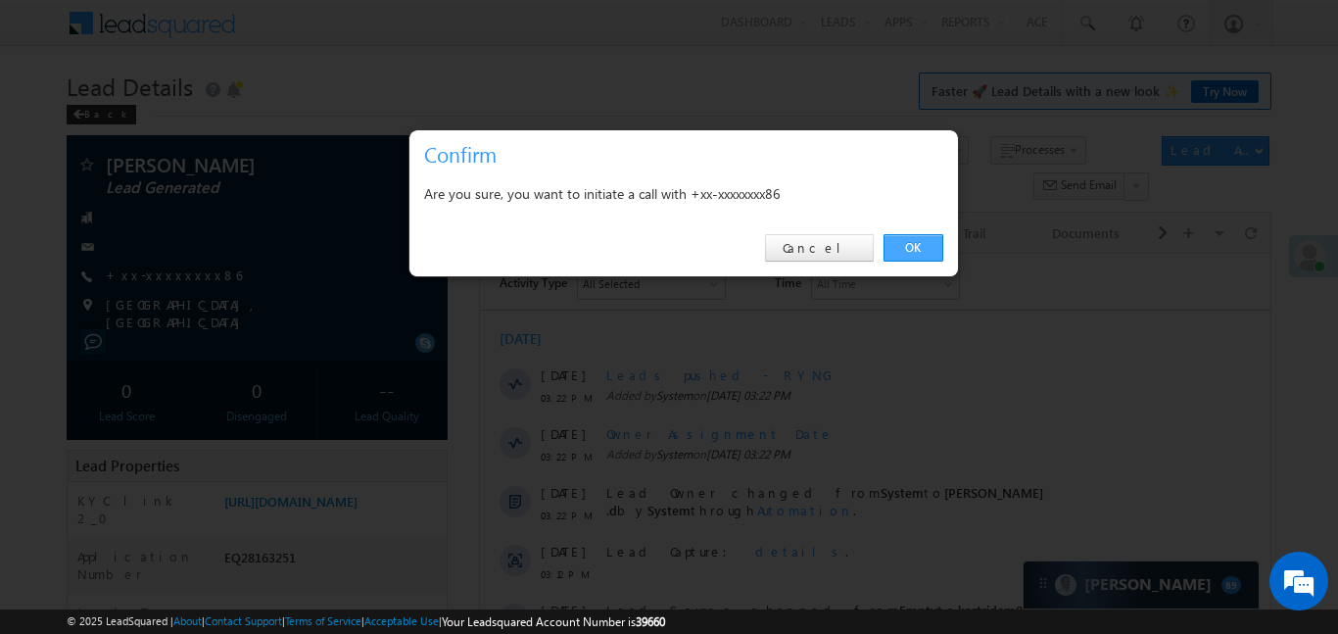
click at [914, 234] on link "OK" at bounding box center [914, 247] width 60 height 27
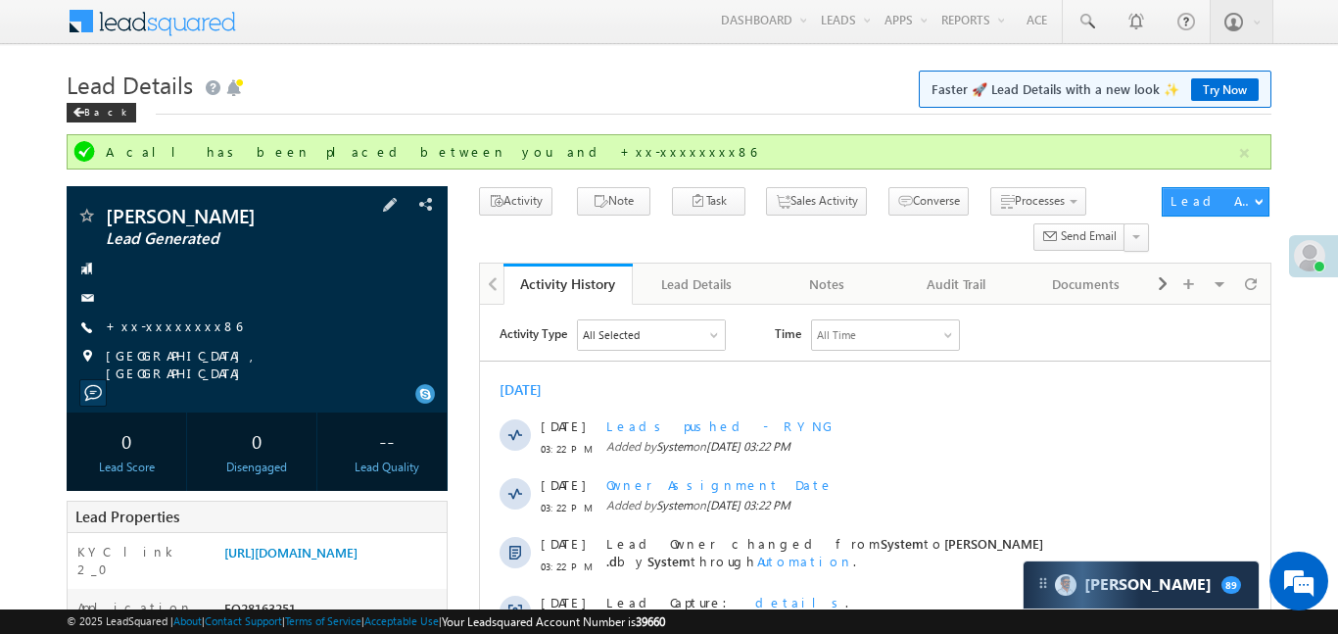
scroll to position [1, 0]
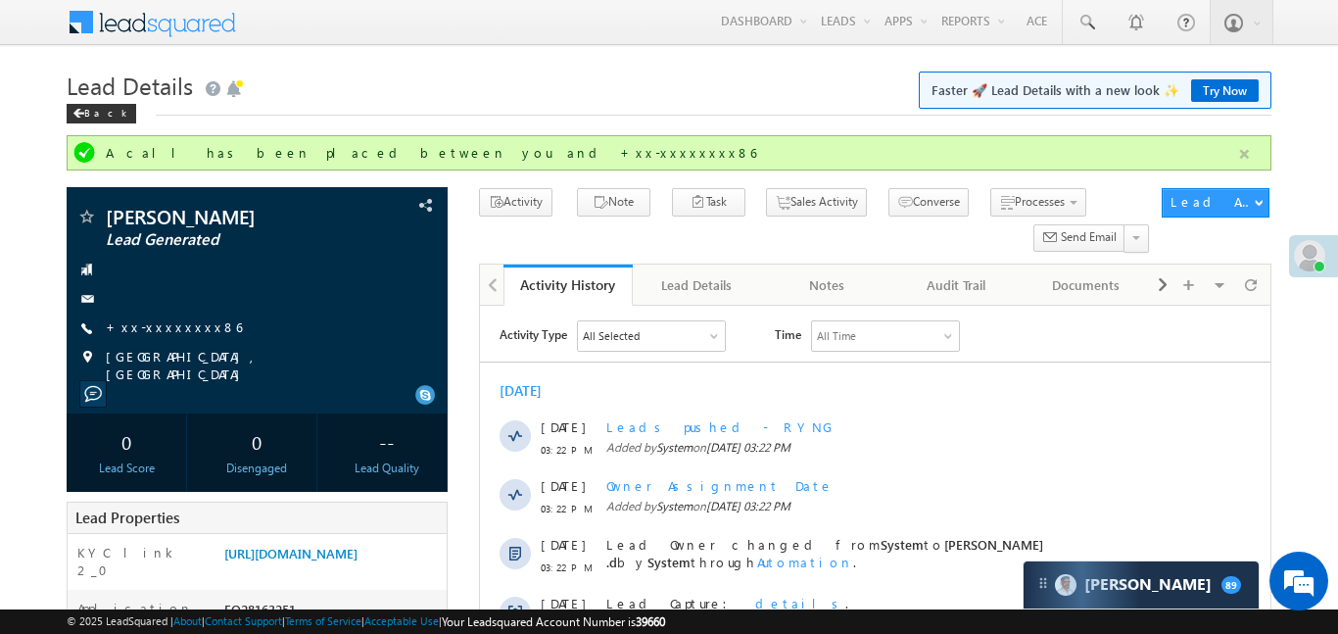
click at [1232, 161] on button "button" at bounding box center [1244, 154] width 24 height 24
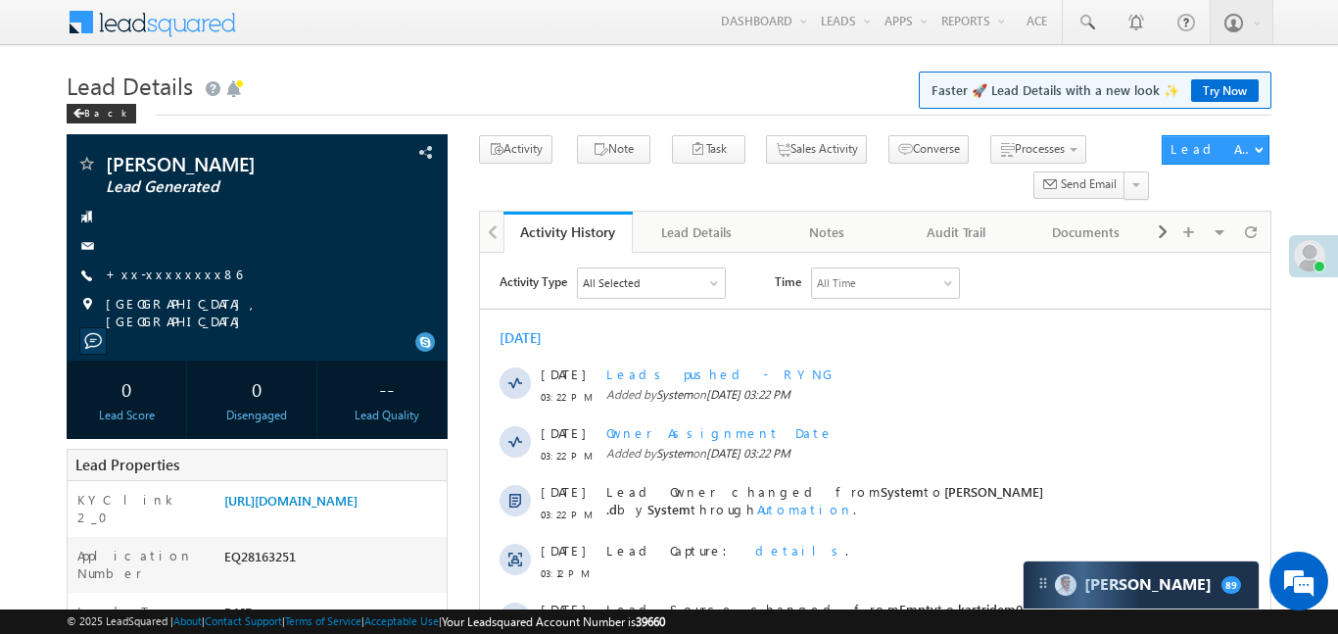
scroll to position [0, 0]
click at [170, 270] on link "+xx-xxxxxxxx86" at bounding box center [174, 273] width 136 height 17
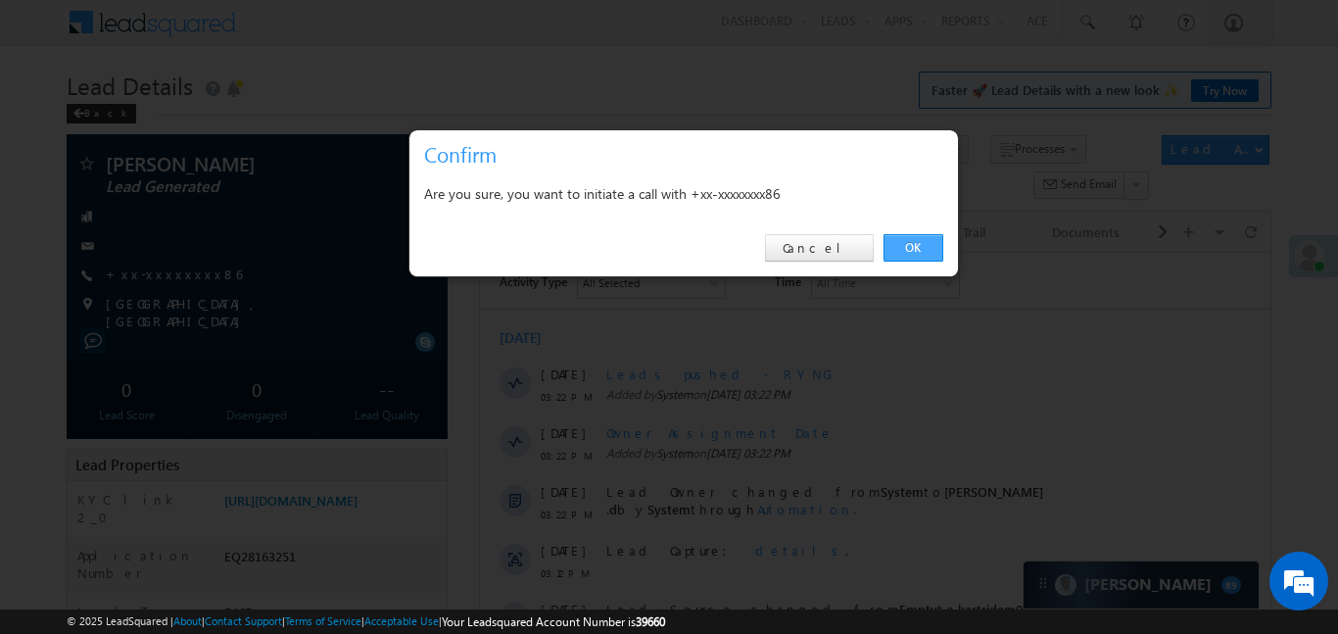
click at [926, 239] on link "OK" at bounding box center [914, 247] width 60 height 27
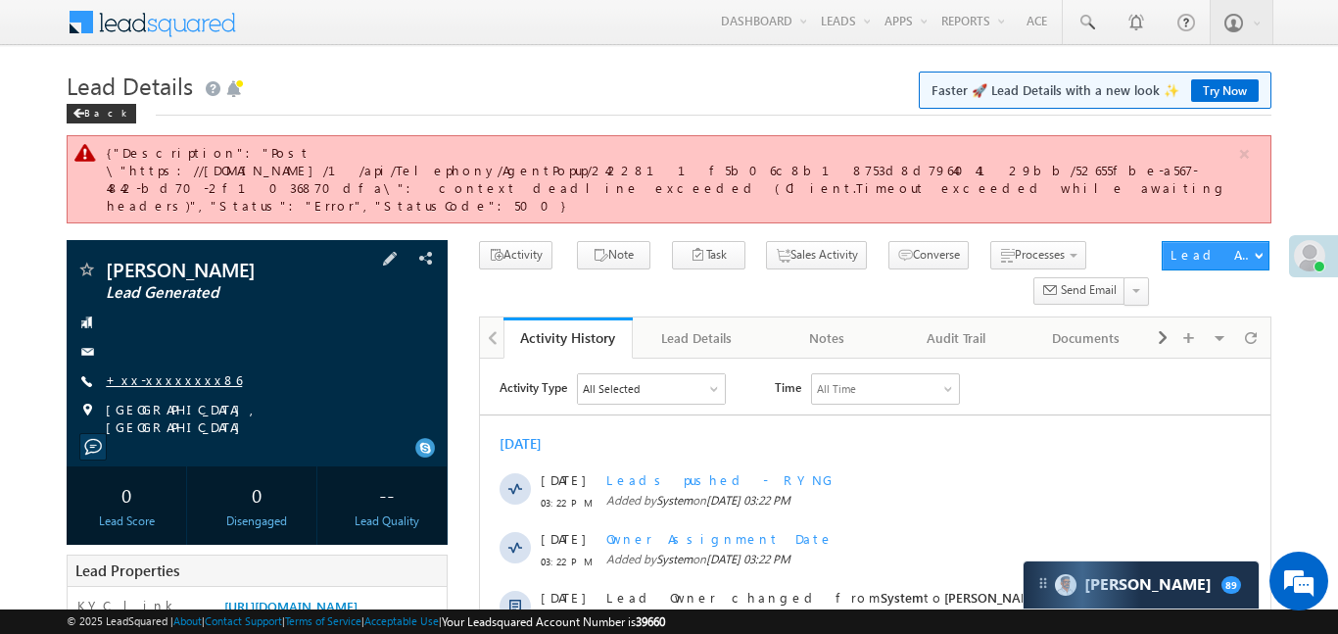
click at [169, 371] on link "+xx-xxxxxxxx86" at bounding box center [174, 379] width 136 height 17
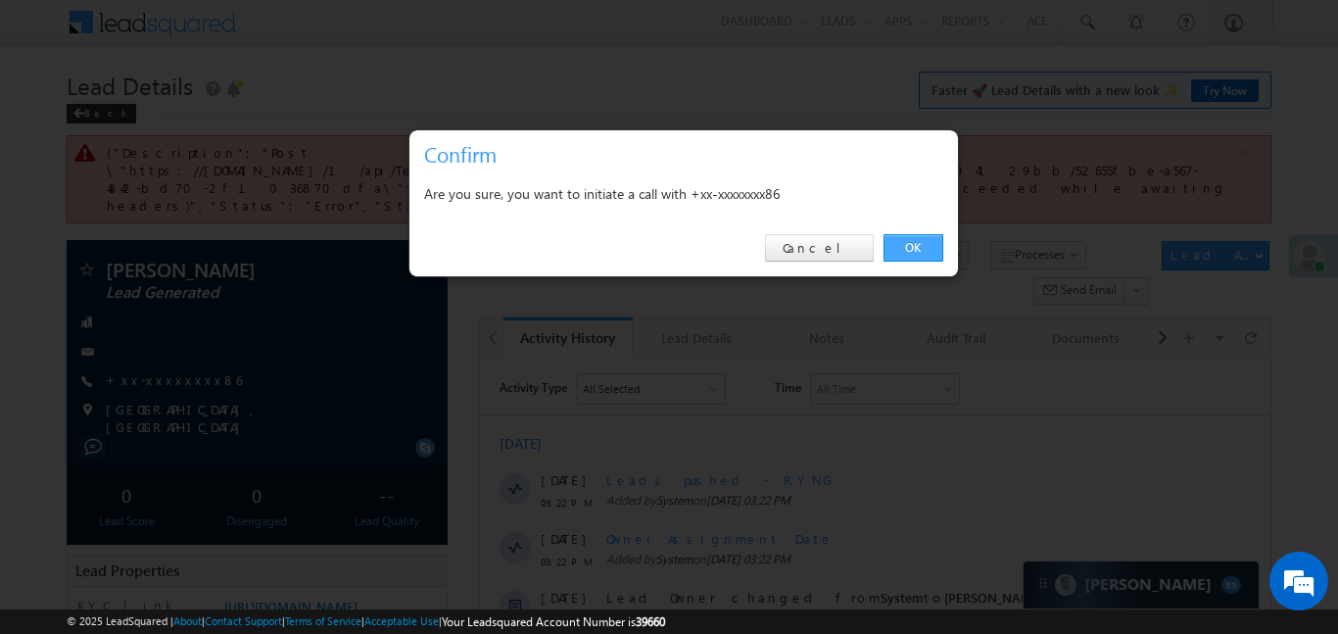
click at [902, 257] on link "OK" at bounding box center [914, 247] width 60 height 27
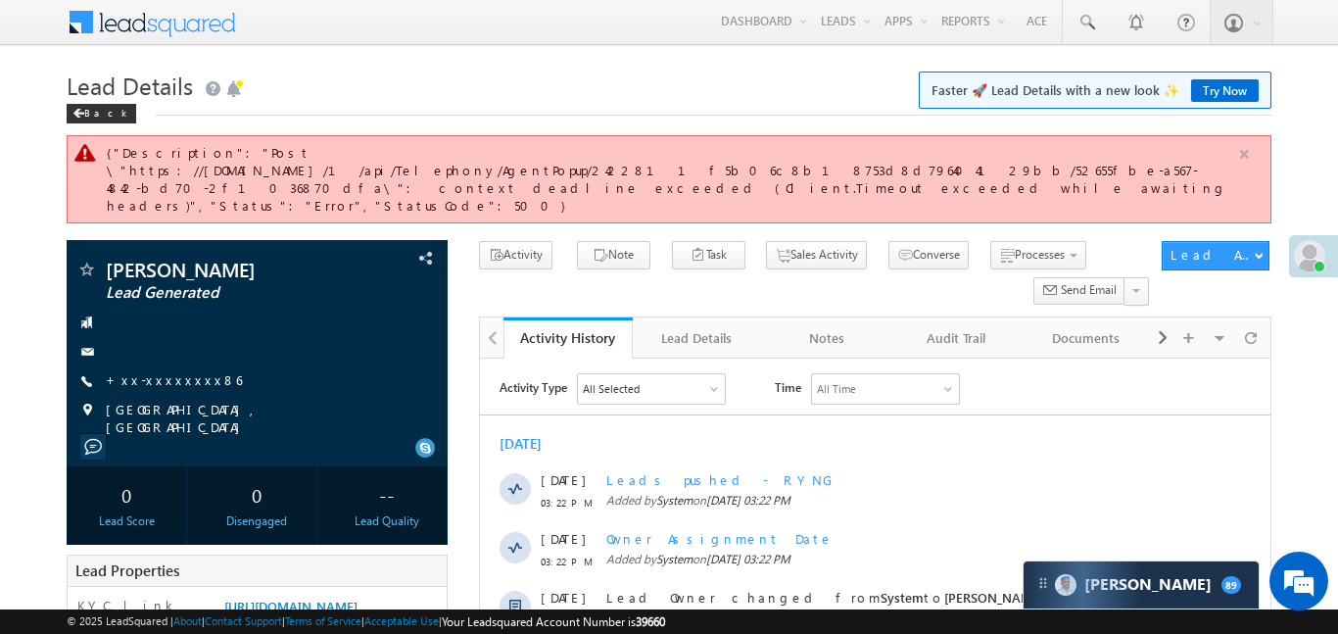
click at [1244, 156] on button "button" at bounding box center [1244, 154] width 24 height 24
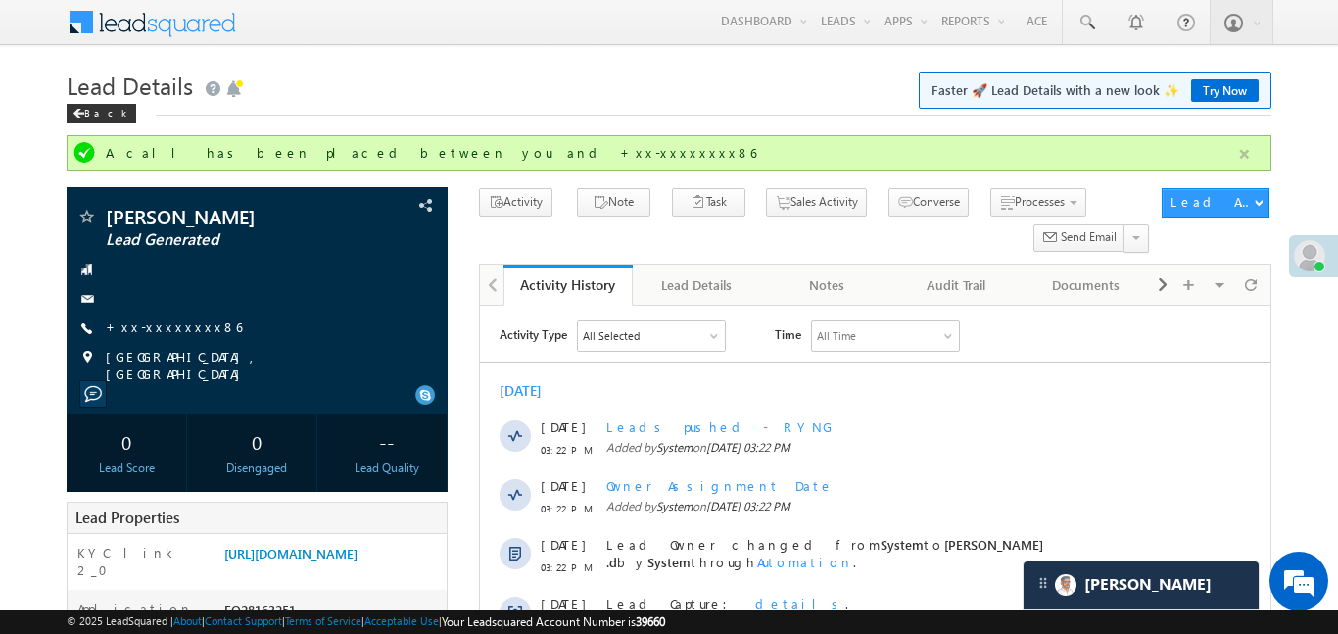
click at [1244, 164] on button "button" at bounding box center [1244, 154] width 24 height 24
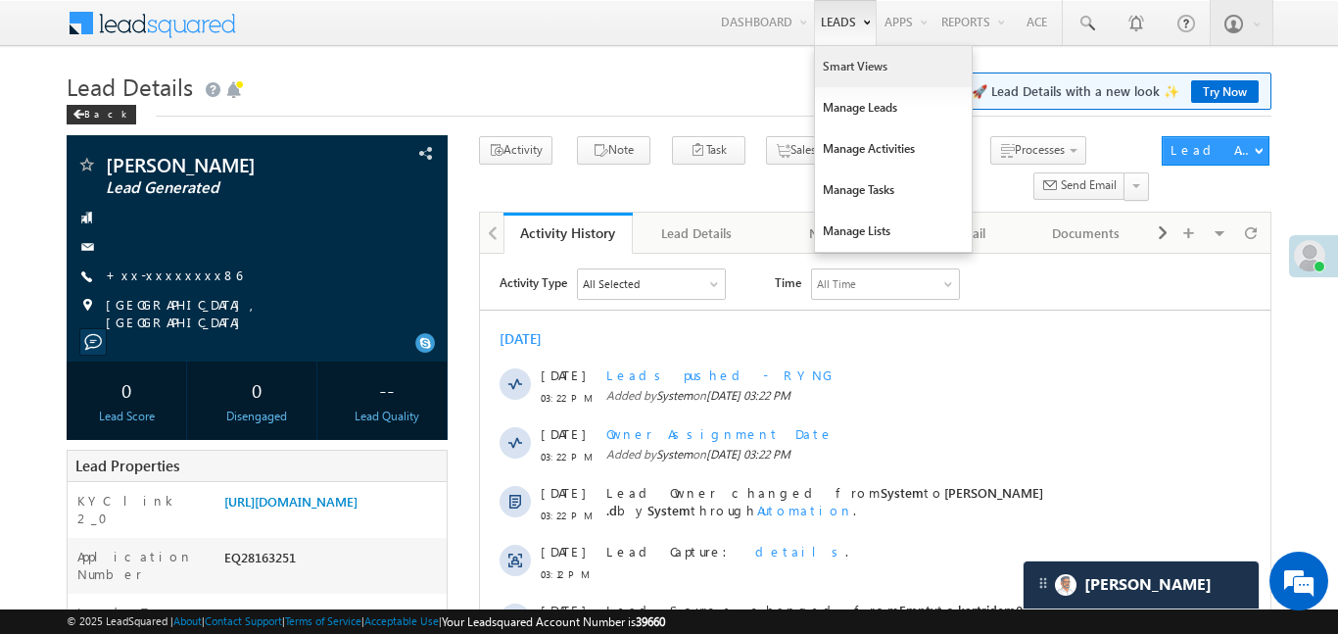
click at [845, 75] on link "Smart Views" at bounding box center [893, 66] width 157 height 41
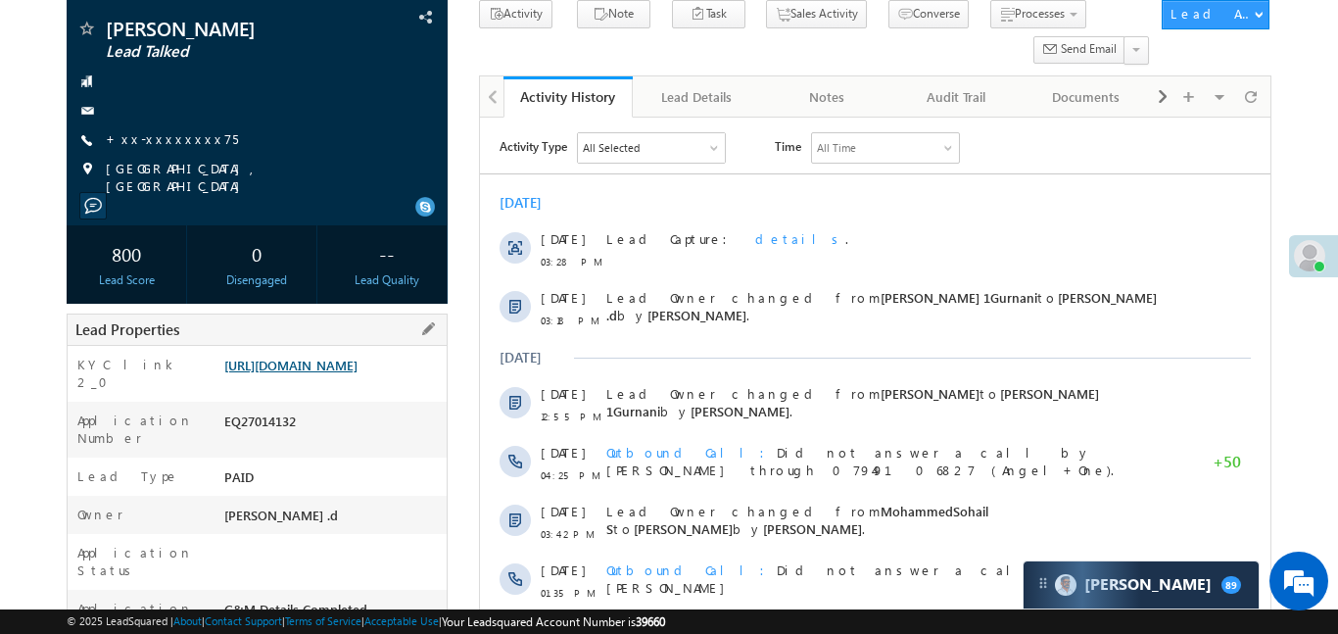
click at [358, 369] on link "[URL][DOMAIN_NAME]" at bounding box center [290, 365] width 133 height 17
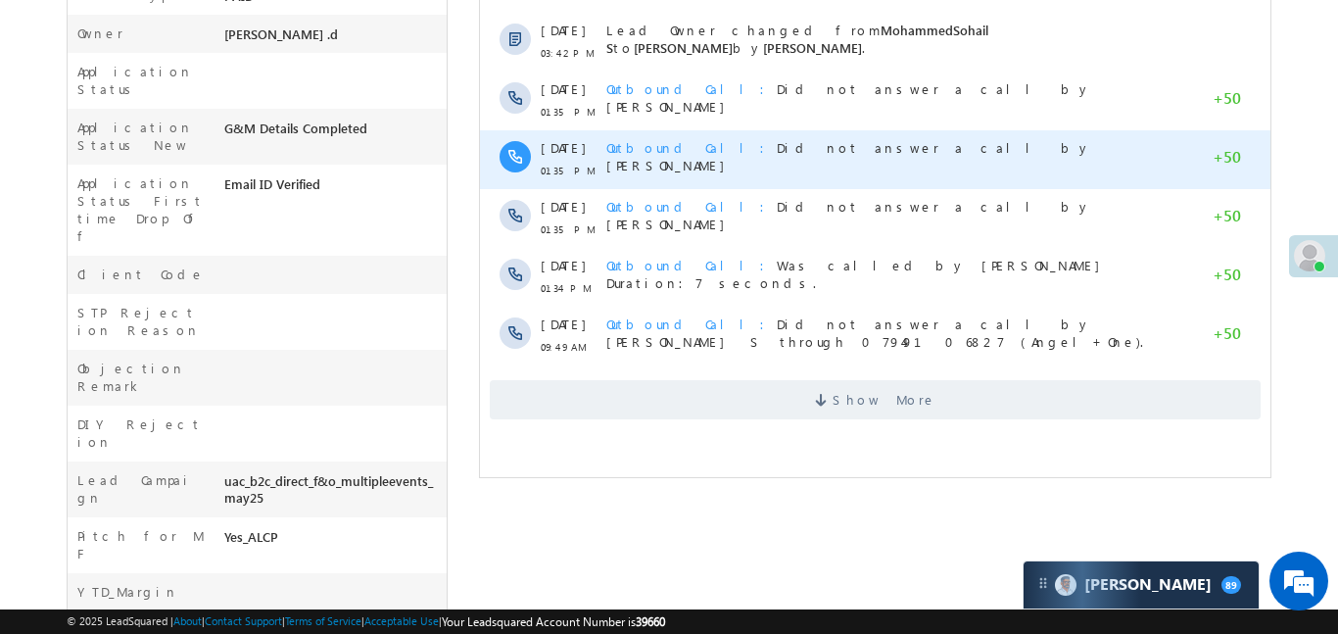
scroll to position [843, 0]
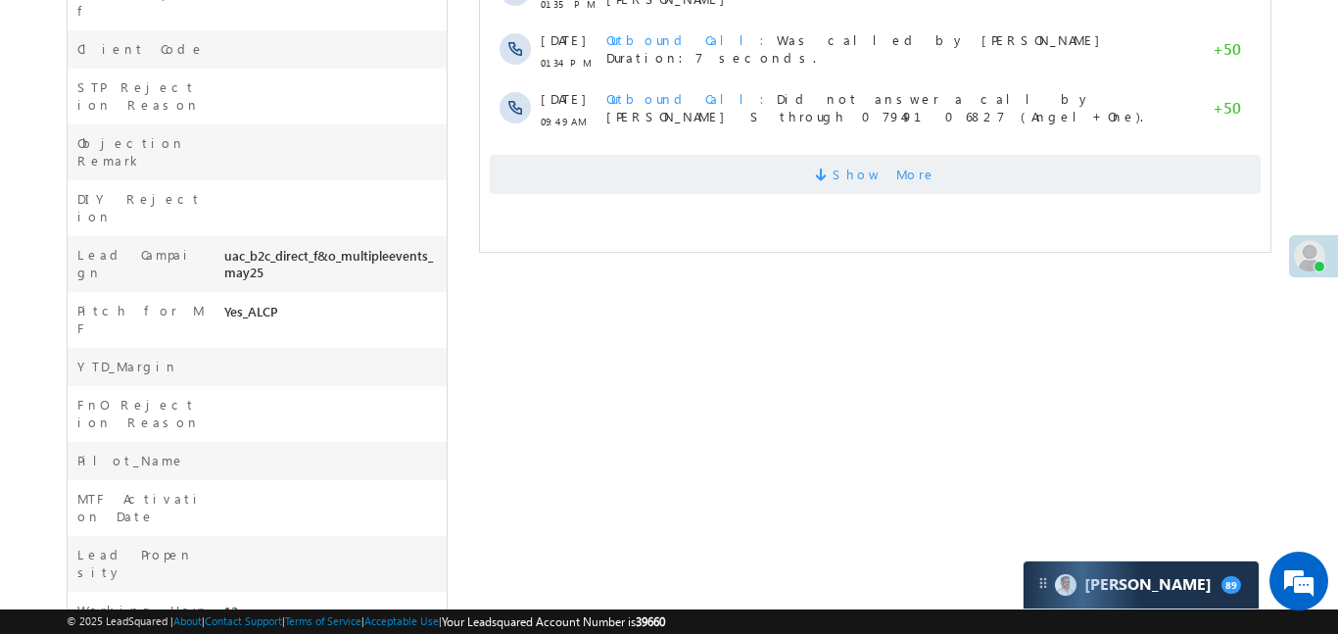
click at [840, 189] on span "Show More" at bounding box center [874, 174] width 771 height 39
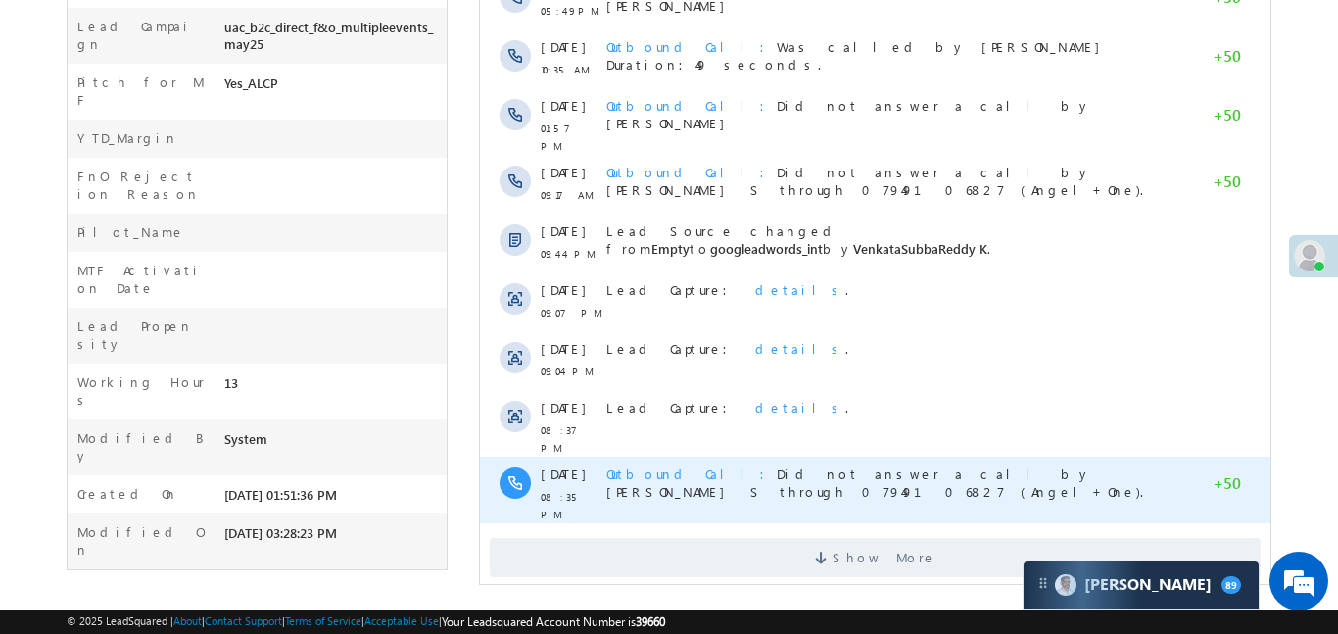
scroll to position [1073, 0]
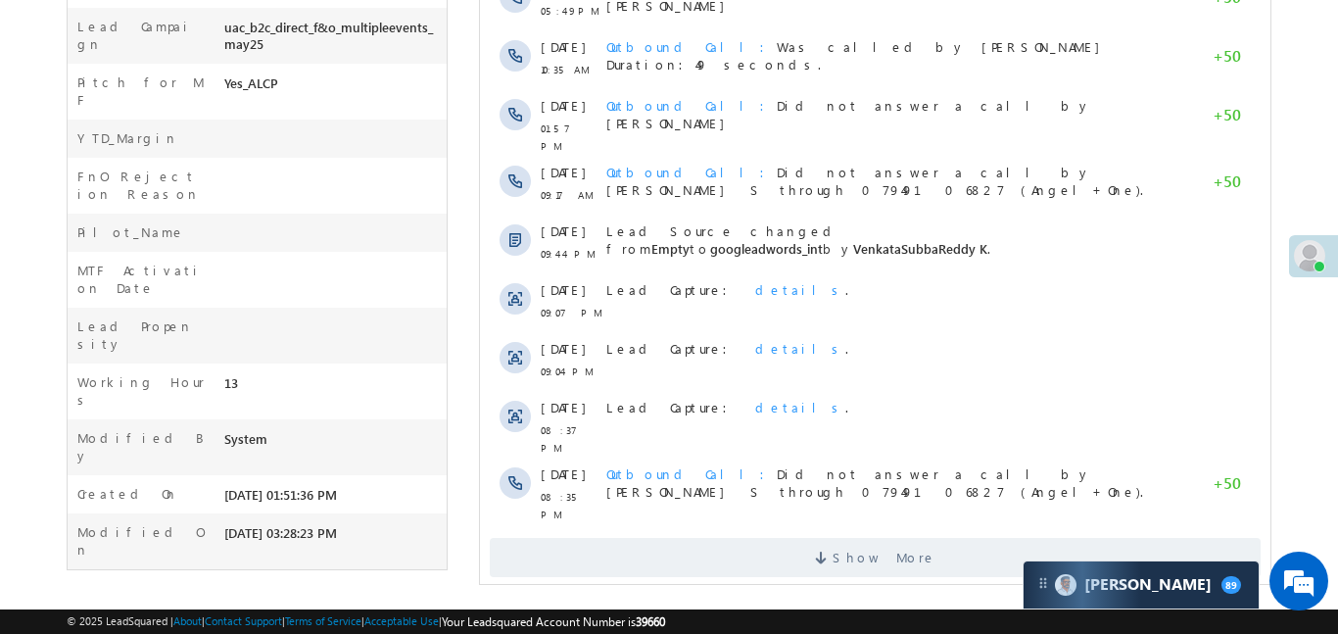
click at [816, 523] on div "Show More" at bounding box center [874, 550] width 791 height 54
click at [826, 540] on span "Show More" at bounding box center [874, 557] width 771 height 39
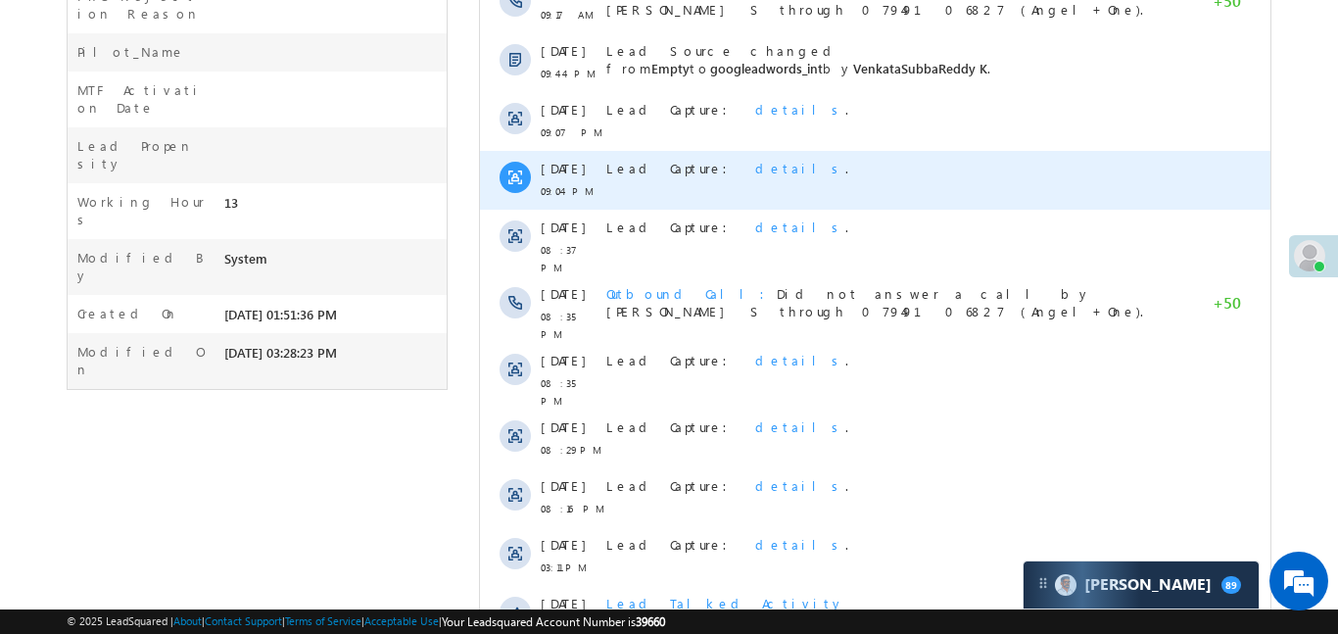
scroll to position [1448, 0]
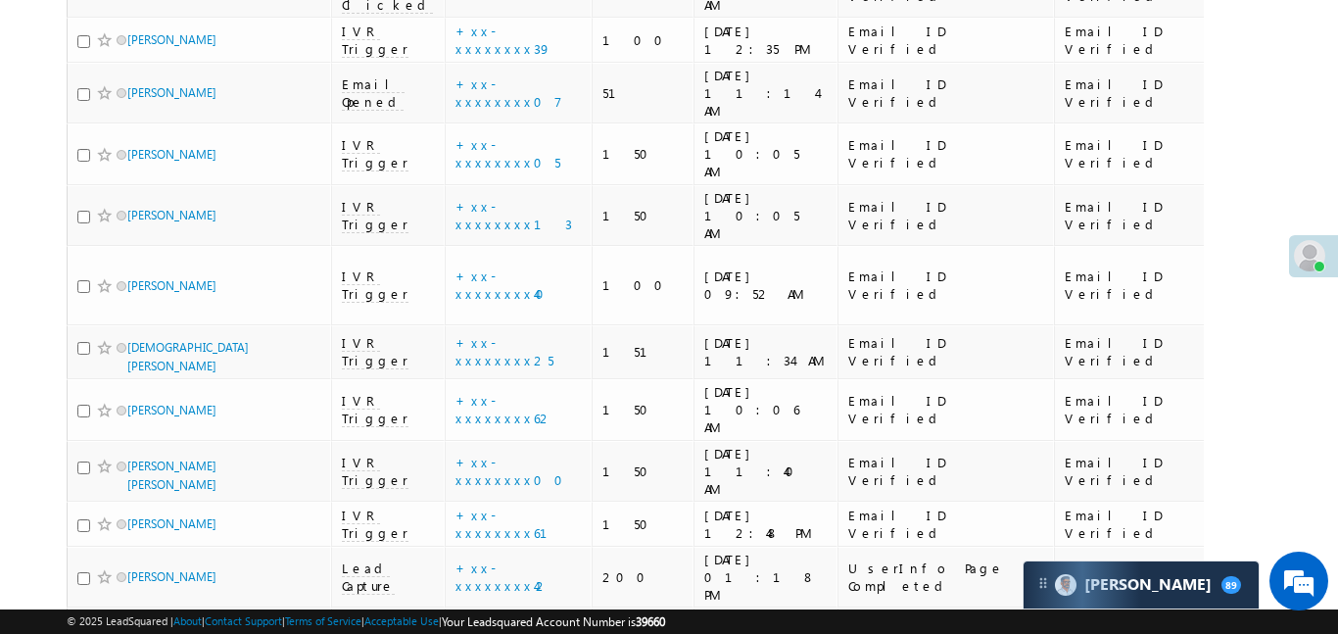
click at [551, 312] on link "details" at bounding box center [567, 313] width 33 height 15
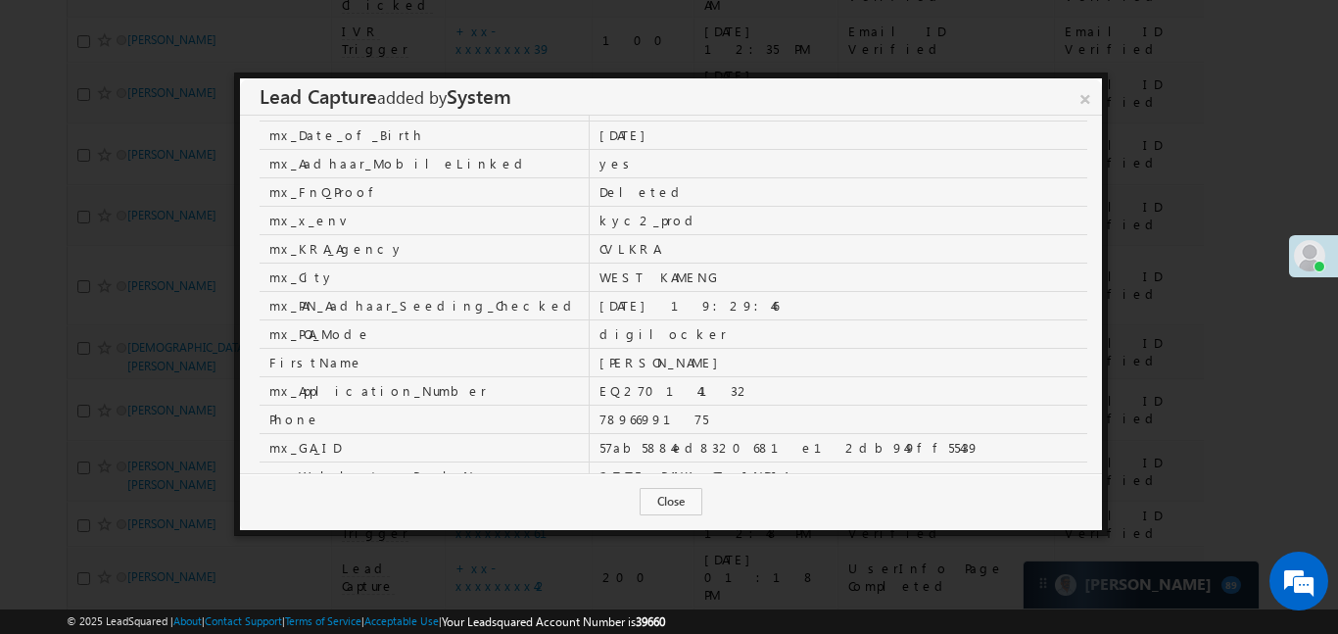
scroll to position [304, 0]
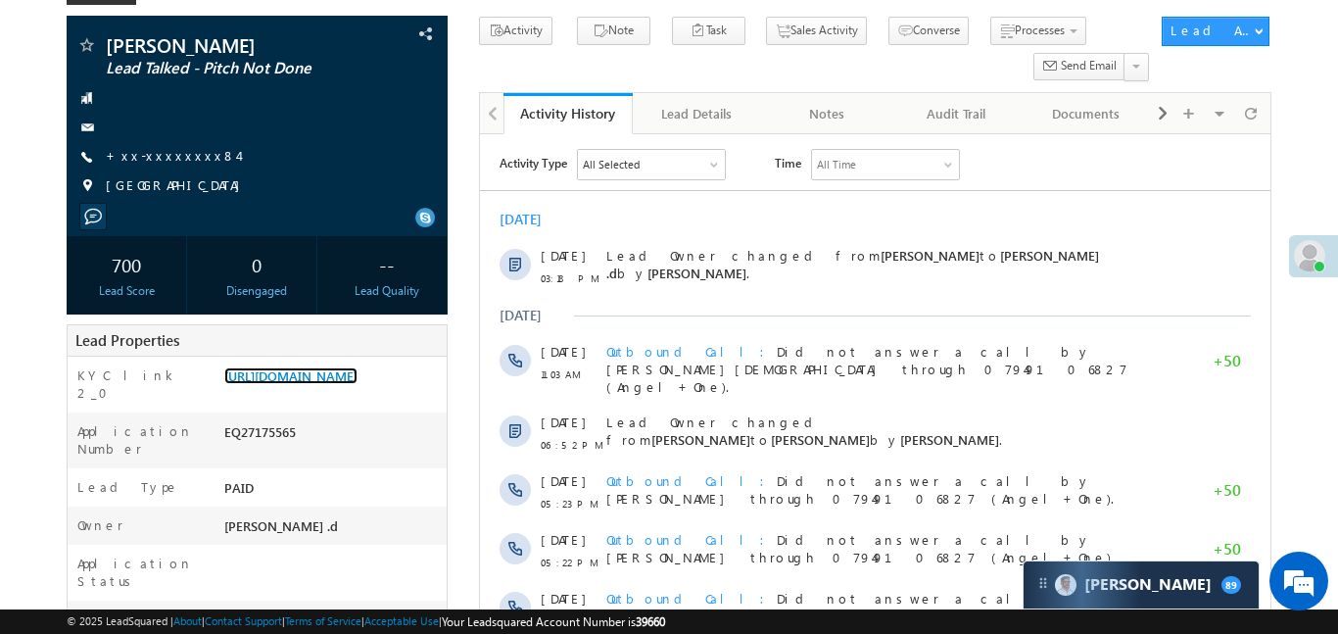
click at [341, 384] on link "[URL][DOMAIN_NAME]" at bounding box center [290, 375] width 133 height 17
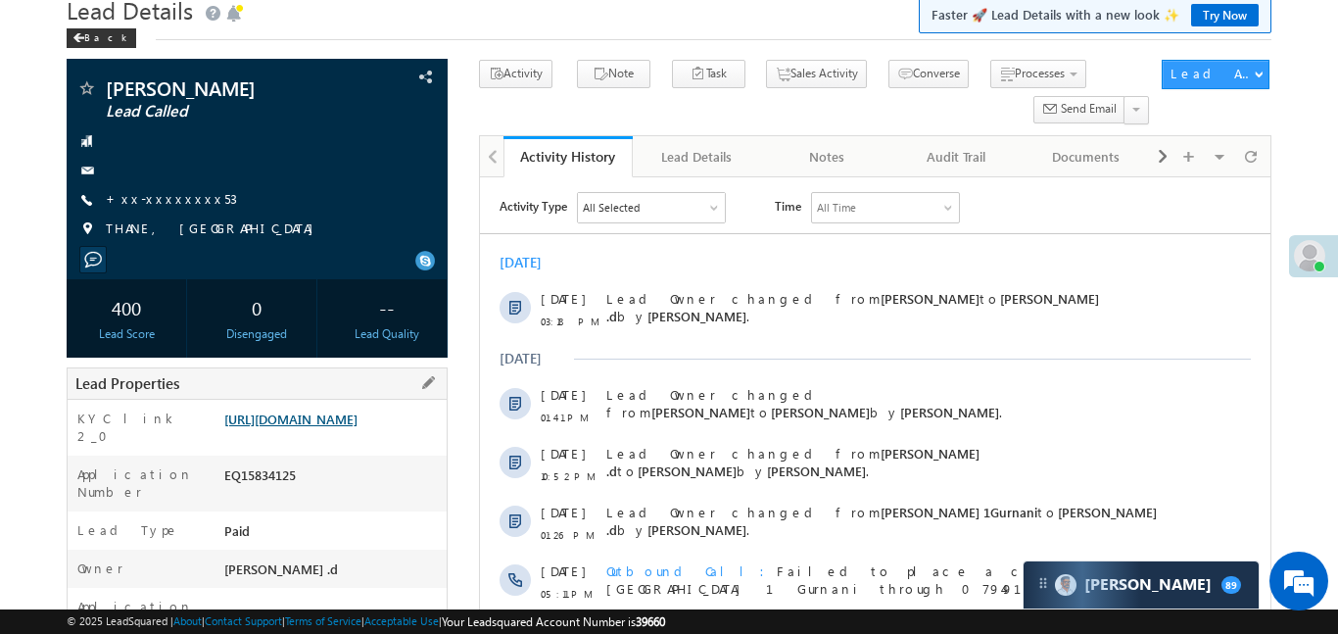
scroll to position [85, 0]
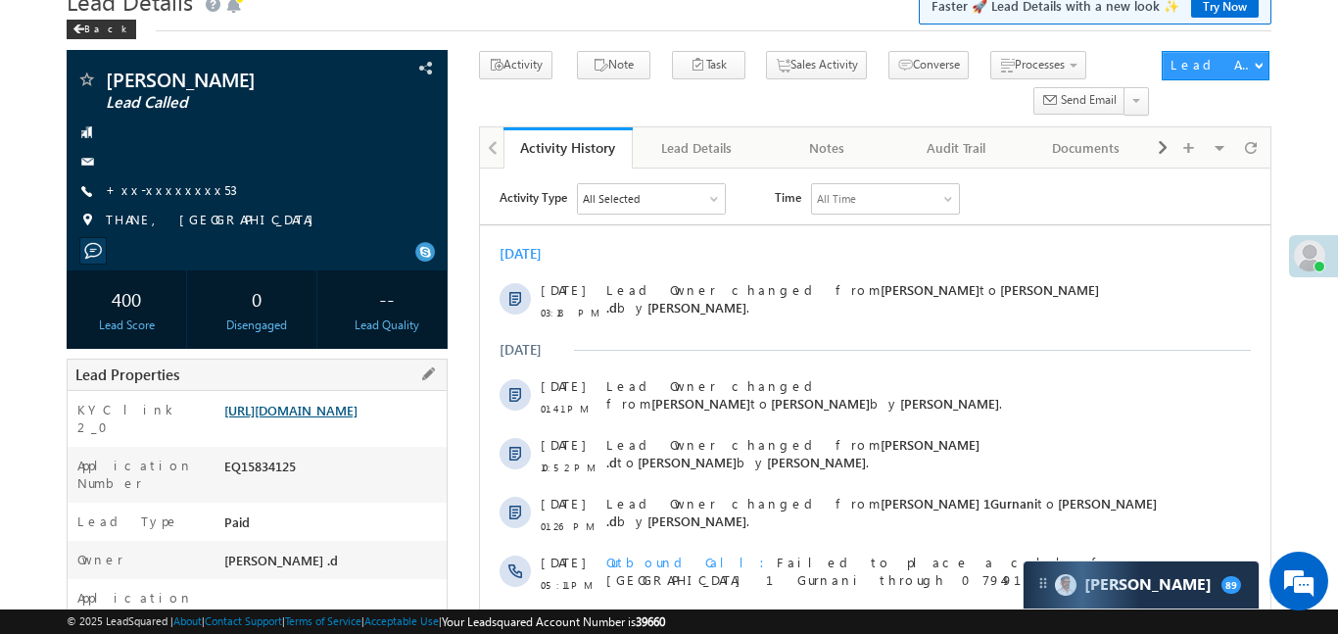
click at [327, 418] on link "https://angelbroking1-pk3em7sa.customui-test.leadsquared.com?leadId=f92822b9-24…" at bounding box center [290, 410] width 133 height 17
click at [308, 418] on link "https://angelbroking1-pk3em7sa.customui-test.leadsquared.com?leadId=f92822b9-24…" at bounding box center [290, 410] width 133 height 17
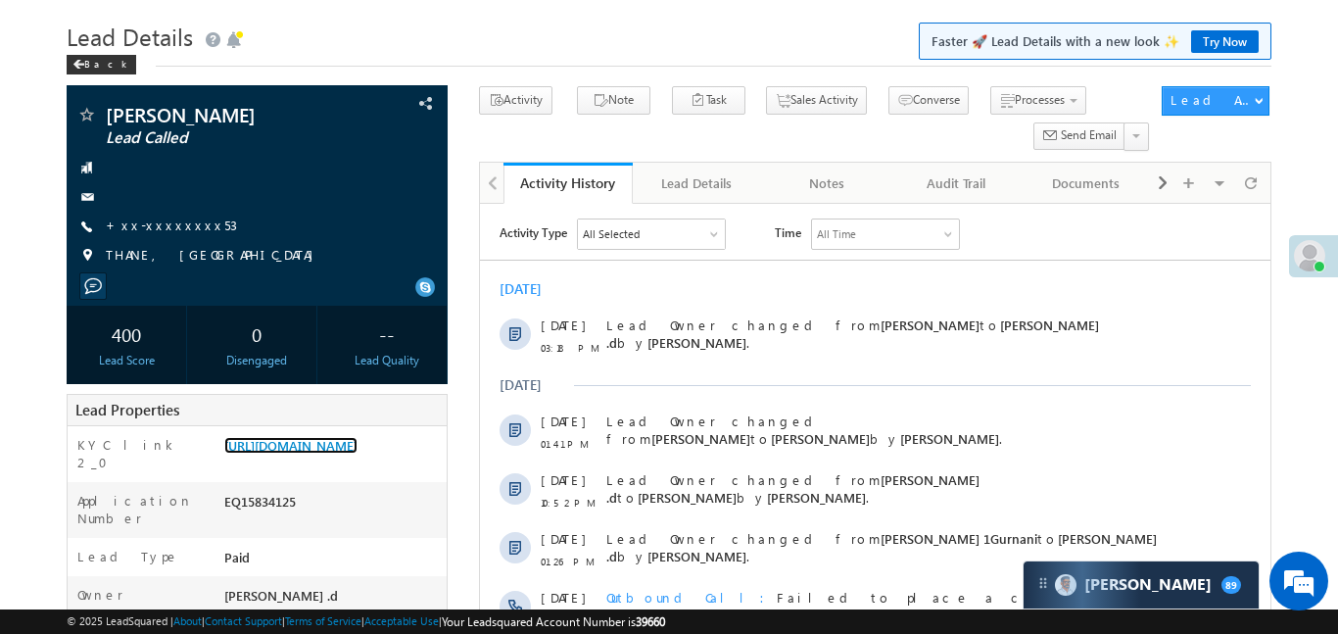
scroll to position [0, 0]
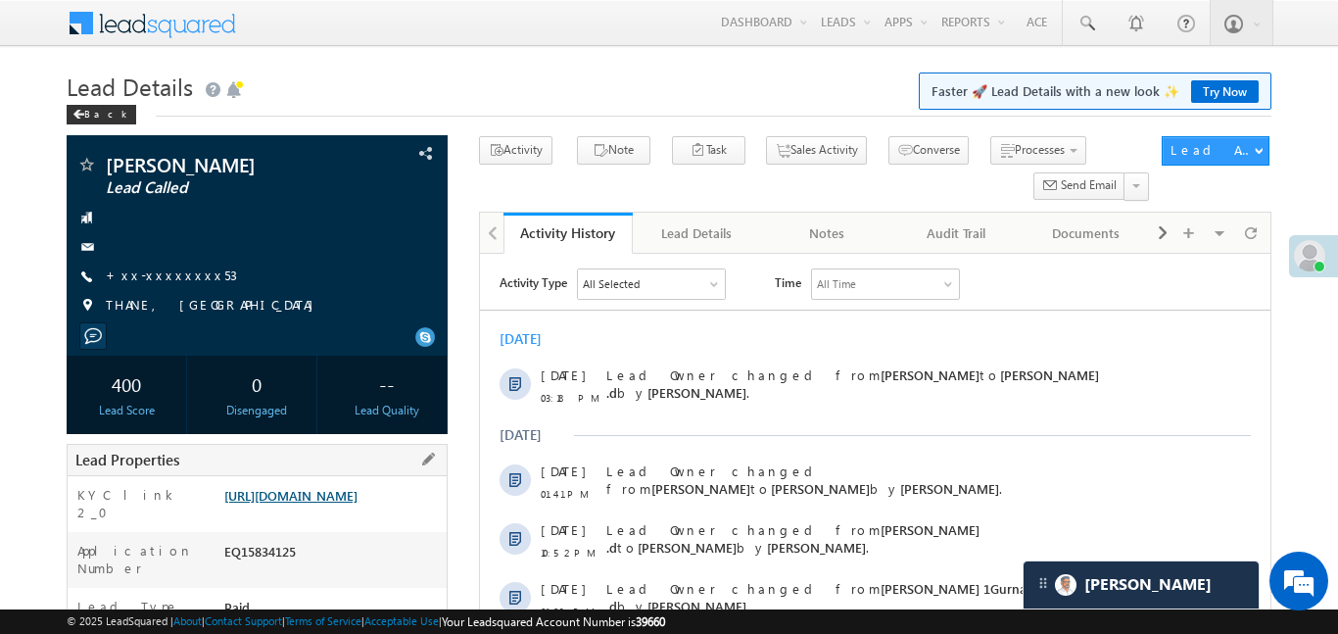
click at [358, 504] on link "https://angelbroking1-pk3em7sa.customui-test.leadsquared.com?leadId=f92822b9-24…" at bounding box center [290, 495] width 133 height 17
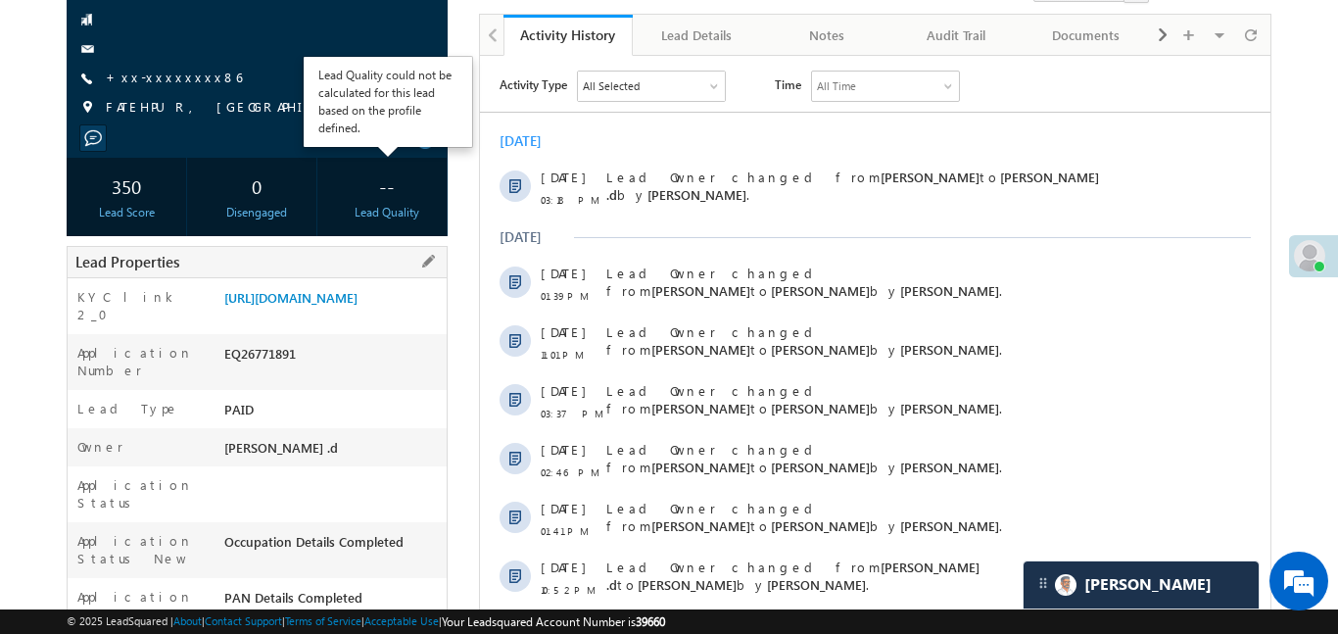
scroll to position [208, 0]
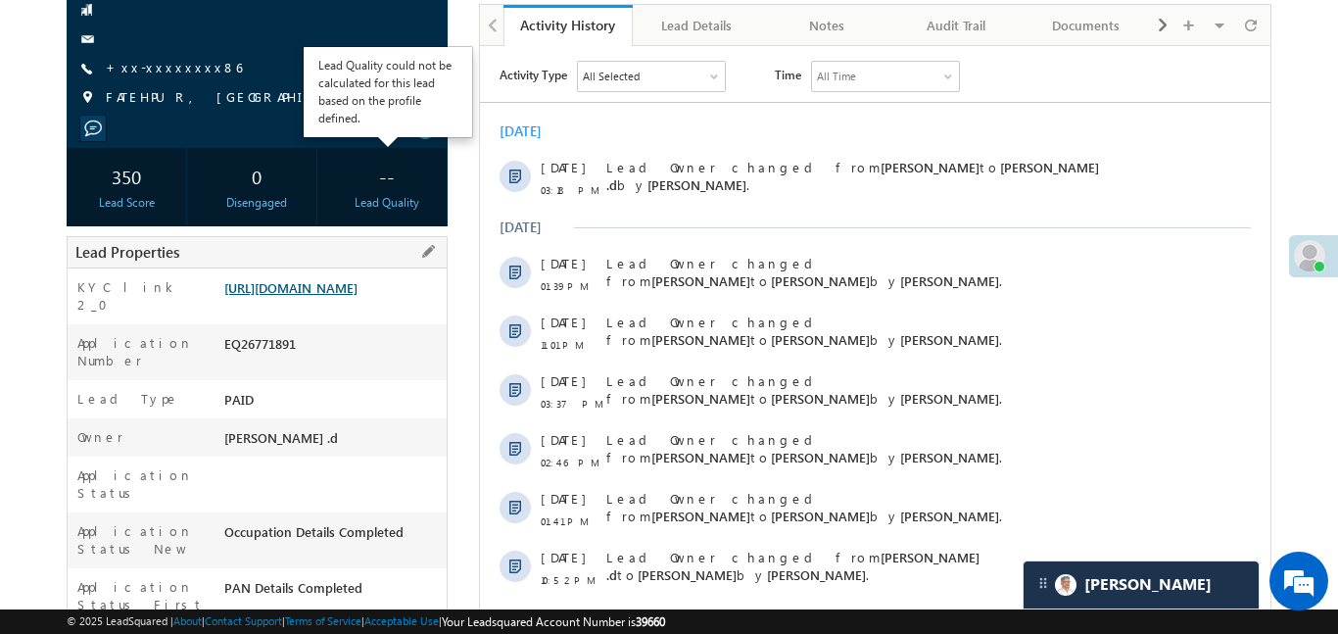
click at [343, 282] on link "https://angelbroking1-pk3em7sa.customui-test.leadsquared.com?leadId=f541ee03-46…" at bounding box center [290, 287] width 133 height 17
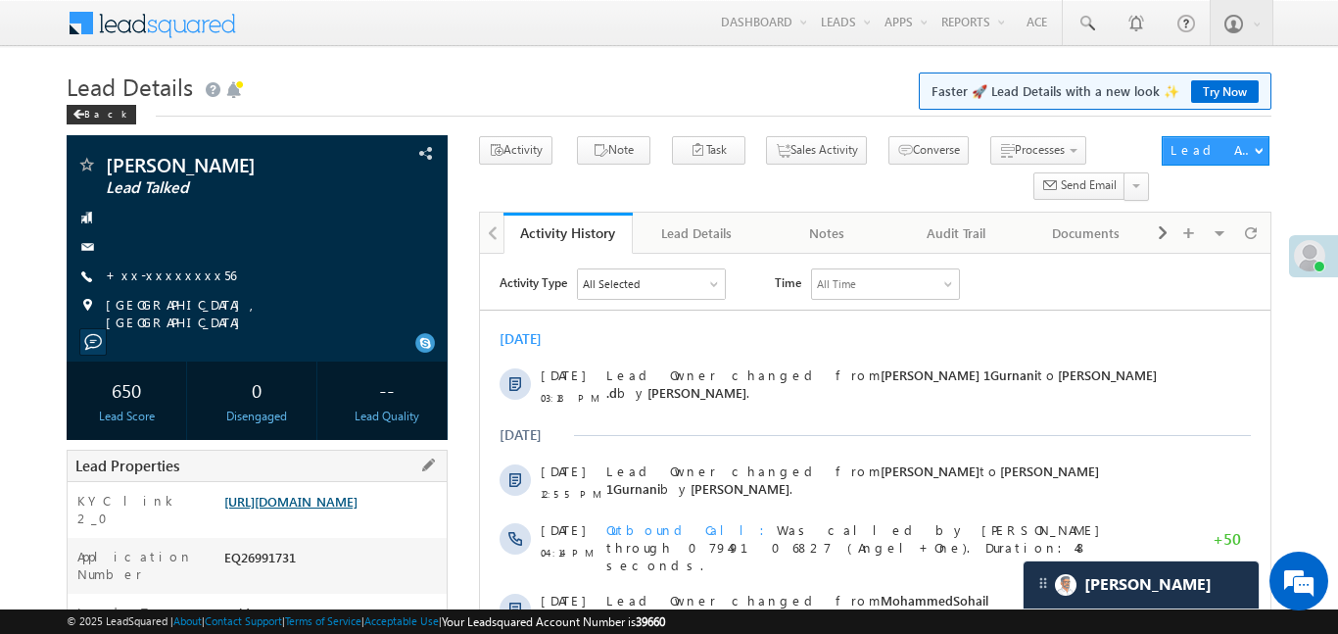
click at [358, 509] on link "[URL][DOMAIN_NAME]" at bounding box center [290, 501] width 133 height 17
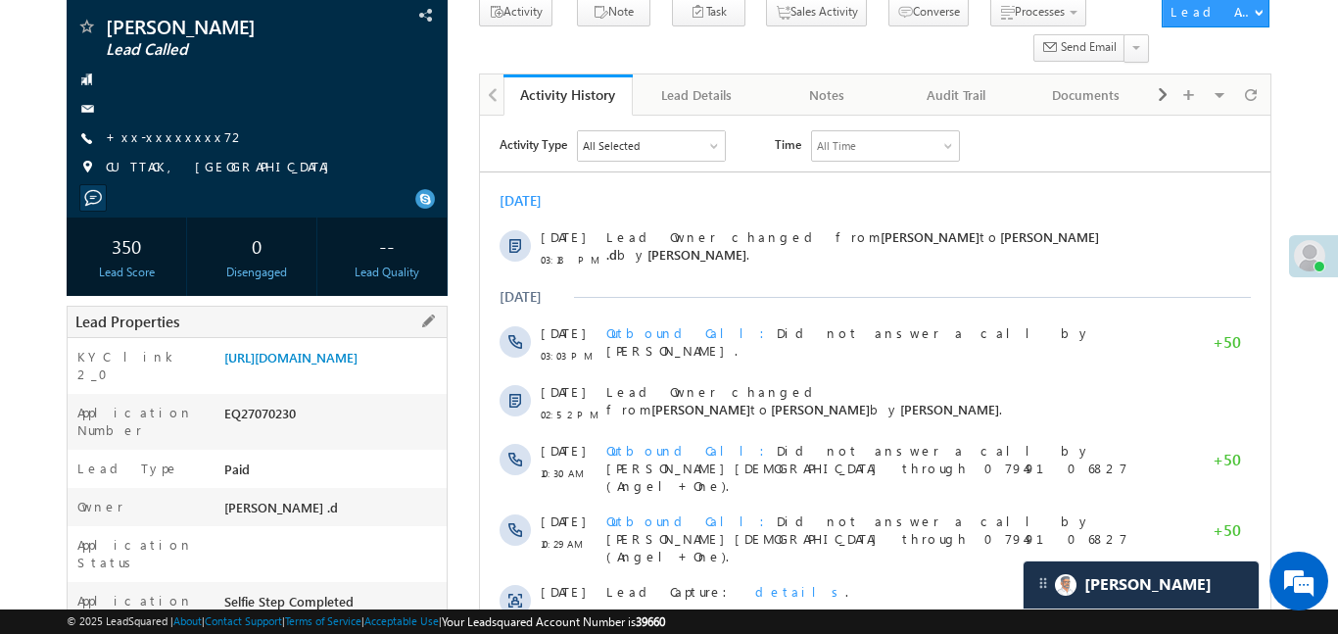
scroll to position [161, 0]
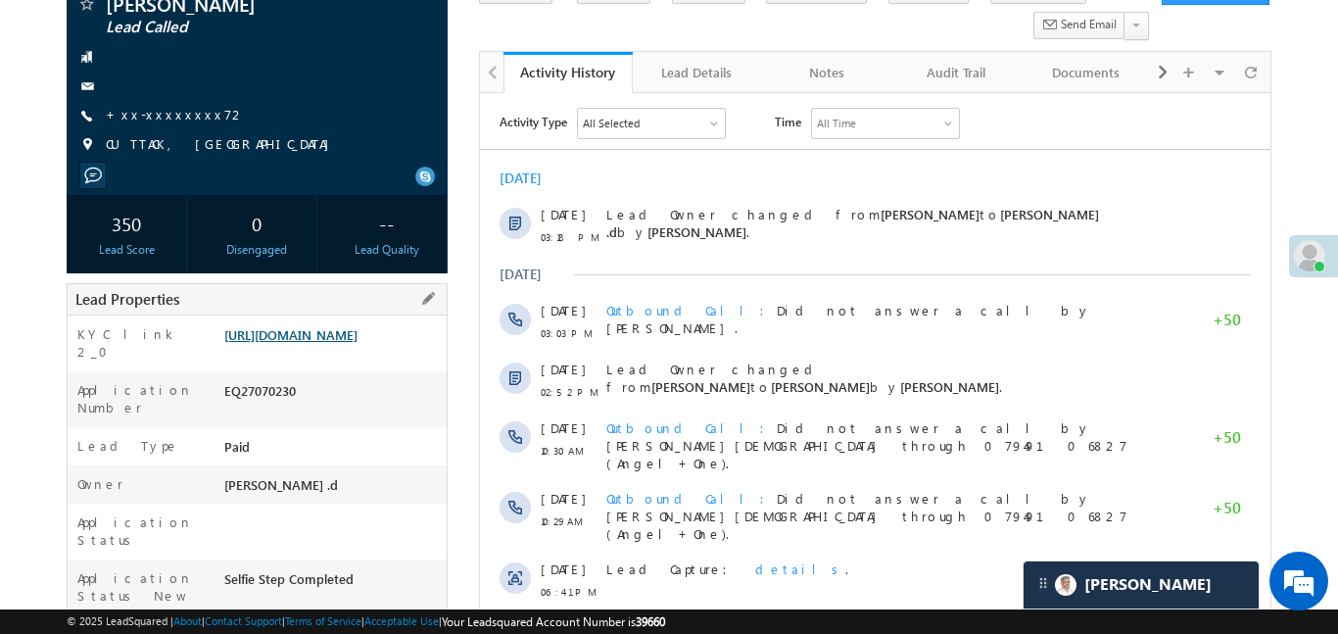
click at [358, 342] on link "[URL][DOMAIN_NAME]" at bounding box center [290, 334] width 133 height 17
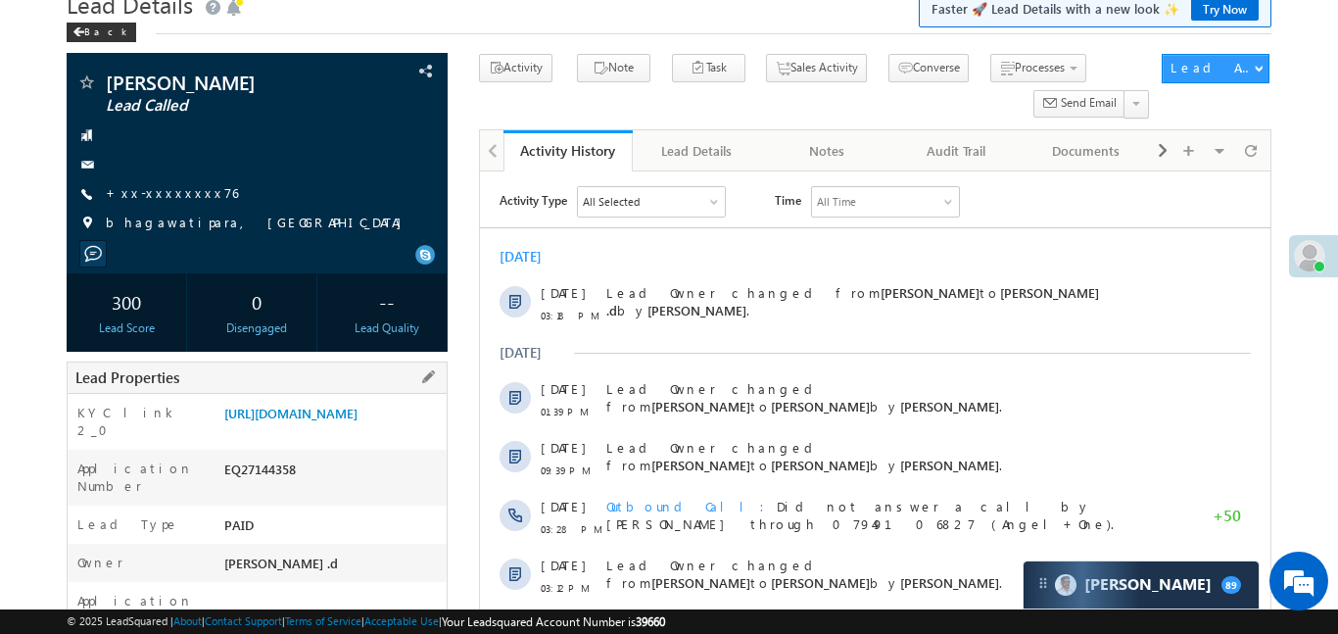
scroll to position [228, 0]
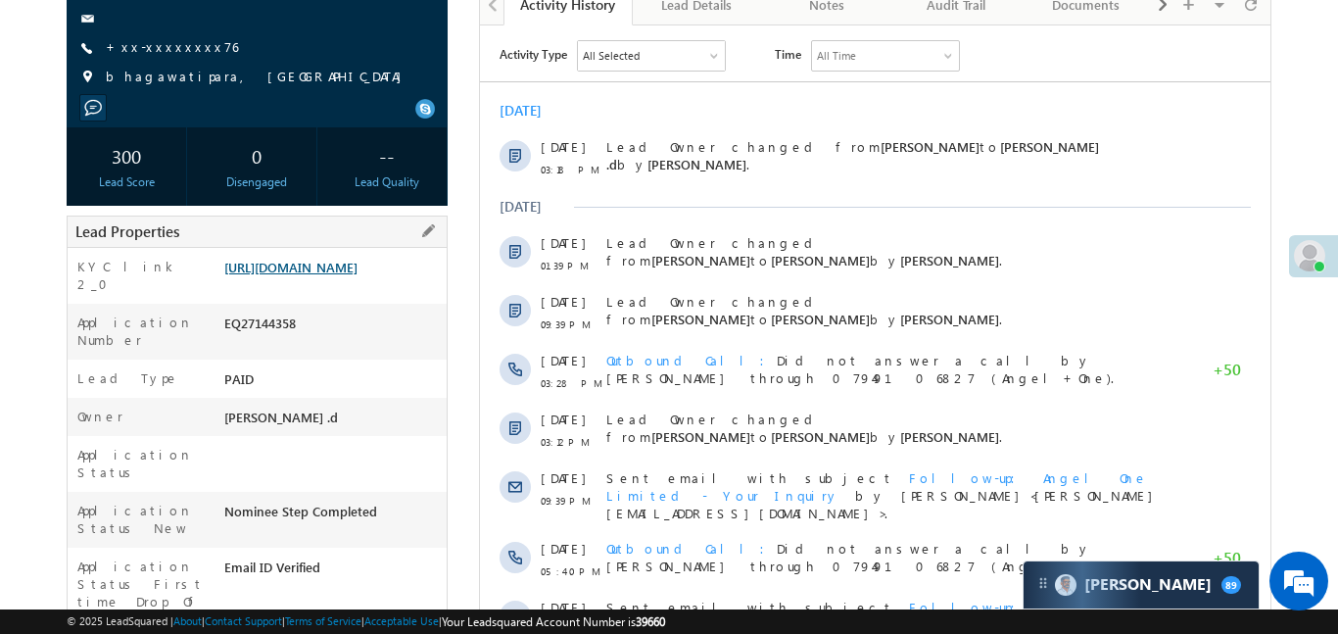
click at [358, 275] on link "[URL][DOMAIN_NAME]" at bounding box center [290, 267] width 133 height 17
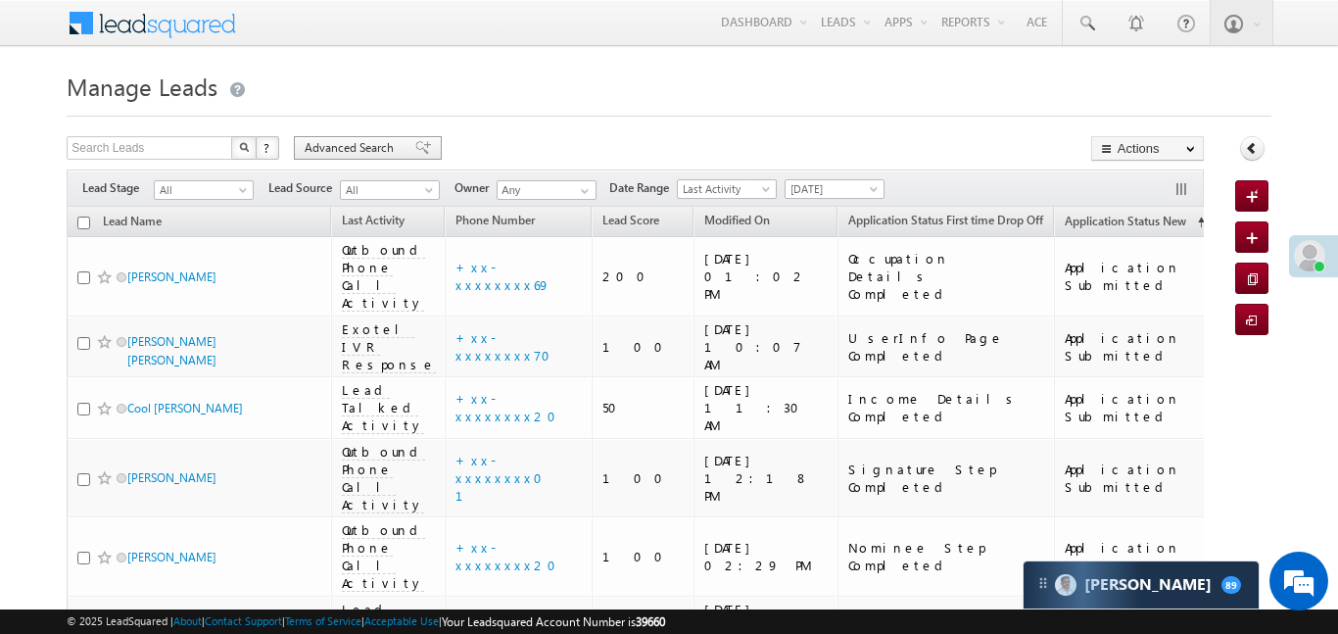
click at [391, 147] on span "Advanced Search" at bounding box center [352, 148] width 95 height 18
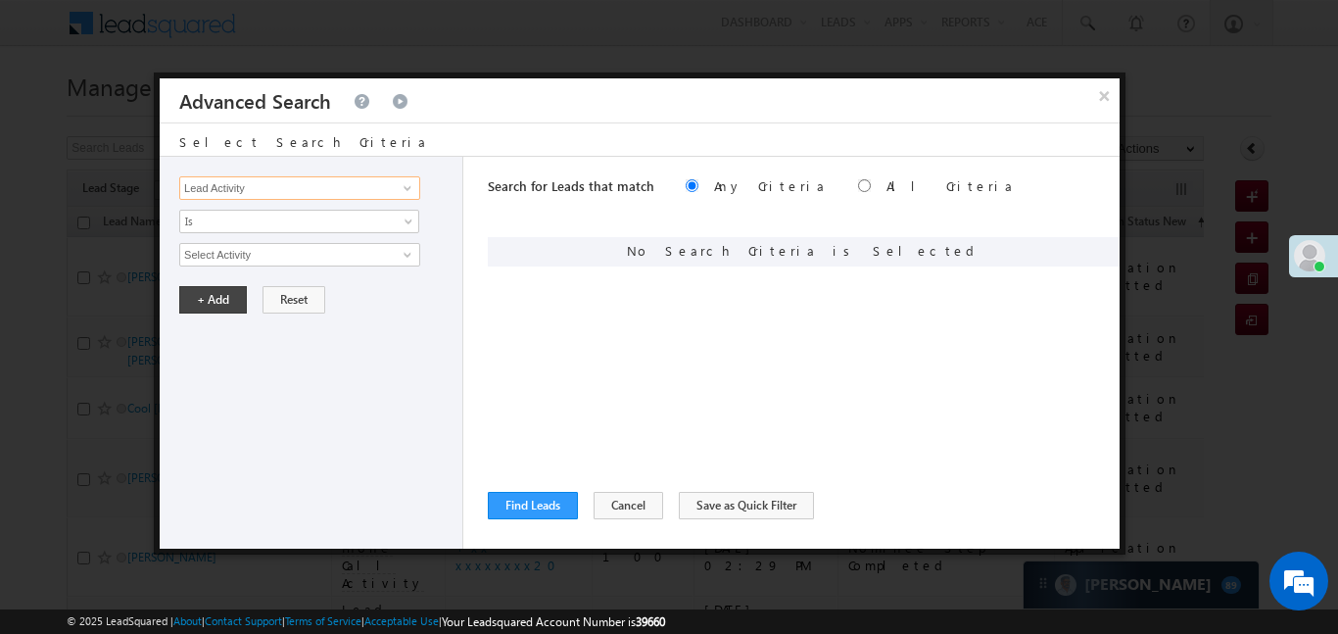
click at [356, 194] on input "Lead Activity" at bounding box center [299, 188] width 241 height 24
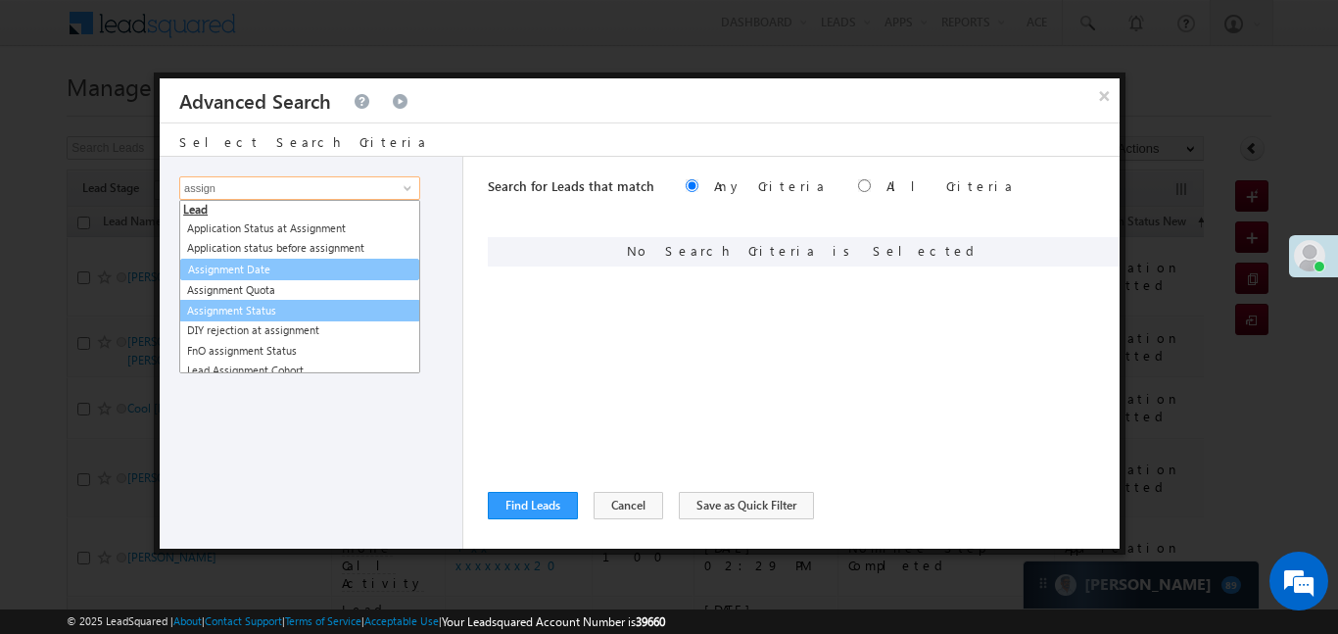
click at [268, 265] on link "Assignment Date" at bounding box center [299, 270] width 239 height 23
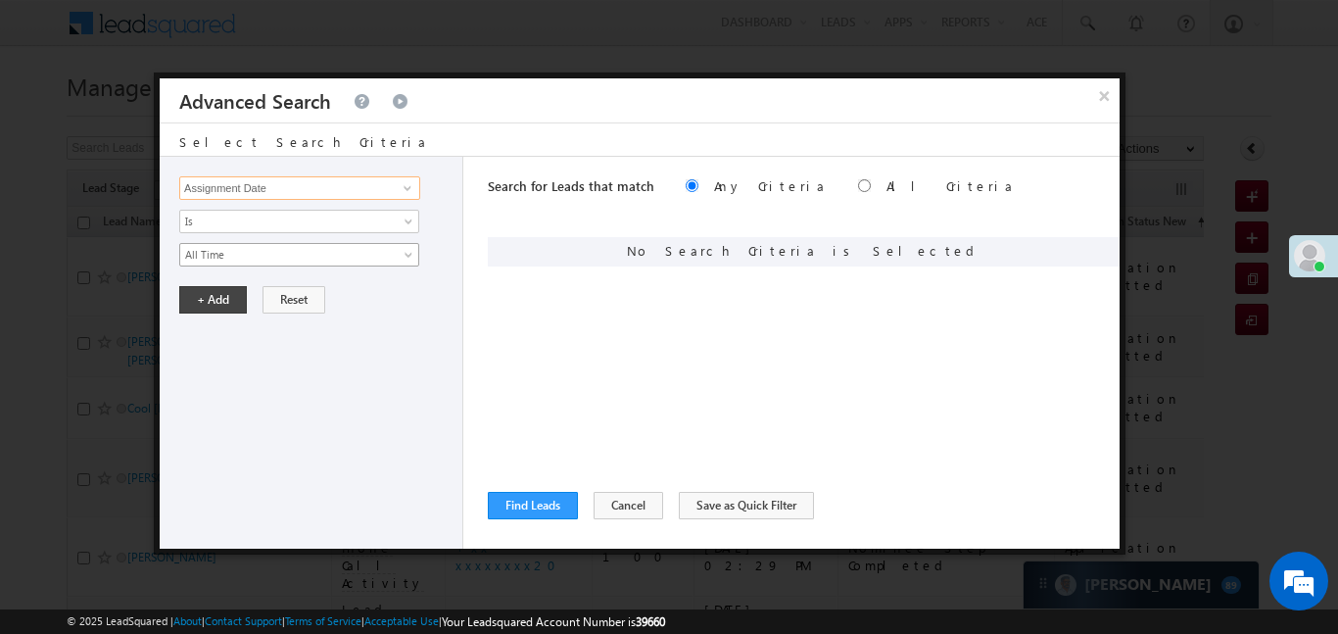
type input "Assignment Date"
click at [243, 254] on span "All Time" at bounding box center [286, 255] width 213 height 18
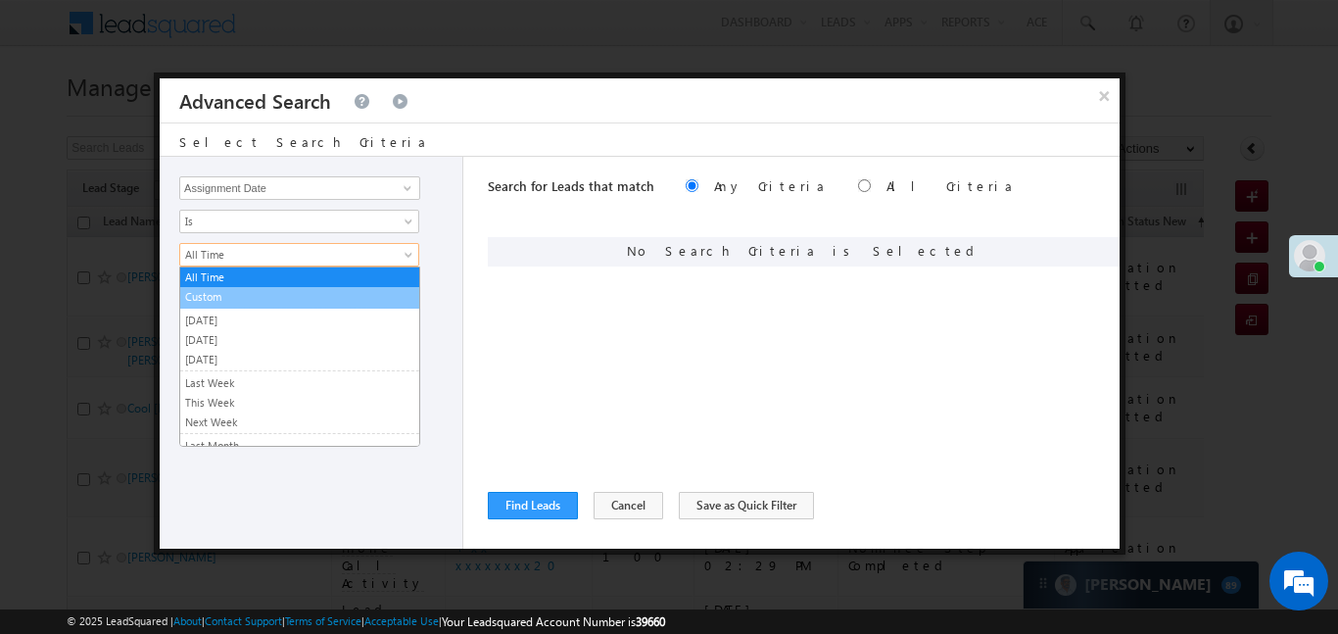
click at [235, 293] on link "Custom" at bounding box center [299, 297] width 239 height 18
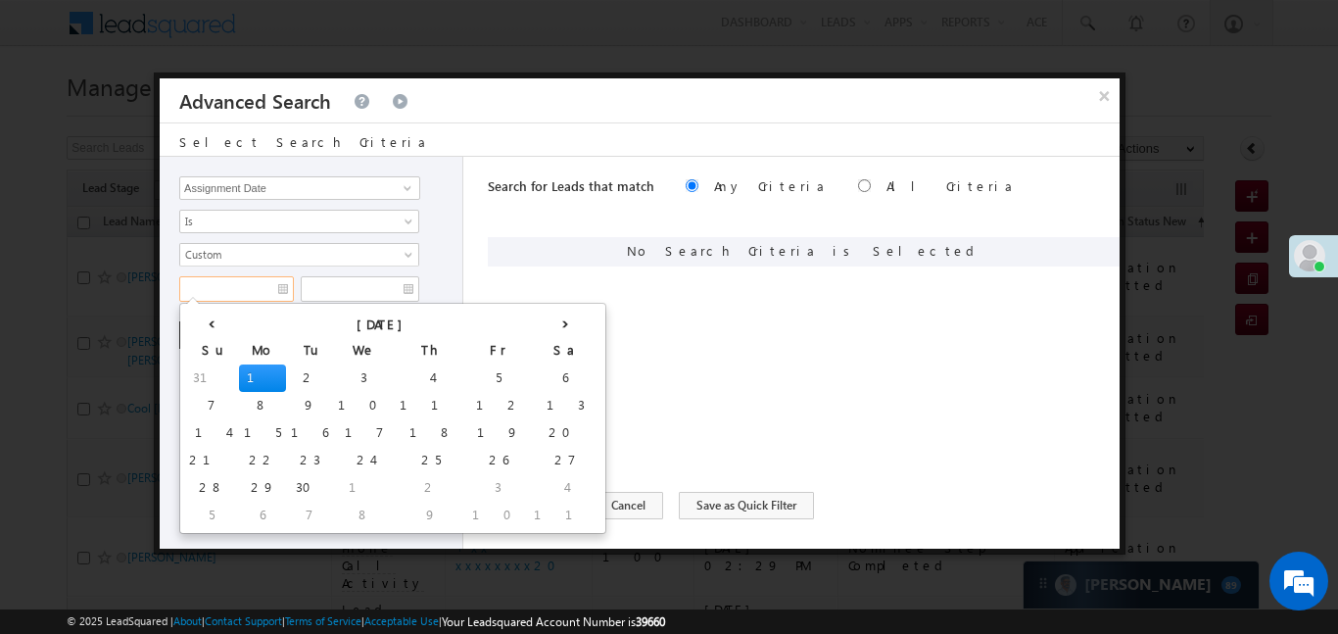
click at [235, 293] on input "text" at bounding box center [236, 288] width 115 height 25
click at [198, 377] on td "31" at bounding box center [211, 377] width 55 height 27
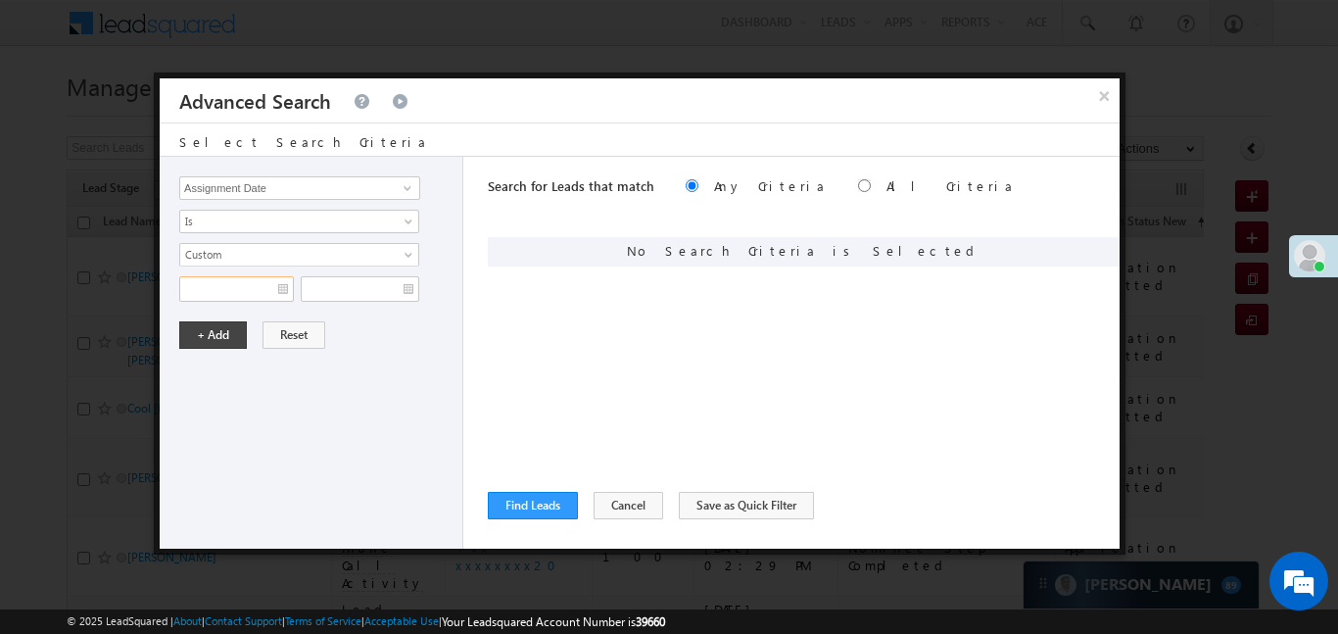
type input "31/08/25"
click at [369, 297] on input "text" at bounding box center [360, 288] width 119 height 25
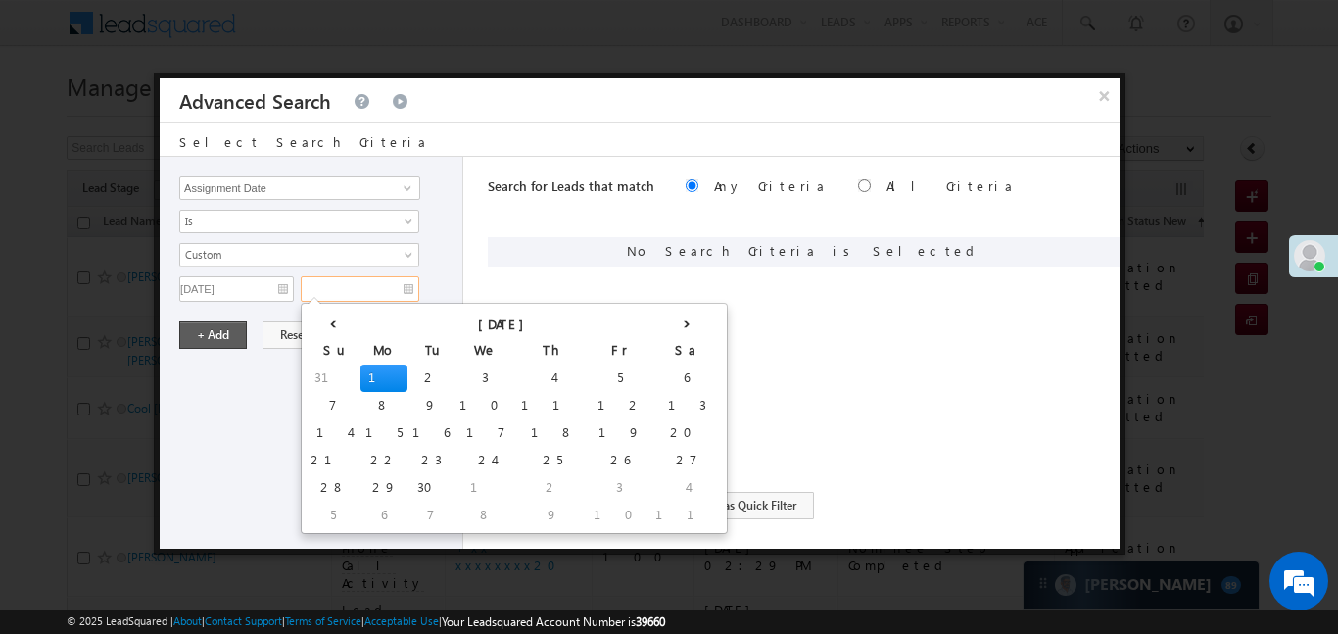
click at [361, 371] on td "1" at bounding box center [384, 377] width 47 height 27
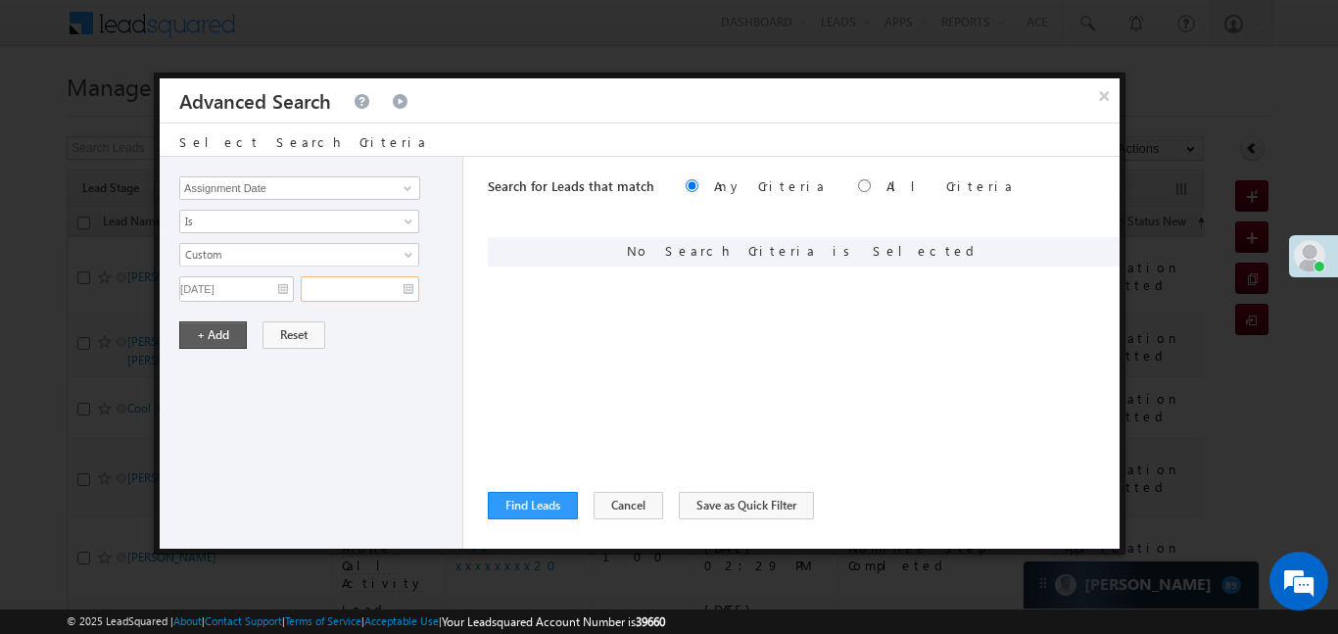
type input "01/09/25"
click at [228, 346] on button "+ Add" at bounding box center [213, 334] width 68 height 27
click at [228, 346] on div "Lead Activity Task Sales Group Prospect Id WA Last Message Timestamp 4th Day Di…" at bounding box center [312, 353] width 304 height 392
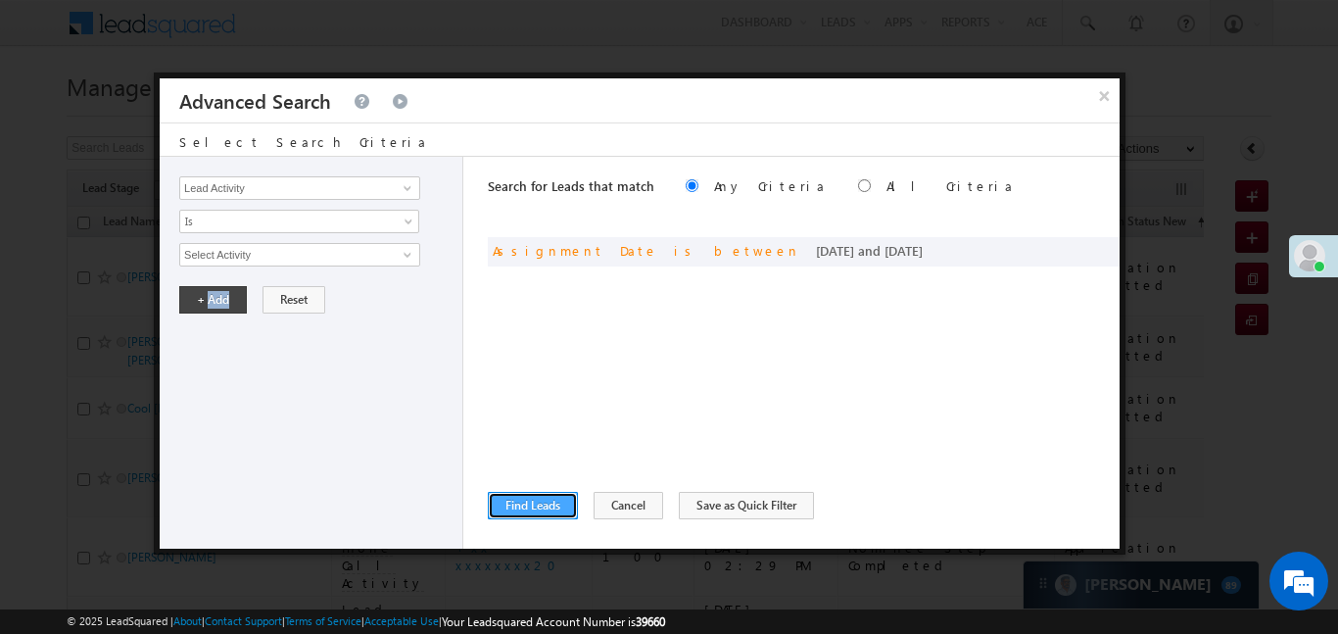
click at [540, 502] on button "Find Leads" at bounding box center [533, 505] width 90 height 27
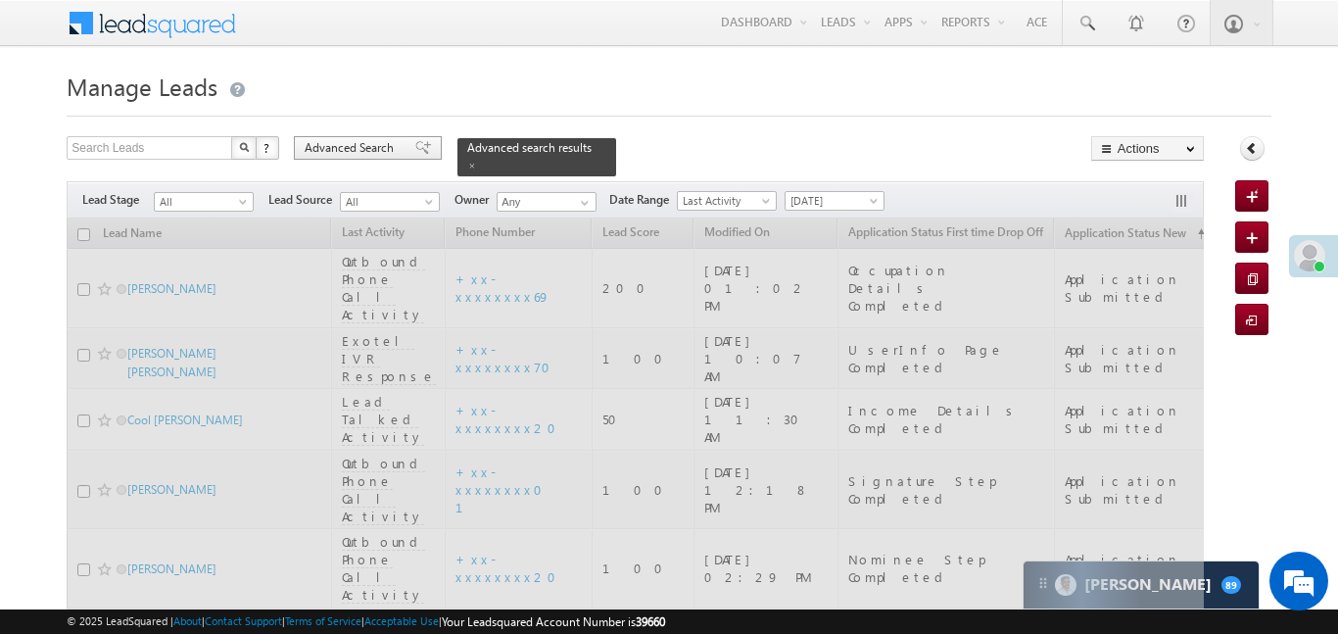
click at [421, 153] on div "Advanced Search" at bounding box center [368, 148] width 148 height 24
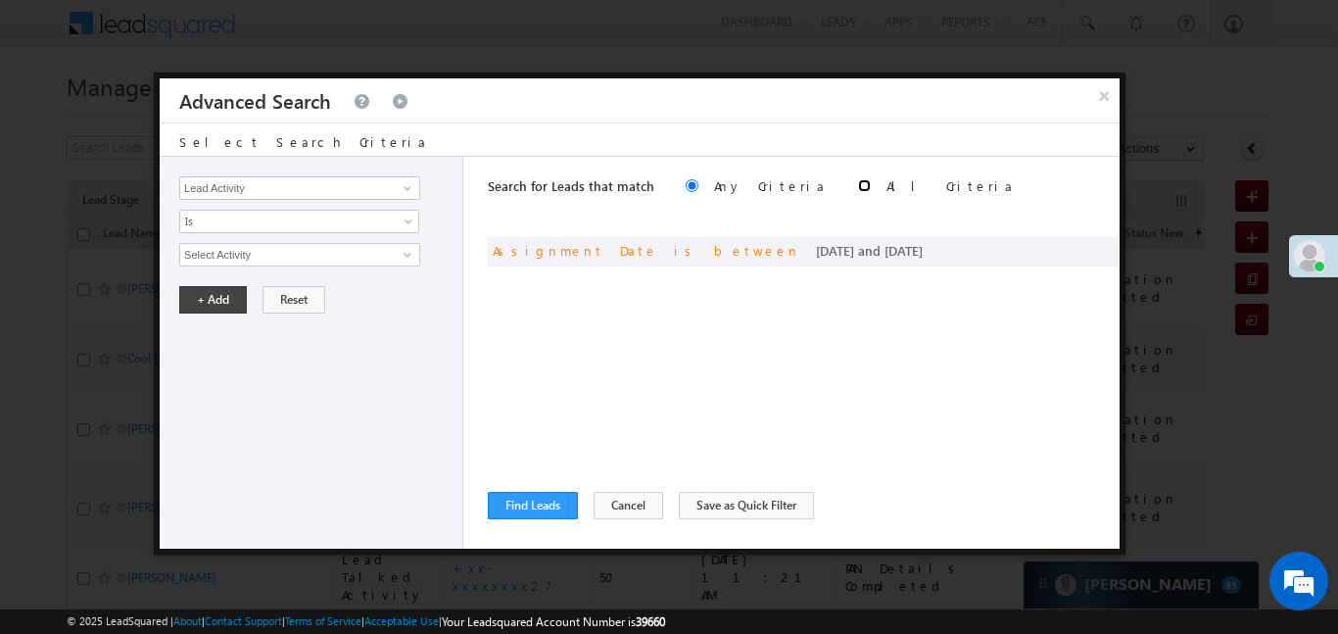
click at [858, 182] on input "radio" at bounding box center [864, 185] width 13 height 13
radio input "true"
click at [538, 496] on button "Find Leads" at bounding box center [533, 505] width 90 height 27
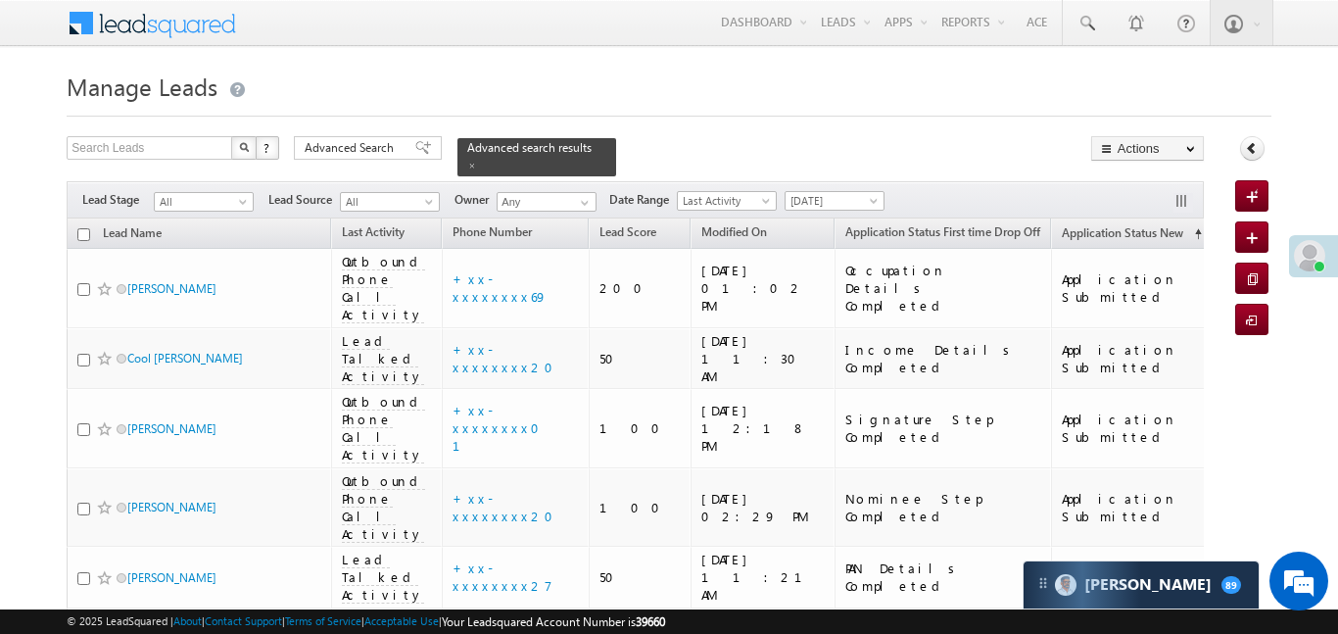
click at [858, 192] on span "[DATE]" at bounding box center [832, 201] width 93 height 18
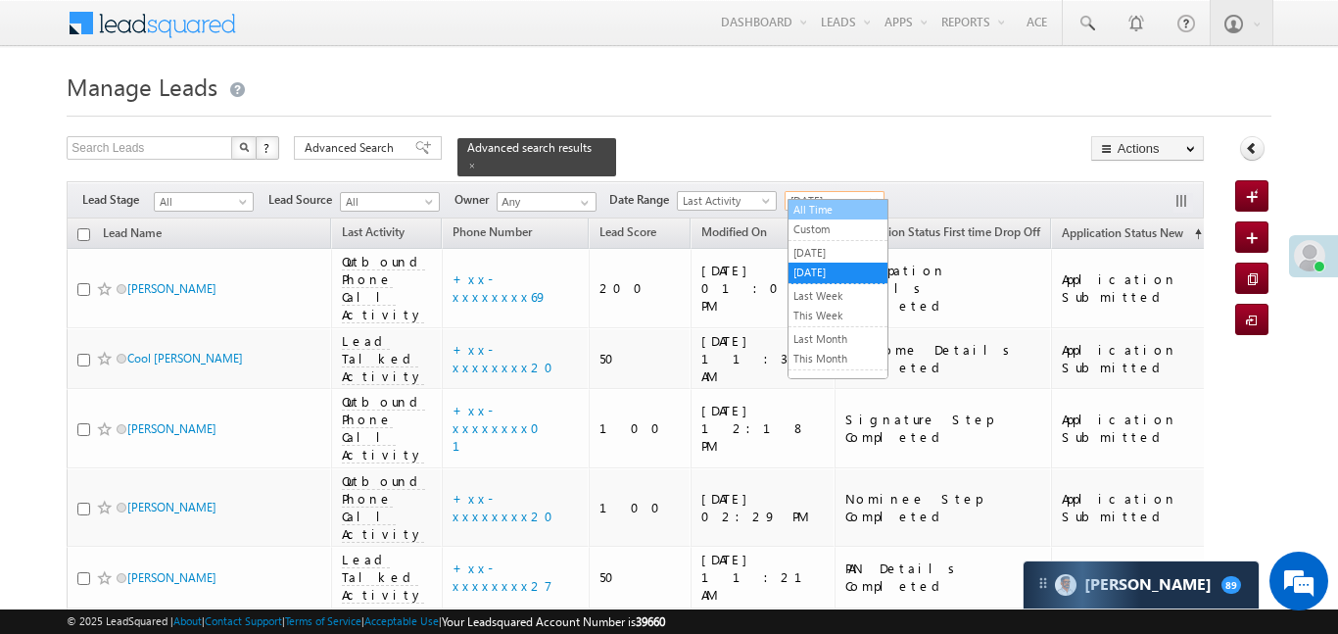
click at [844, 212] on link "All Time" at bounding box center [838, 210] width 99 height 18
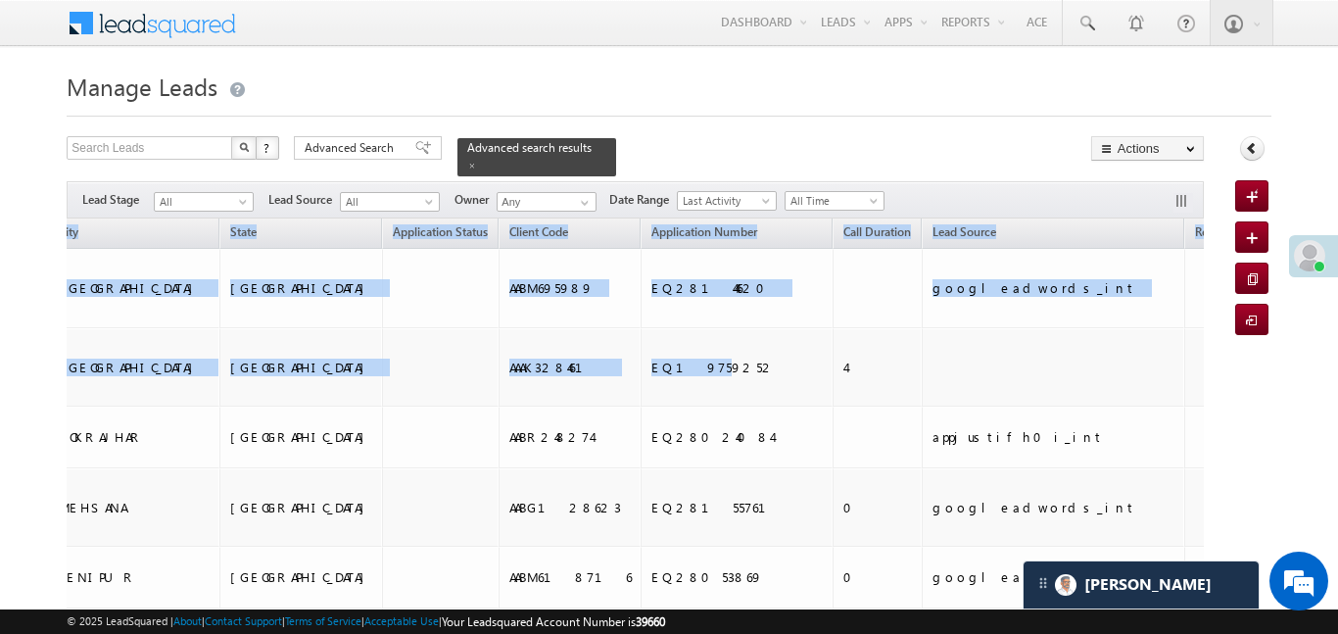
scroll to position [0, 534]
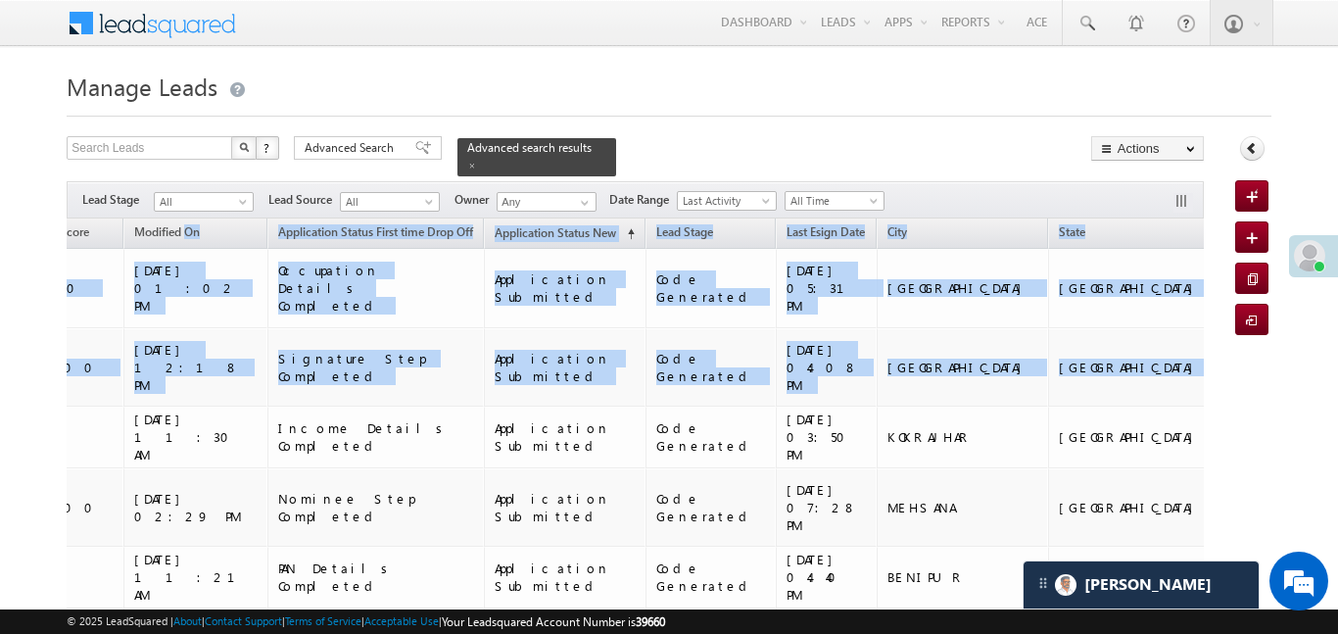
drag, startPoint x: 385, startPoint y: 325, endPoint x: 42, endPoint y: 139, distance: 390.2
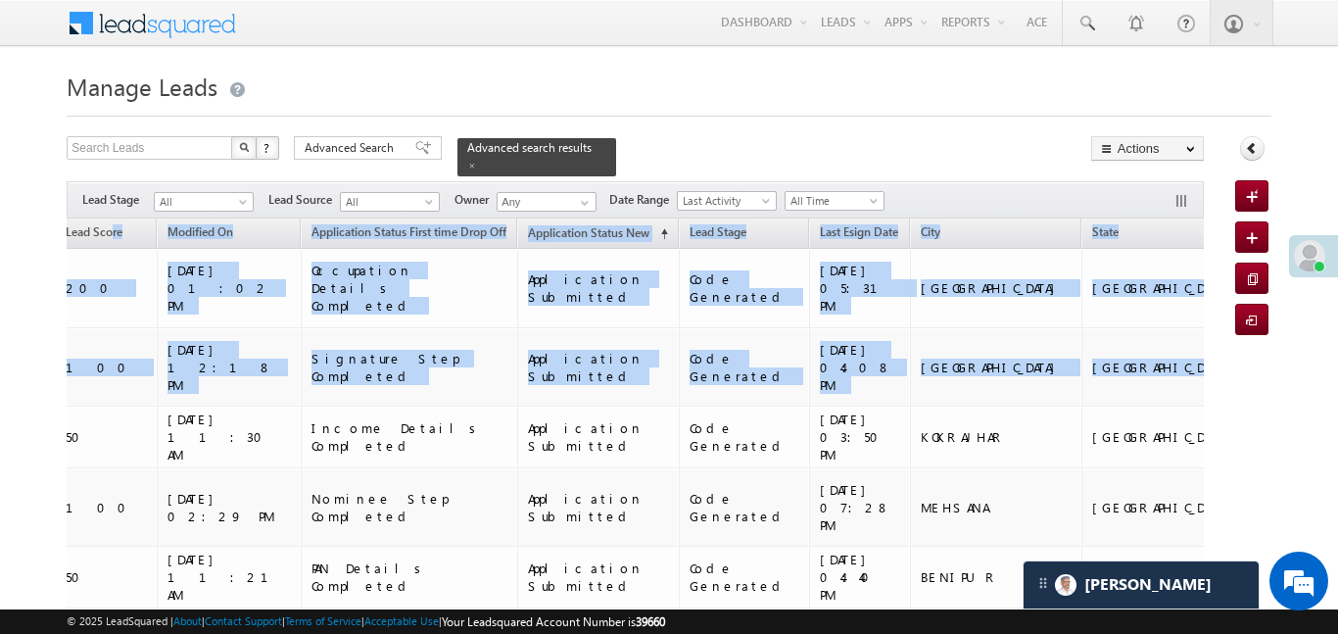
scroll to position [87, 0]
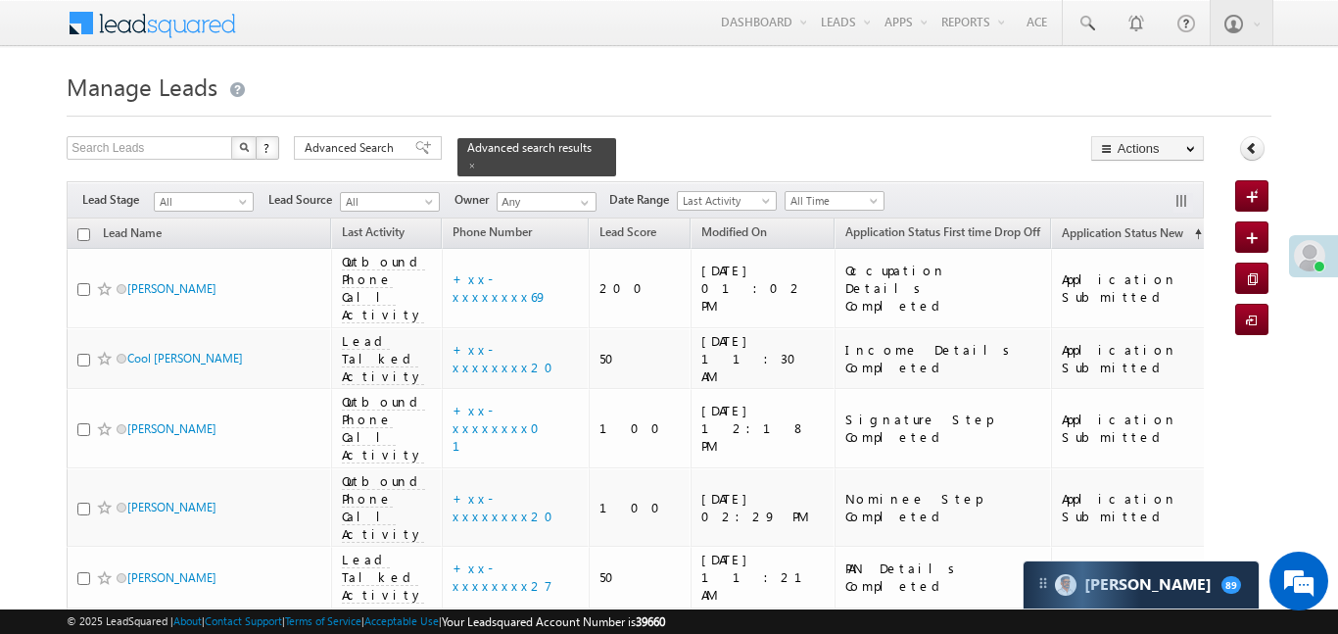
click at [877, 197] on span at bounding box center [876, 205] width 16 height 16
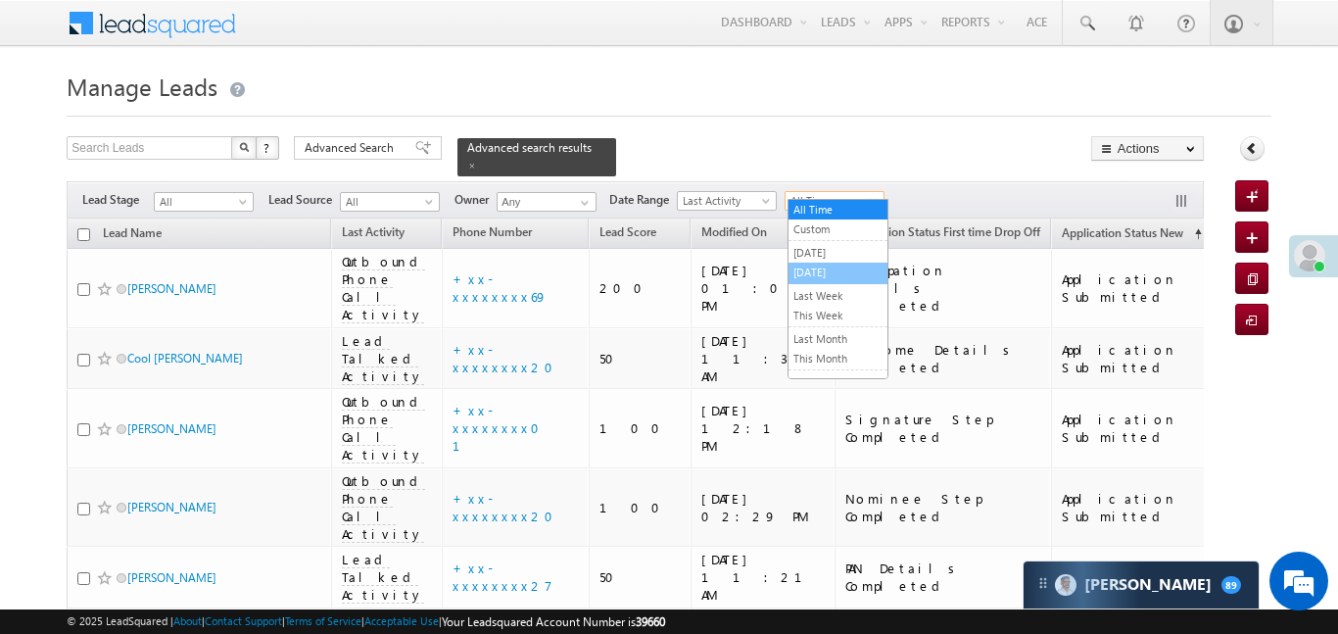
click at [840, 272] on link "[DATE]" at bounding box center [838, 273] width 99 height 18
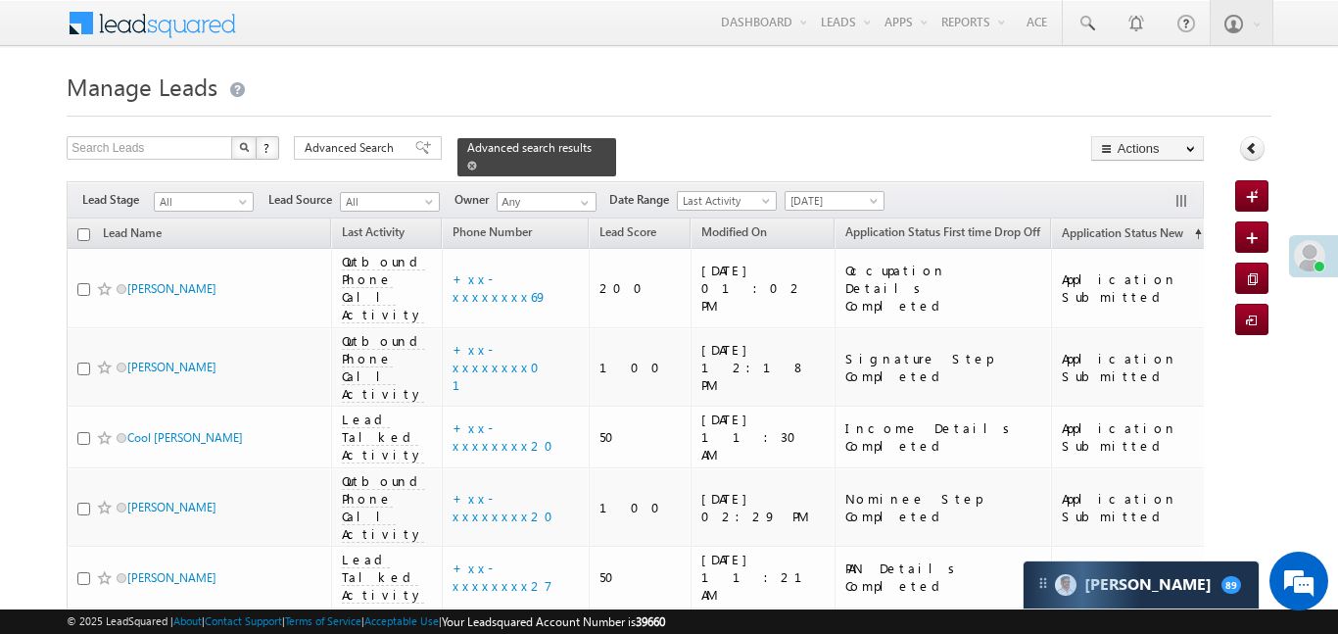
click at [477, 157] on link at bounding box center [472, 165] width 10 height 17
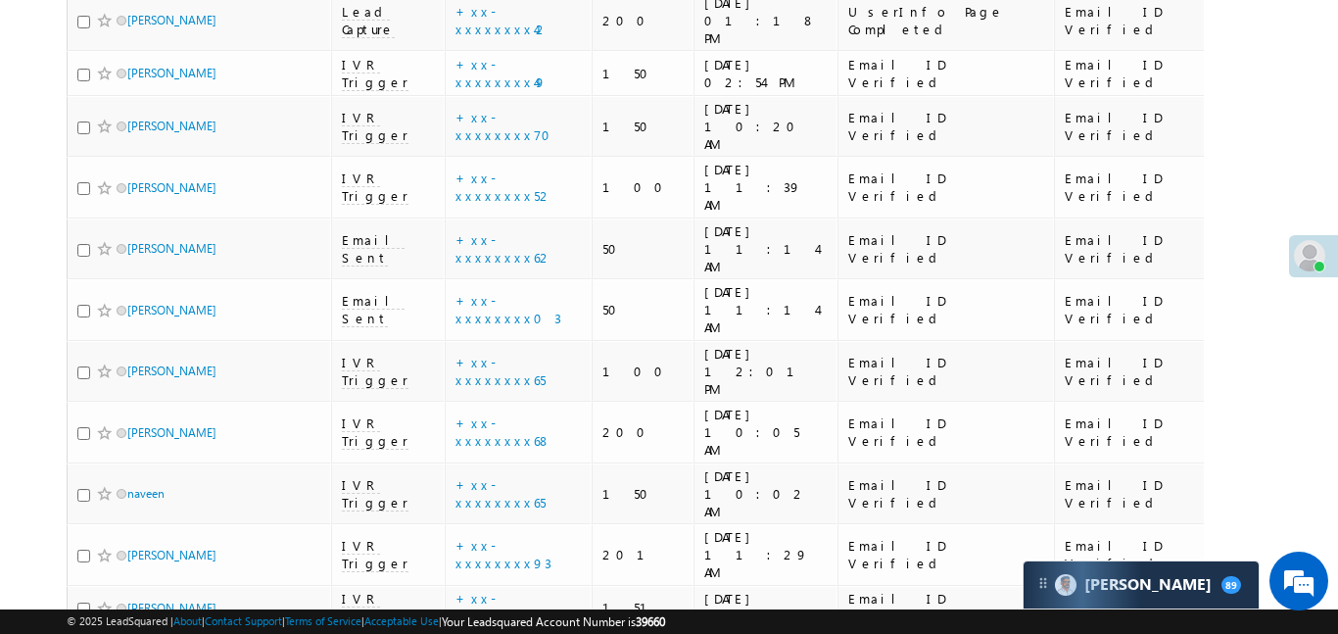
click at [551, 315] on link "details" at bounding box center [567, 313] width 33 height 15
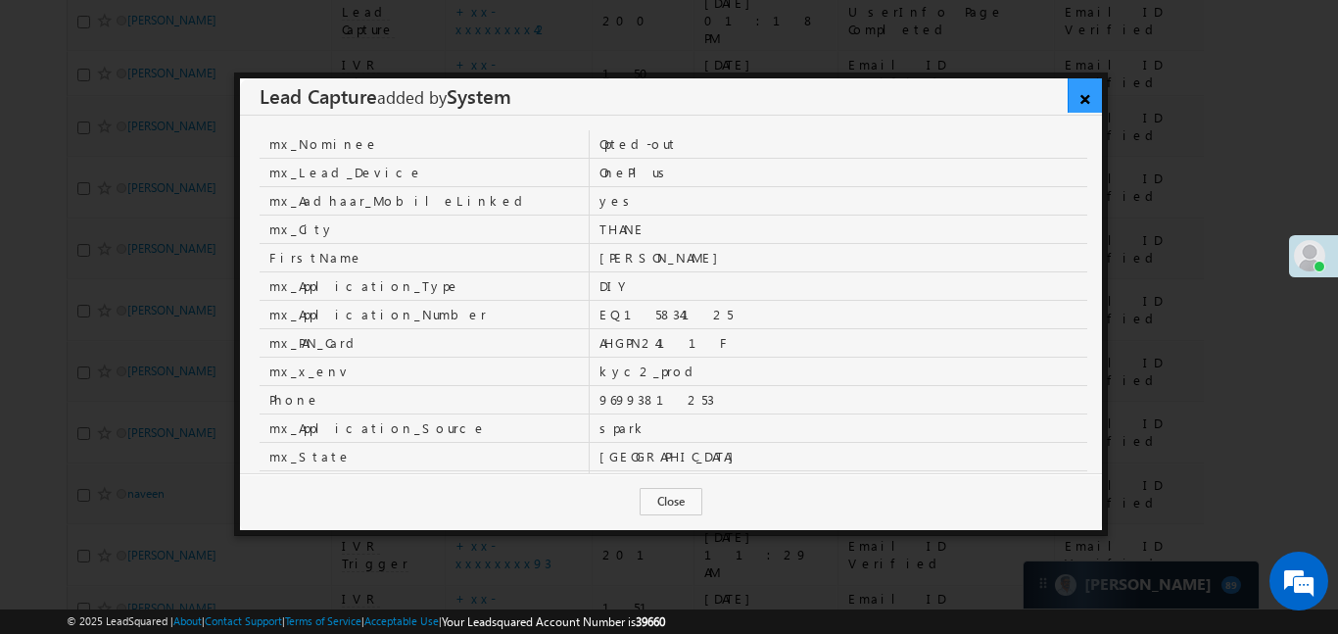
click at [1087, 103] on link "×" at bounding box center [1085, 95] width 34 height 34
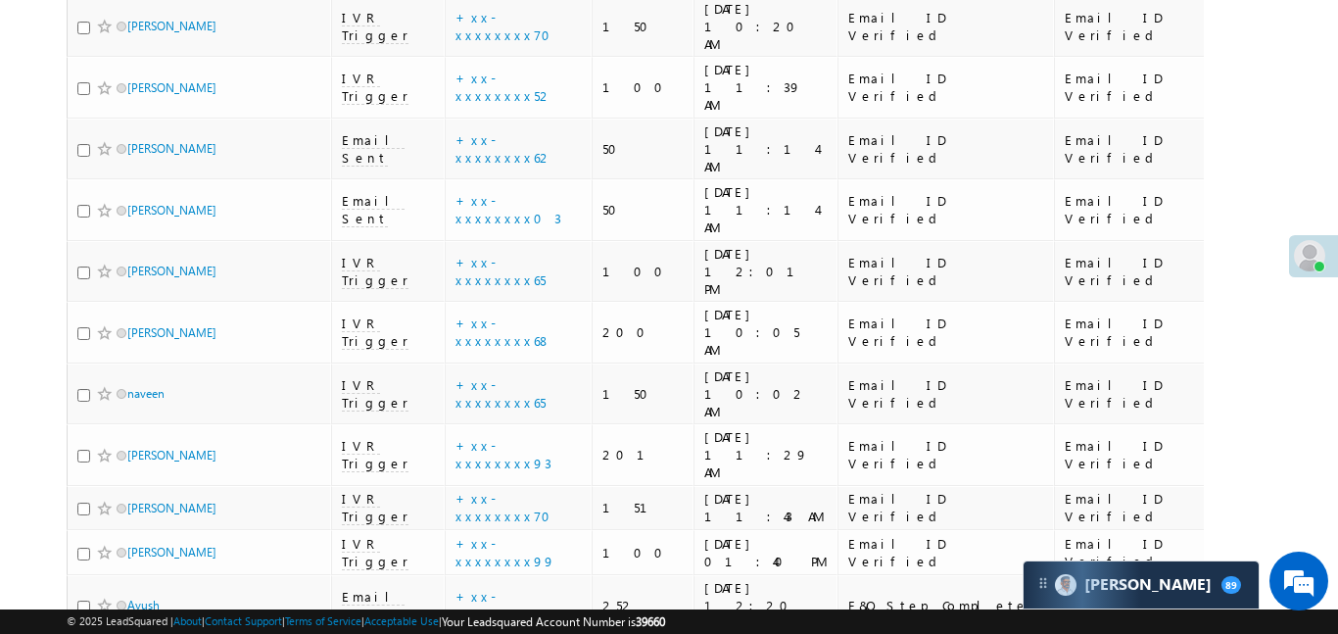
scroll to position [8372, 0]
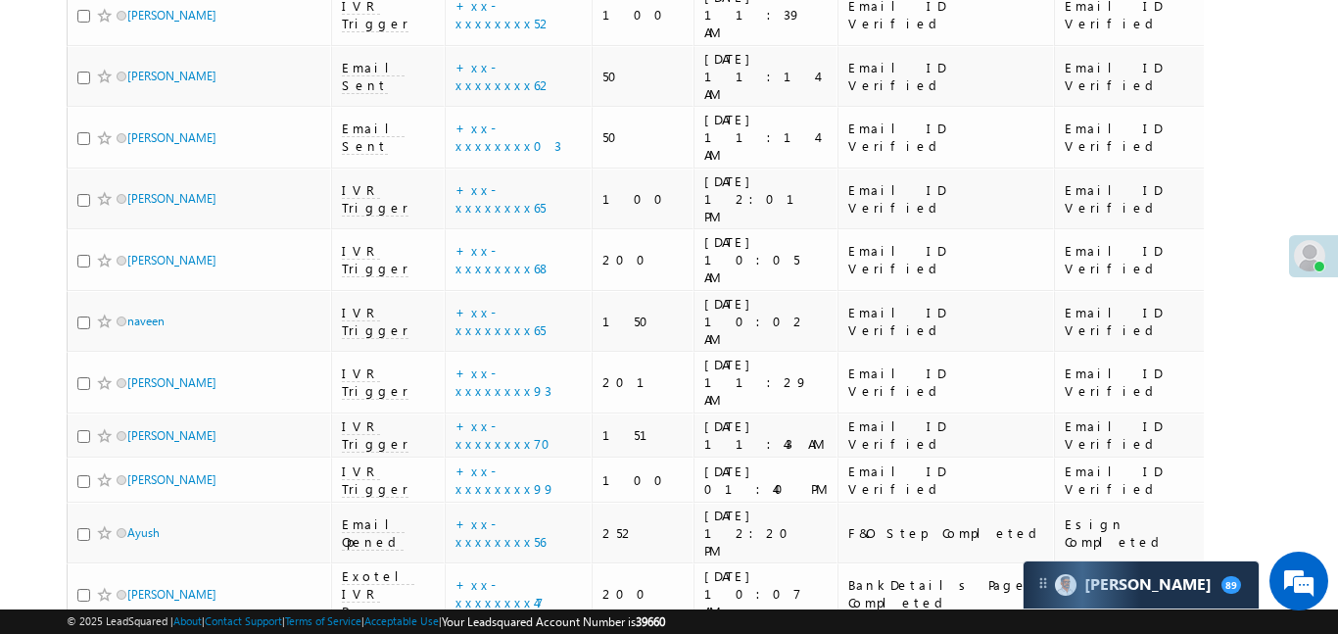
click at [551, 307] on link "details" at bounding box center [567, 309] width 33 height 15
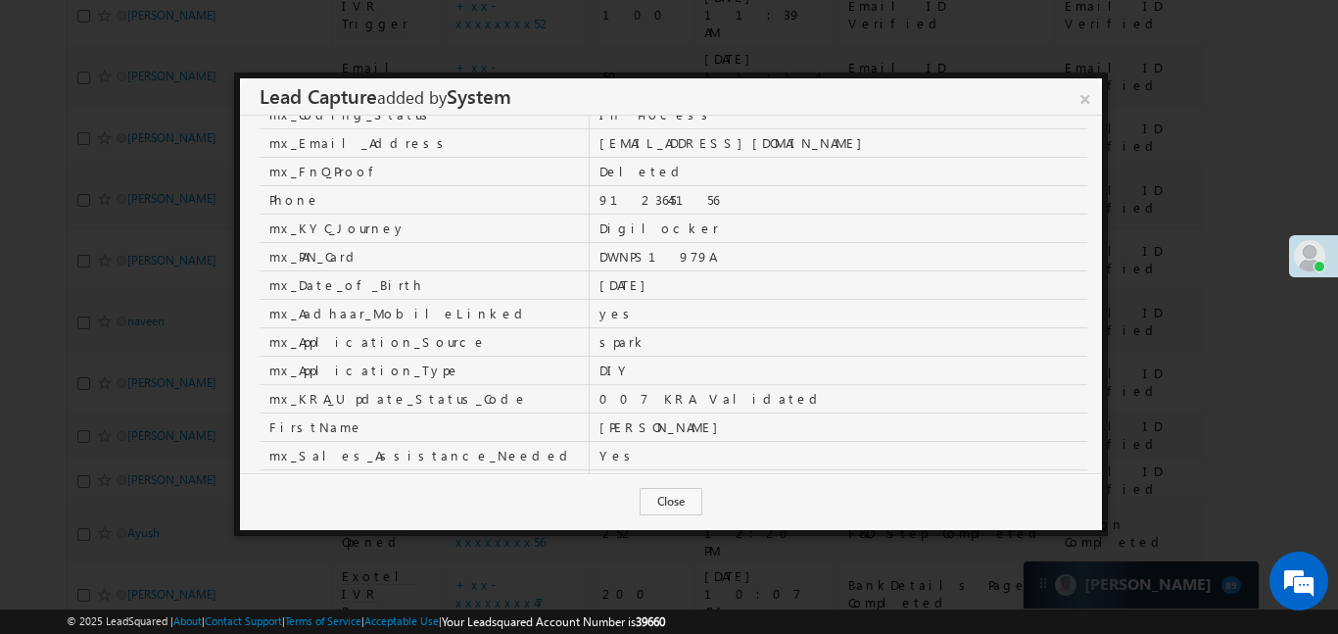
scroll to position [284, 0]
click at [1086, 93] on link "×" at bounding box center [1085, 95] width 34 height 34
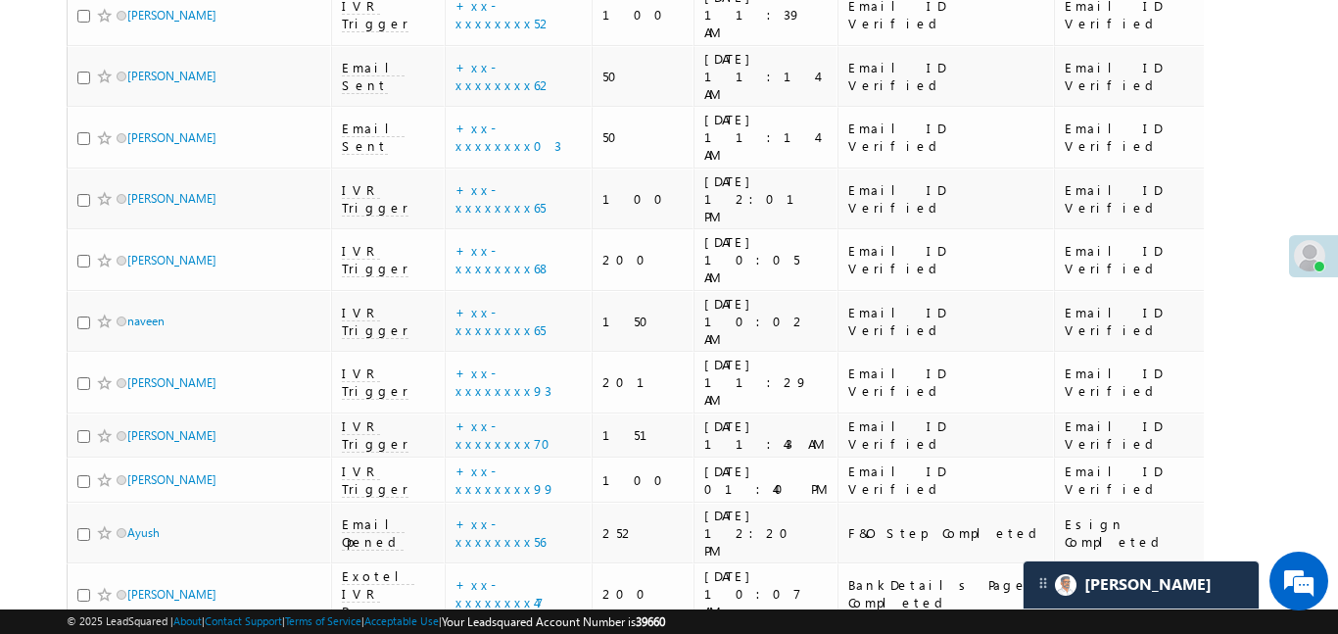
scroll to position [8382, 0]
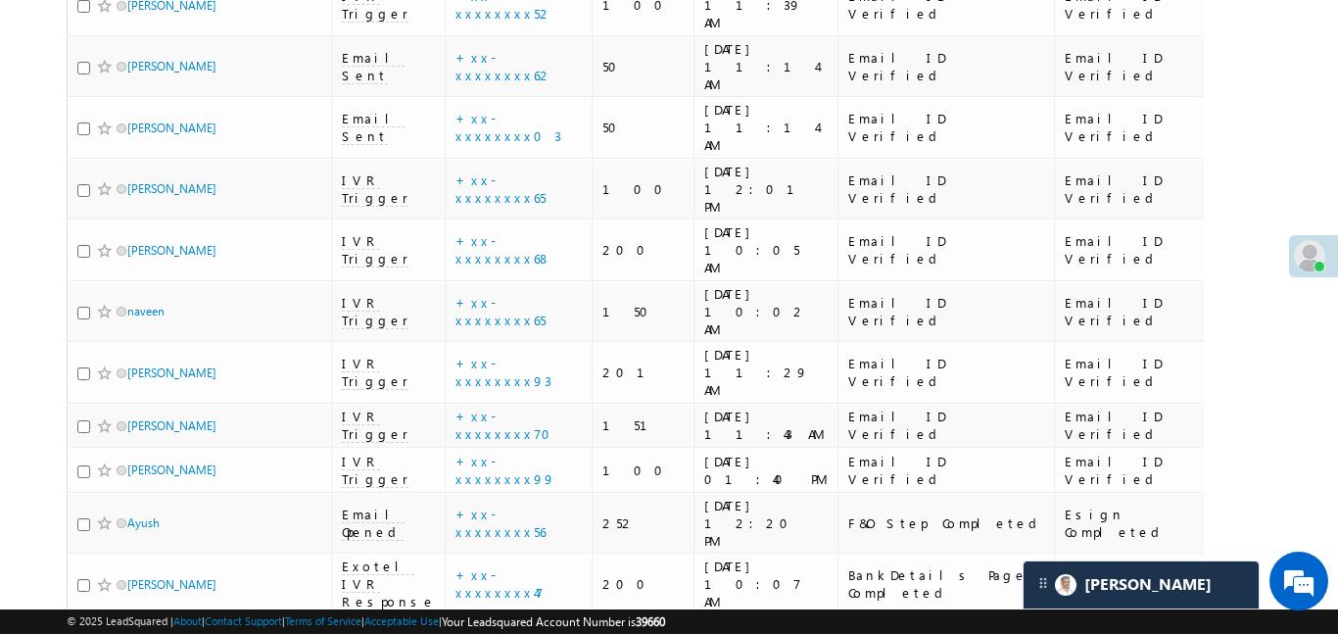
click at [513, 368] on div "Lead Capture : details ." at bounding box center [528, 365] width 222 height 27
click at [551, 361] on link "details" at bounding box center [567, 361] width 33 height 15
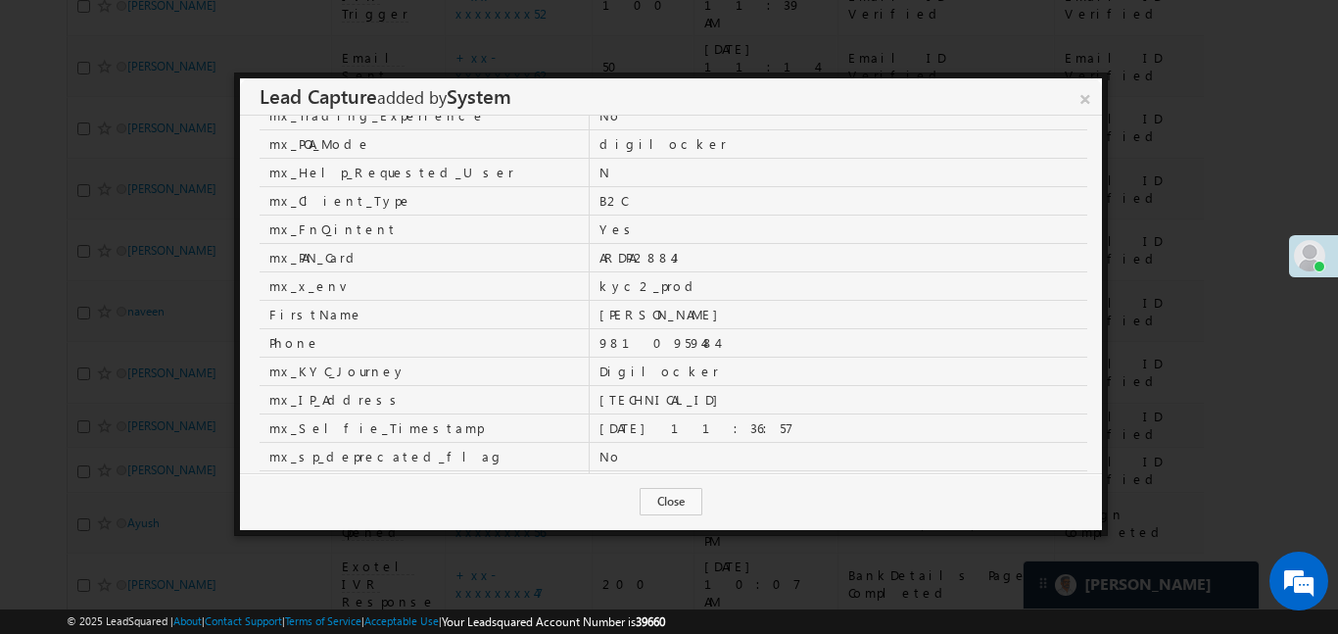
scroll to position [349, 0]
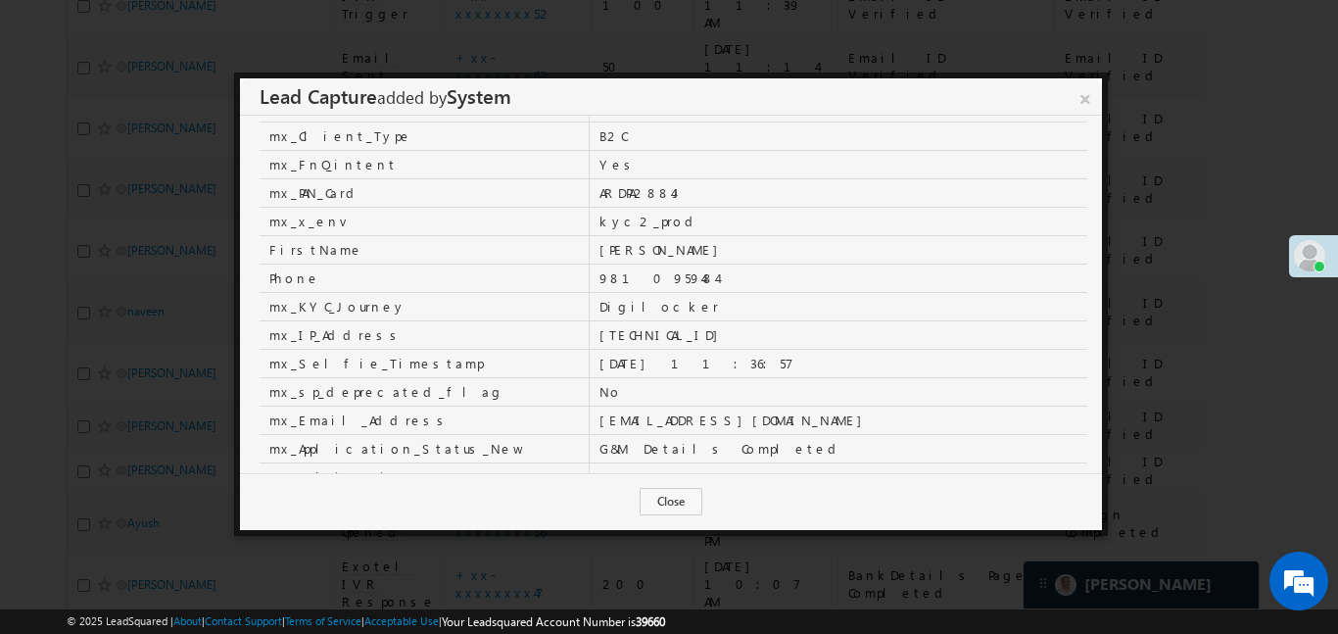
click at [1080, 98] on link "×" at bounding box center [1085, 95] width 33 height 34
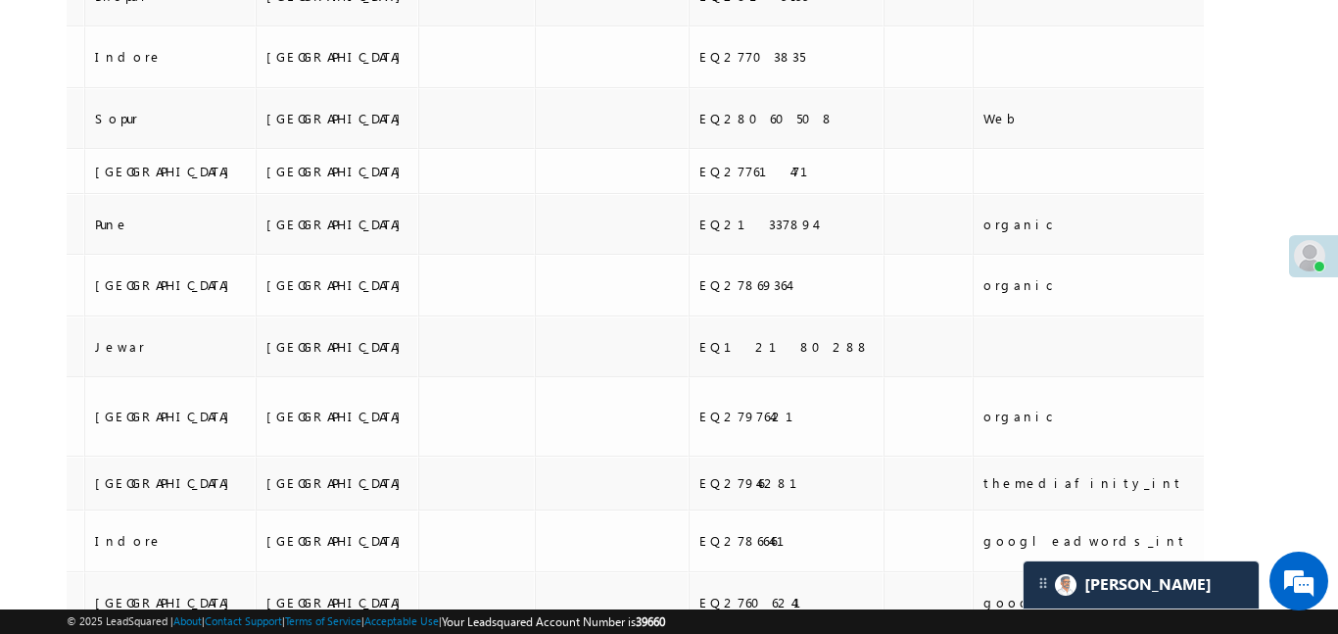
scroll to position [0, 0]
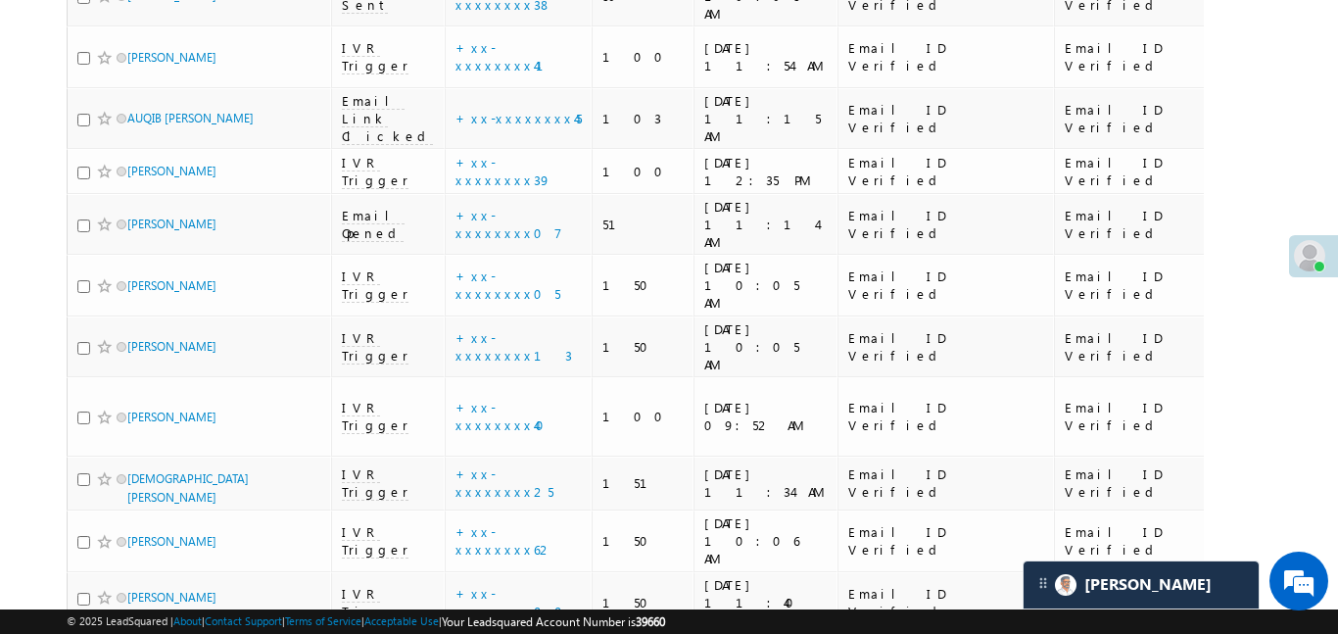
click at [551, 312] on link "details" at bounding box center [567, 313] width 33 height 15
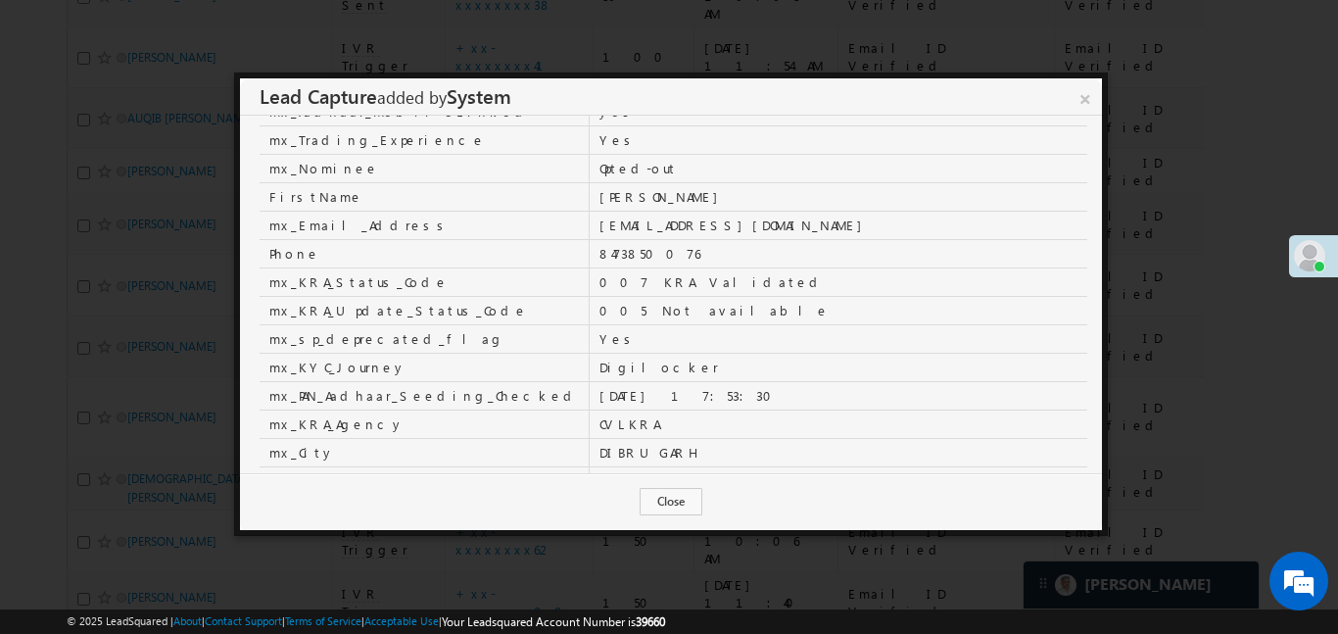
scroll to position [75, 0]
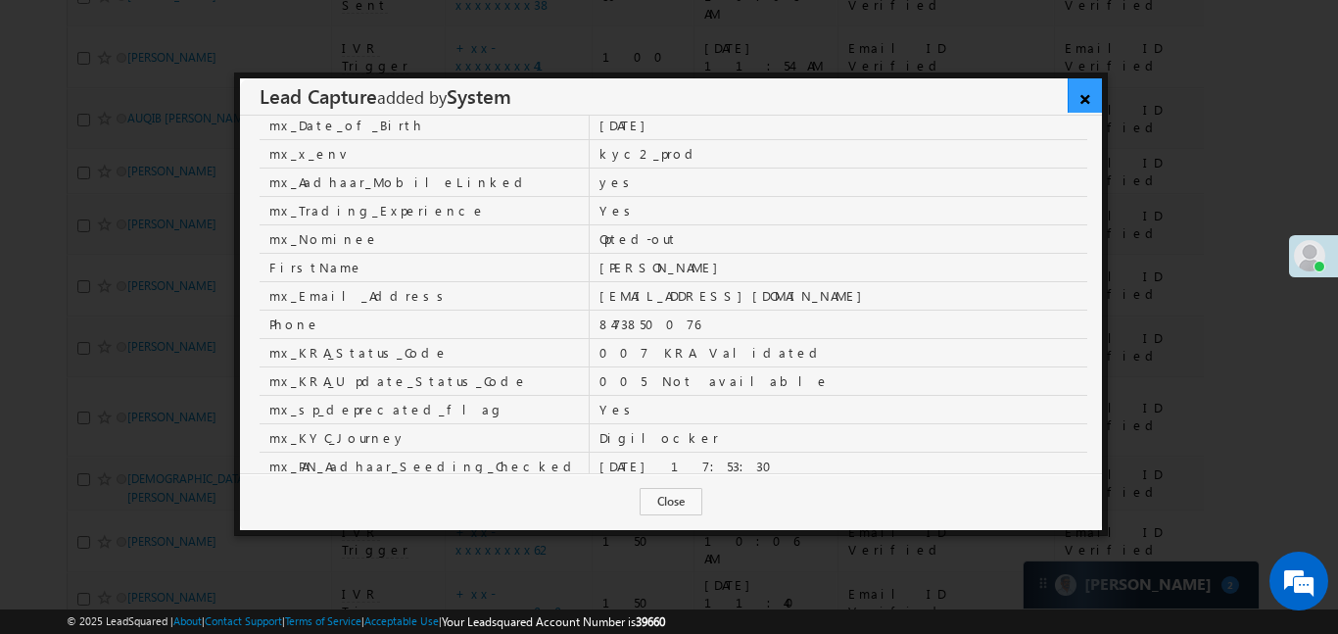
click at [1094, 102] on link "×" at bounding box center [1085, 95] width 34 height 34
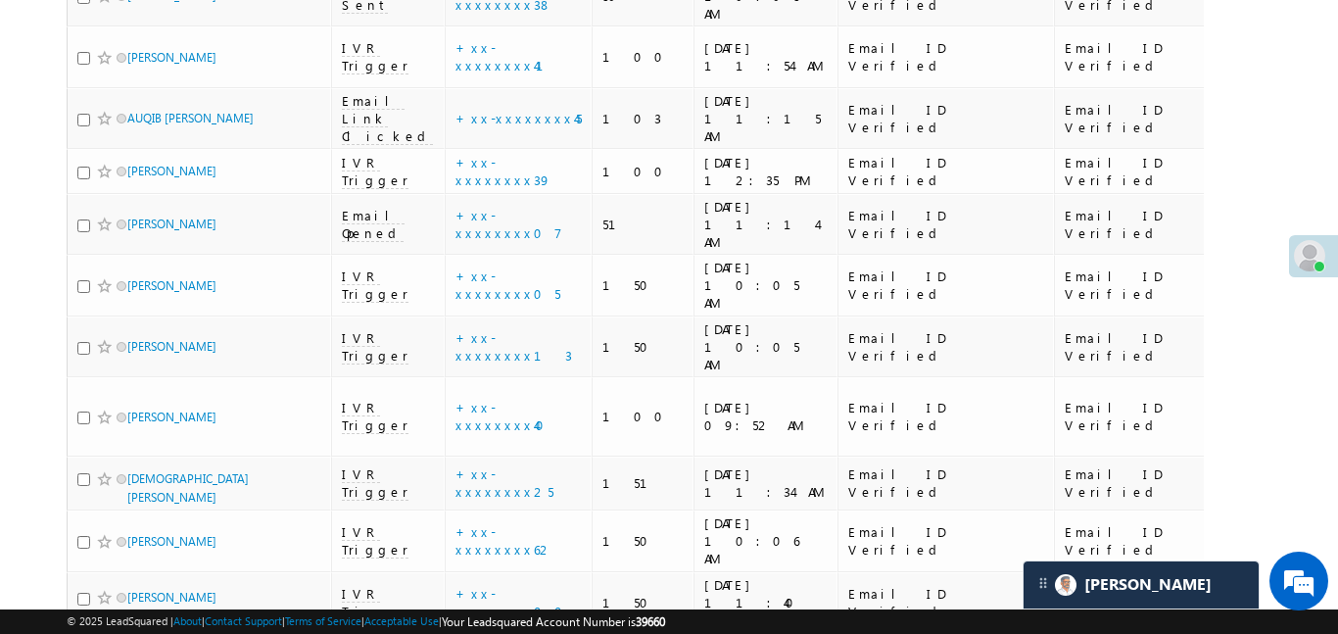
scroll to position [8200, 0]
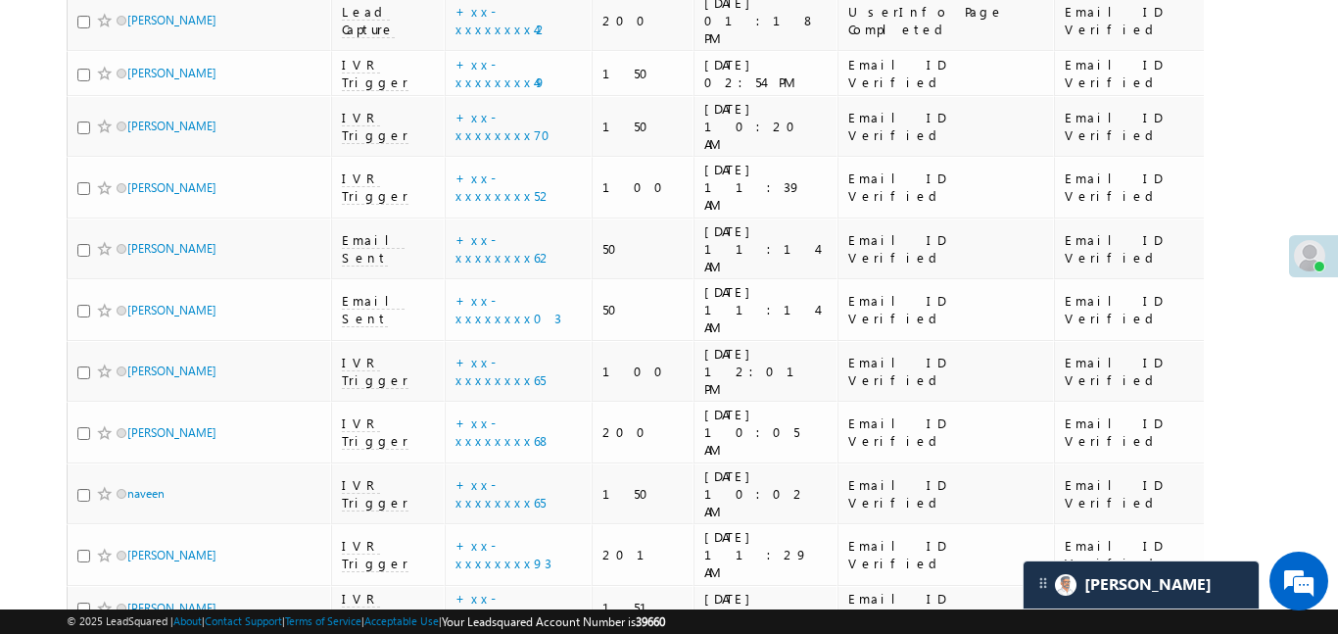
click at [551, 311] on link "details" at bounding box center [567, 313] width 33 height 15
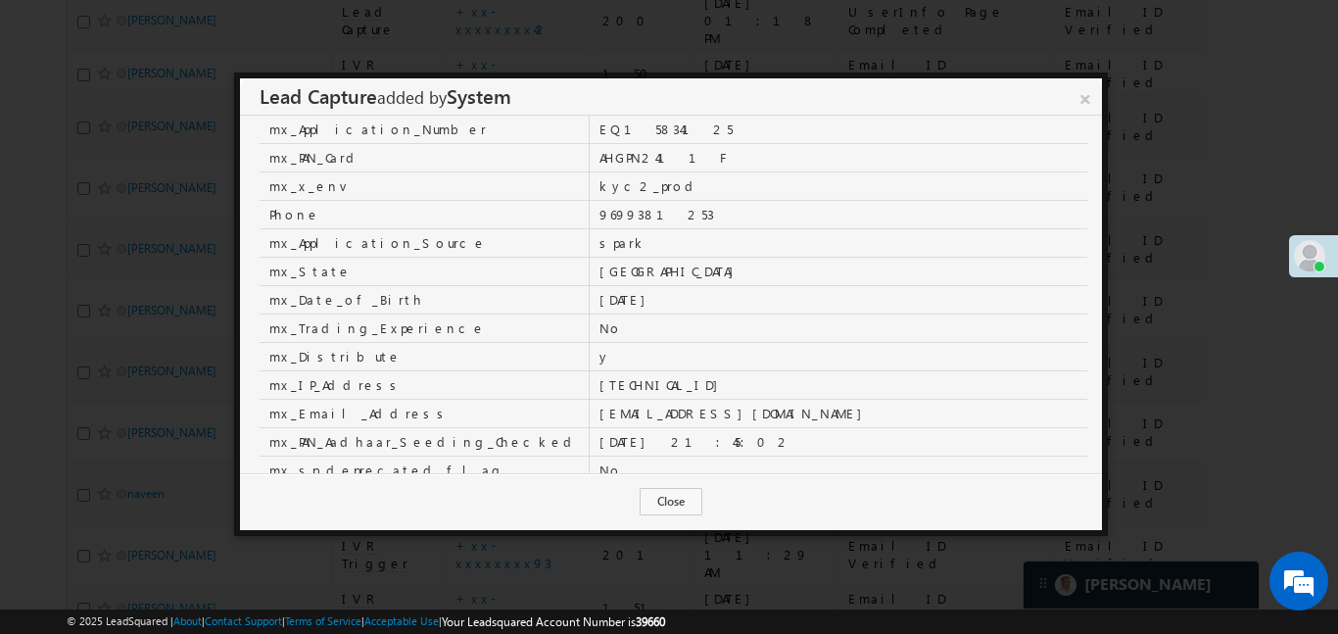
scroll to position [187, 0]
click at [1088, 103] on link "×" at bounding box center [1085, 95] width 34 height 34
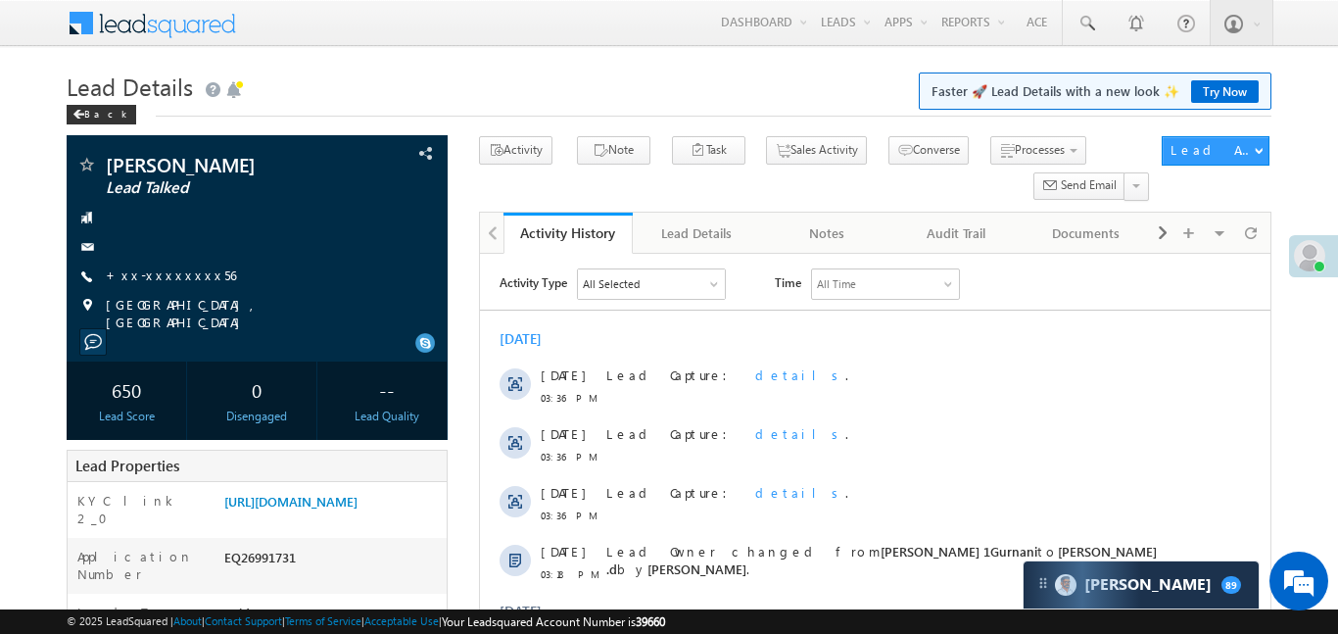
scroll to position [193, 0]
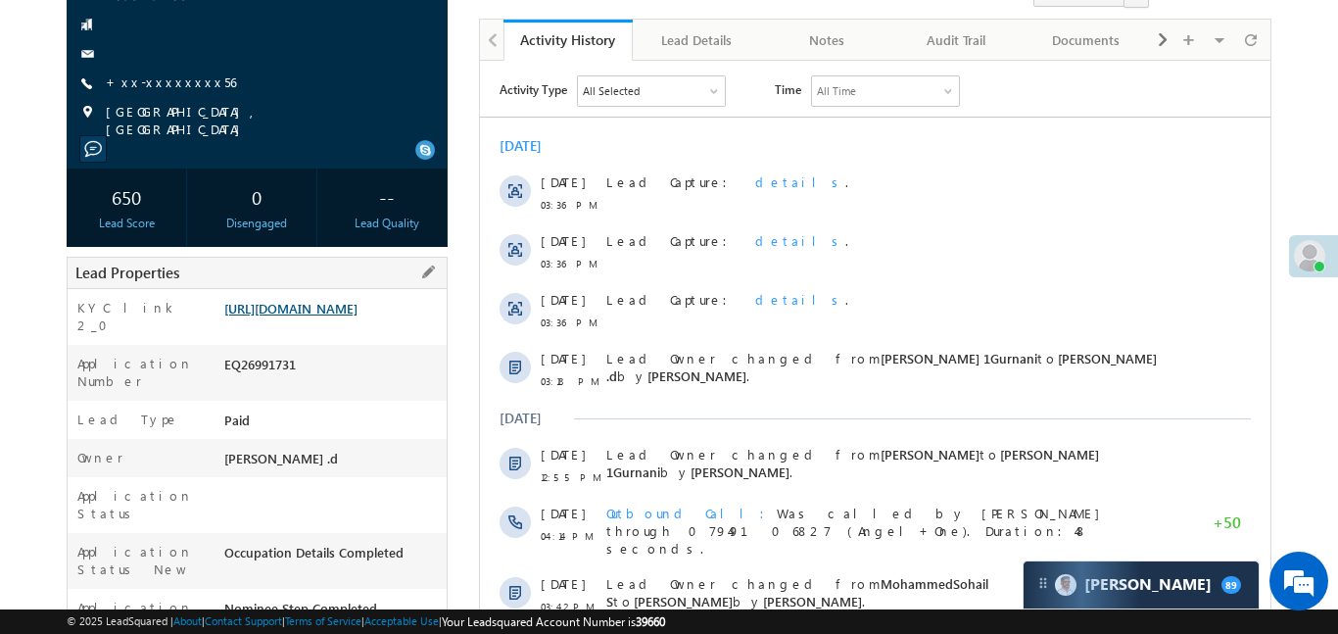
click at [358, 306] on link "https://angelbroking1-pk3em7sa.customui-test.leadsquared.com?leadId=c9631a28-fd…" at bounding box center [290, 308] width 133 height 17
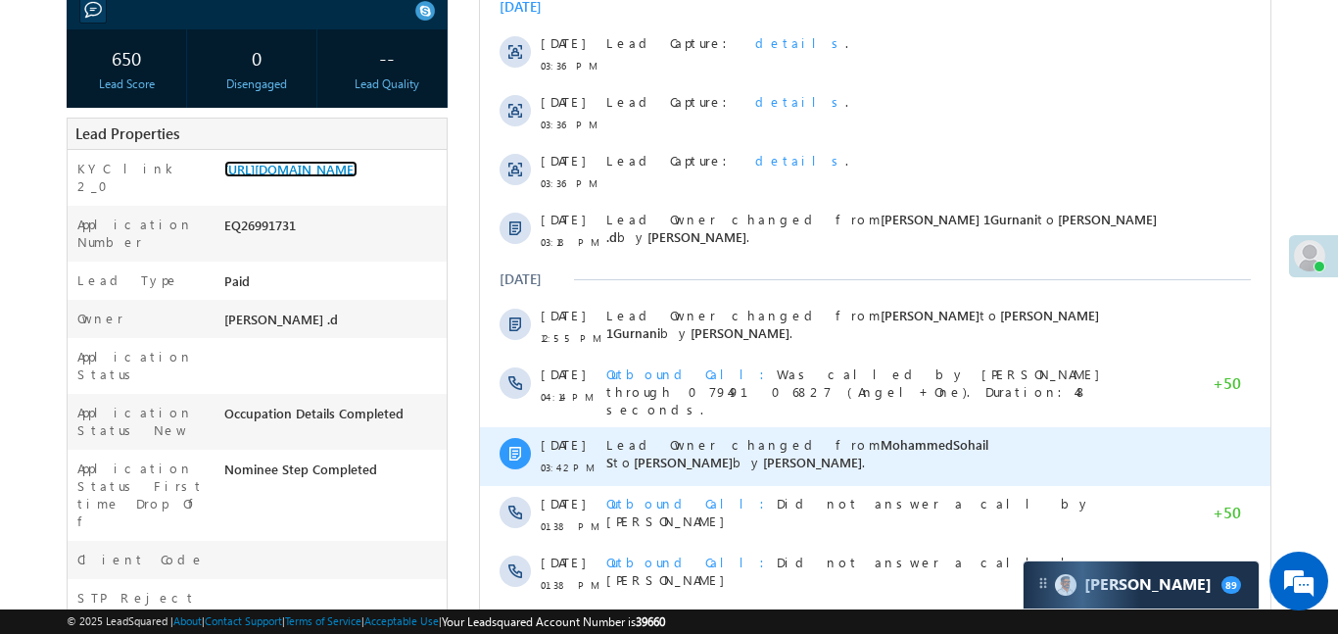
scroll to position [783, 0]
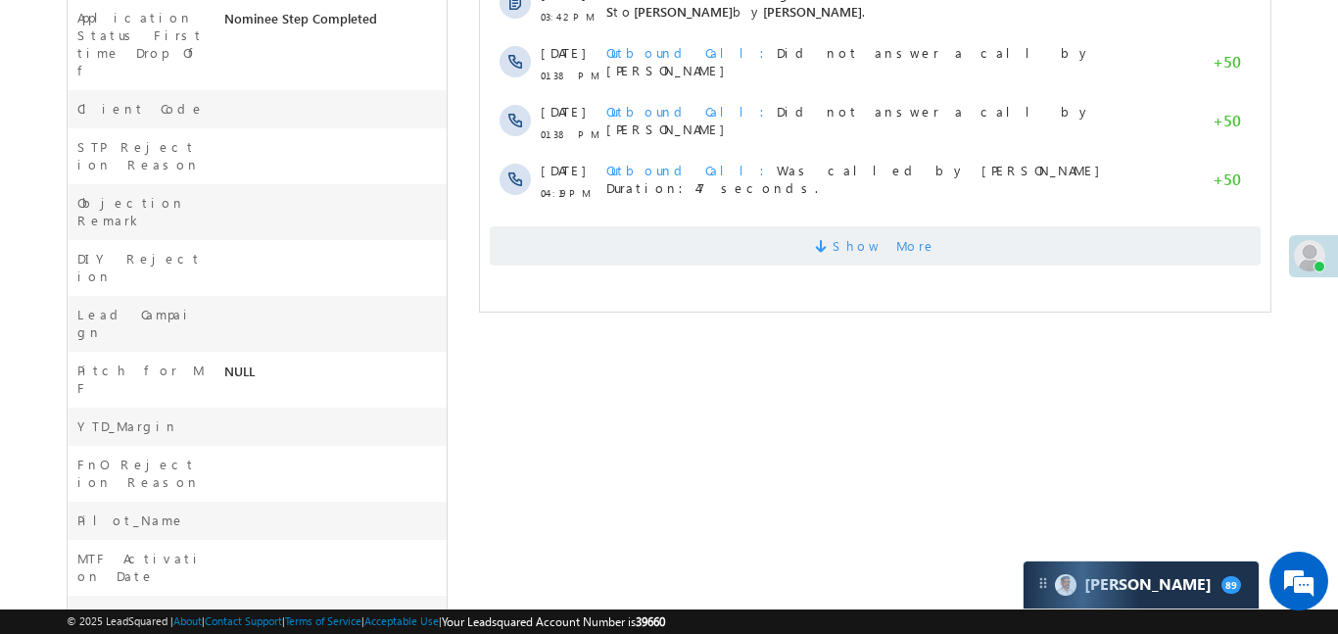
click at [808, 237] on span "Show More" at bounding box center [874, 245] width 771 height 39
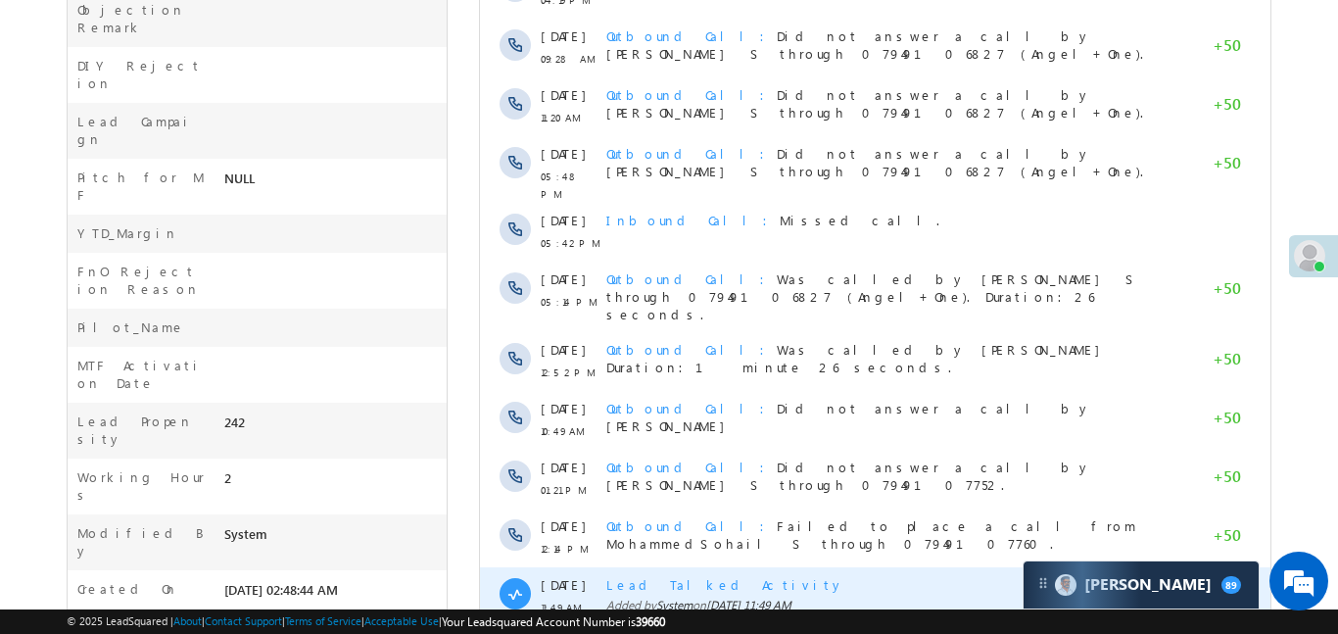
scroll to position [1073, 0]
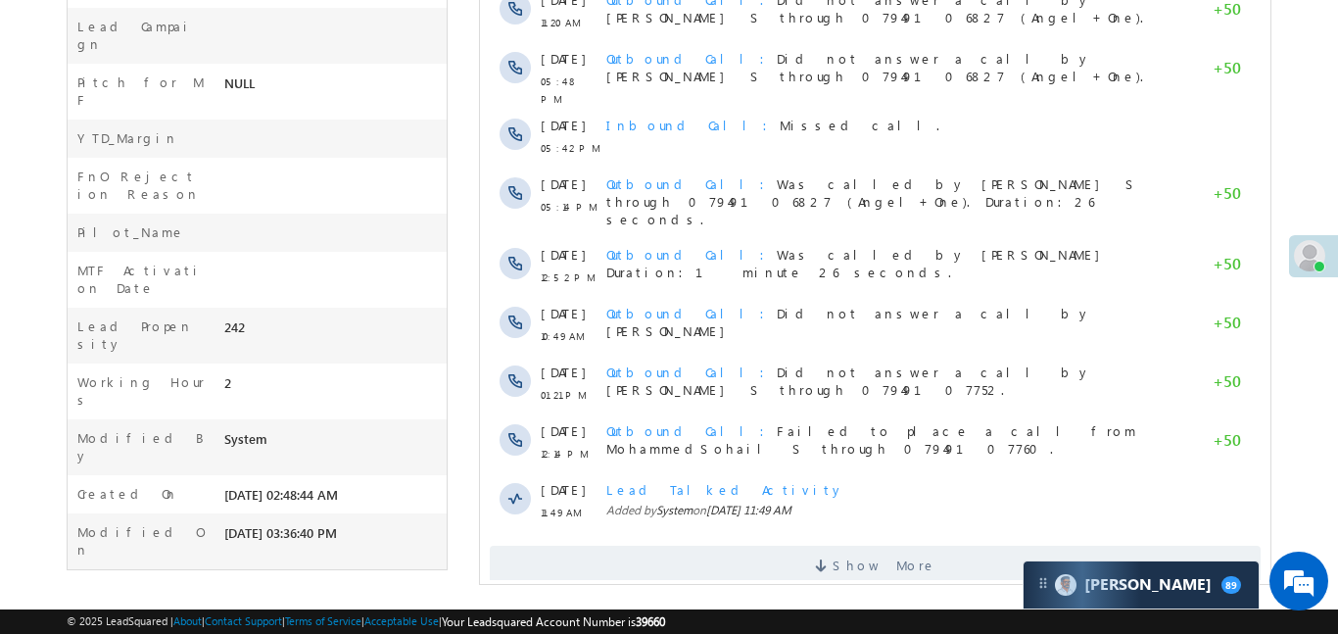
click at [898, 546] on span "Show More" at bounding box center [884, 565] width 104 height 39
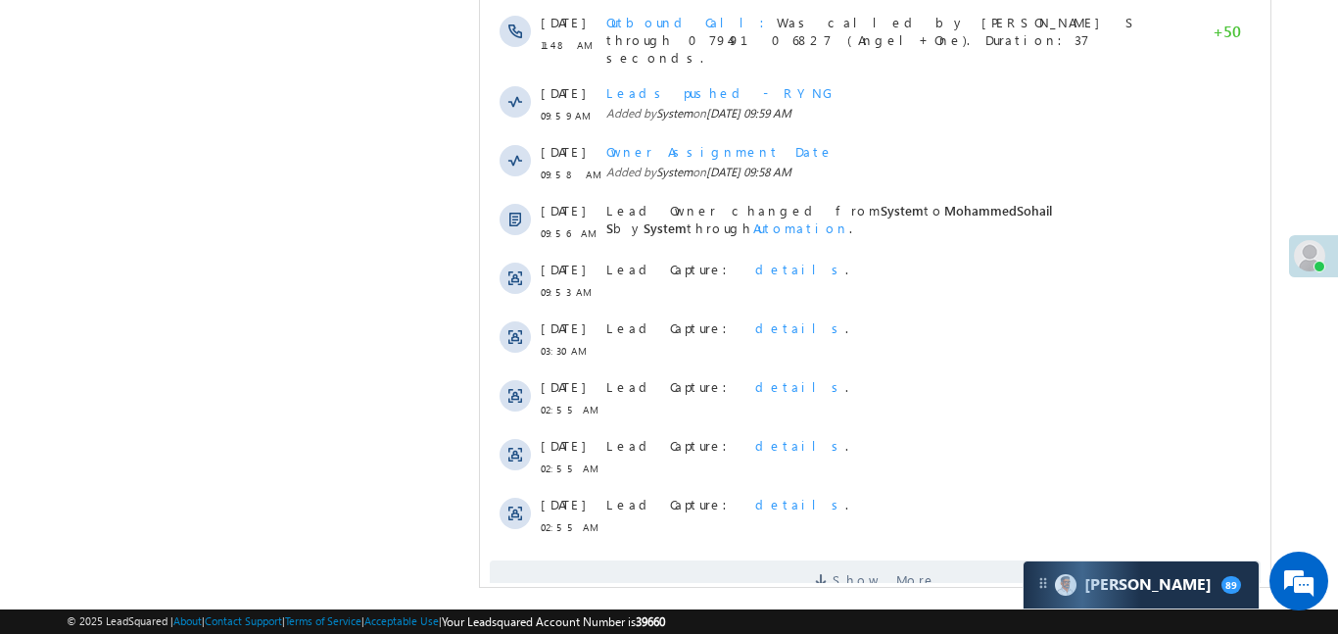
scroll to position [1661, 0]
click at [899, 557] on span "Show More" at bounding box center [884, 576] width 104 height 39
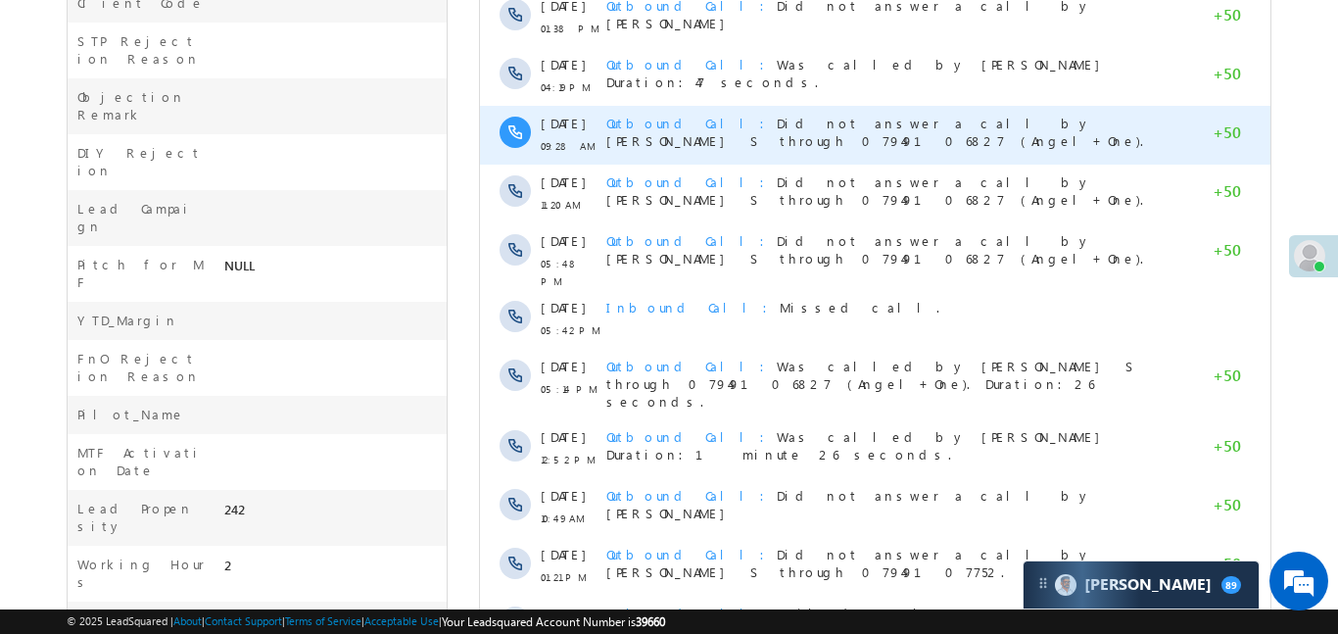
scroll to position [887, 0]
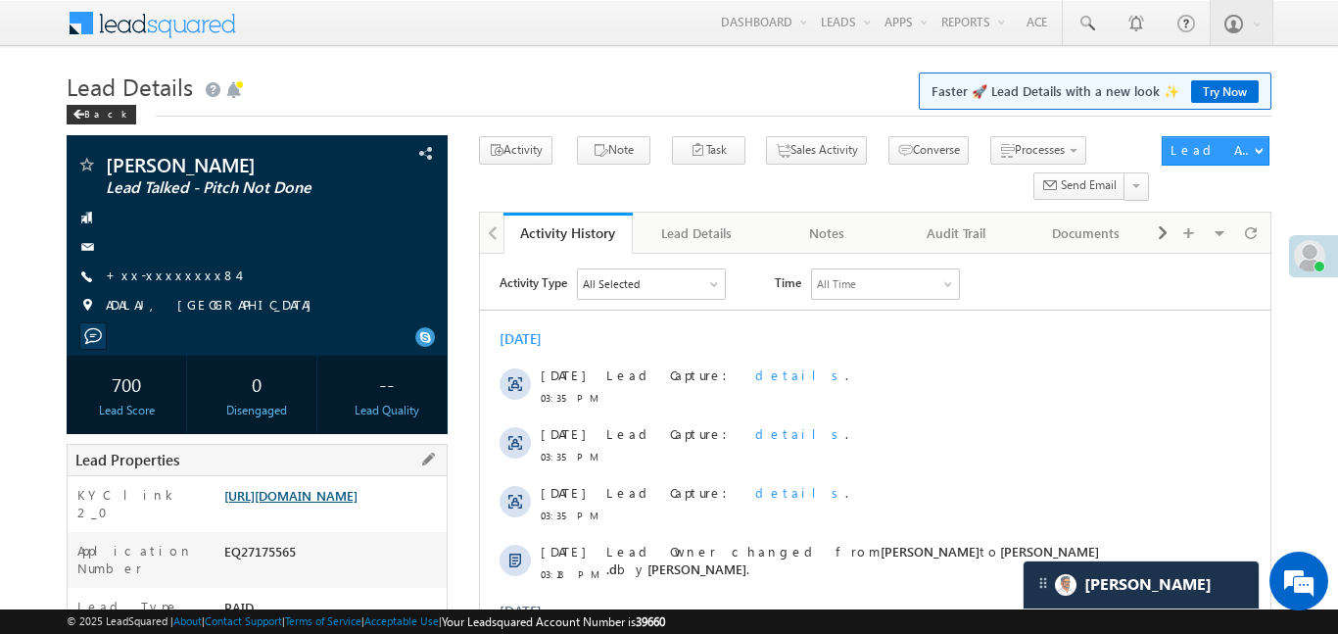
scroll to position [188, 0]
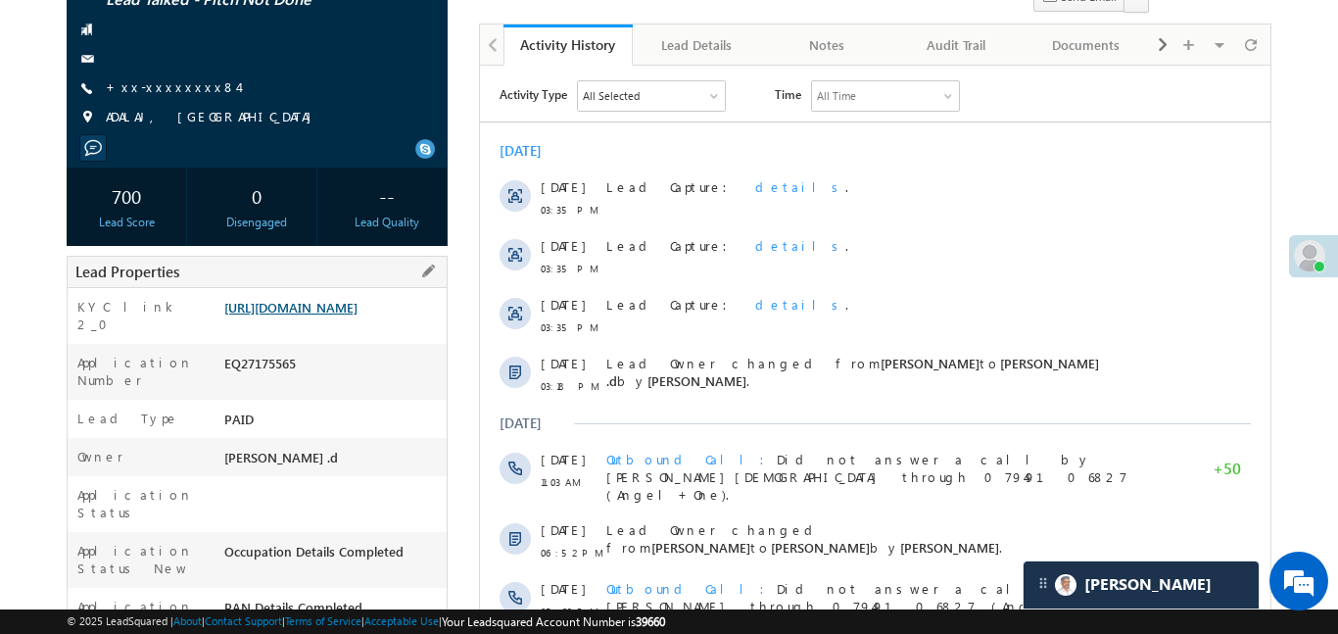
click at [358, 312] on link "[URL][DOMAIN_NAME]" at bounding box center [290, 307] width 133 height 17
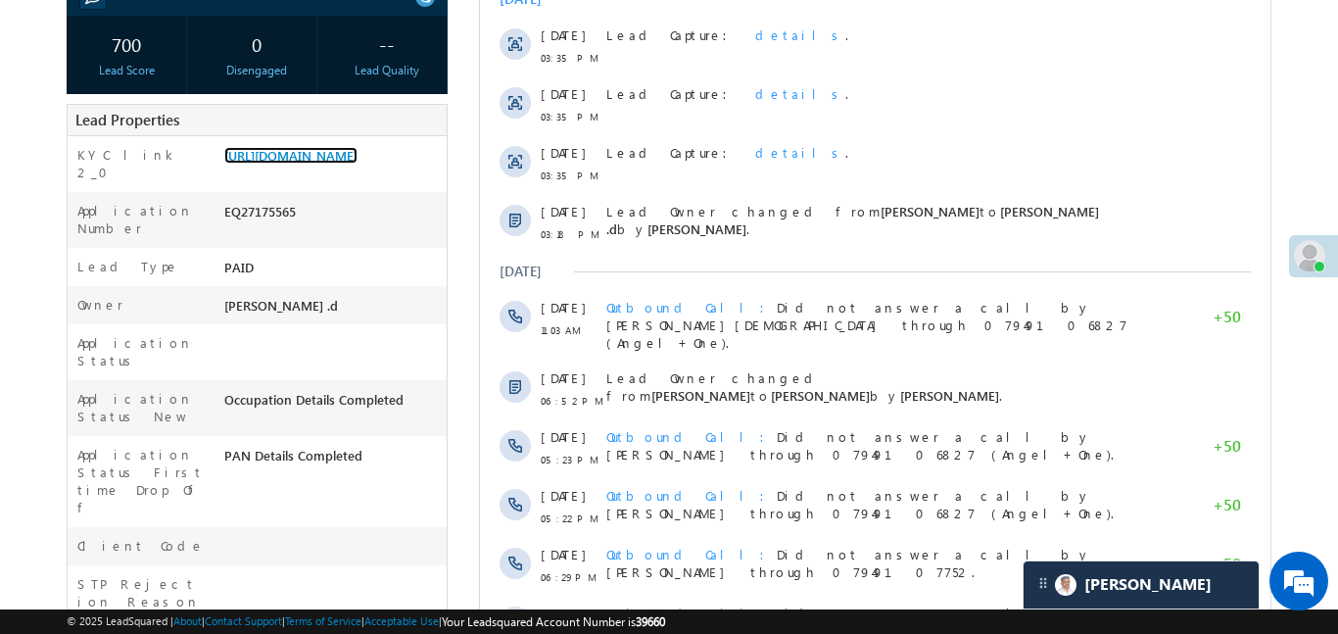
scroll to position [843, 0]
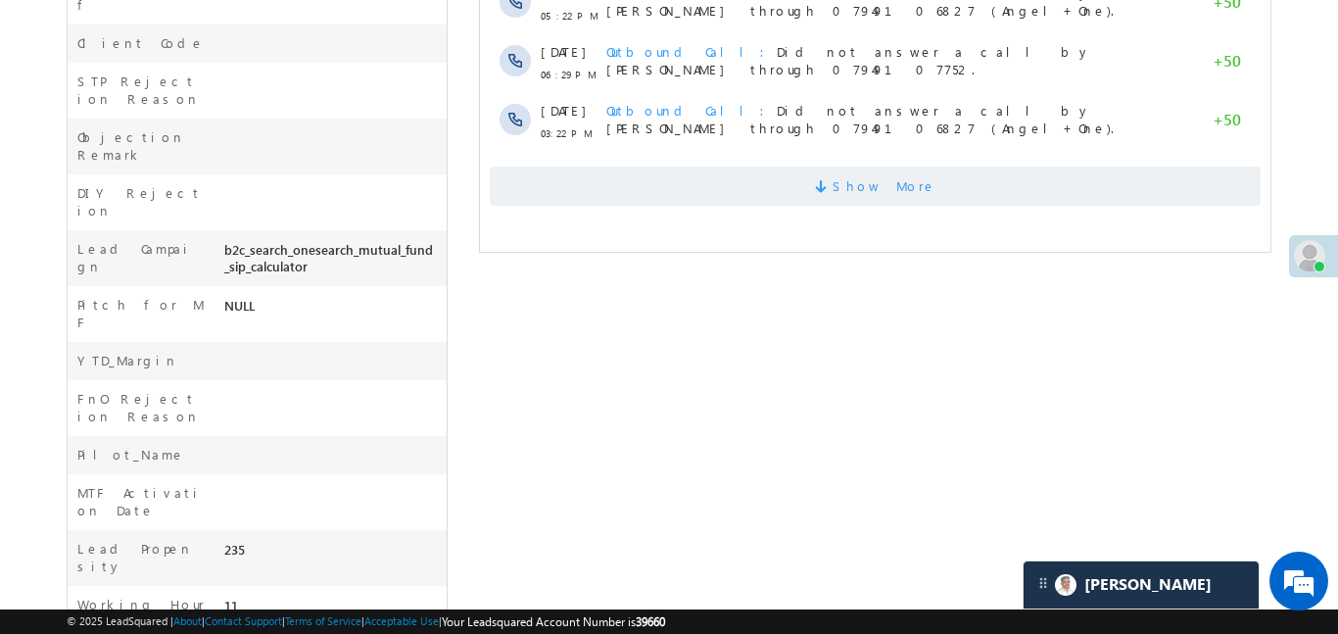
click at [862, 186] on span "Show More" at bounding box center [884, 186] width 104 height 39
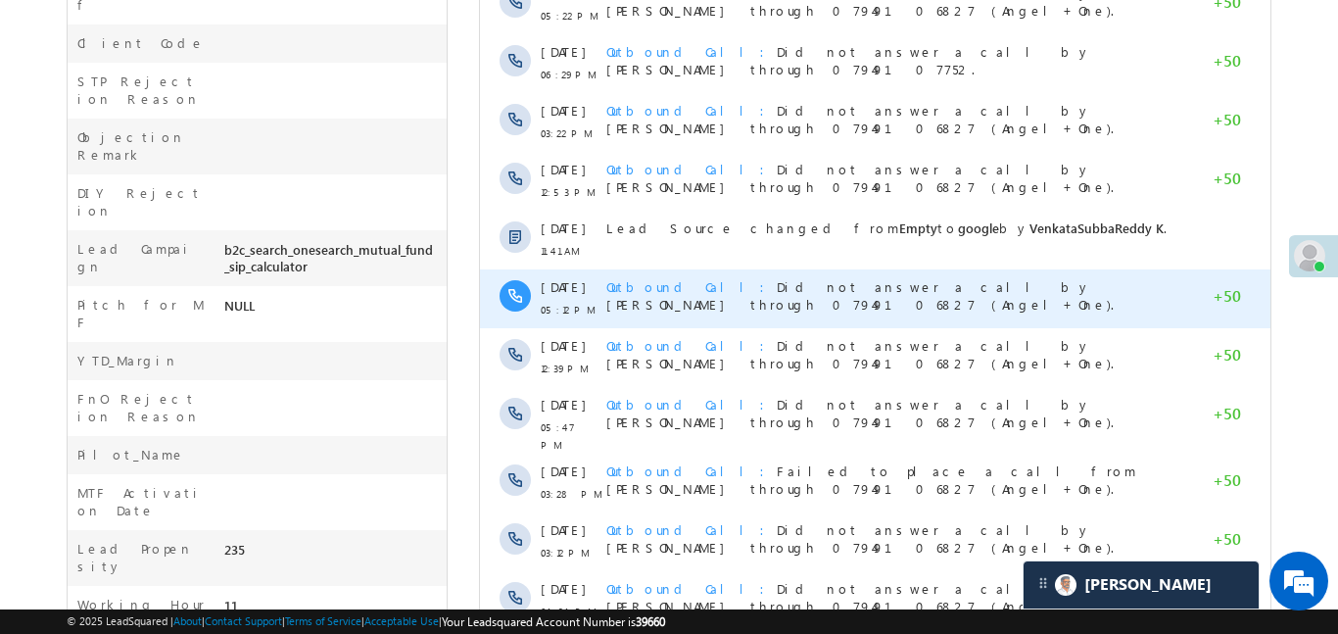
scroll to position [1073, 0]
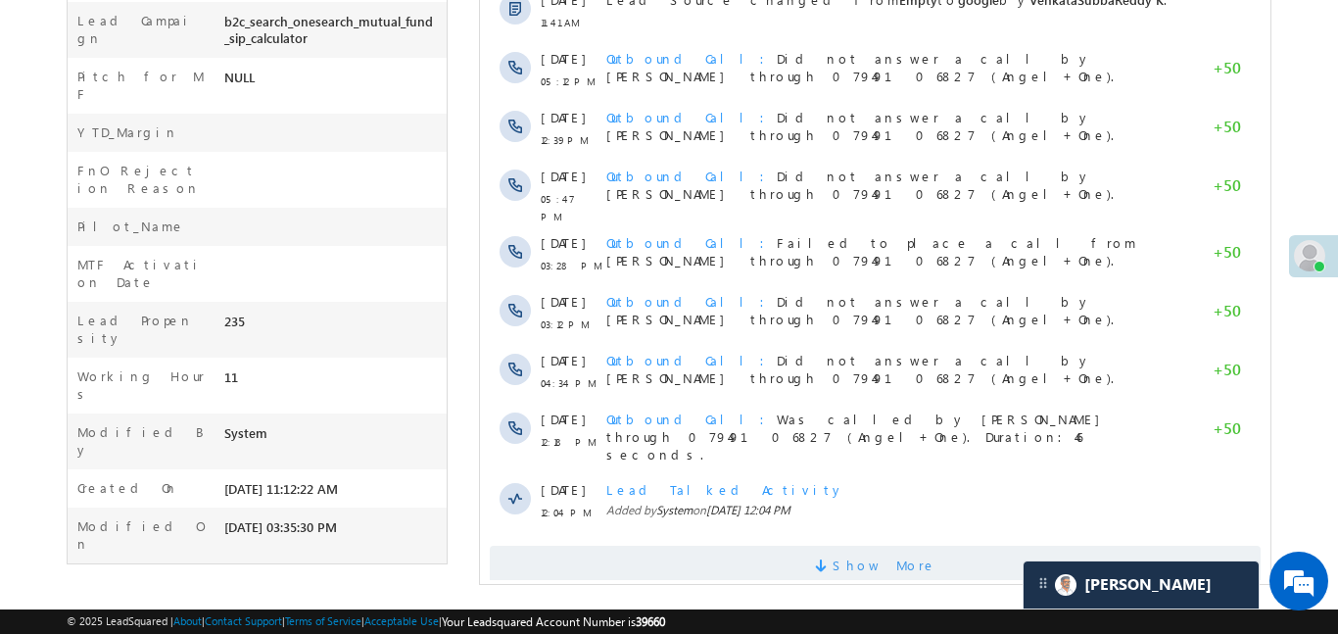
click at [863, 546] on span "Show More" at bounding box center [884, 565] width 104 height 39
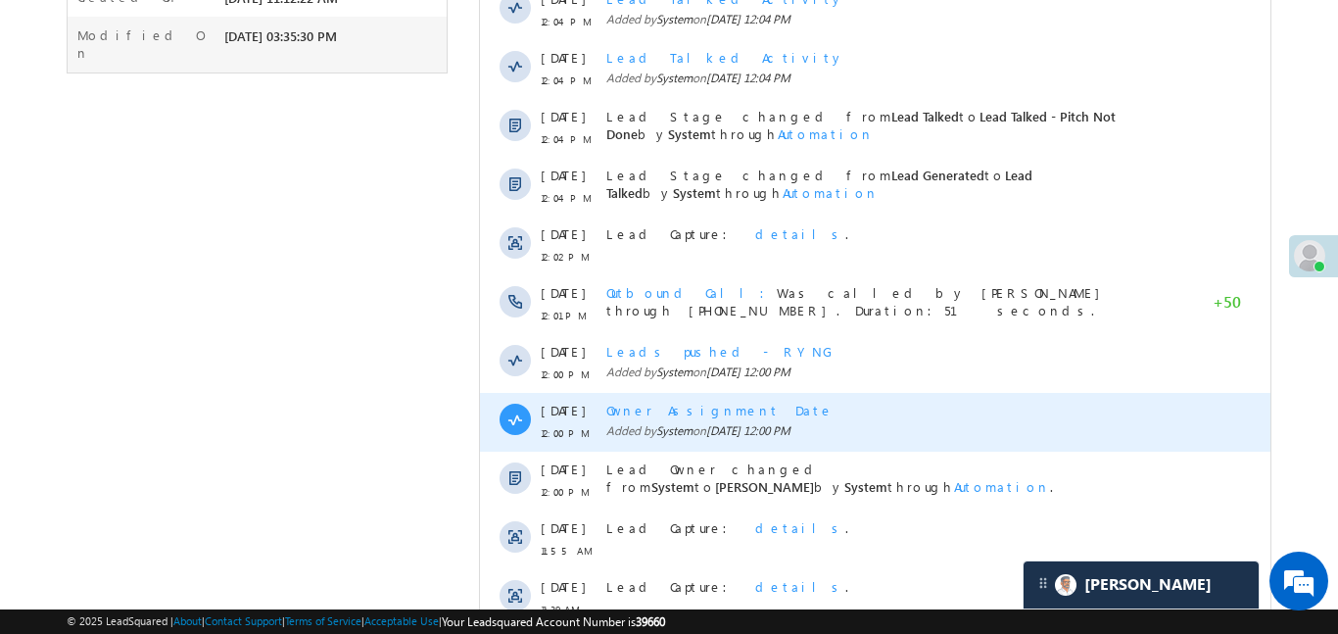
scroll to position [1661, 0]
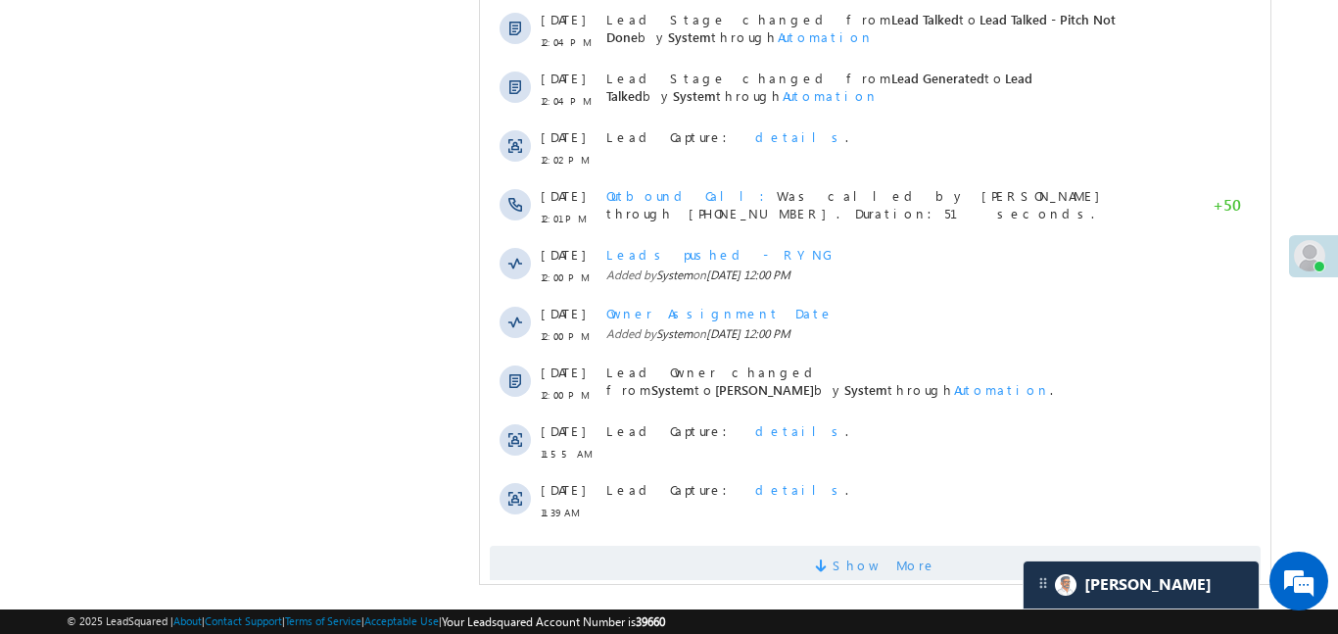
click at [804, 546] on span "Show More" at bounding box center [874, 565] width 771 height 39
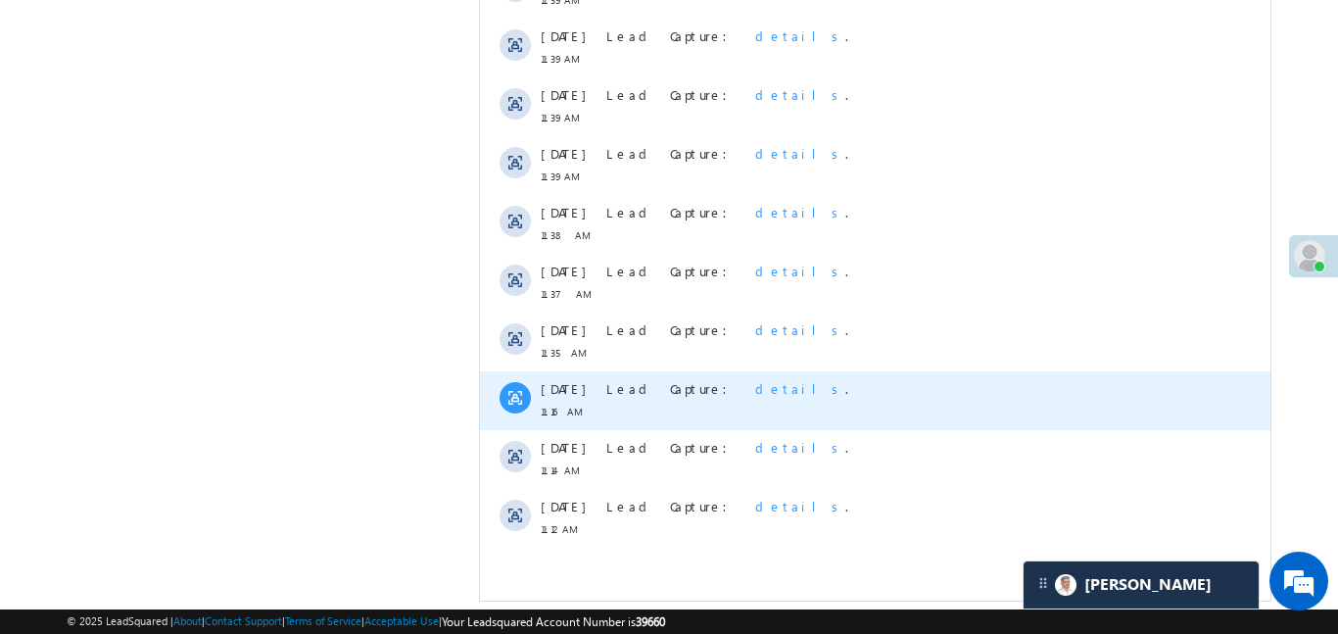
scroll to position [2190, 0]
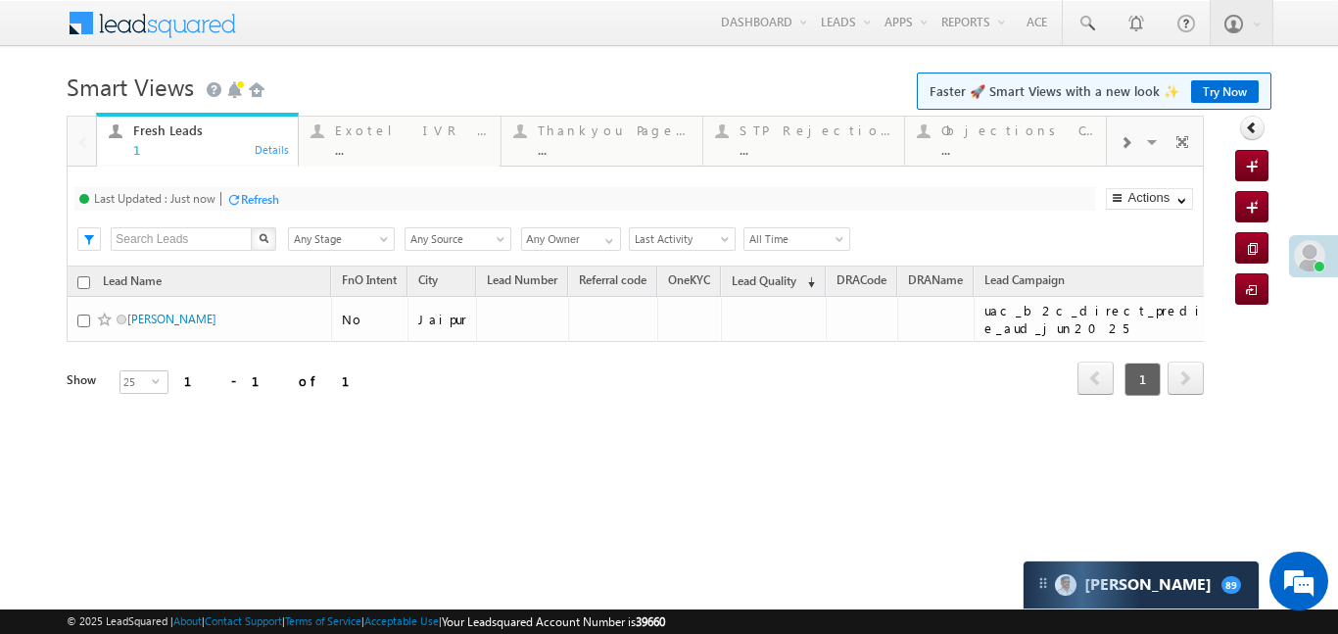
click at [1139, 141] on div at bounding box center [1125, 142] width 37 height 44
click at [1138, 141] on div at bounding box center [1125, 142] width 37 height 44
click at [1038, 134] on div "Coded Today" at bounding box center [1017, 130] width 153 height 16
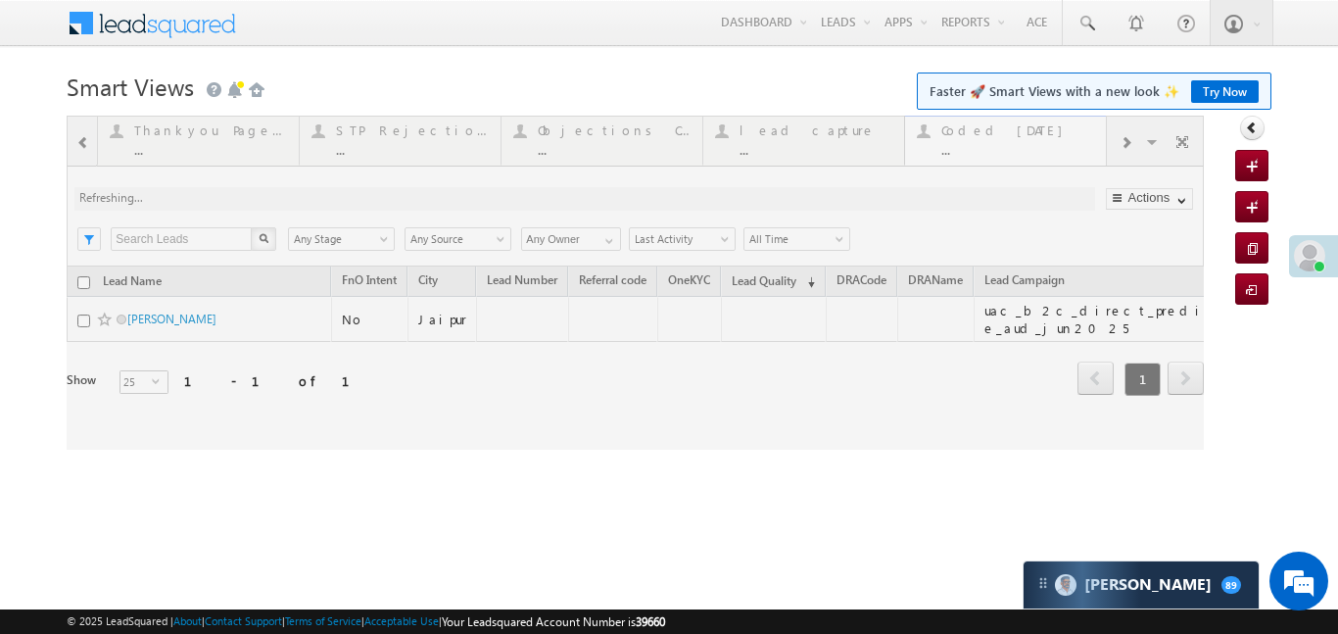
click at [1038, 134] on div at bounding box center [635, 283] width 1137 height 334
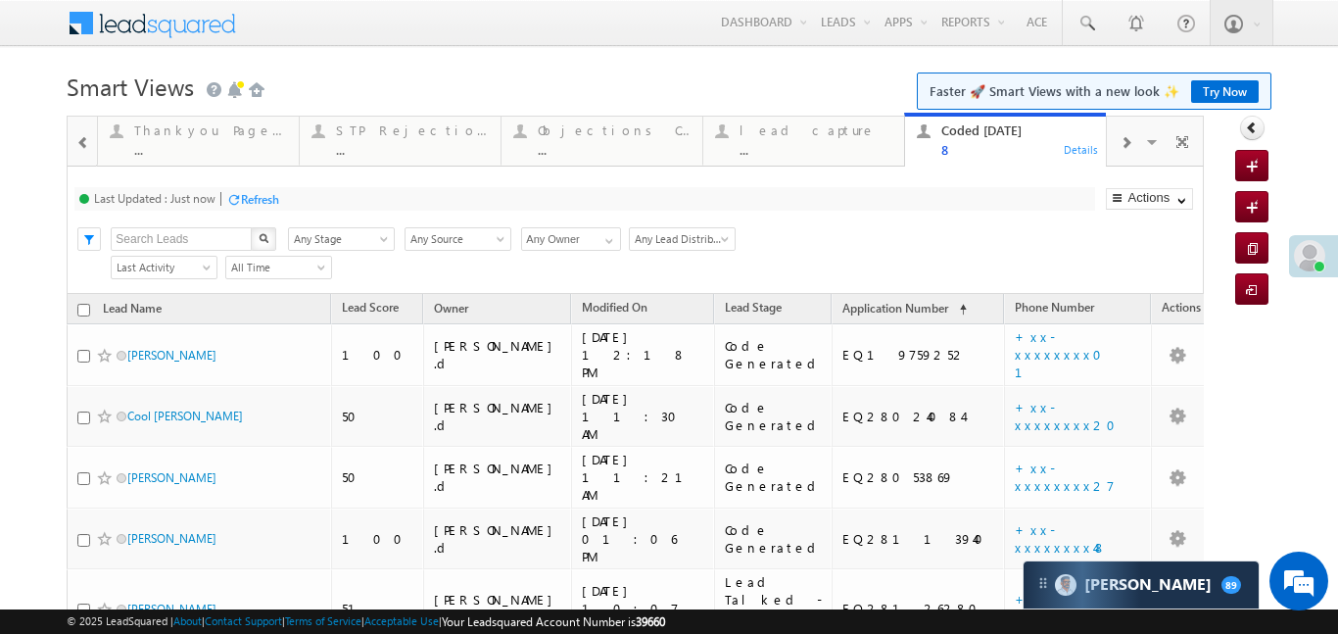
click at [84, 139] on span at bounding box center [83, 143] width 14 height 16
click at [84, 139] on div at bounding box center [82, 140] width 28 height 47
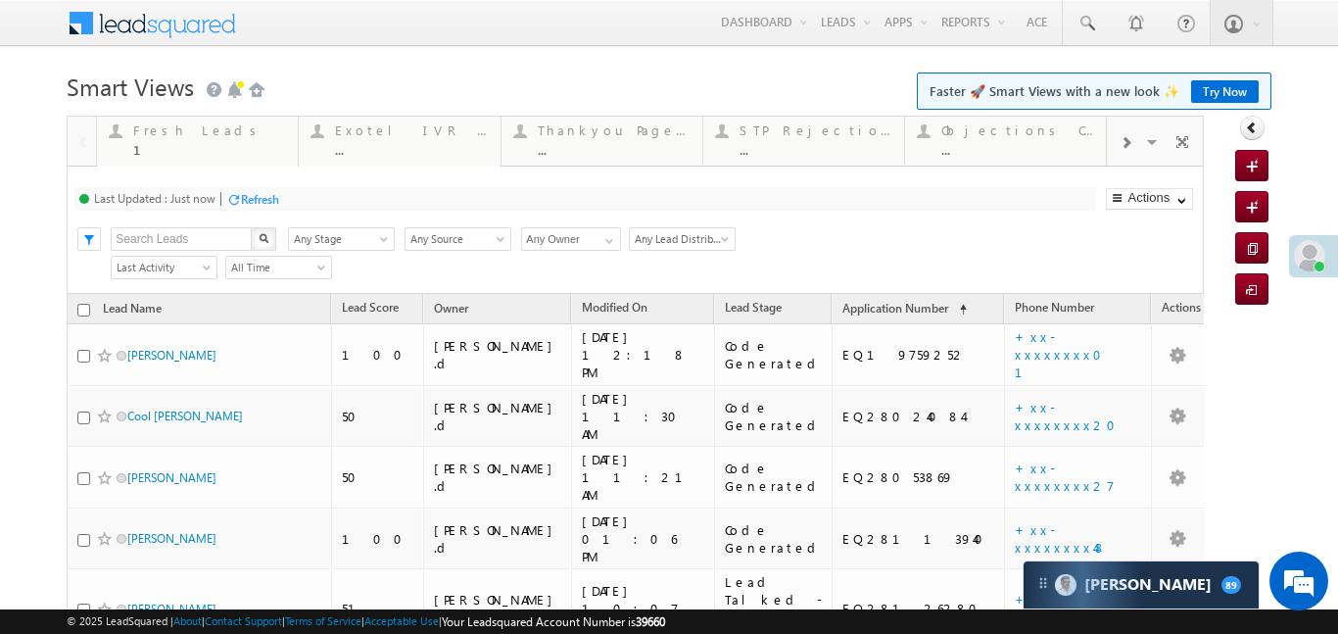
click at [84, 139] on div at bounding box center [82, 140] width 28 height 47
click at [153, 134] on div "Fresh Leads" at bounding box center [209, 130] width 153 height 16
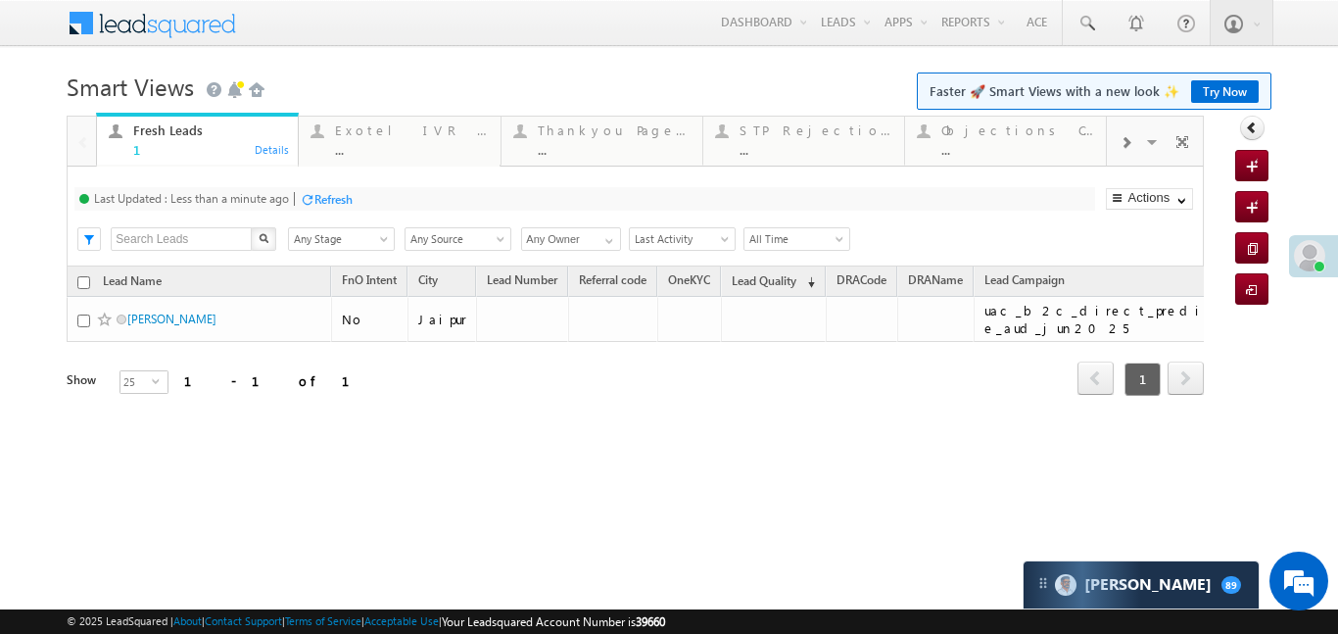
click at [153, 134] on div "Fresh Leads" at bounding box center [209, 130] width 153 height 16
click at [1130, 138] on span at bounding box center [1126, 143] width 12 height 16
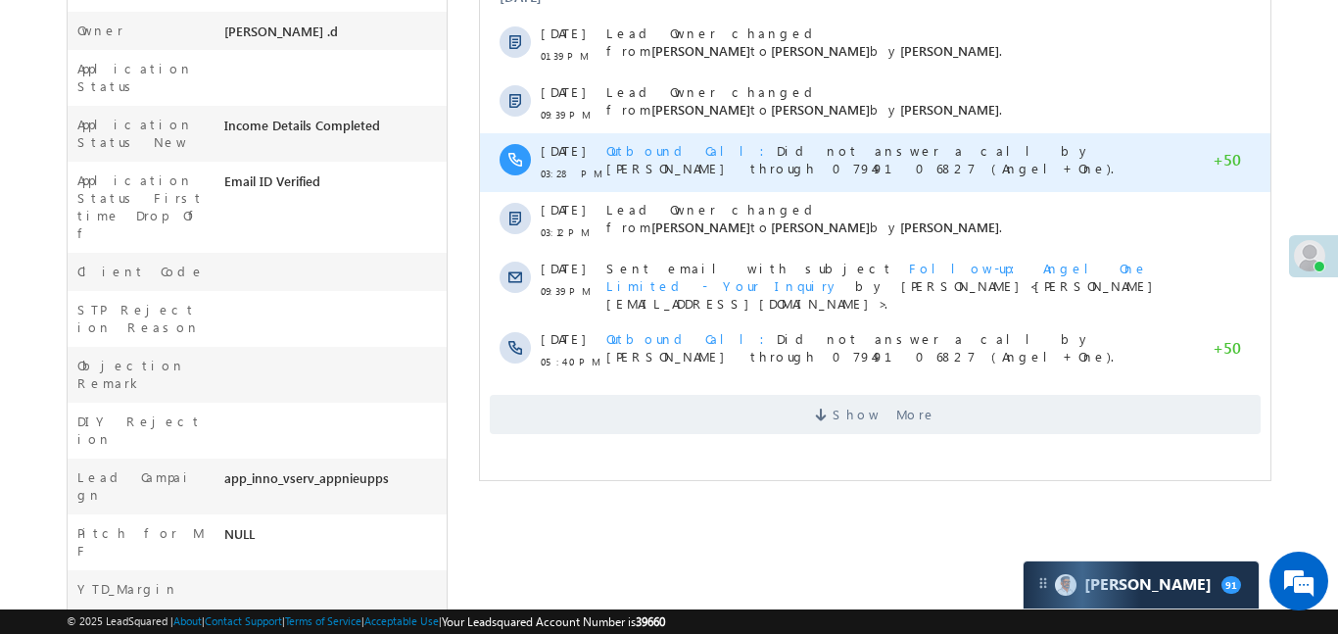
scroll to position [623, 0]
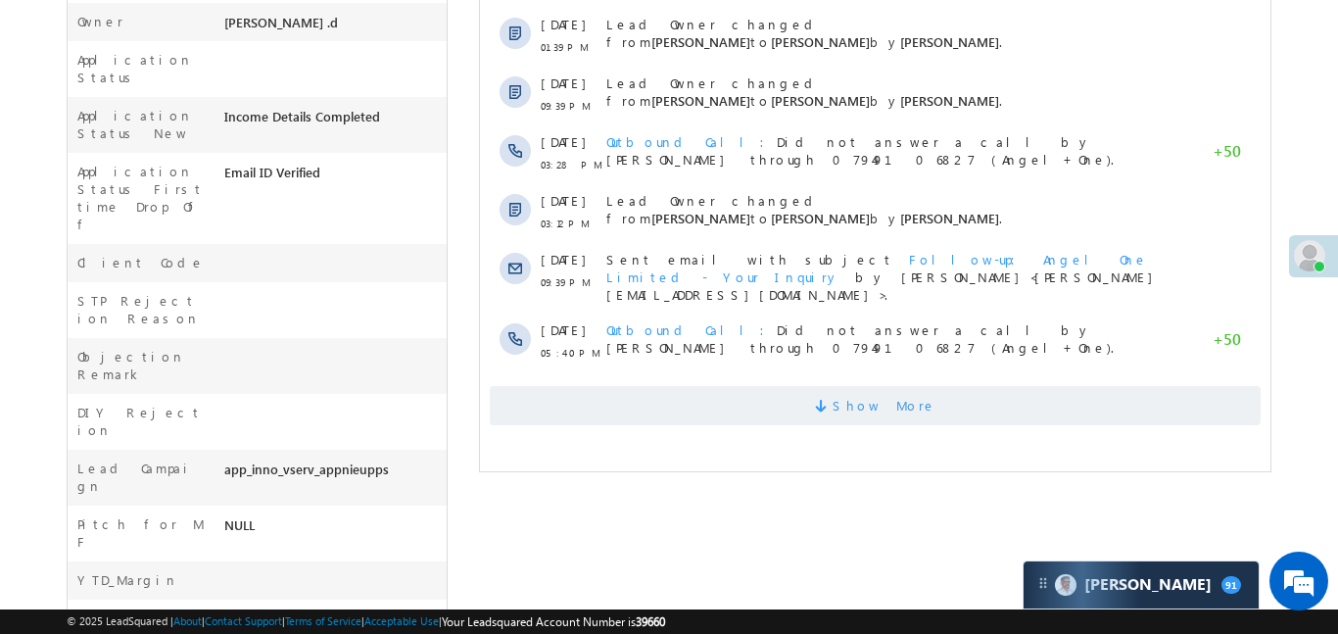
click at [781, 386] on span "Show More" at bounding box center [874, 405] width 771 height 39
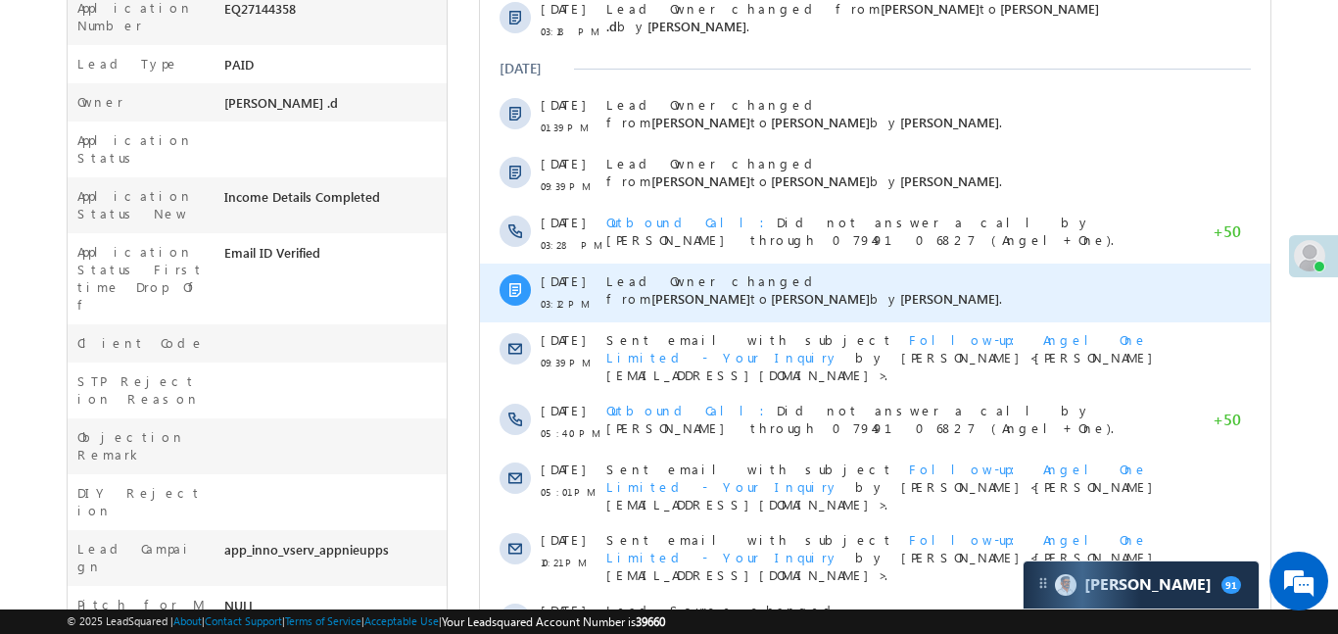
scroll to position [94, 0]
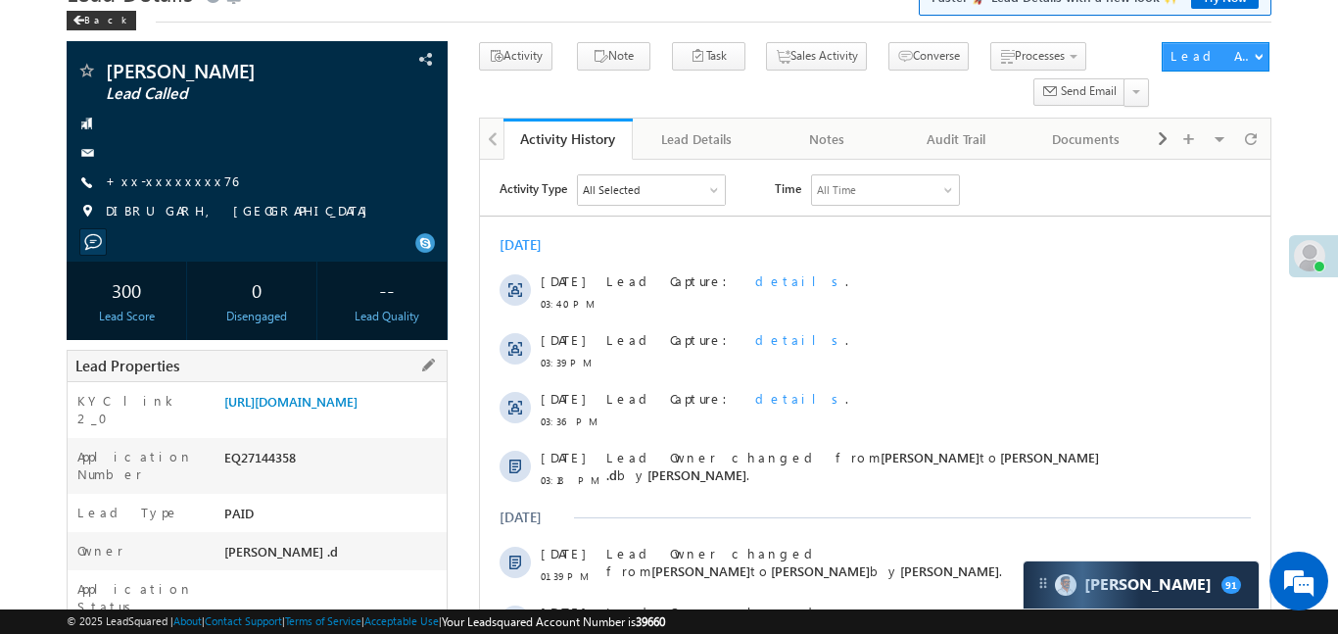
click at [341, 390] on div "KYC link 2_0 [URL][DOMAIN_NAME]" at bounding box center [257, 410] width 379 height 56
click at [328, 410] on link "[URL][DOMAIN_NAME]" at bounding box center [290, 401] width 133 height 17
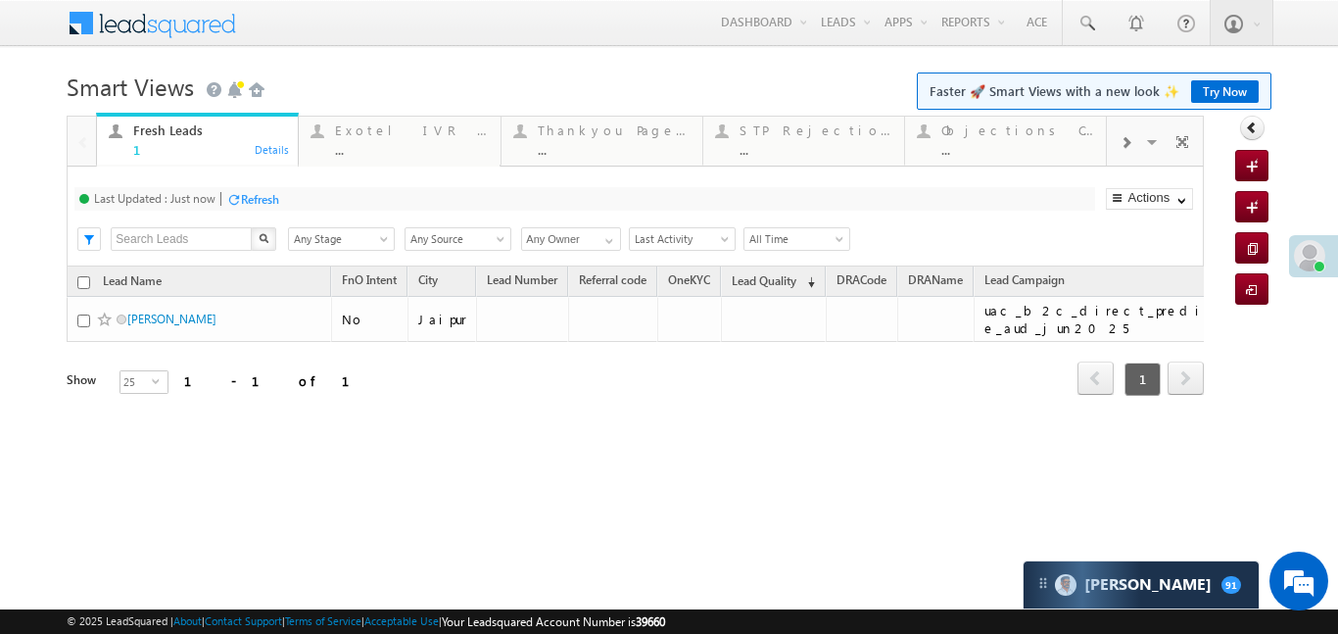
click at [1130, 141] on span at bounding box center [1126, 143] width 12 height 16
click at [1014, 144] on div "..." at bounding box center [1017, 149] width 153 height 15
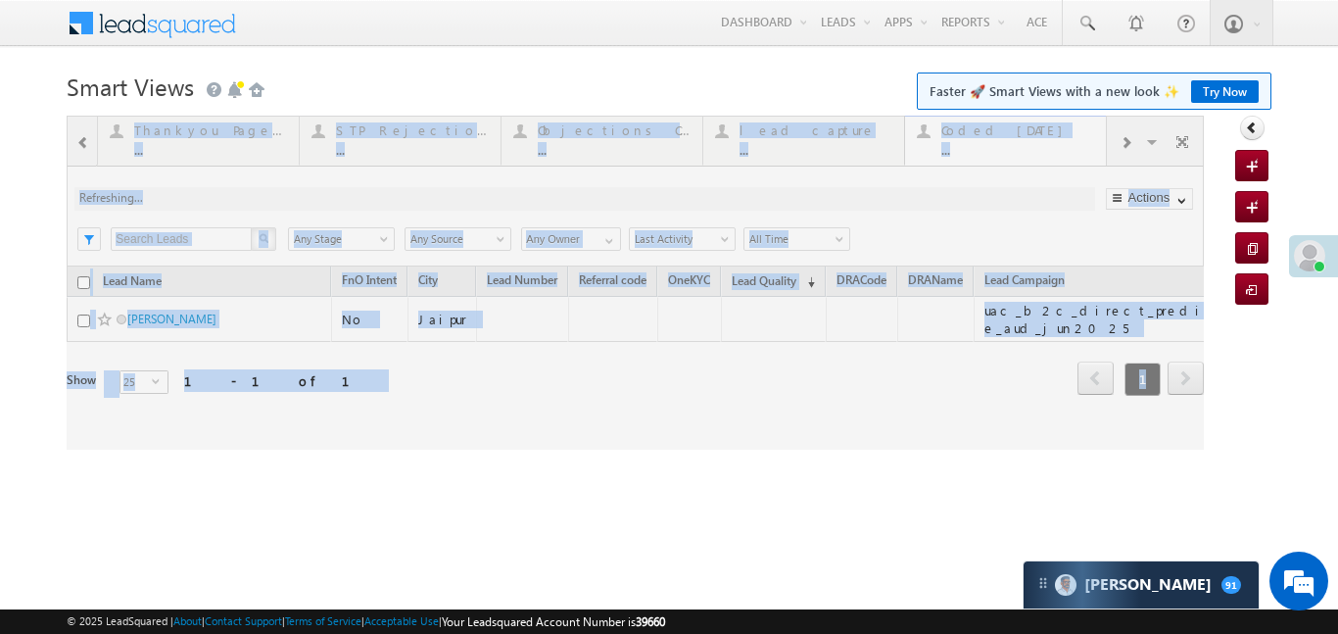
click at [1014, 144] on div at bounding box center [635, 283] width 1137 height 334
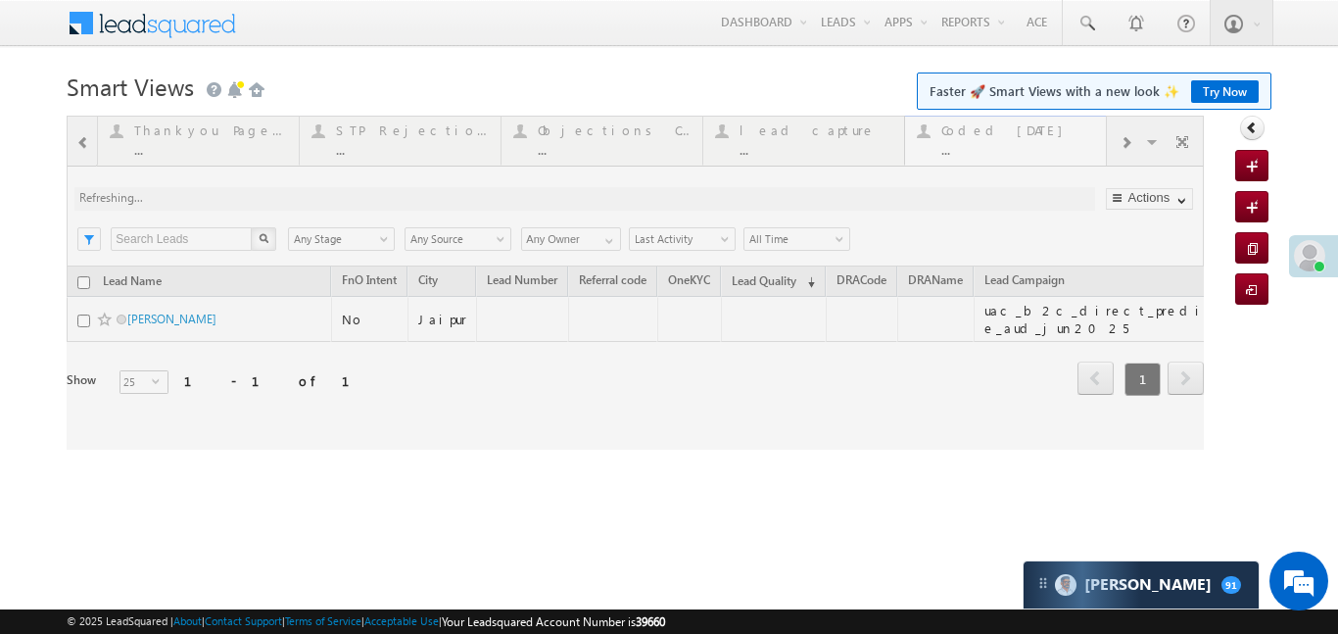
click at [1014, 144] on div at bounding box center [635, 283] width 1137 height 334
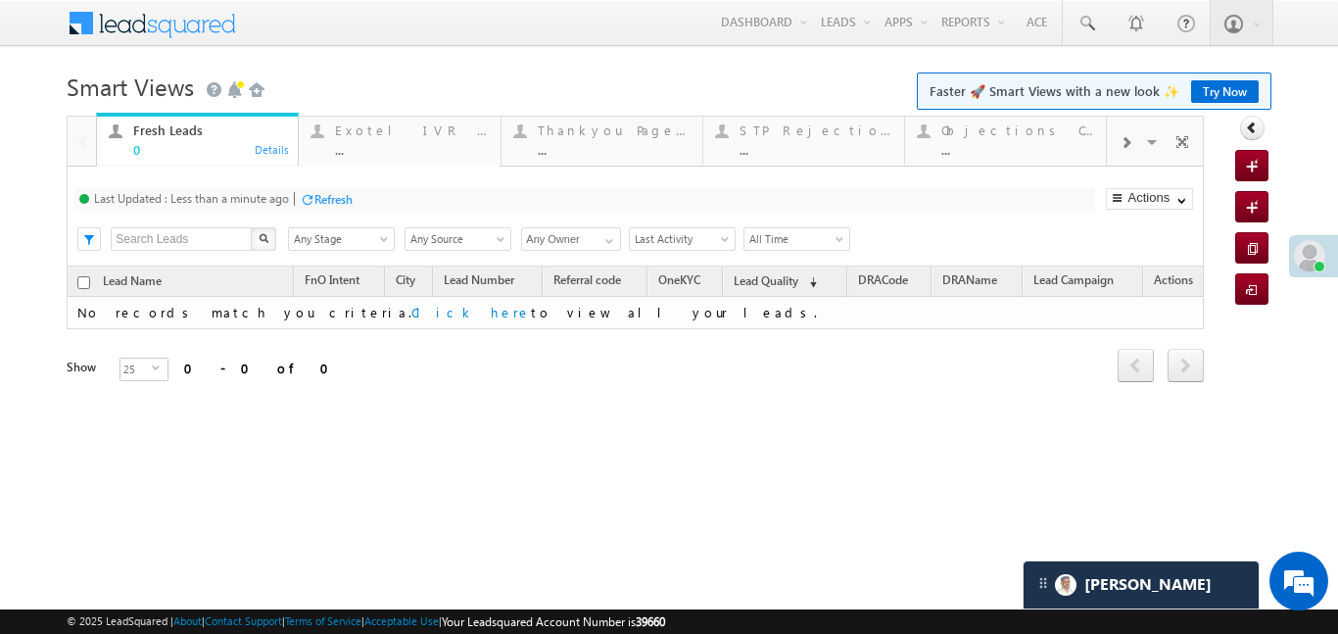
click at [1123, 146] on span at bounding box center [1126, 143] width 12 height 16
click at [853, 145] on div "..." at bounding box center [816, 149] width 153 height 15
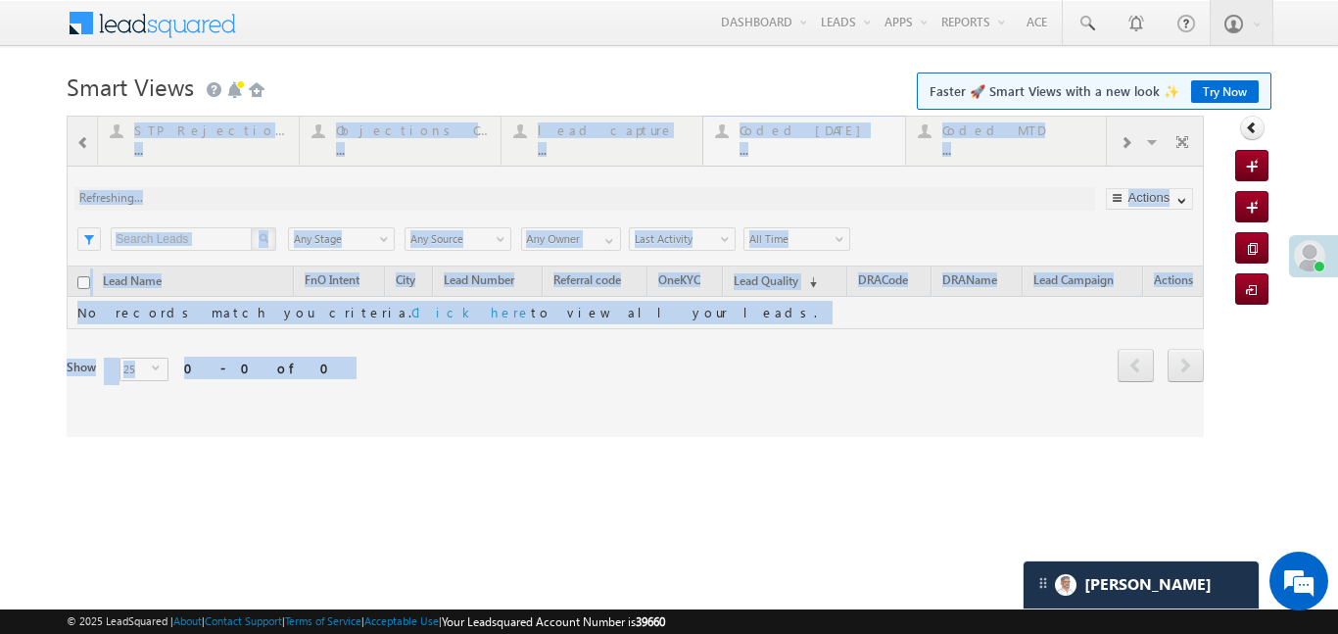
click at [853, 145] on div at bounding box center [635, 276] width 1137 height 321
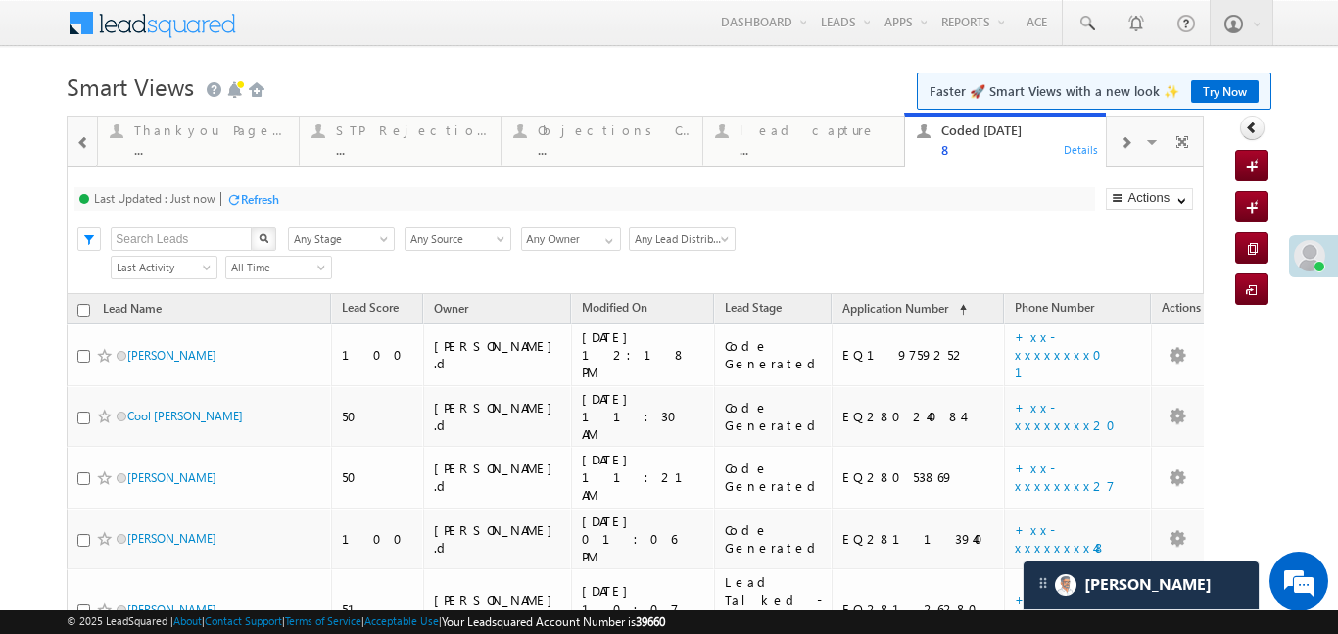
click at [71, 132] on div at bounding box center [83, 142] width 25 height 44
click at [71, 132] on div at bounding box center [82, 140] width 28 height 47
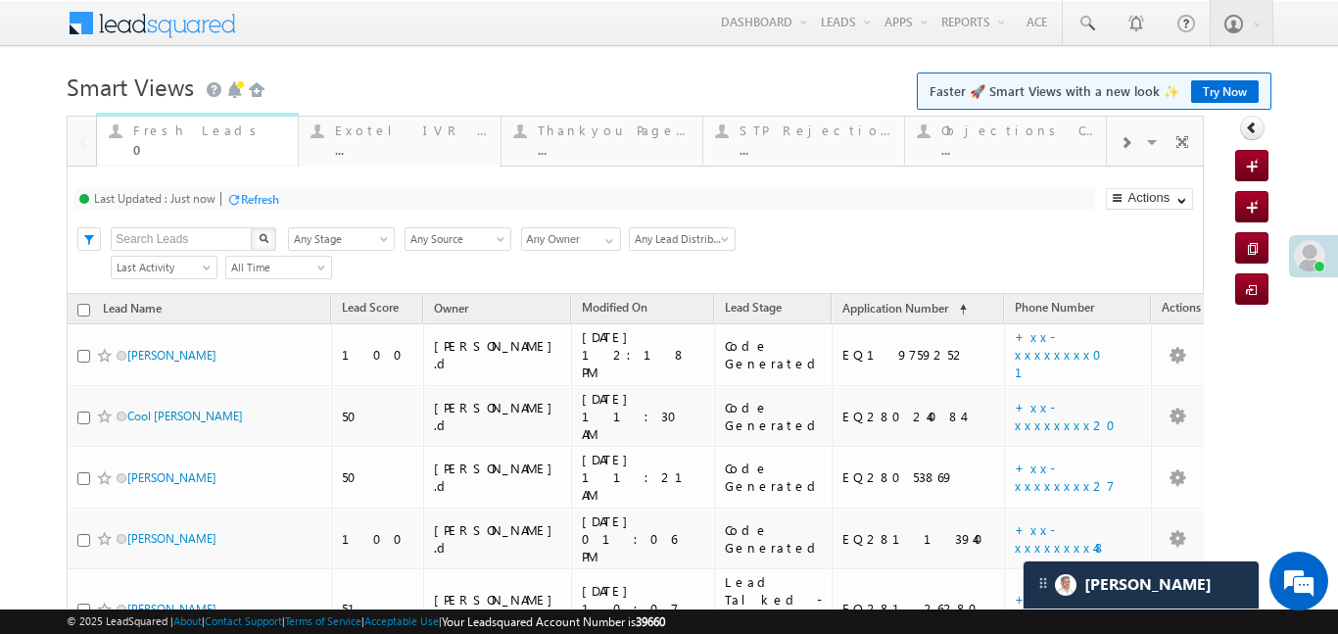
click at [149, 139] on div "Fresh Leads 0" at bounding box center [209, 138] width 153 height 38
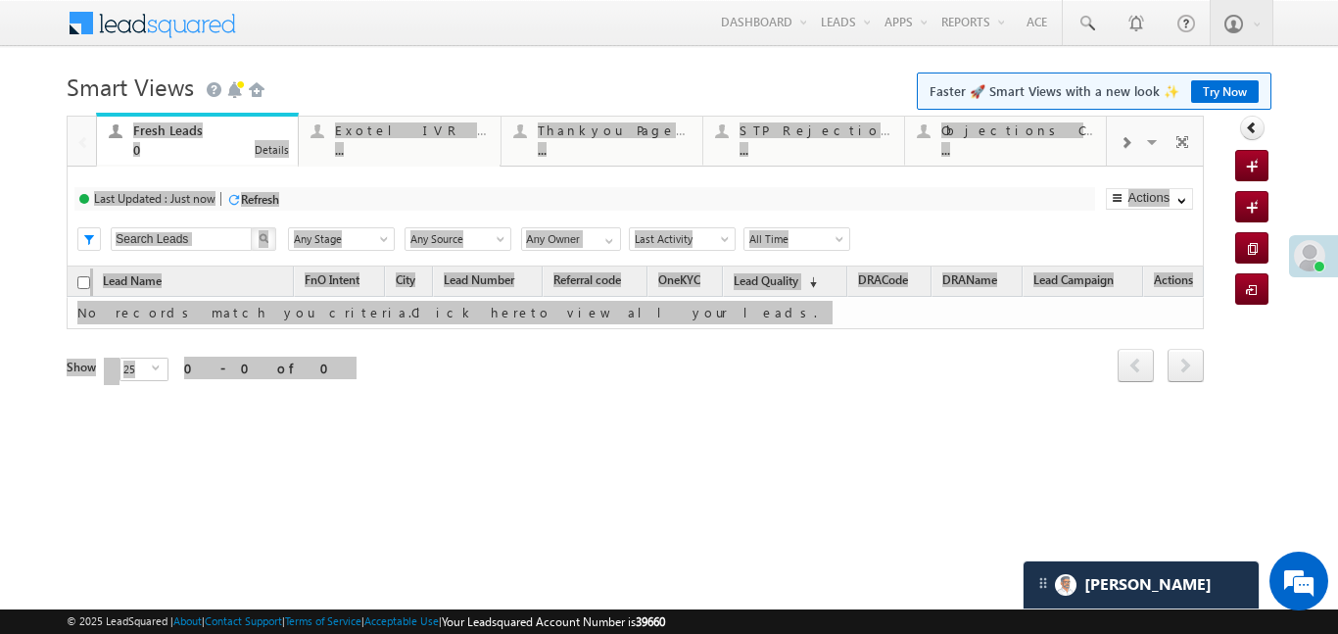
click at [149, 139] on div "Fresh Leads 0" at bounding box center [209, 138] width 153 height 38
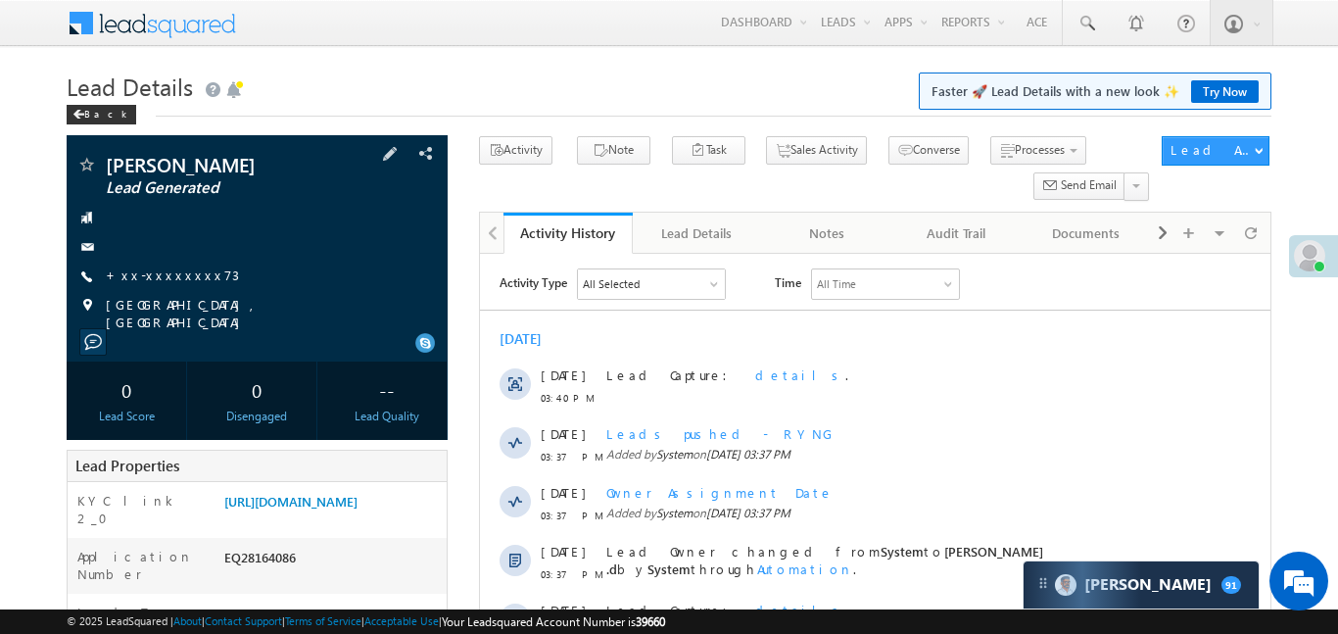
click at [155, 290] on div "[PERSON_NAME] Lead Generated +xx-xxxxxxxx73 [GEOGRAPHIC_DATA], [GEOGRAPHIC_DATA]" at bounding box center [256, 243] width 361 height 176
click at [161, 274] on link "+xx-xxxxxxxx73" at bounding box center [172, 274] width 133 height 17
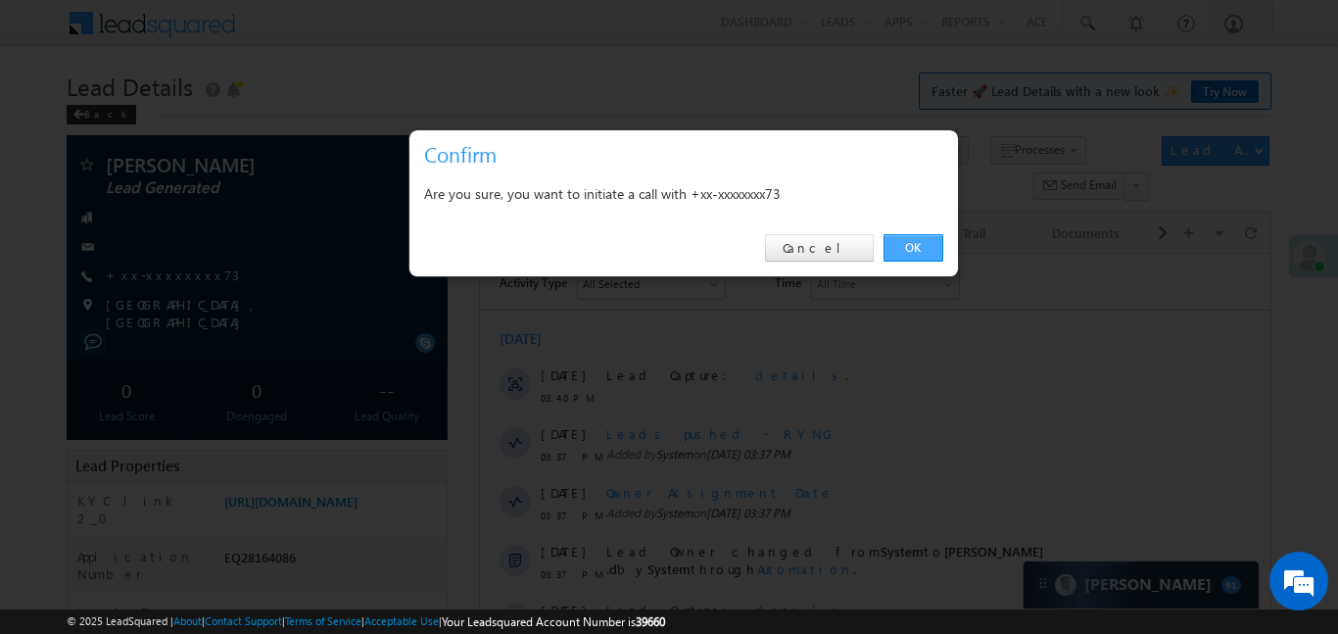
click at [887, 251] on link "OK" at bounding box center [914, 247] width 60 height 27
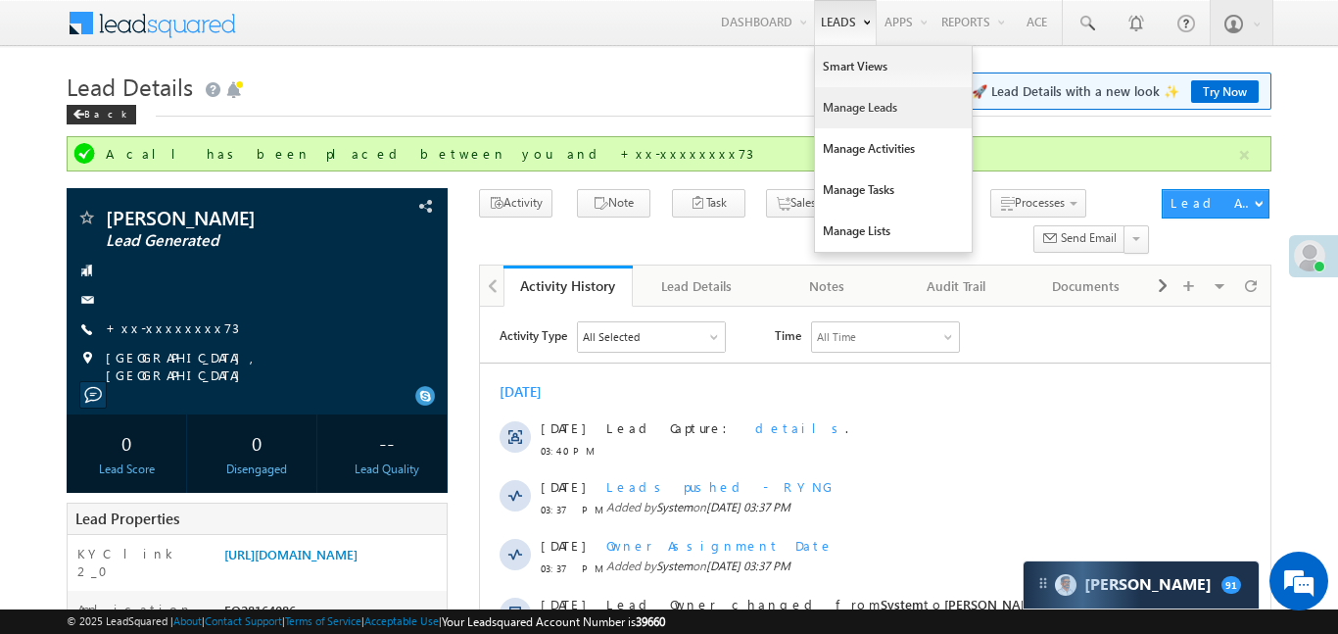
click at [855, 94] on link "Manage Leads" at bounding box center [893, 107] width 157 height 41
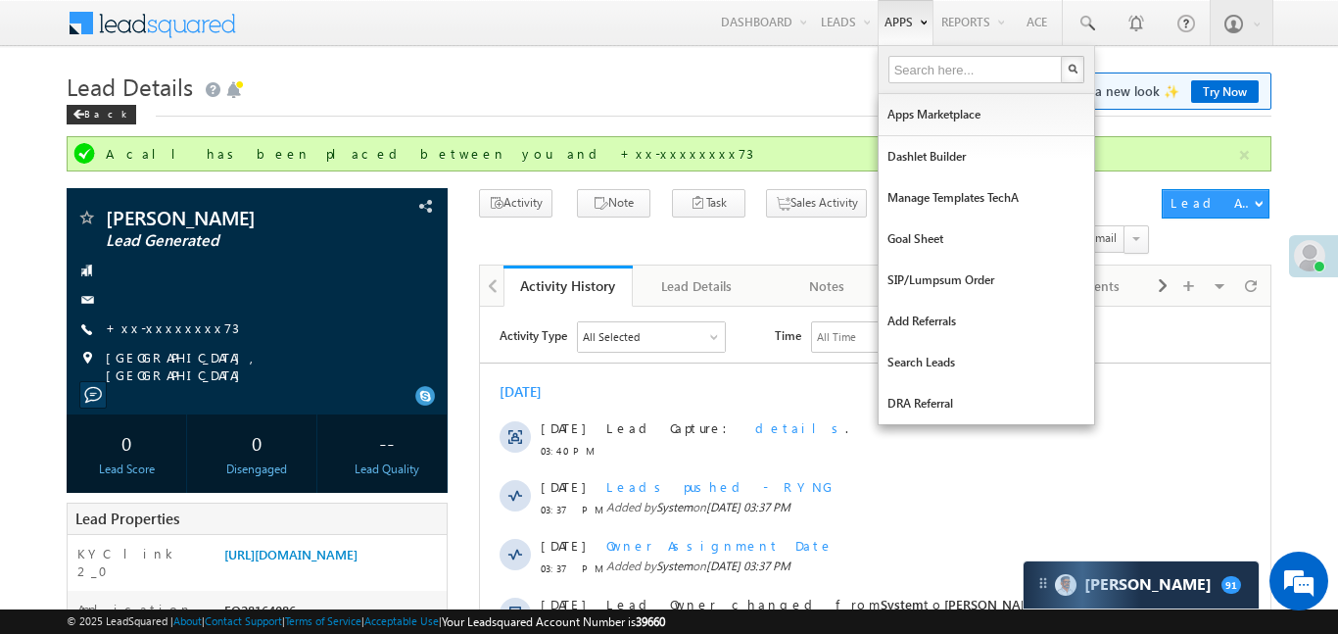
drag, startPoint x: 855, startPoint y: 94, endPoint x: 912, endPoint y: 1, distance: 109.0
click at [0, 0] on link "Manage Leads" at bounding box center [0, 0] width 0 height 0
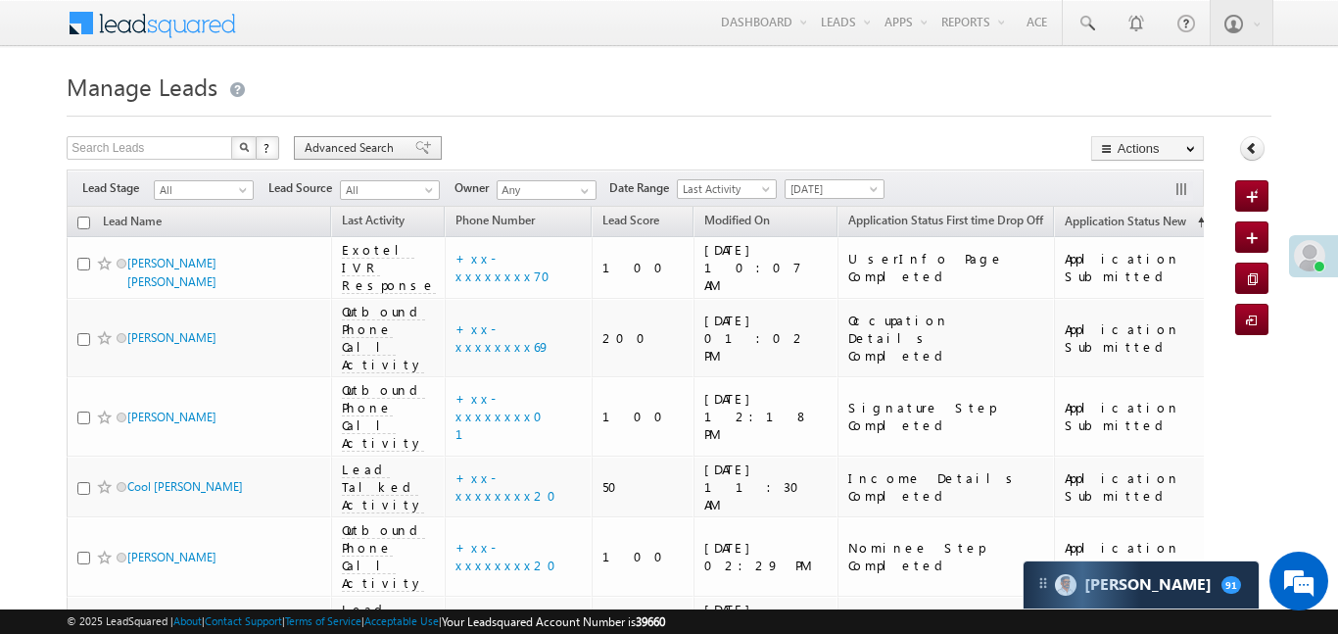
click at [353, 154] on span "Advanced Search" at bounding box center [352, 148] width 95 height 18
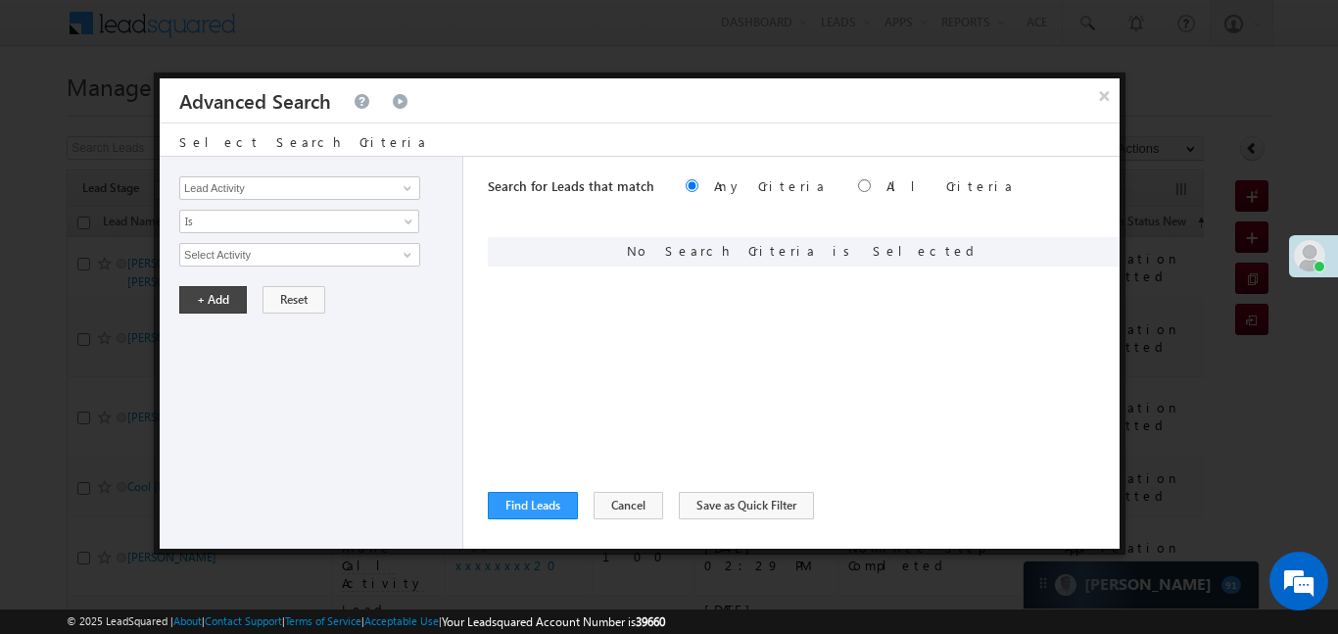
click at [359, 200] on div "Lead Activity Task Sales Group Prospect Id WA Last Message Timestamp 4th Day Di…" at bounding box center [312, 353] width 304 height 392
click at [335, 192] on input "Lead Activity" at bounding box center [299, 188] width 241 height 24
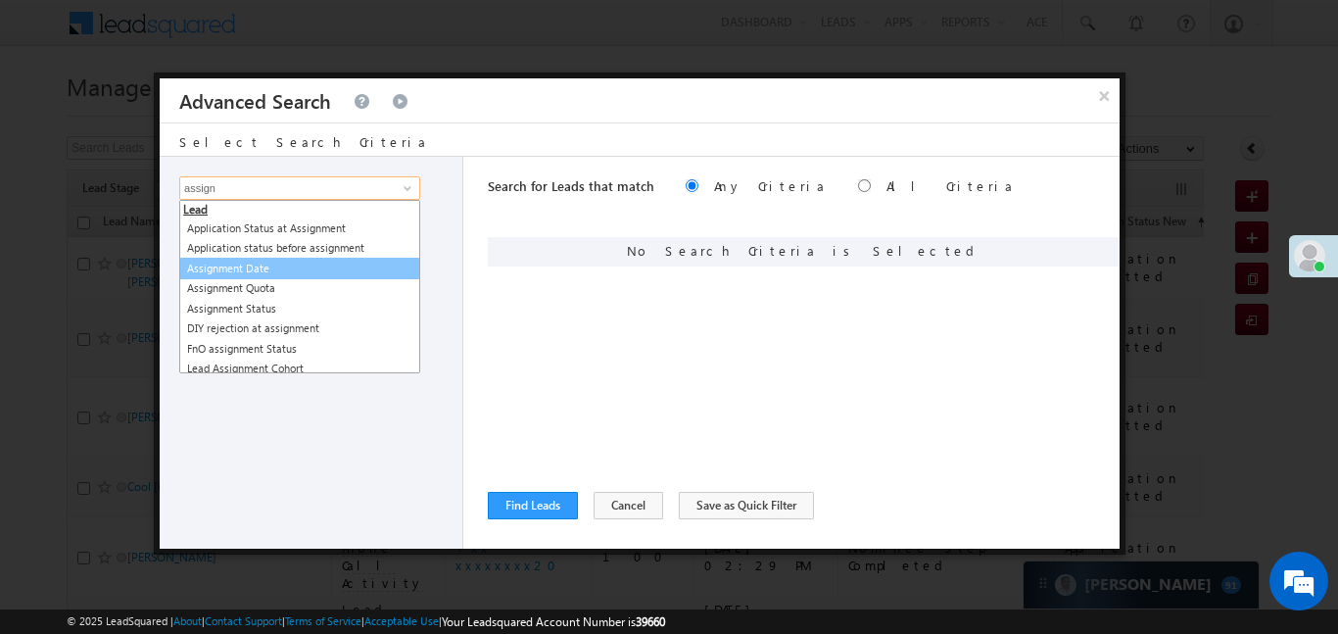
click at [296, 266] on link "Assignment Date" at bounding box center [299, 269] width 241 height 23
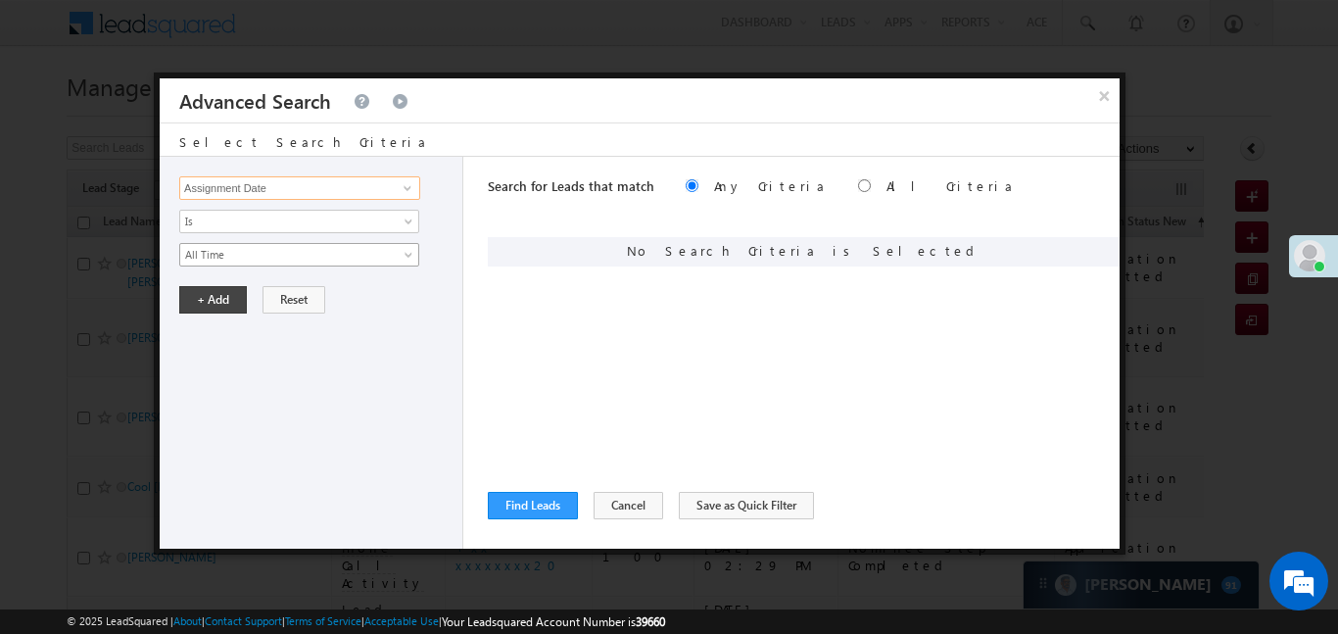
type input "Assignment Date"
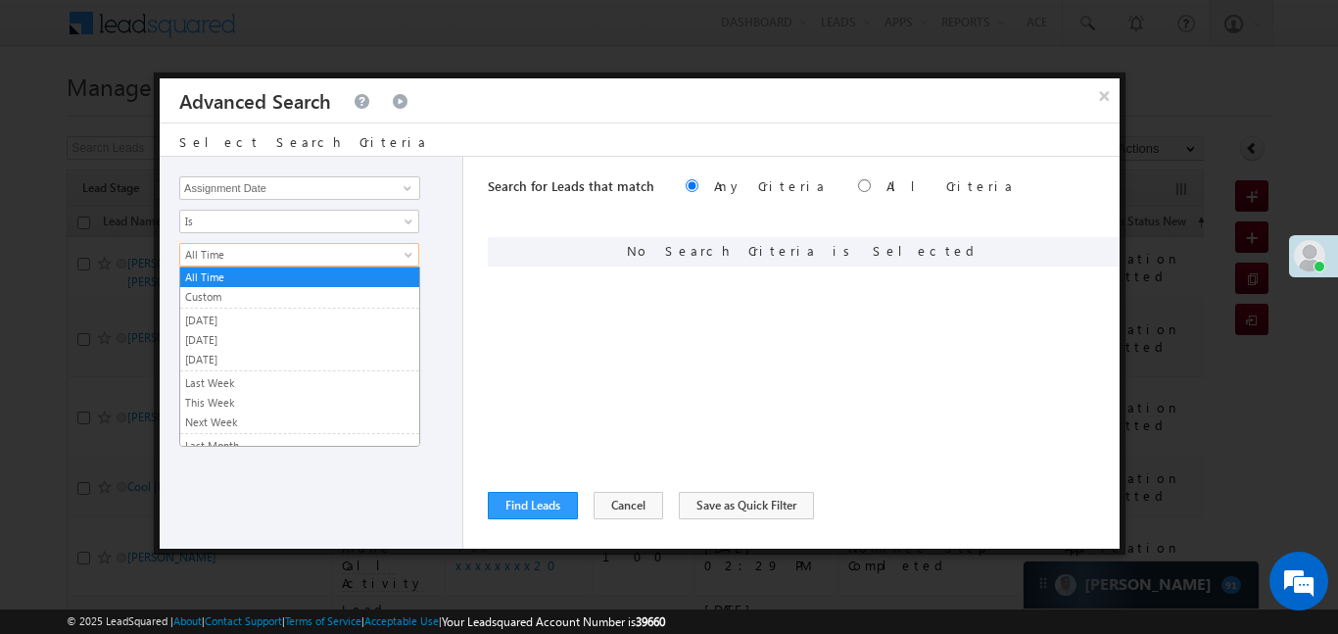
click at [296, 244] on link "All Time" at bounding box center [299, 255] width 240 height 24
click at [256, 340] on link "[DATE]" at bounding box center [299, 340] width 239 height 18
click at [209, 311] on button "+ Add" at bounding box center [213, 299] width 68 height 27
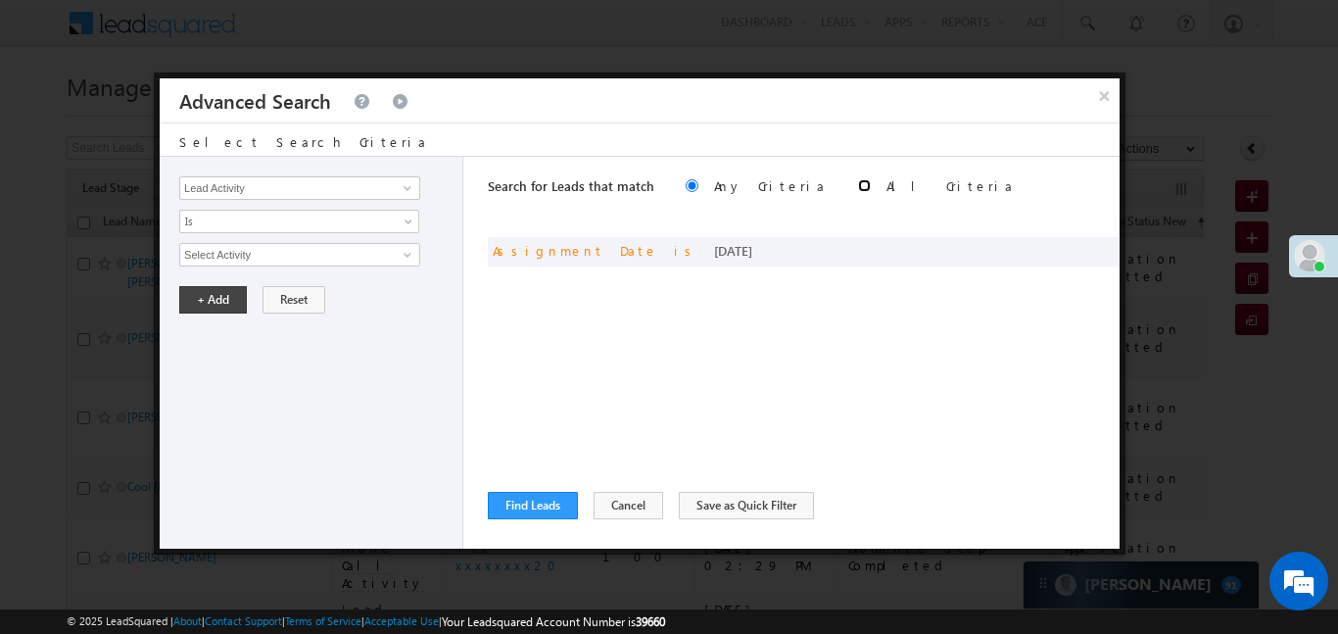
click at [858, 179] on input "radio" at bounding box center [864, 185] width 13 height 13
radio input "true"
click at [563, 494] on button "Find Leads" at bounding box center [533, 505] width 90 height 27
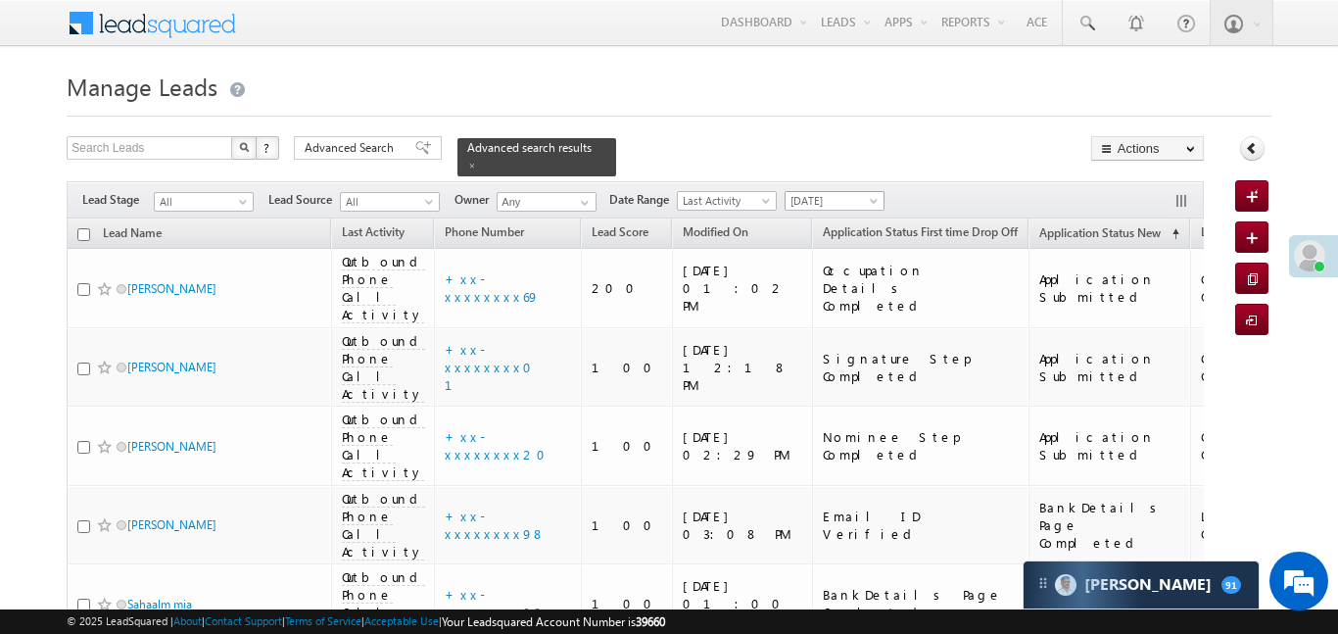
click at [825, 192] on span "[DATE]" at bounding box center [832, 201] width 93 height 18
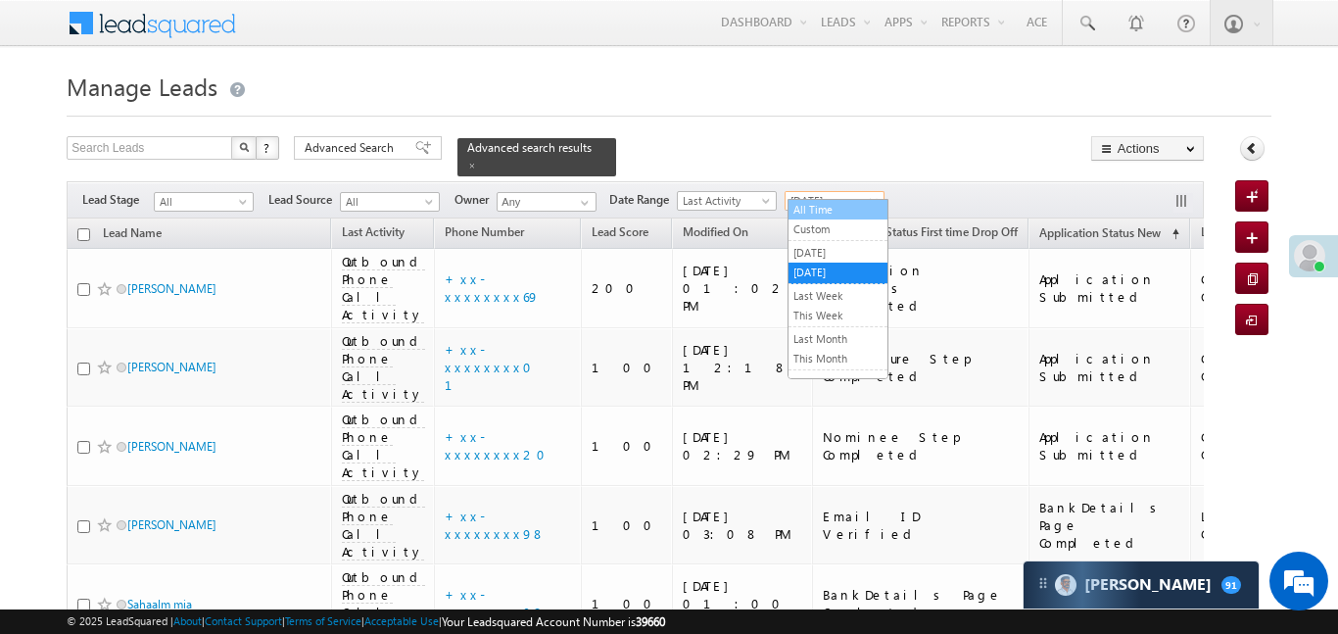
click at [822, 208] on link "All Time" at bounding box center [838, 210] width 99 height 18
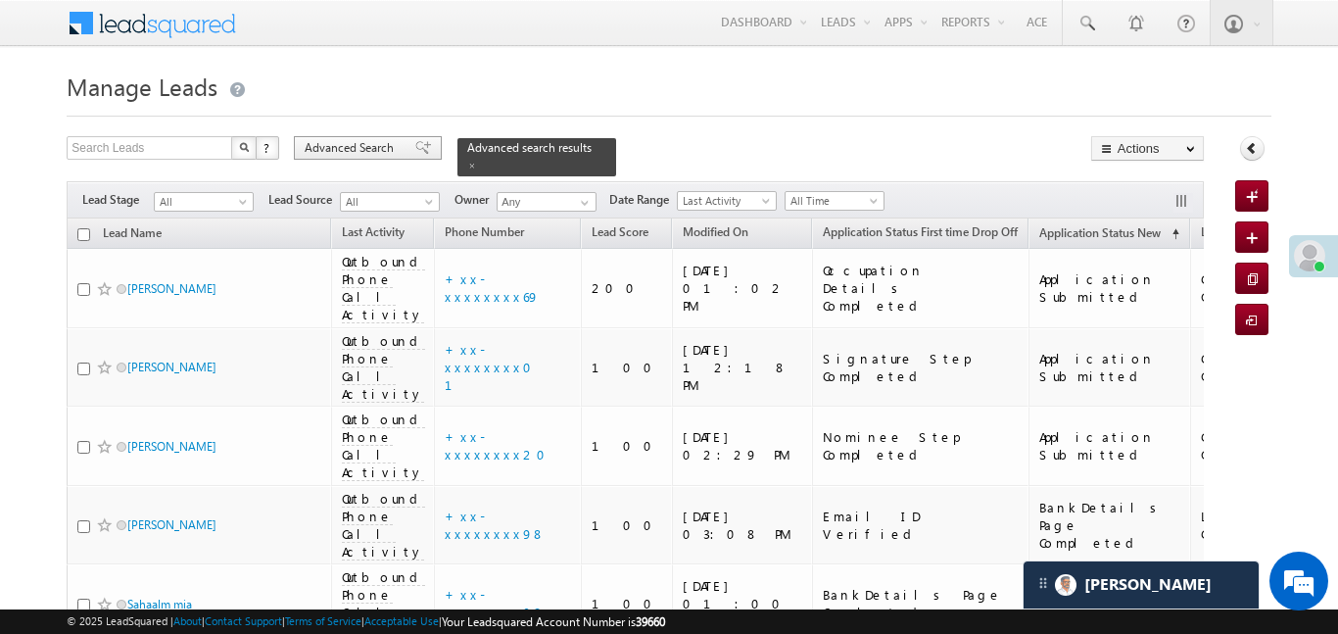
click at [415, 154] on span at bounding box center [423, 148] width 16 height 14
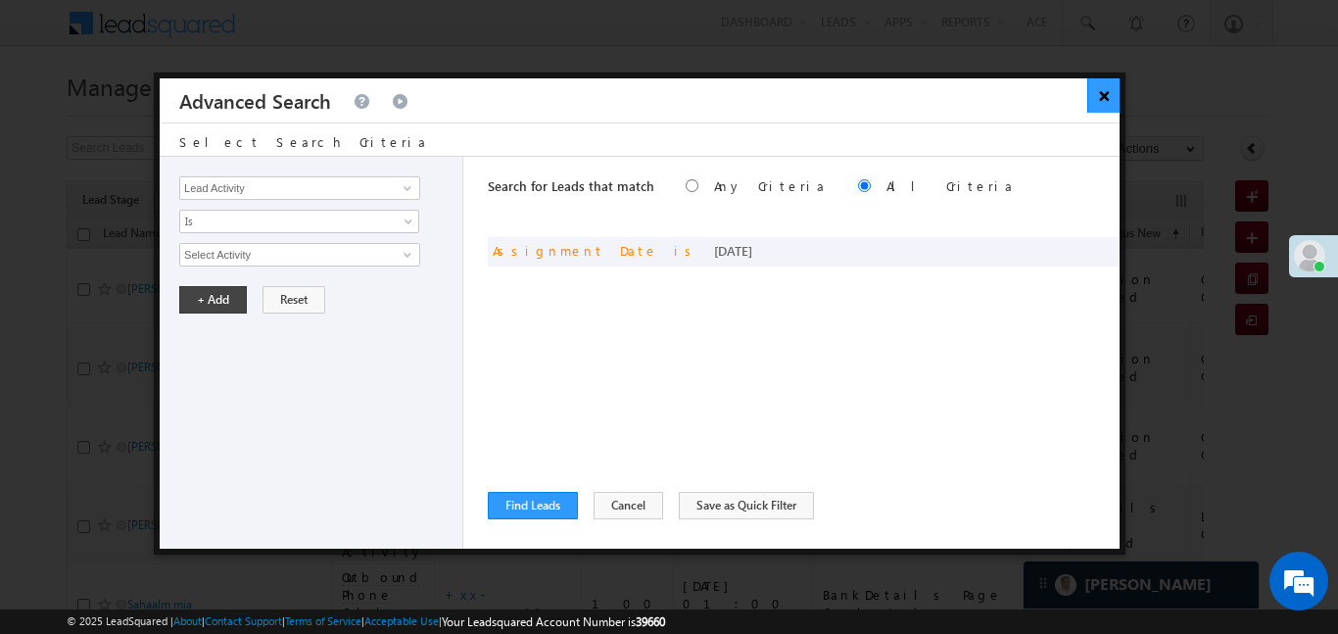
click at [1099, 99] on button "×" at bounding box center [1103, 95] width 32 height 34
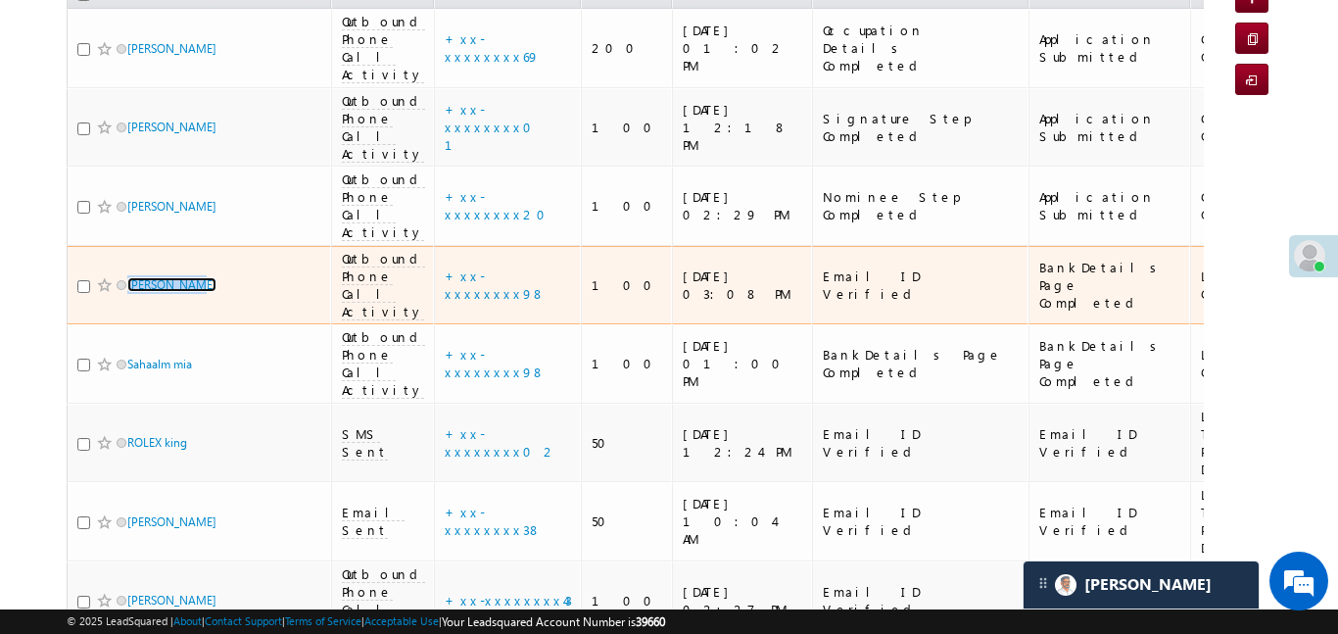
scroll to position [250, 0]
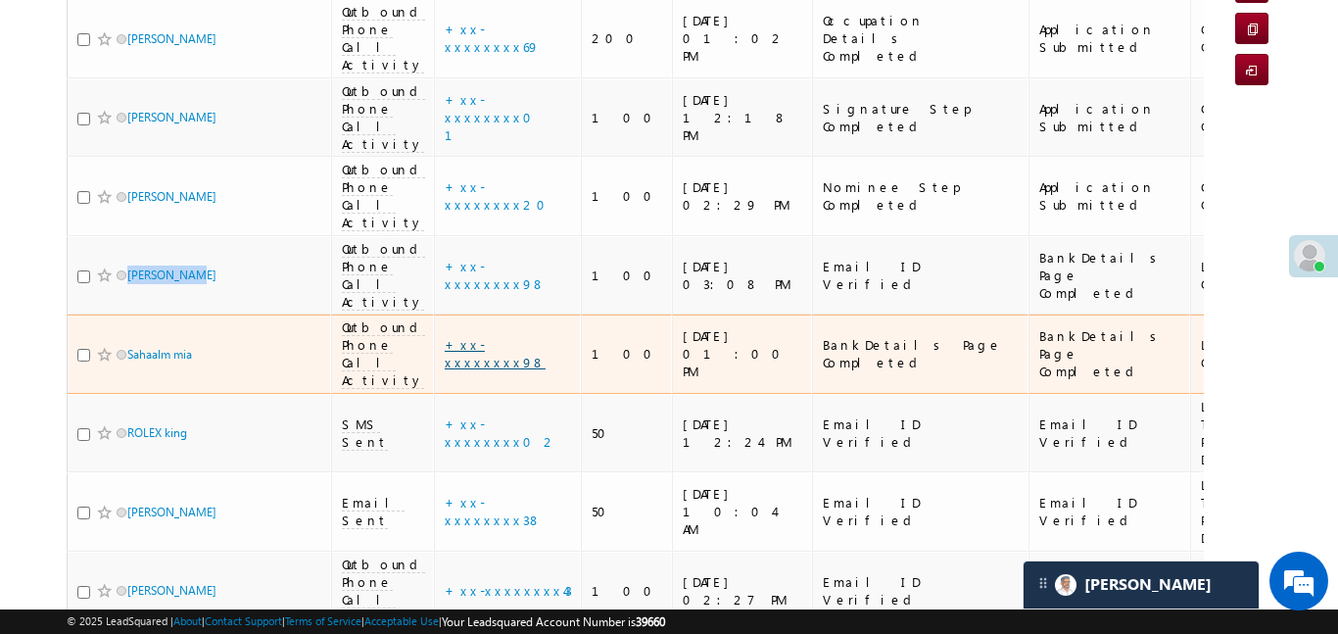
click at [470, 336] on link "+xx-xxxxxxxx98" at bounding box center [495, 353] width 101 height 34
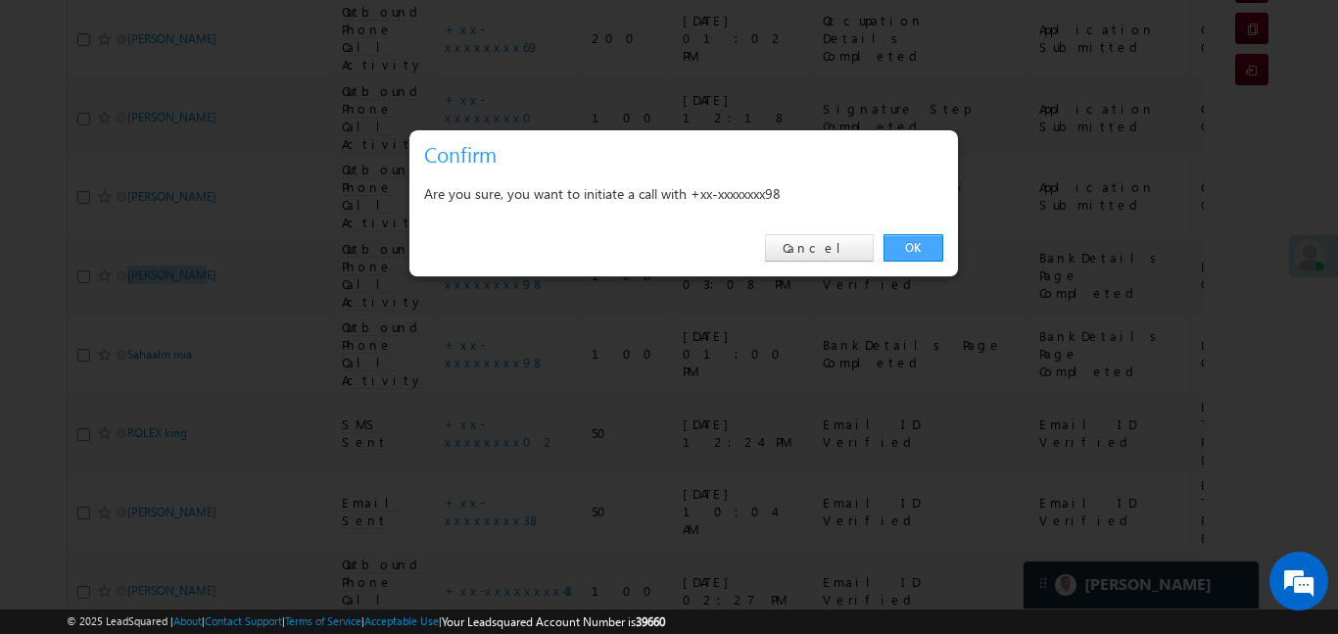
click at [917, 247] on link "OK" at bounding box center [914, 247] width 60 height 27
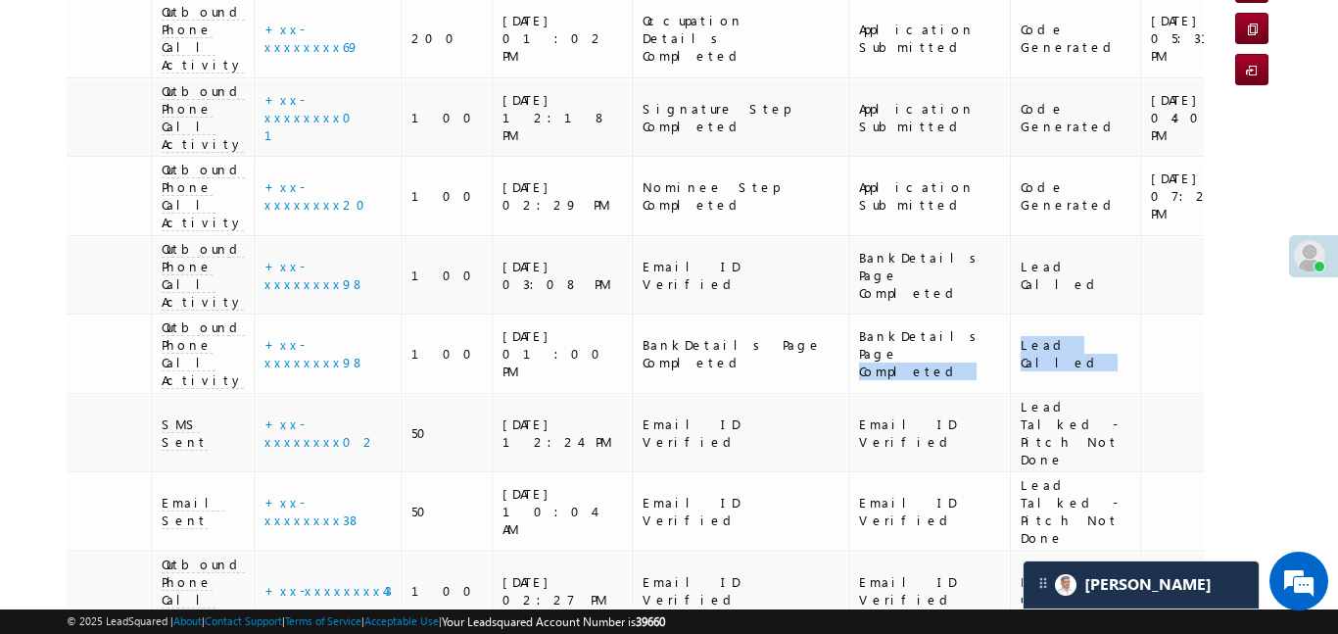
drag, startPoint x: 1112, startPoint y: 250, endPoint x: 1200, endPoint y: 258, distance: 88.5
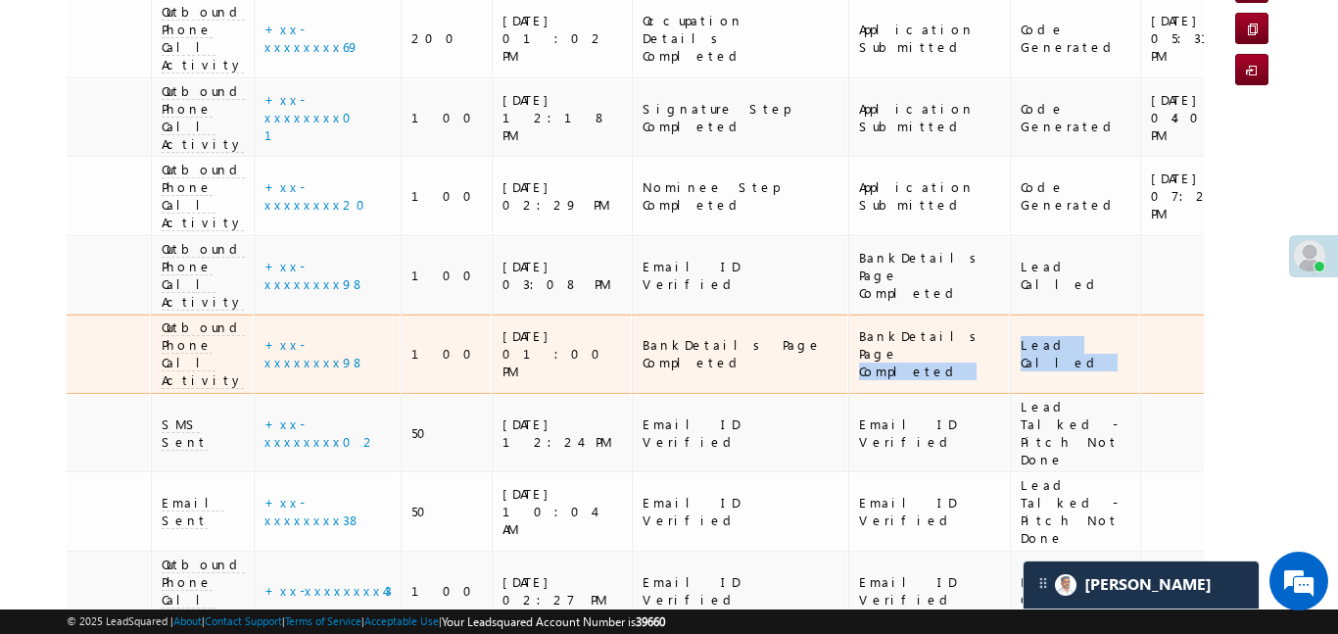
scroll to position [0, 205]
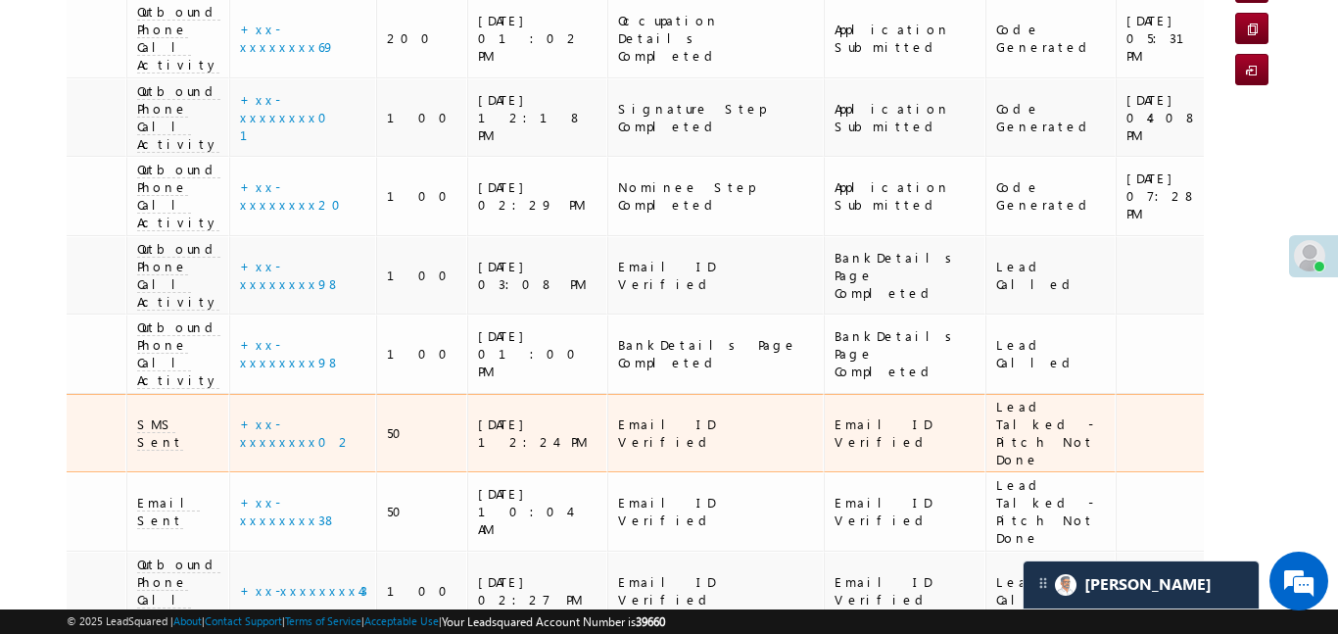
click at [1116, 394] on td at bounding box center [1166, 433] width 101 height 79
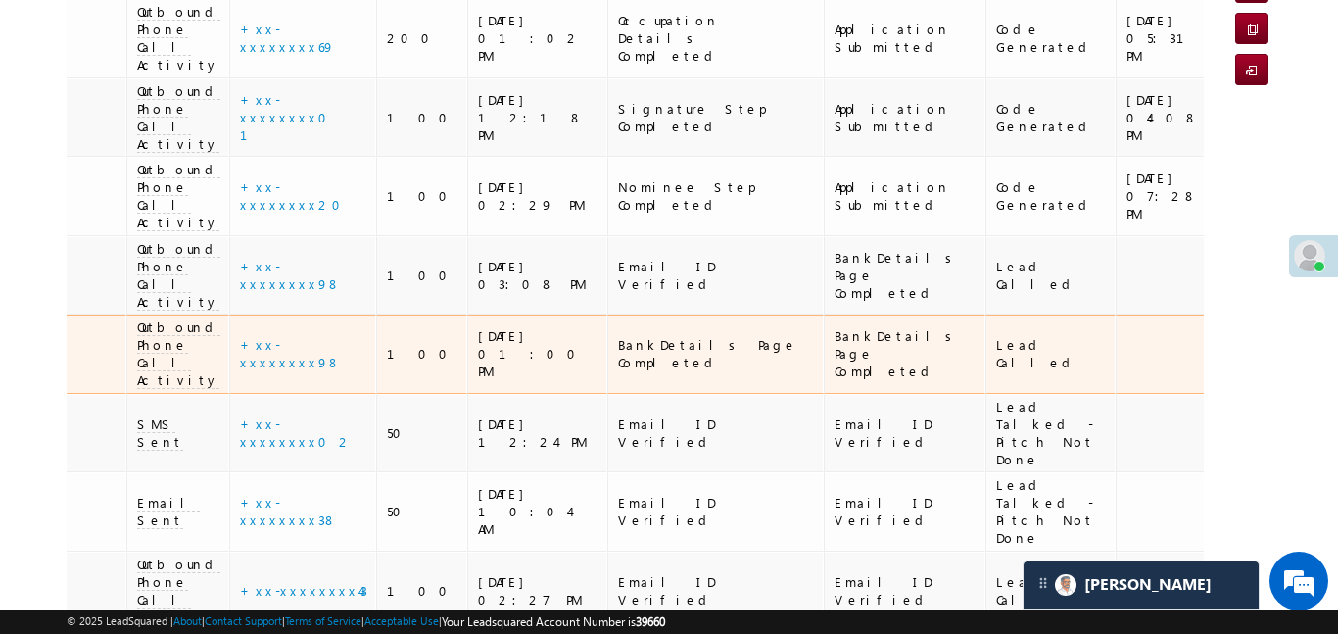
scroll to position [303, 0]
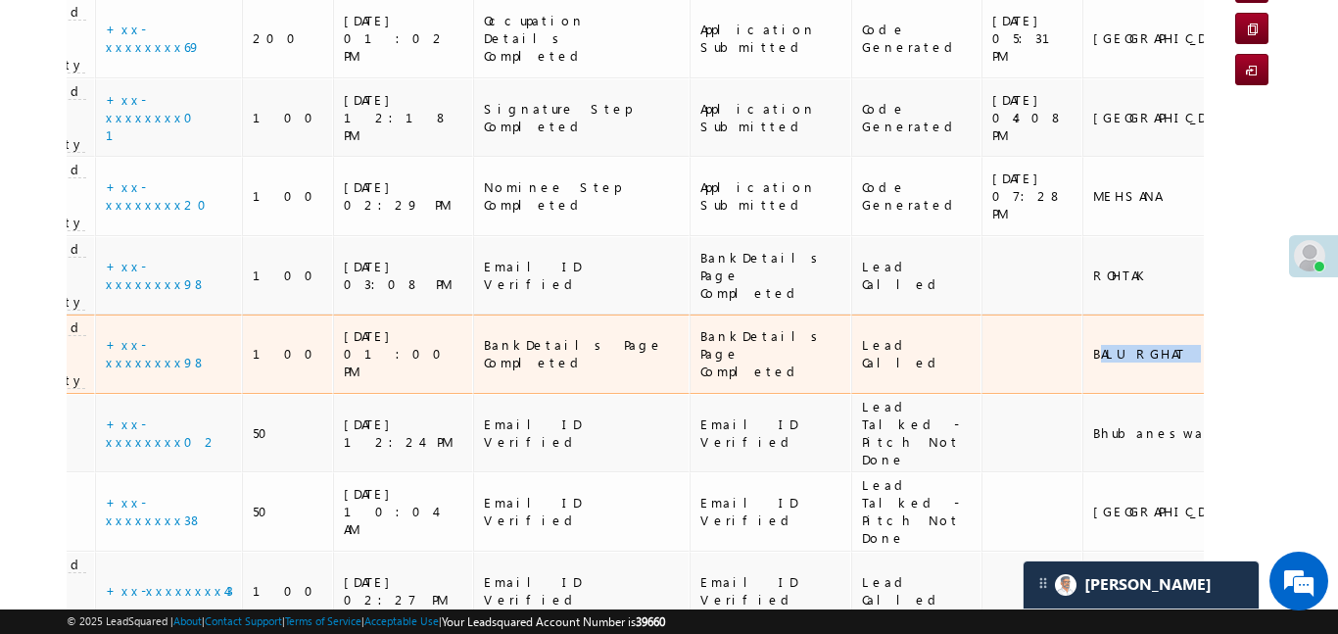
drag, startPoint x: 1159, startPoint y: 265, endPoint x: 1195, endPoint y: 267, distance: 36.3
click at [1195, 314] on tr "Sahaalm mia Outbound Phone Call Activity +xx-xxxxxxxx98 100 01/09/25 01:00 PM B…" at bounding box center [1288, 353] width 3120 height 79
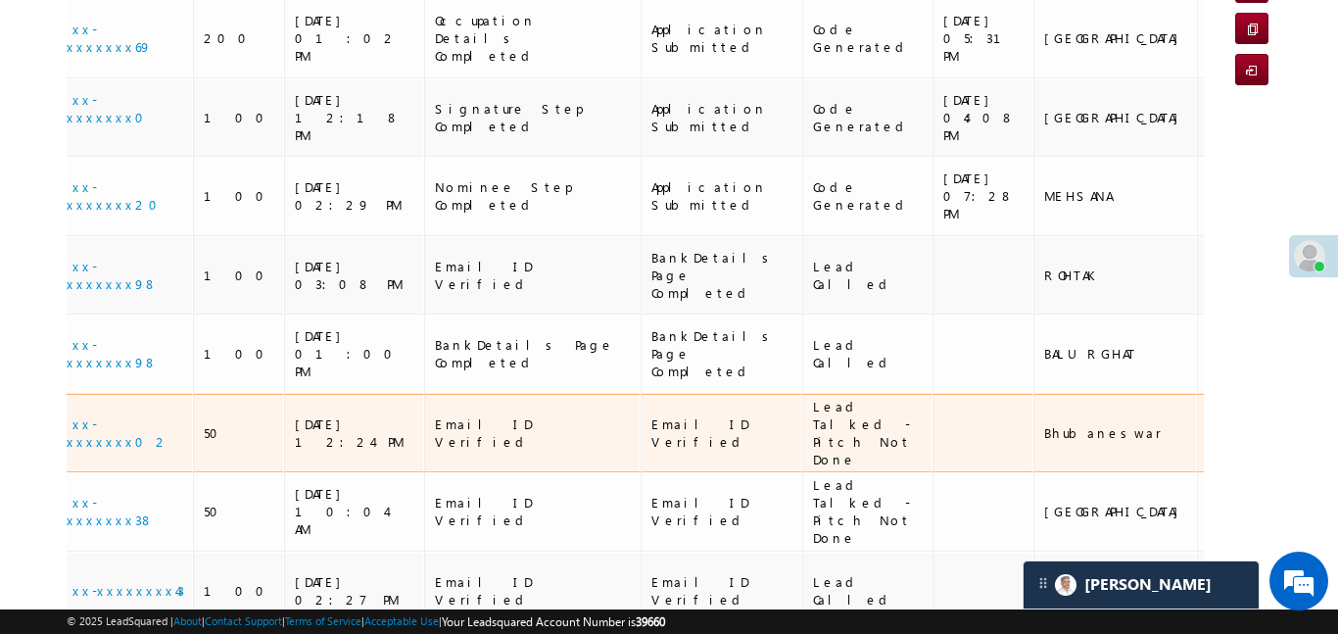
click at [933, 394] on td at bounding box center [983, 433] width 101 height 79
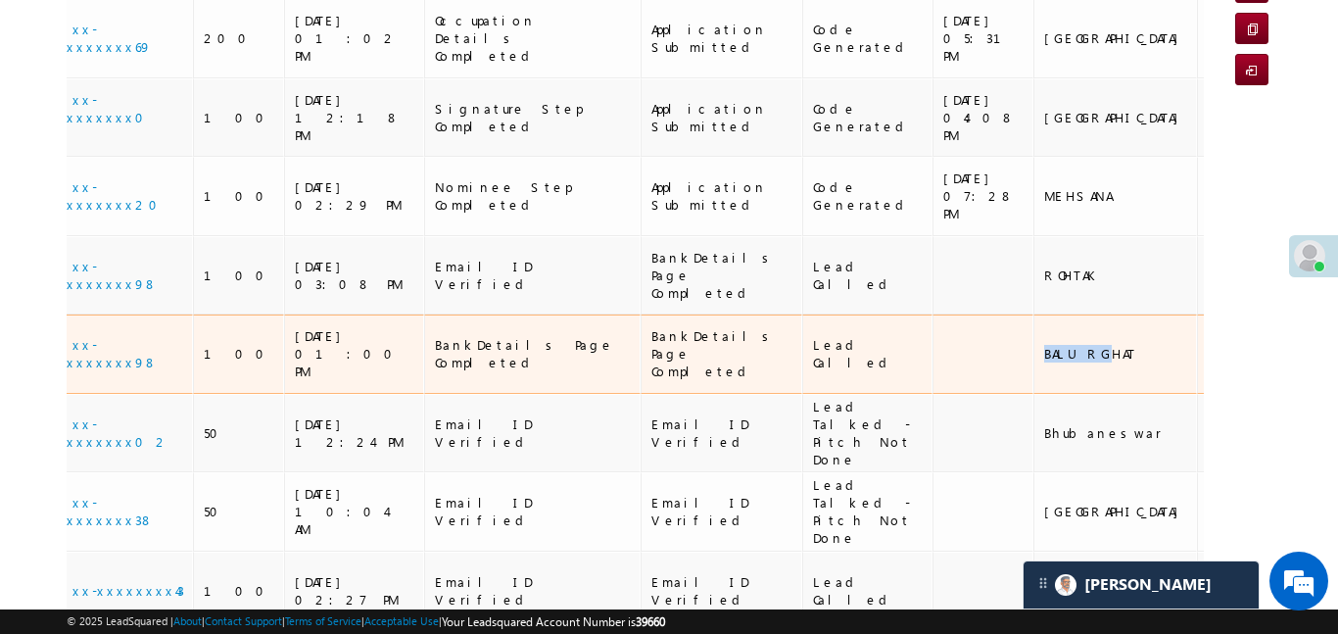
drag, startPoint x: 973, startPoint y: 251, endPoint x: 901, endPoint y: 265, distance: 73.0
click at [901, 314] on tr "Sahaalm mia Outbound Phone Call Activity +xx-xxxxxxxx98 100 01/09/25 01:00 PM B…" at bounding box center [1239, 353] width 3120 height 79
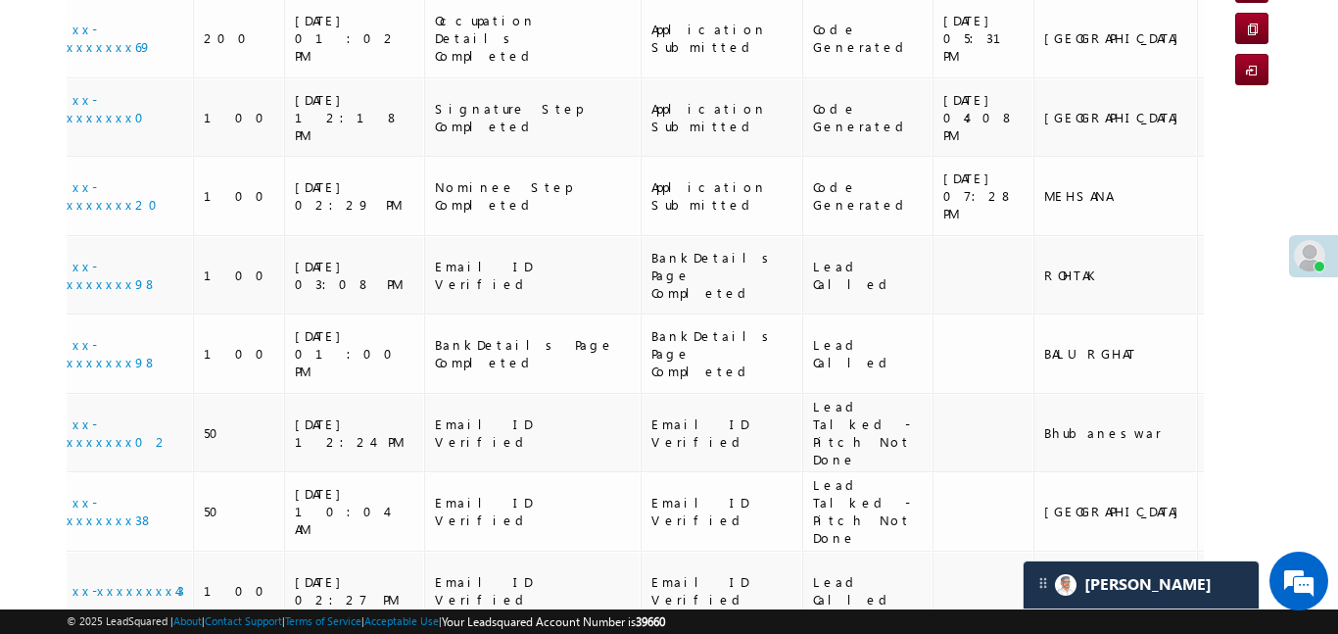
scroll to position [0, 0]
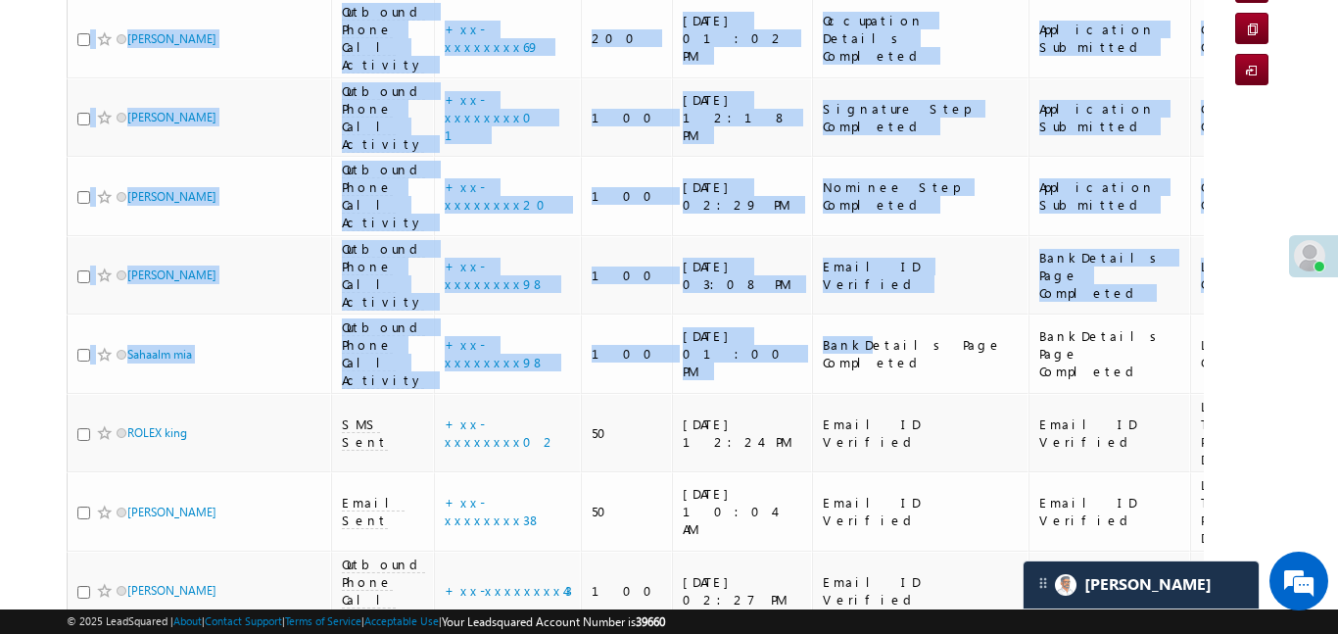
drag, startPoint x: 393, startPoint y: 263, endPoint x: 0, endPoint y: 258, distance: 392.9
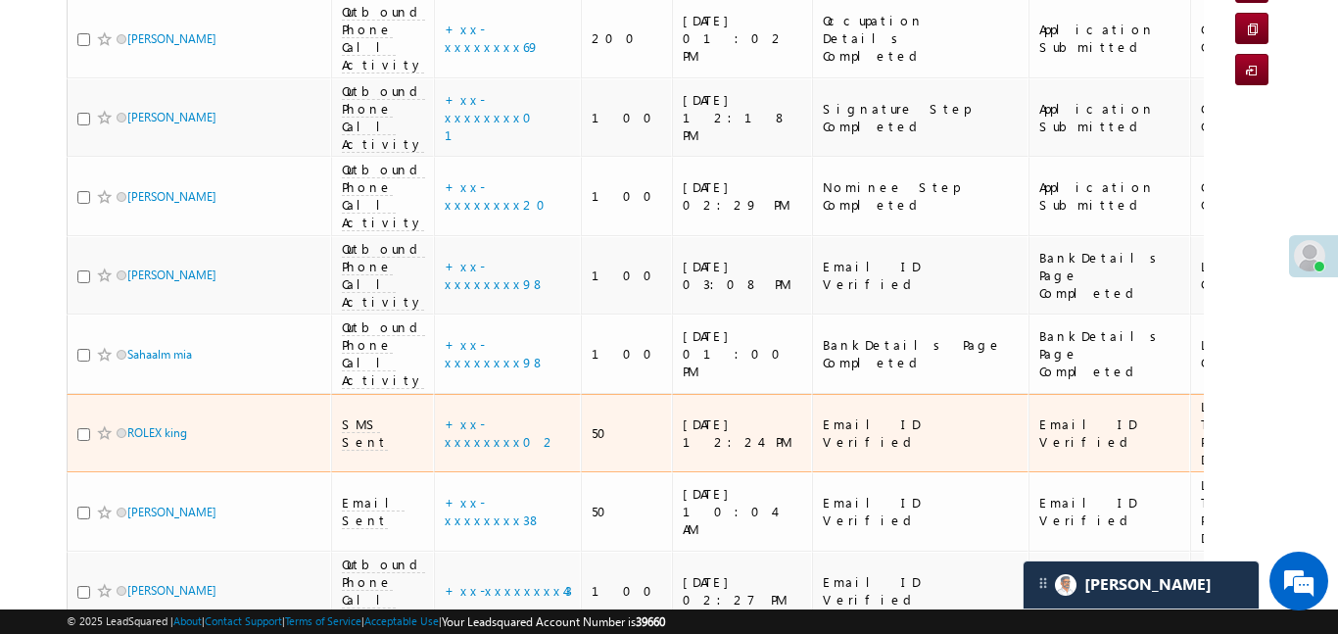
click at [211, 394] on td "ROLEX king" at bounding box center [199, 433] width 265 height 79
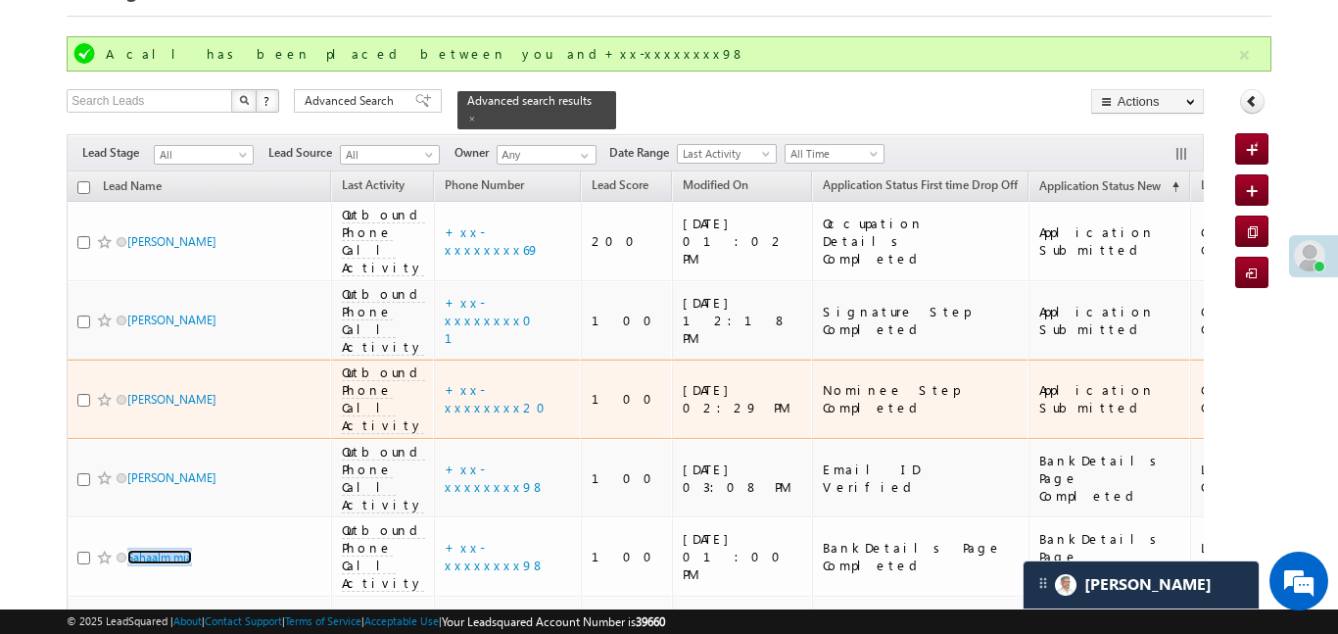
scroll to position [119, 0]
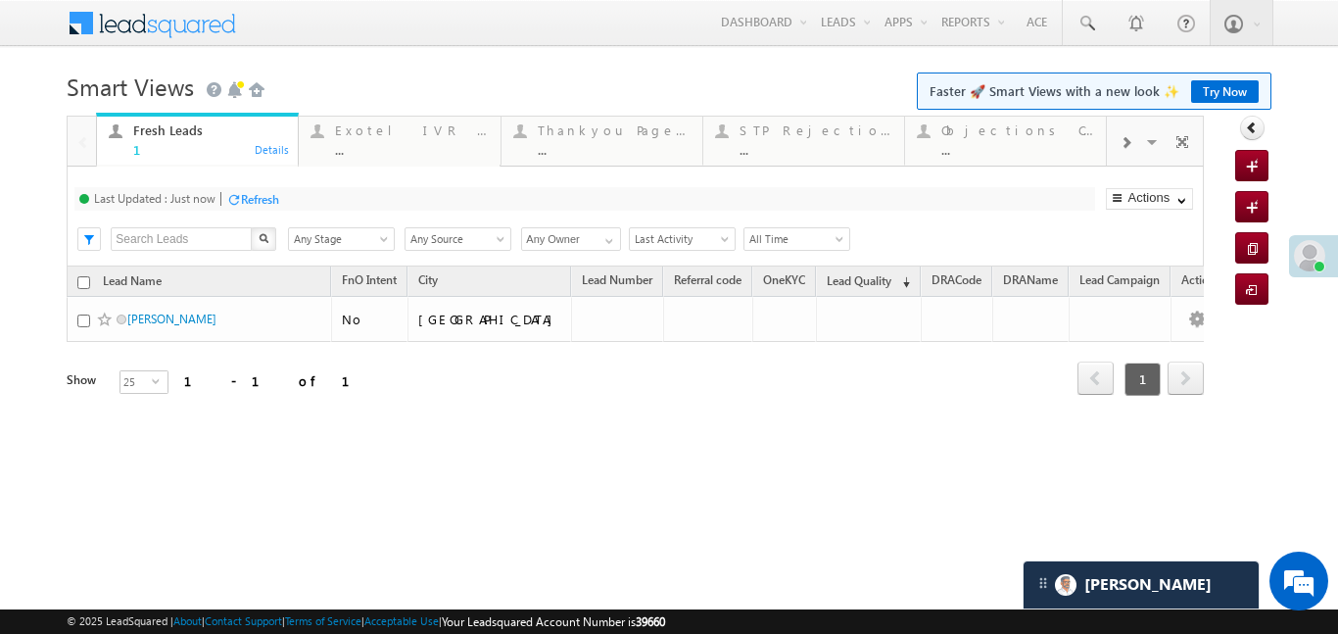
click at [1132, 138] on div at bounding box center [1125, 142] width 37 height 44
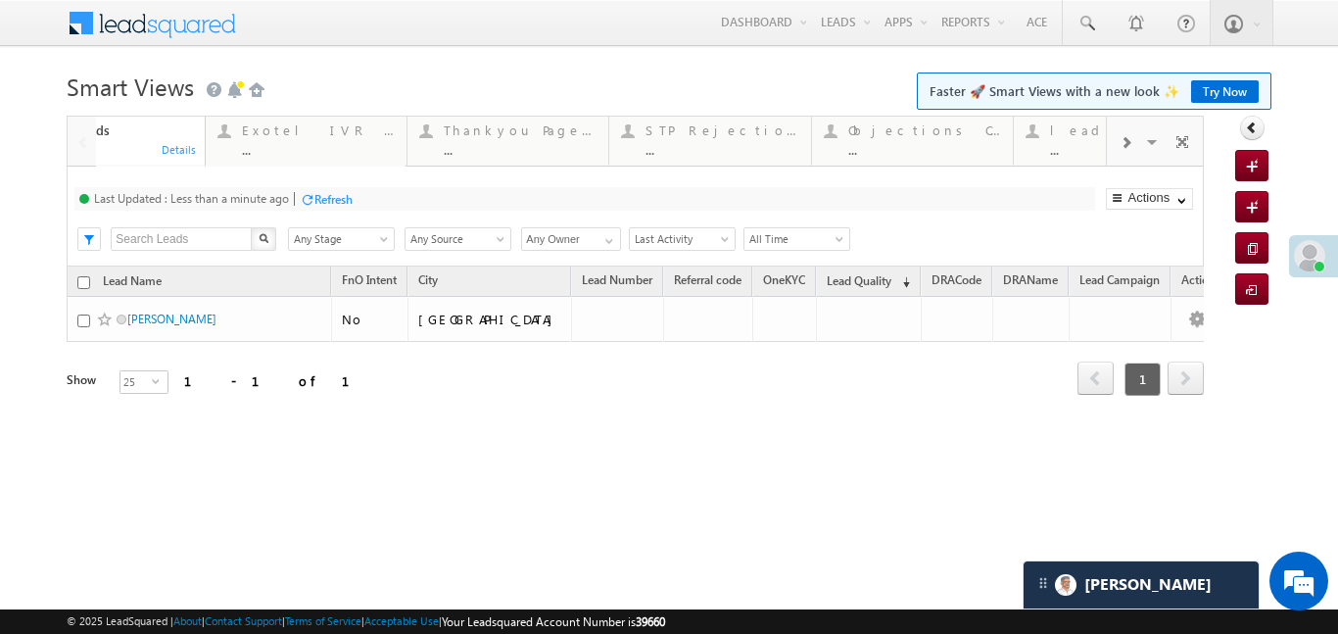
click at [1132, 138] on div at bounding box center [1125, 142] width 37 height 44
click at [1012, 153] on div "..." at bounding box center [1017, 149] width 153 height 15
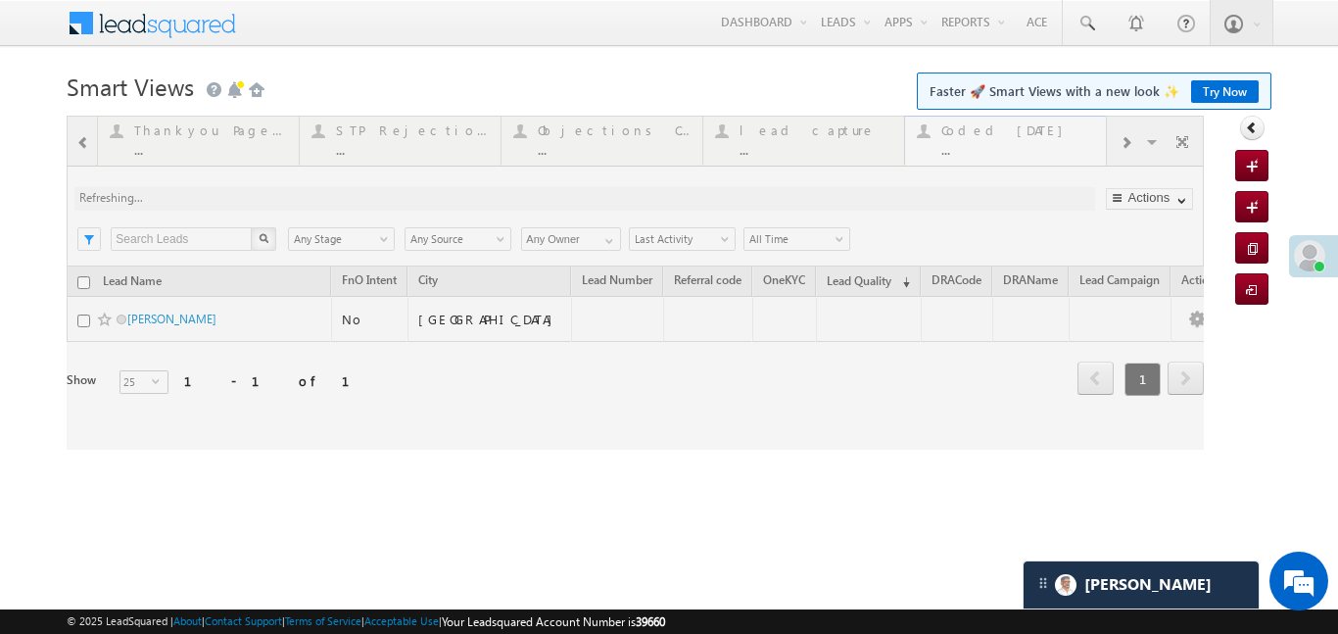
click at [1012, 153] on div at bounding box center [635, 283] width 1137 height 334
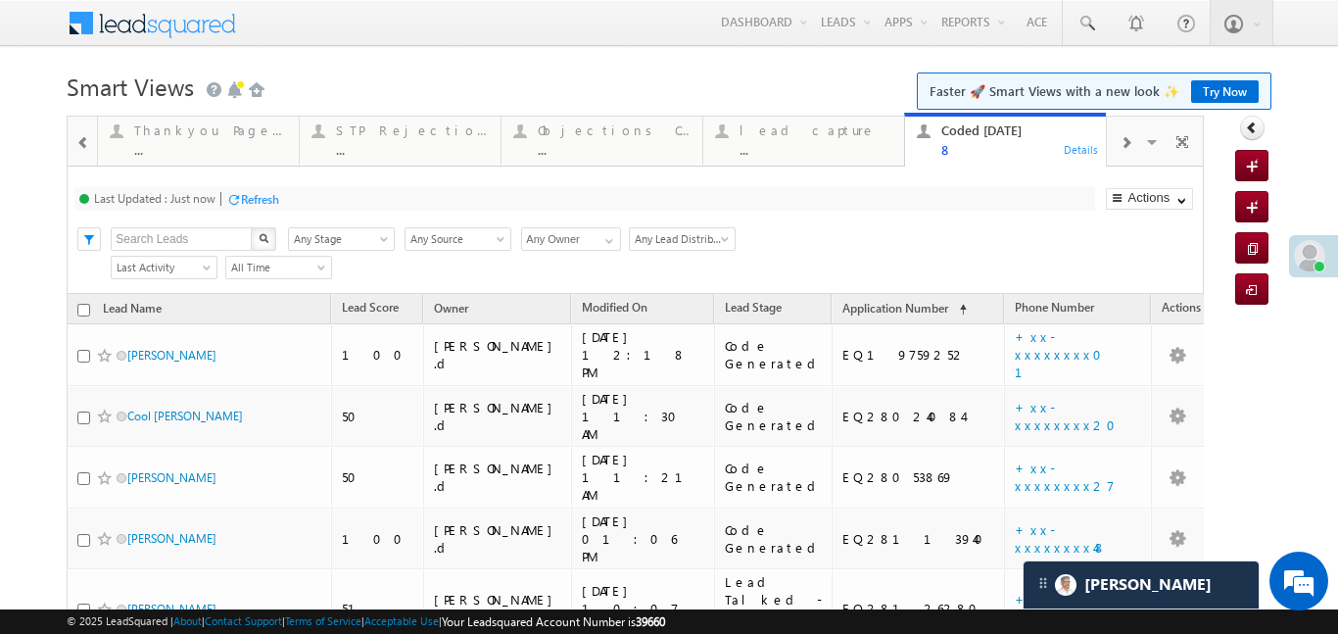
click at [81, 138] on span at bounding box center [83, 143] width 14 height 16
click at [81, 138] on div at bounding box center [82, 140] width 28 height 47
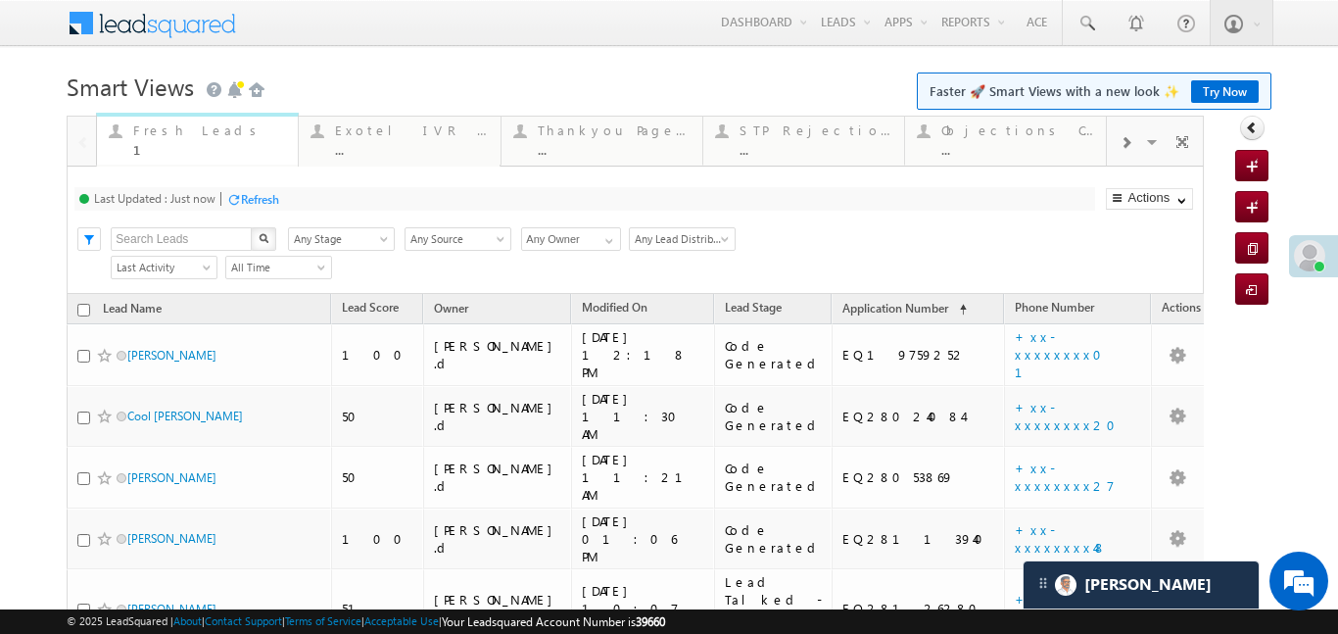
click at [137, 144] on div "1" at bounding box center [209, 149] width 153 height 15
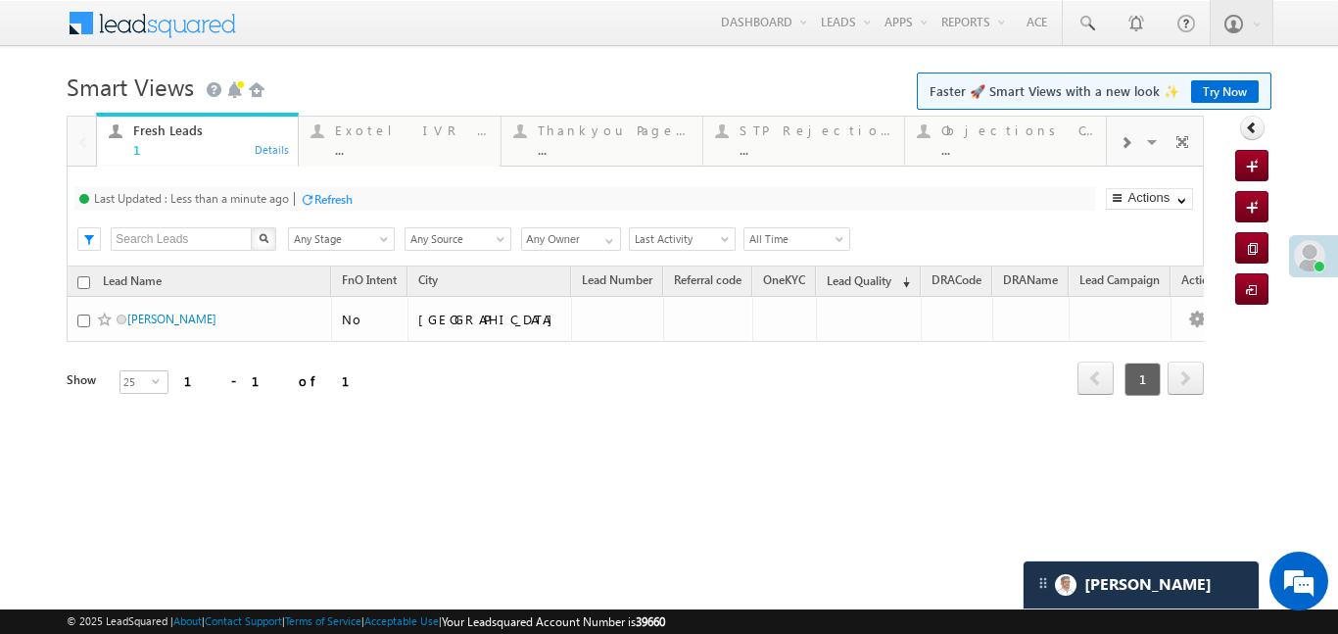
click at [1135, 145] on div at bounding box center [1125, 142] width 37 height 44
click at [1135, 145] on div "Fresh Leads 1 Details Exotel IVR 2.0 ... Details Thankyou Page leads ... Detail…" at bounding box center [635, 283] width 1137 height 334
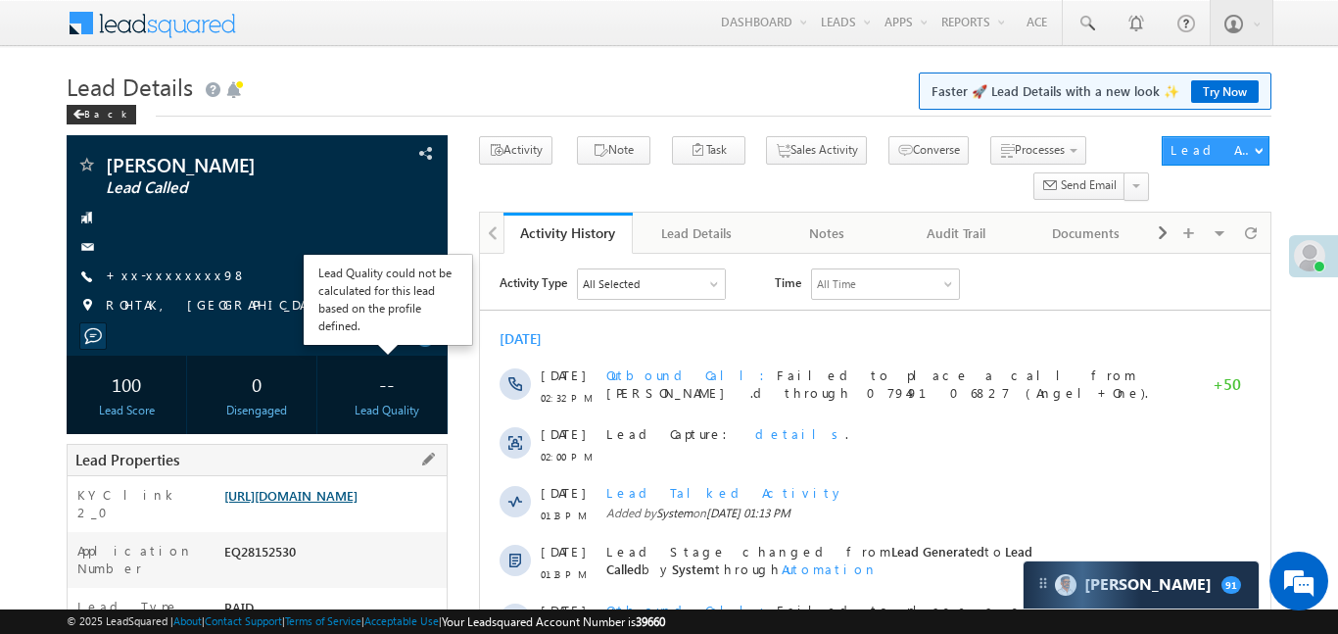
click at [313, 487] on link "[URL][DOMAIN_NAME]" at bounding box center [290, 495] width 133 height 17
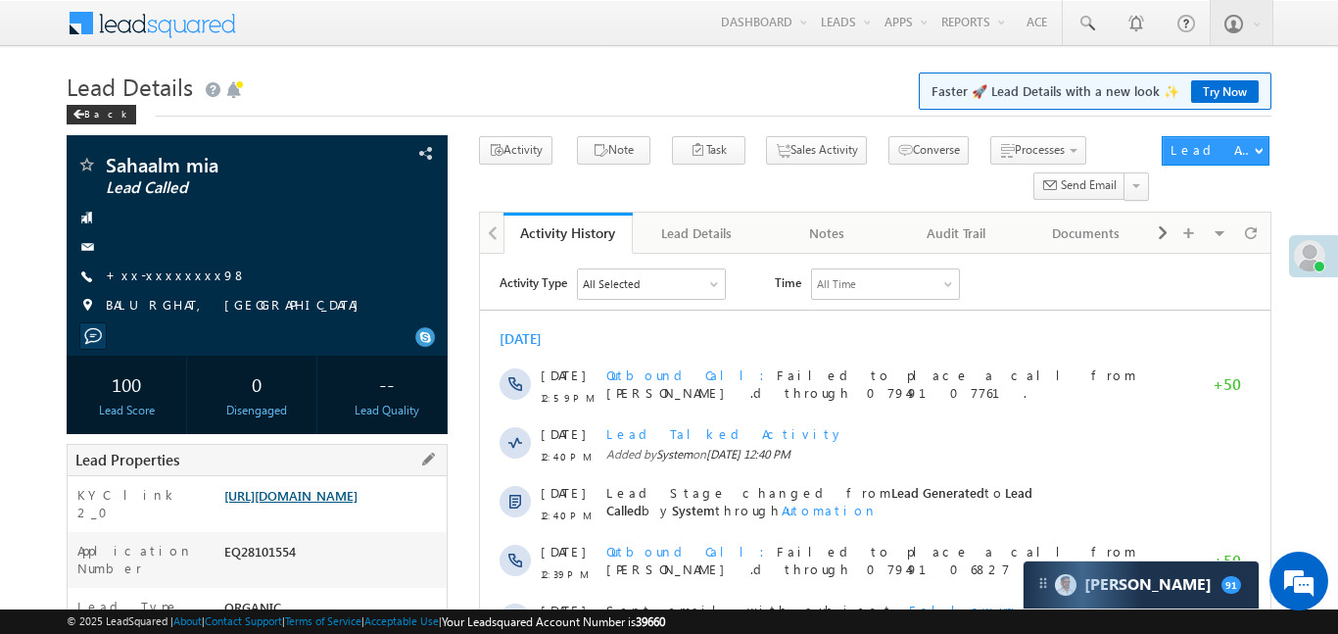
click at [330, 499] on link "[URL][DOMAIN_NAME]" at bounding box center [290, 495] width 133 height 17
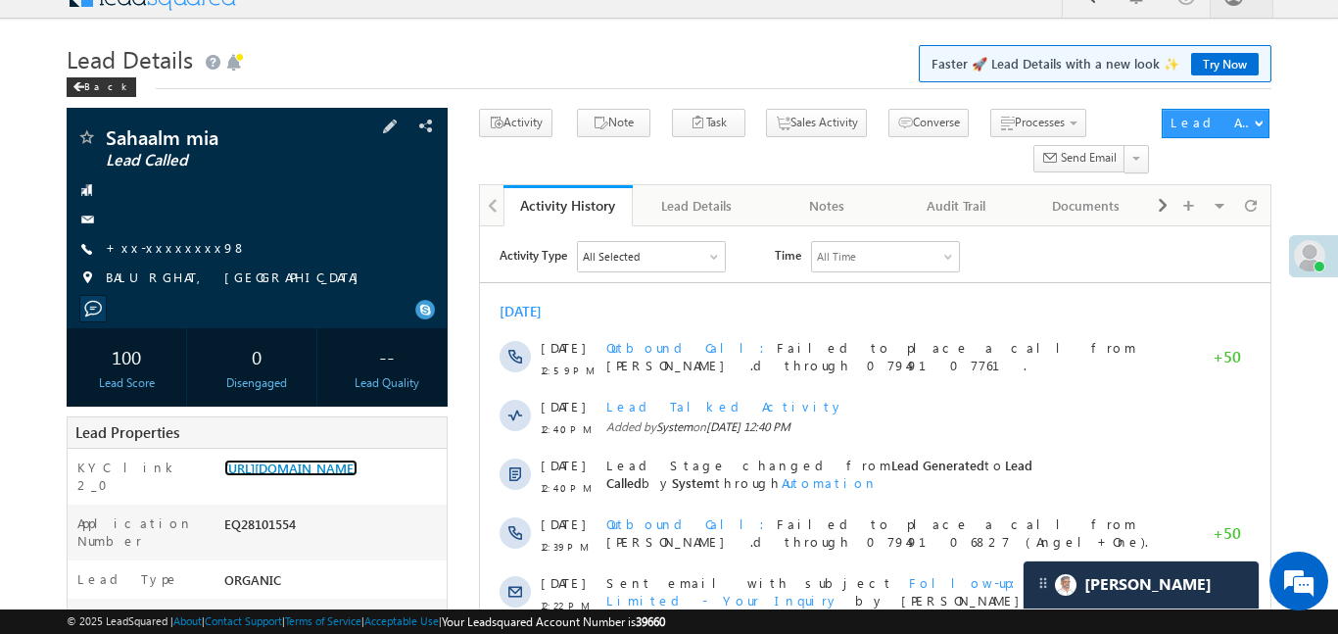
scroll to position [30, 0]
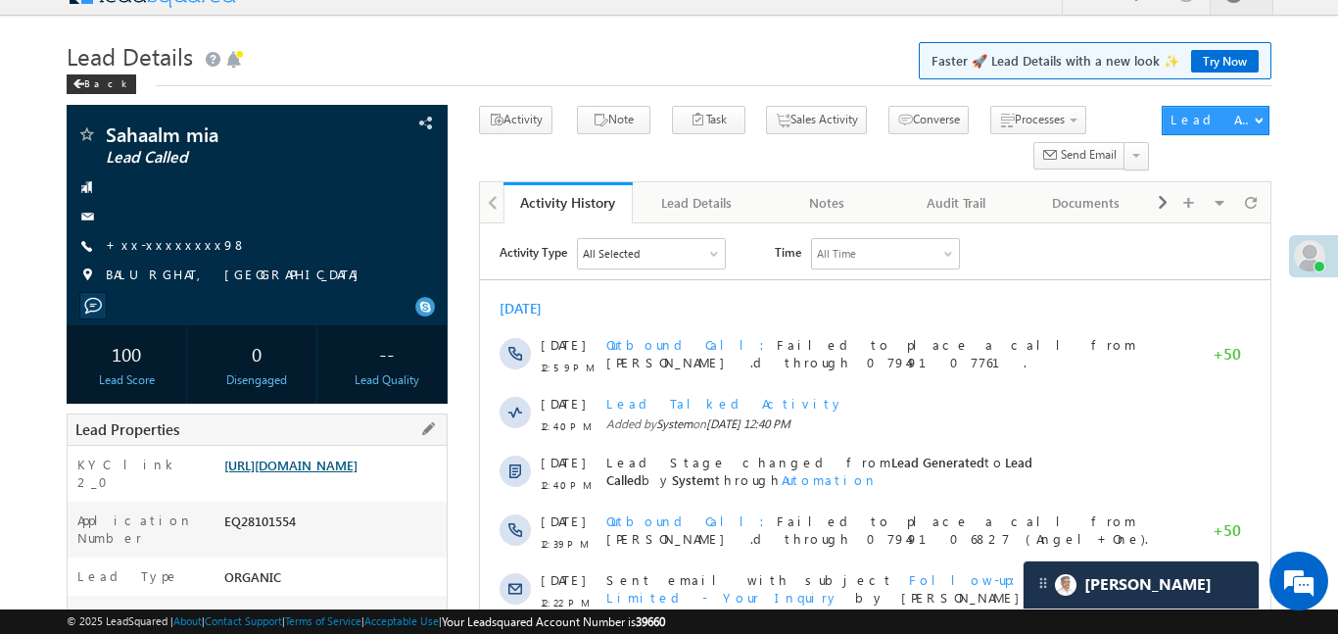
click at [312, 462] on link "[URL][DOMAIN_NAME]" at bounding box center [290, 465] width 133 height 17
click at [358, 473] on link "[URL][DOMAIN_NAME]" at bounding box center [290, 465] width 133 height 17
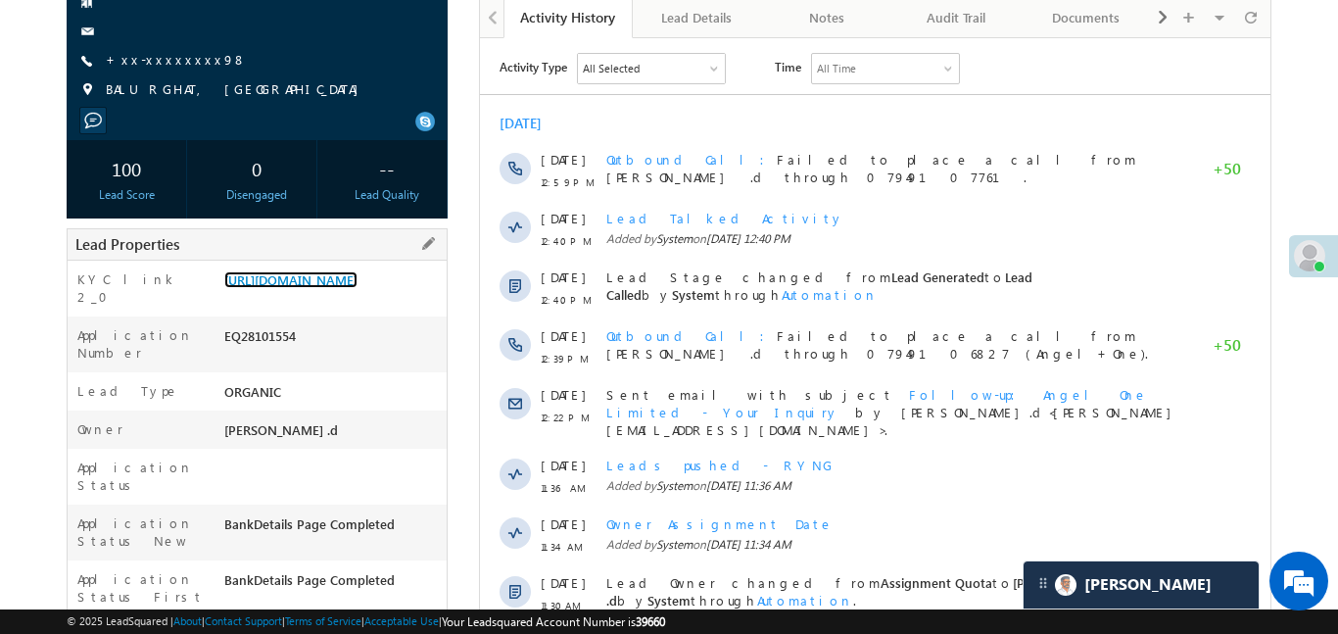
scroll to position [222, 0]
